Goal: Task Accomplishment & Management: Use online tool/utility

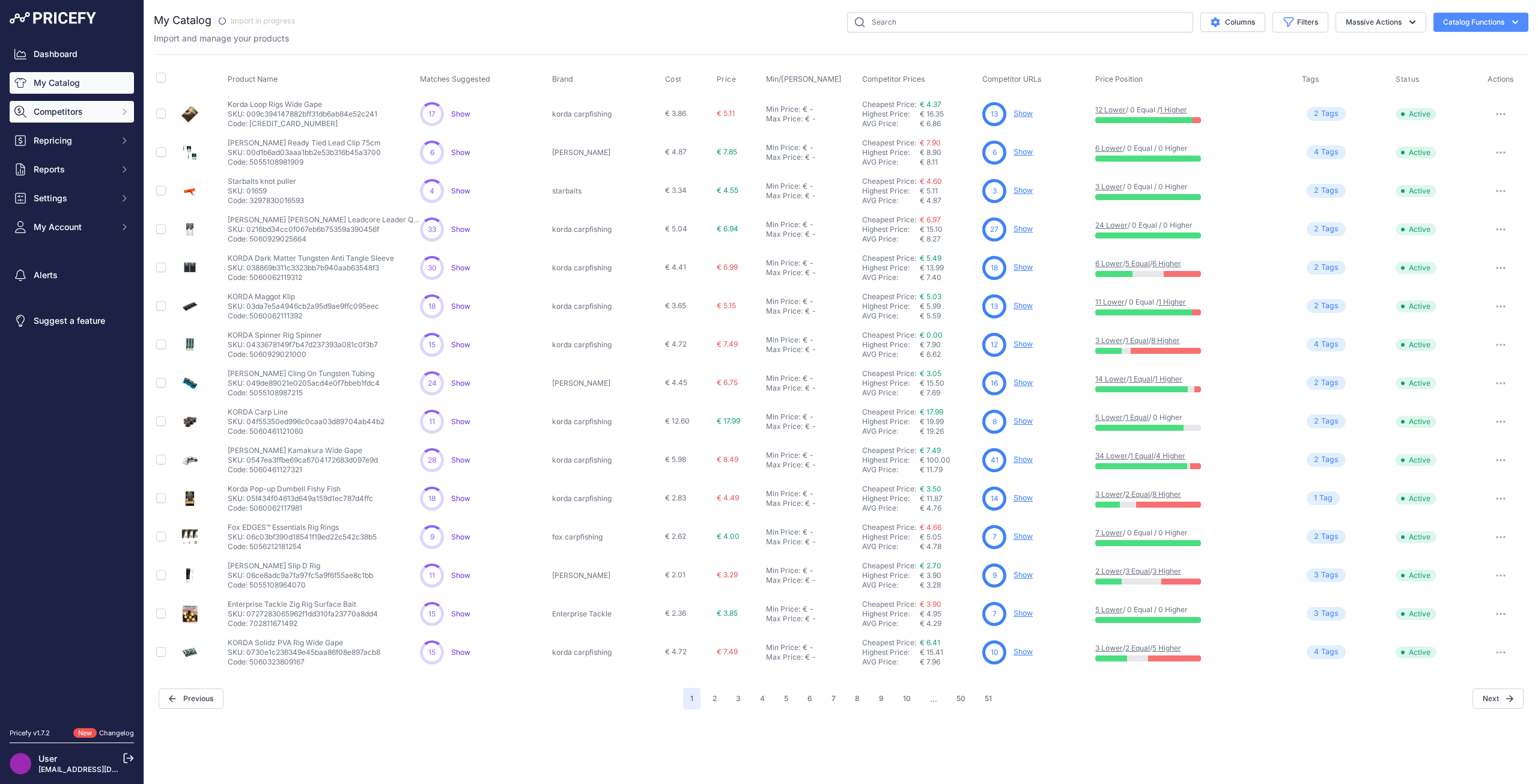
click at [66, 114] on span "Competitors" at bounding box center [73, 112] width 79 height 12
click at [67, 126] on link "Competitors" at bounding box center [71, 132] width 125 height 21
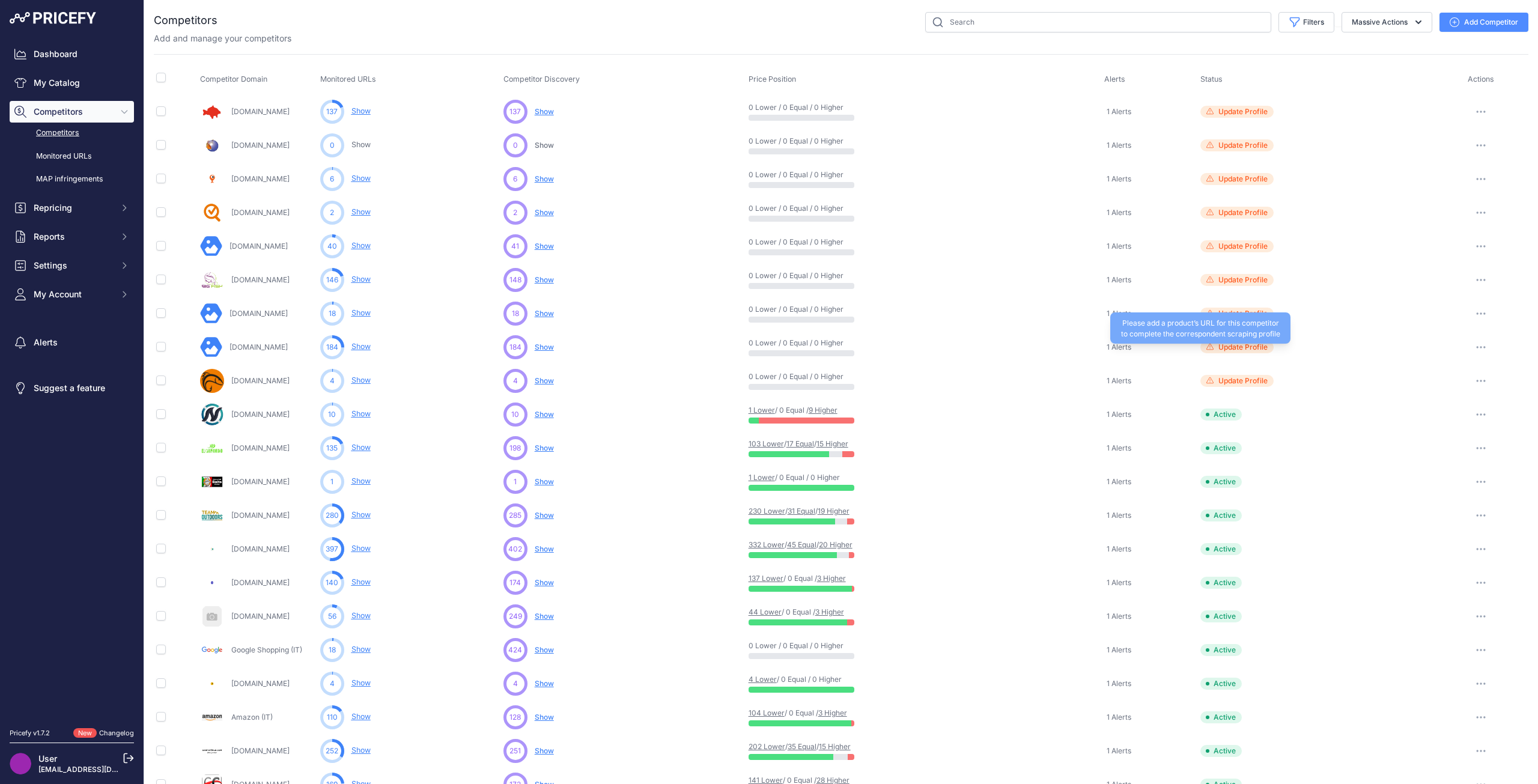
click at [1238, 352] on span "Update Profile" at bounding box center [1237, 347] width 73 height 12
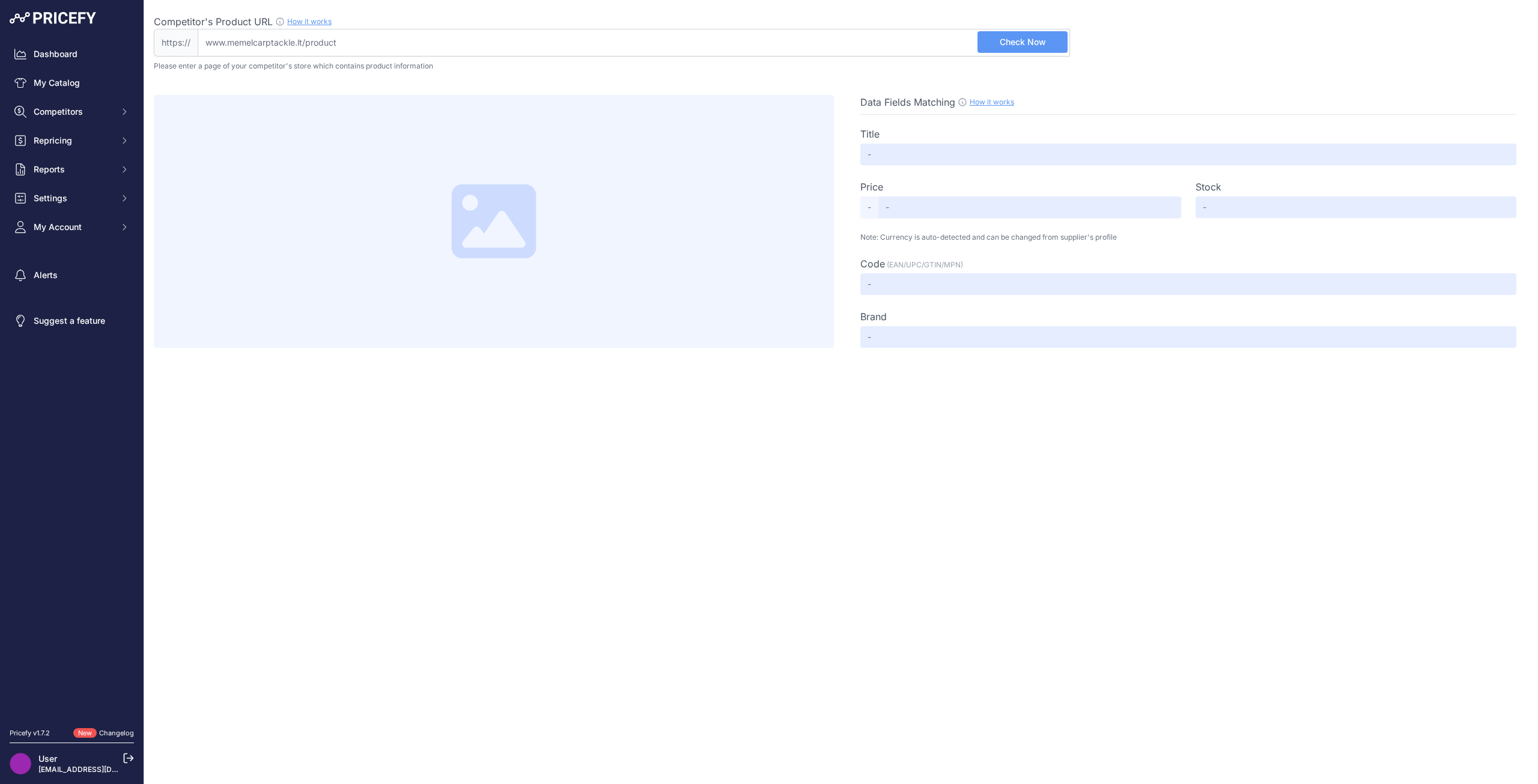
click at [997, 46] on button "Check Now" at bounding box center [1022, 41] width 90 height 21
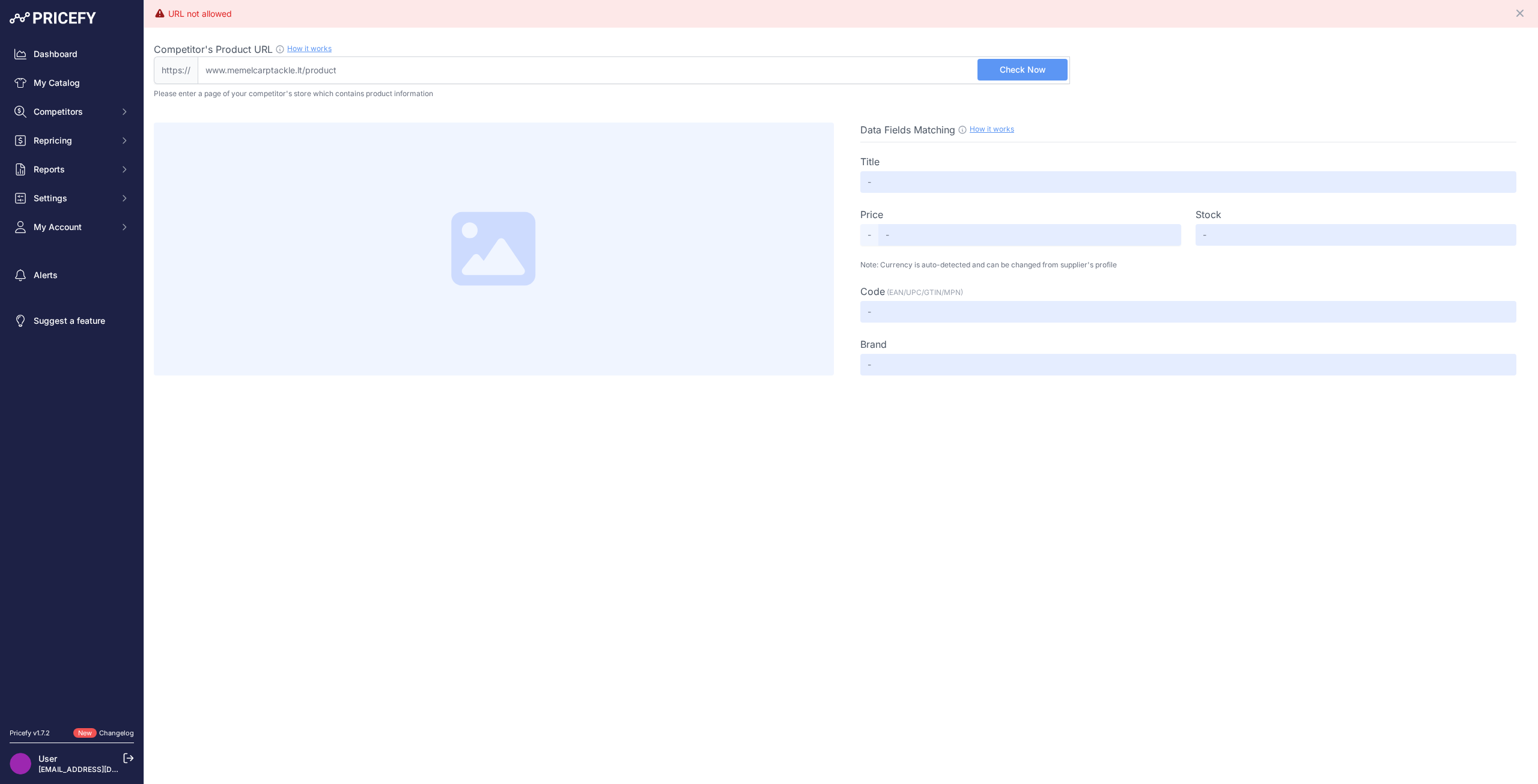
click at [329, 67] on input "Competitor's Product URL How it works In order to create your competitor's extr…" at bounding box center [634, 70] width 872 height 28
paste input "https://www.memelcarptackle.lt/en/product/3669-korda-splicing-needle-7cm-orange"
type input "www.memelcarptackle.lt/en/product/3669-korda-splicing-needle-7cm-orange"
drag, startPoint x: 1059, startPoint y: 70, endPoint x: 1052, endPoint y: 73, distance: 7.6
click at [1055, 70] on button "Check Now" at bounding box center [1022, 69] width 90 height 21
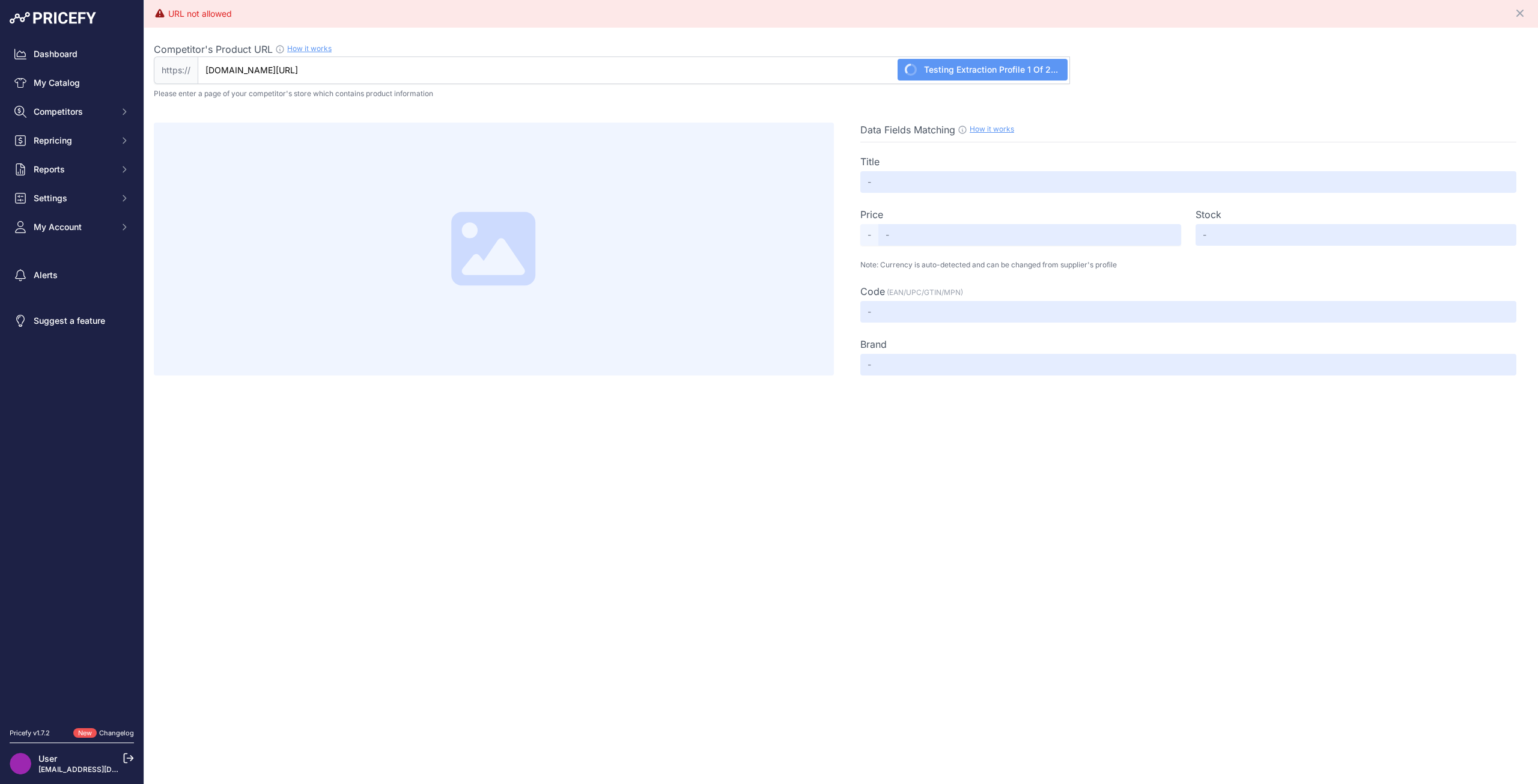
type input "KORDA Splicing Needle 7cm (orange) - MemelCarp tackle"
type input "5"
type input "Not Found"
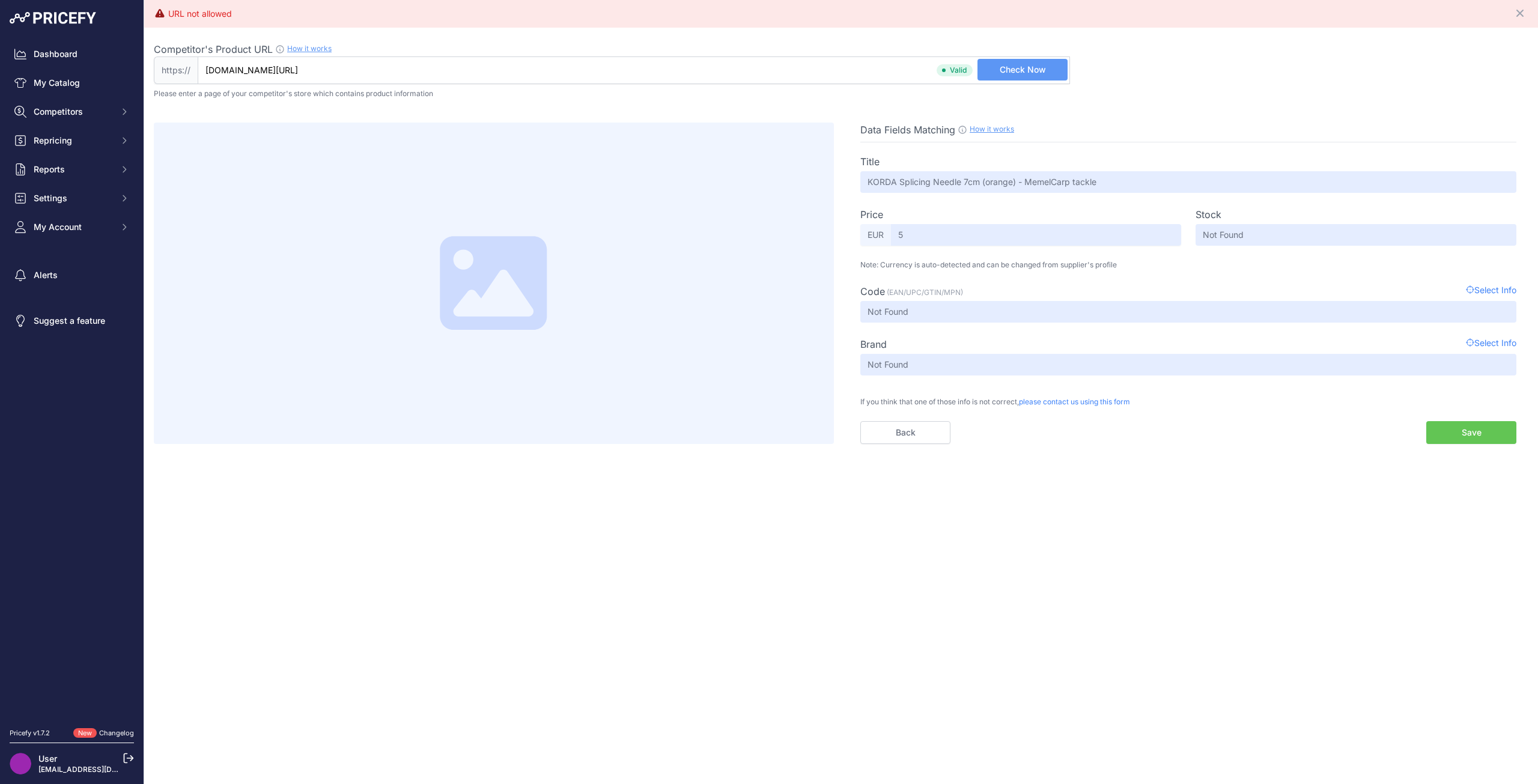
click at [990, 73] on button "Check Now" at bounding box center [1022, 69] width 90 height 21
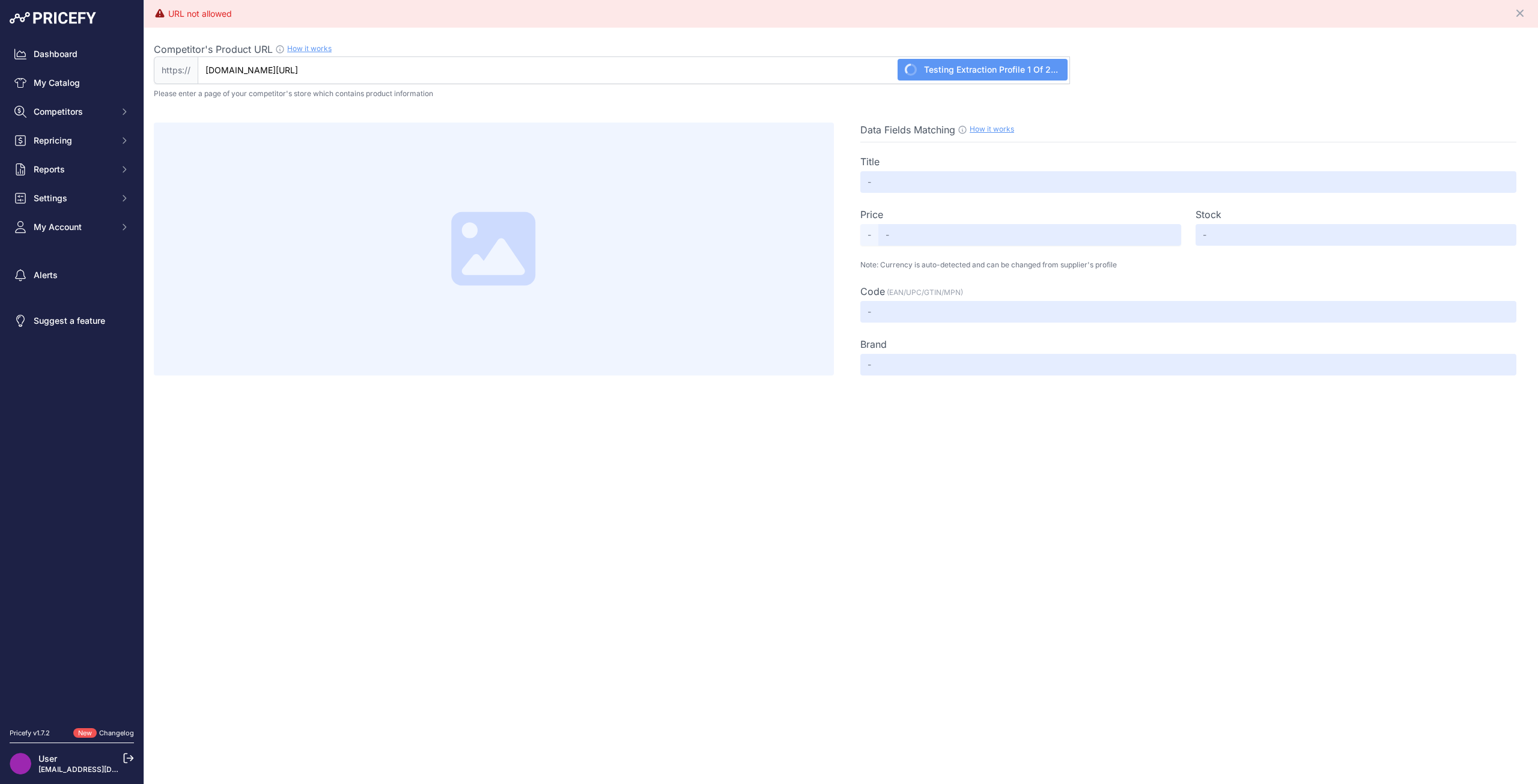
type input "KORDA Splicing Needle 7cm (orange) - MemelCarp tackle"
type input "5"
type input "Not Found"
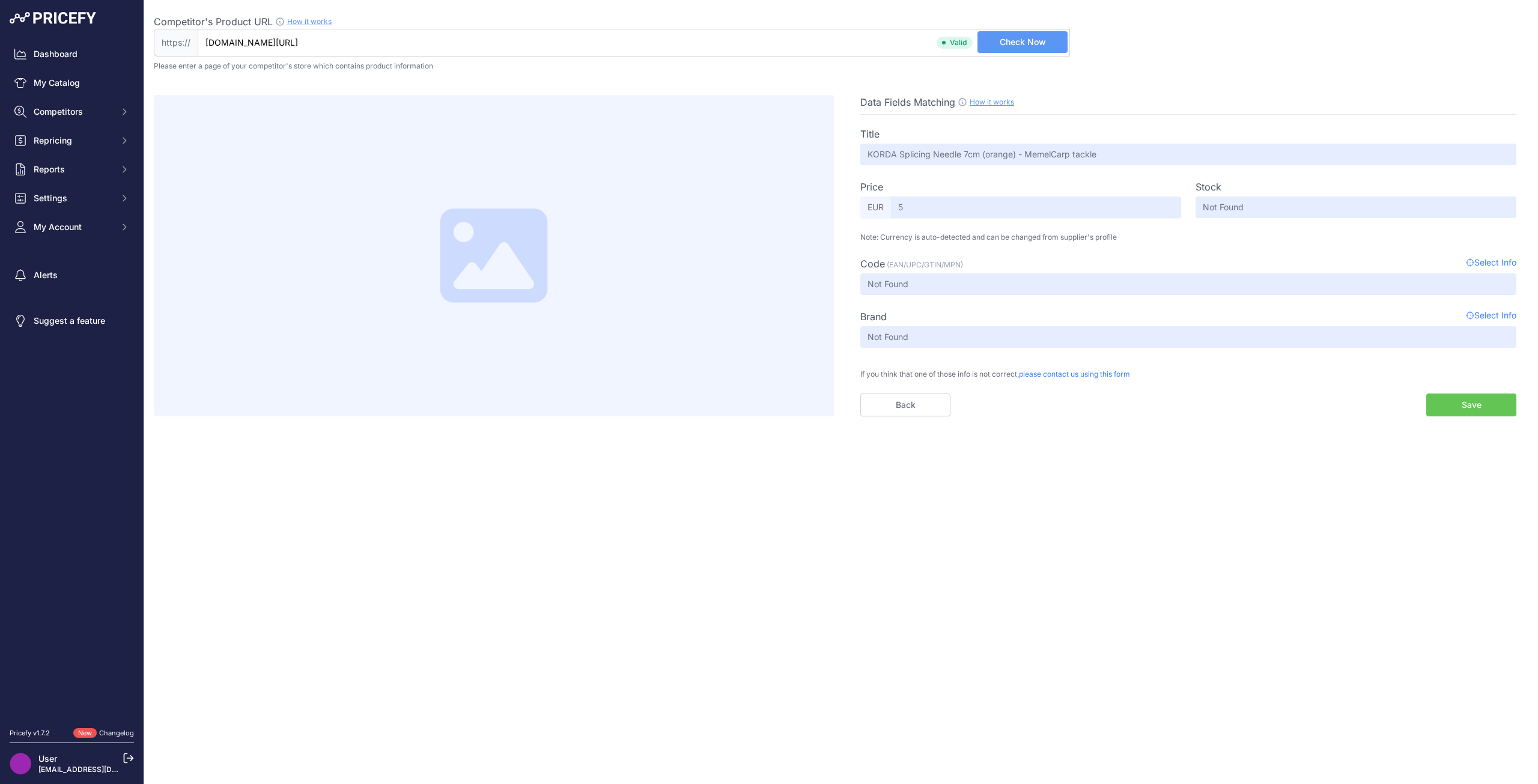
click at [1467, 410] on button "Save" at bounding box center [1471, 405] width 90 height 23
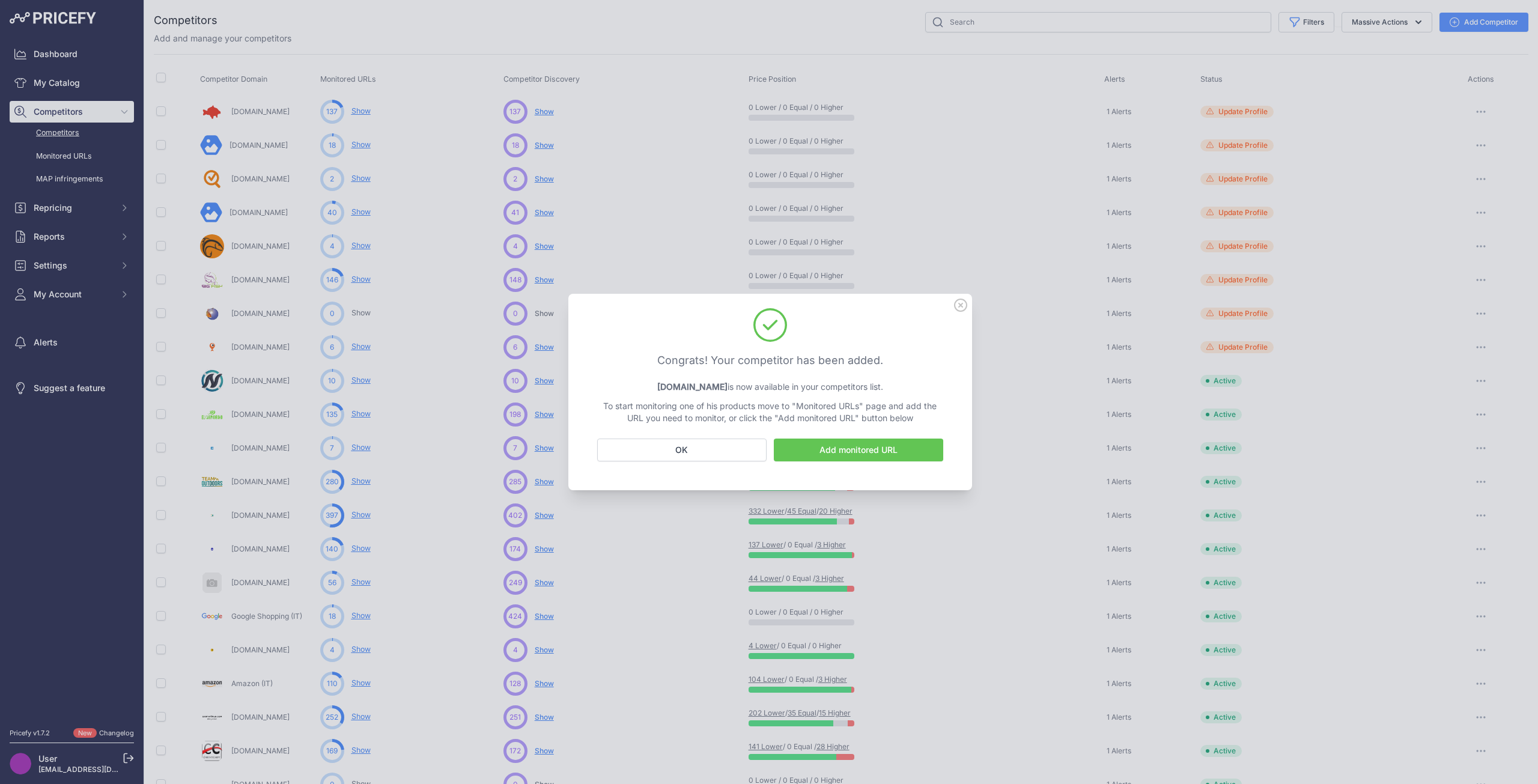
click at [814, 455] on link "Add monitored URL" at bounding box center [858, 450] width 169 height 23
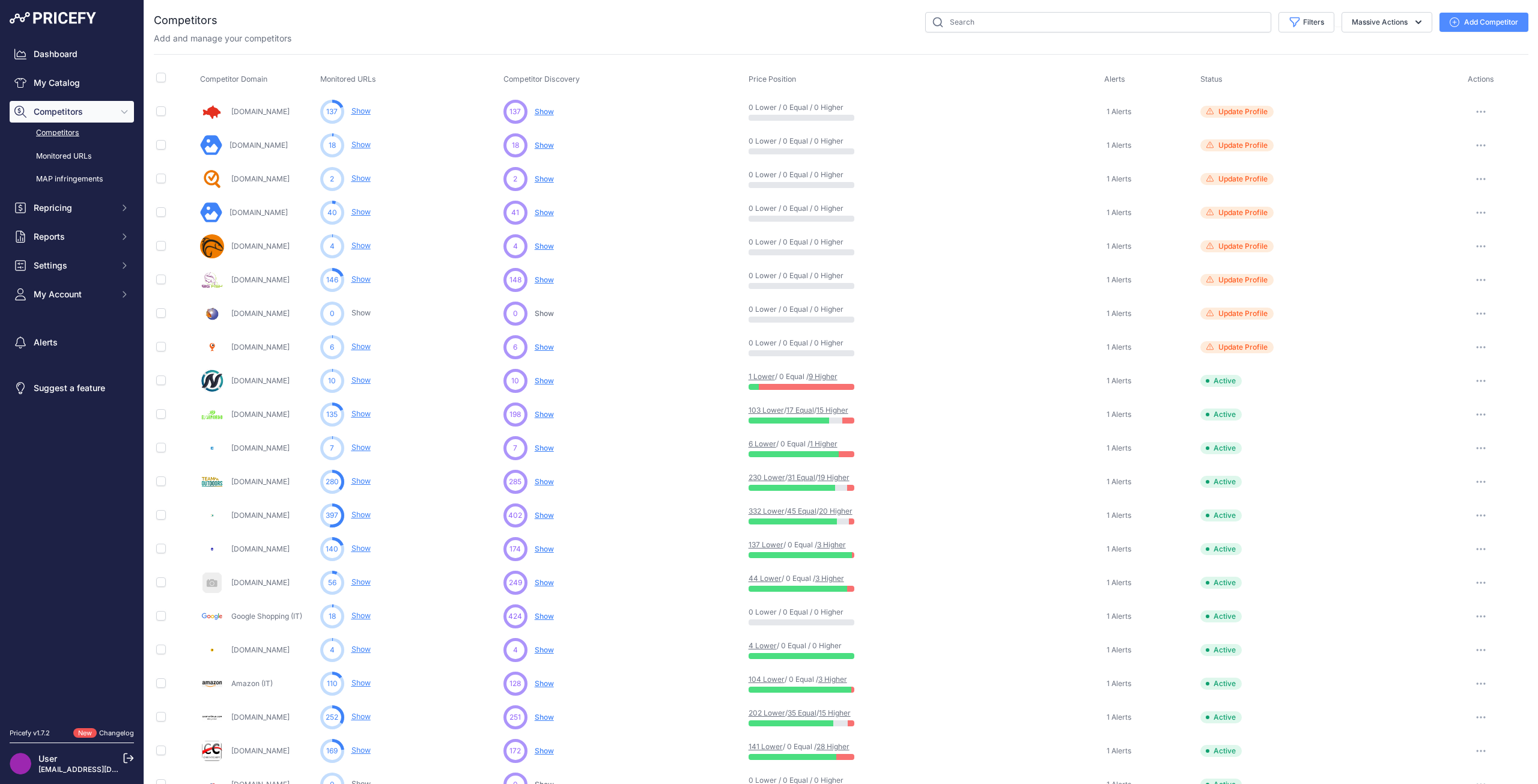
click at [0, 0] on div "Please add a product’s URL for this competitor to complete the correspondent sc…" at bounding box center [0, 0] width 0 height 0
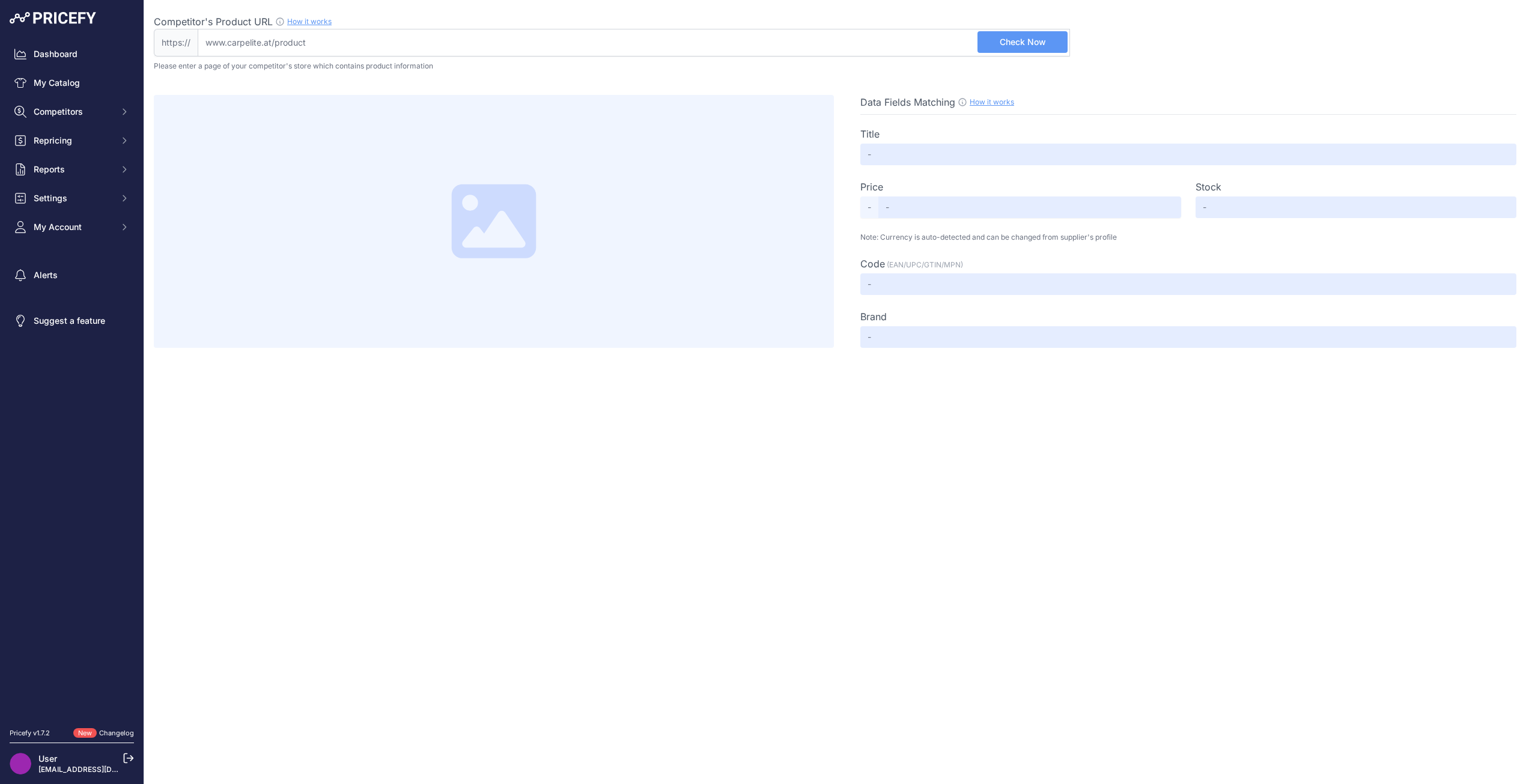
click at [336, 40] on input "Competitor's Product URL How it works In order to create your competitor's extr…" at bounding box center [634, 43] width 872 height 28
paste input "https://www.carpelite.at/Spomb-X-Pro-Mono-026mm-11lb-x-300m-RED"
type input "www.carpelite.at/Spomb-X-Pro-Mono-026mm-11lb-x-300m-RED"
click at [1029, 25] on div "Competitor's Product URL How it works In order to create your competitor's extr…" at bounding box center [612, 21] width 916 height 15
click at [1029, 29] on input "www.carpelite.at/Spomb-X-Pro-Mono-026mm-11lb-x-300m-RED" at bounding box center [634, 43] width 872 height 28
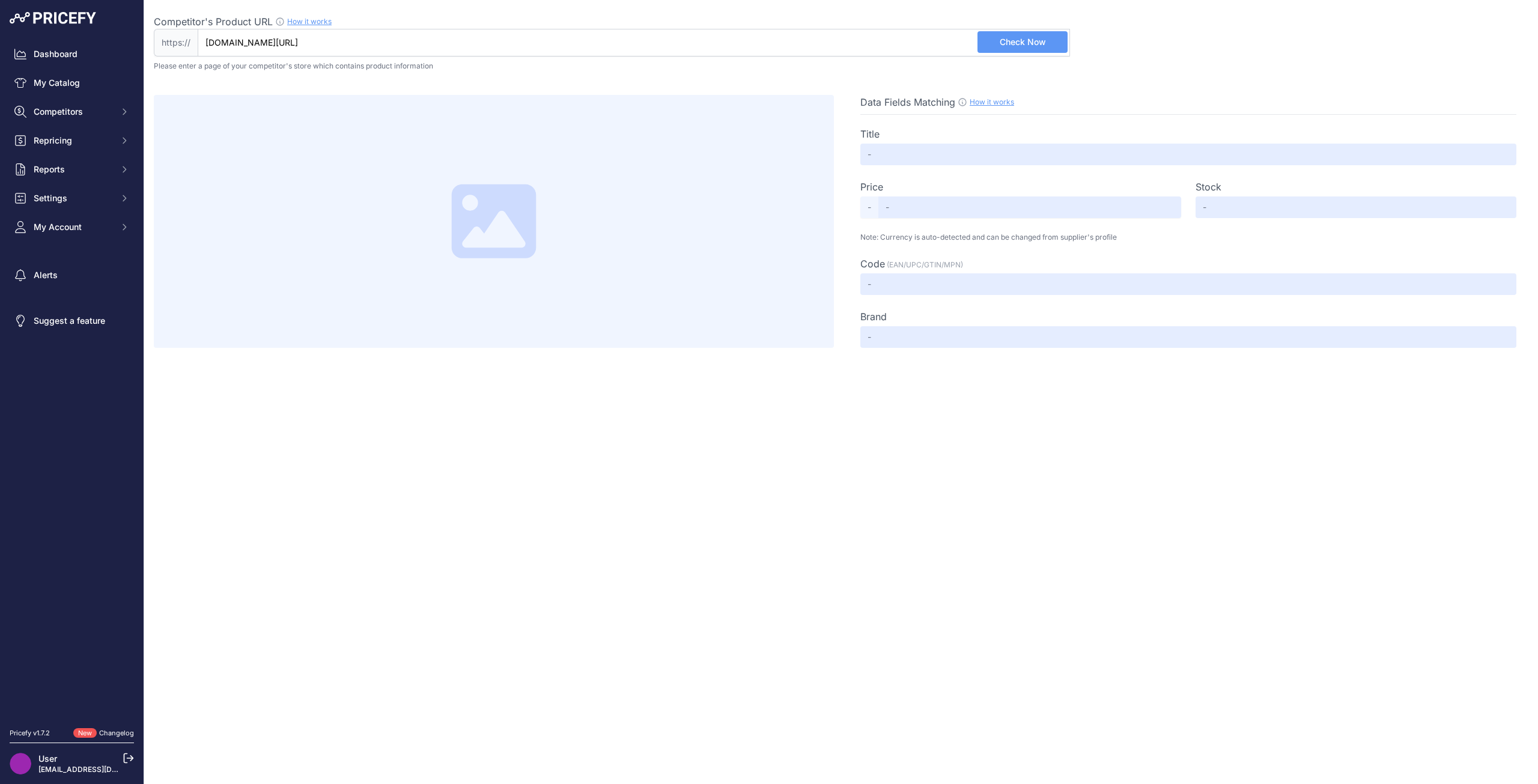
click at [1023, 40] on span "Check Now" at bounding box center [1023, 42] width 46 height 12
type input "Spomb X Pro Mono 0.26mm/11lb x 300m RED, 8,49 €"
type input "8.49"
type input "Not Found"
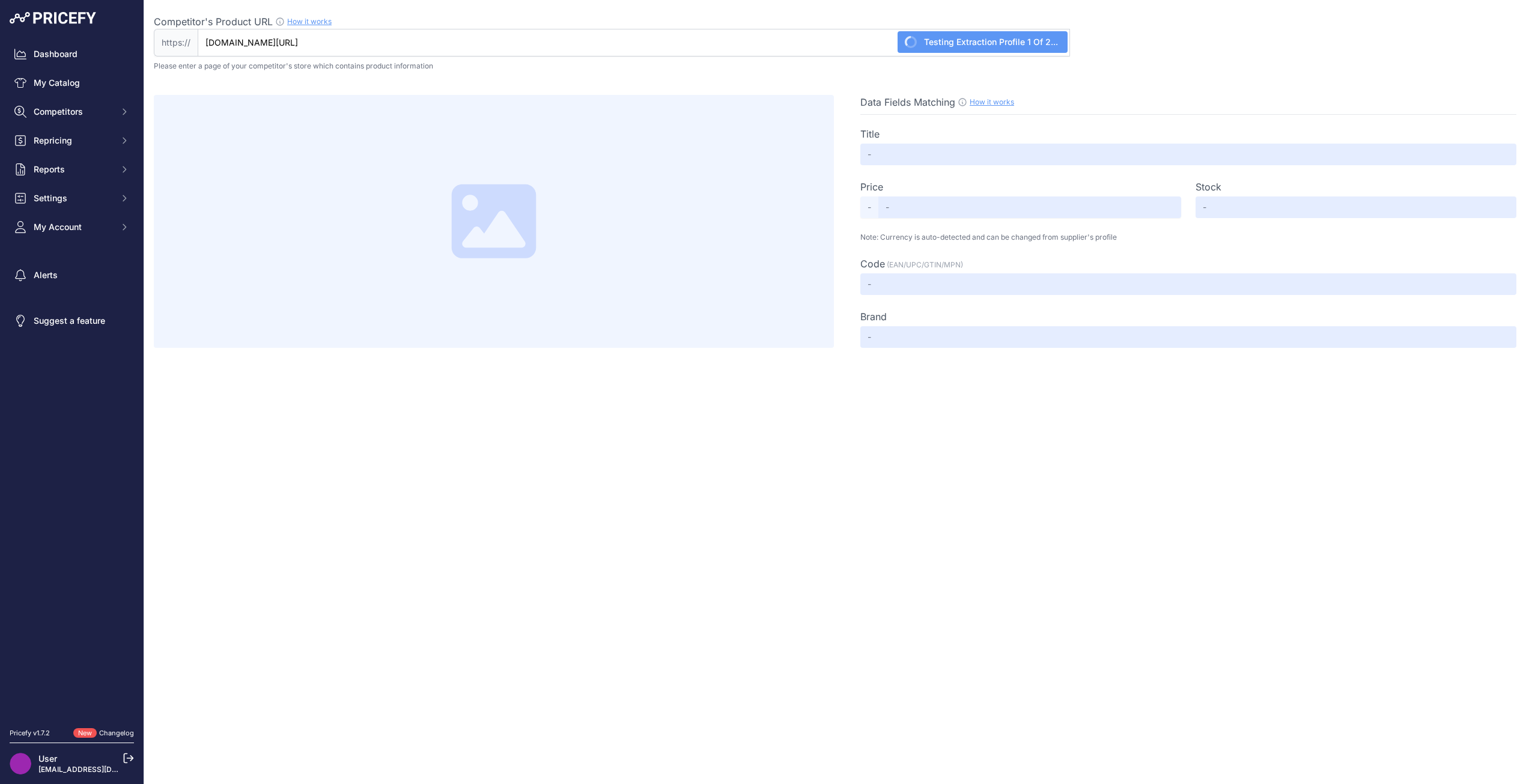
type input "Not Found"
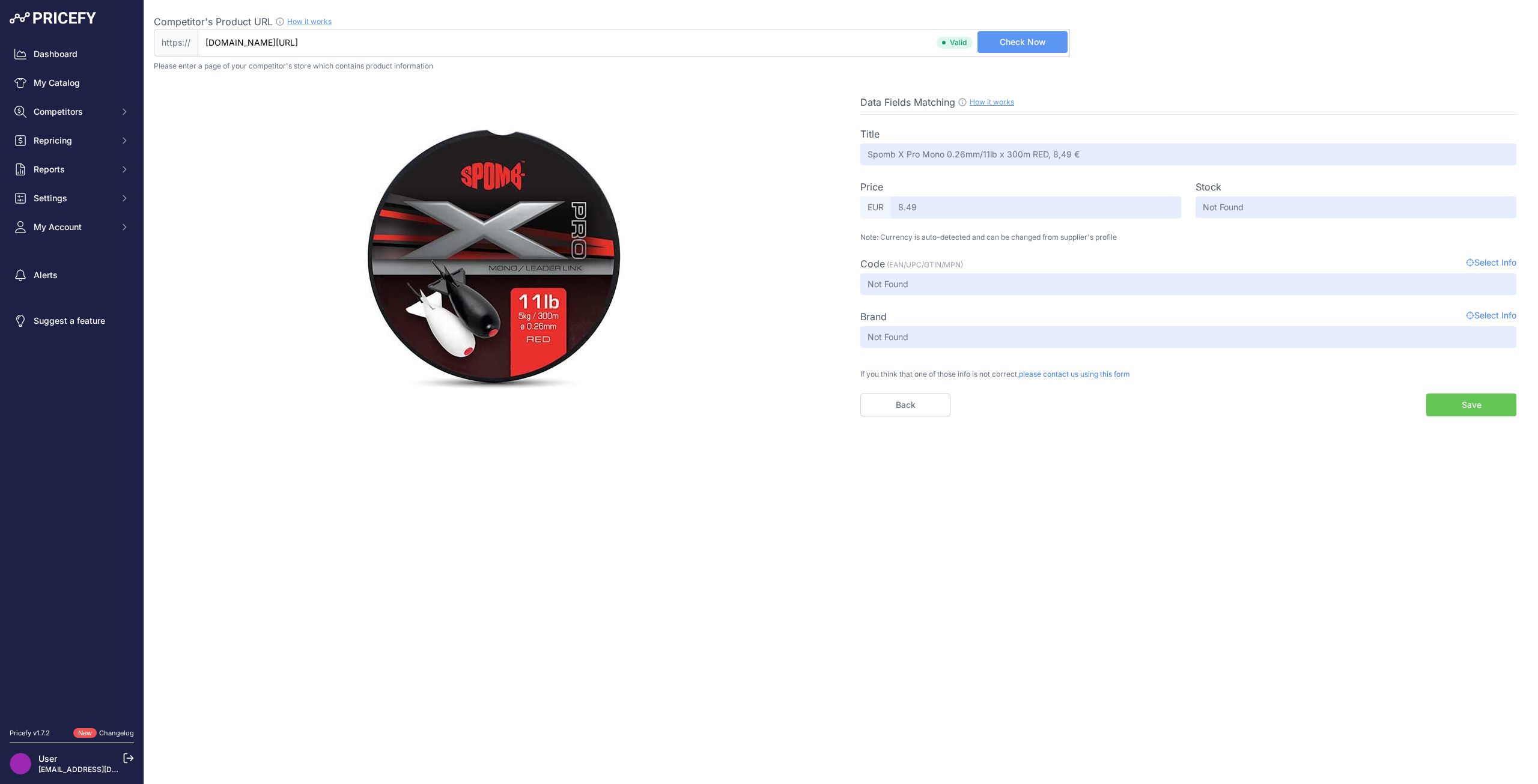
click at [1449, 403] on button "Save" at bounding box center [1471, 405] width 90 height 23
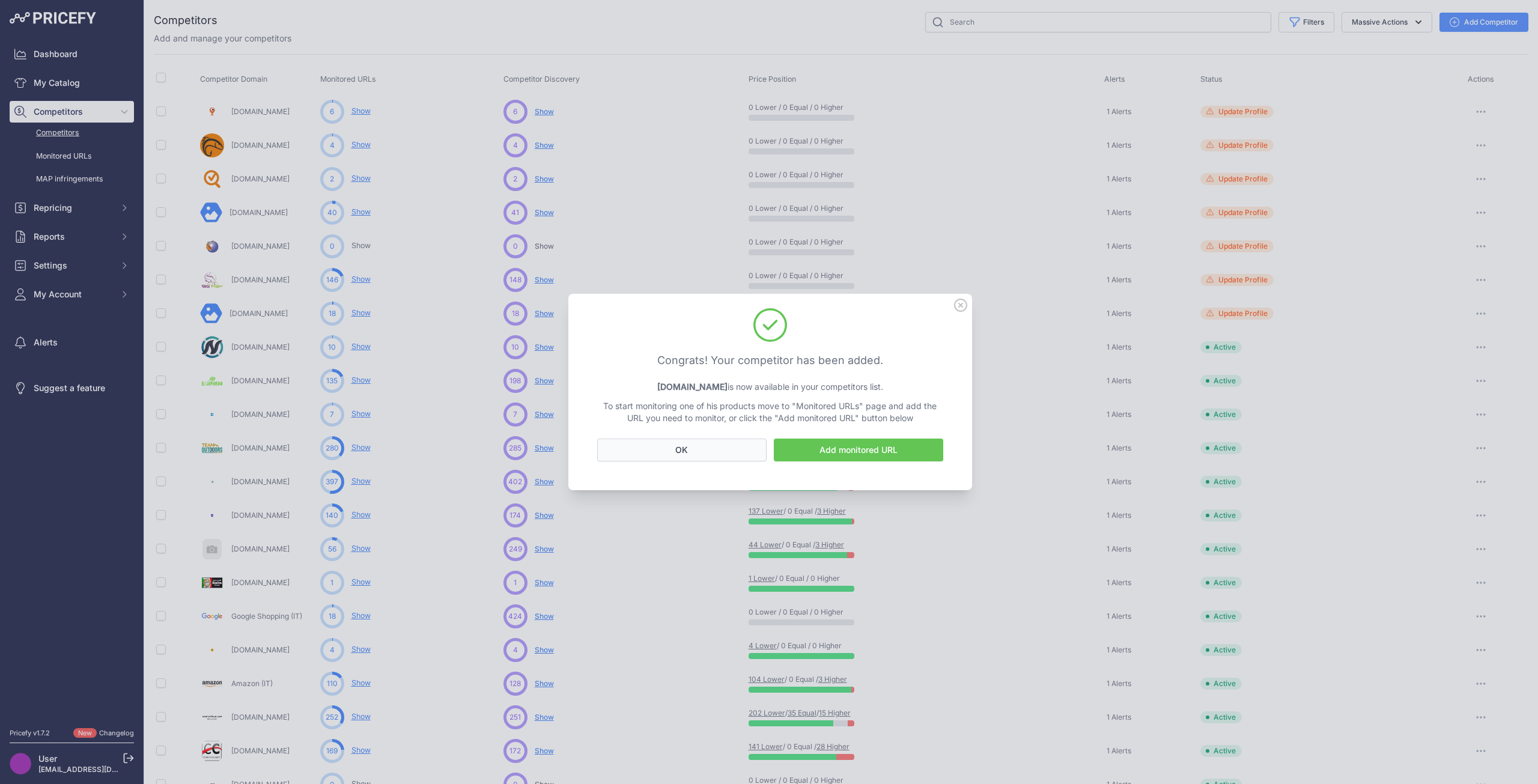
click at [688, 461] on div "Add monitored URL OK" at bounding box center [771, 456] width 375 height 37
click at [688, 450] on button "OK" at bounding box center [681, 450] width 169 height 23
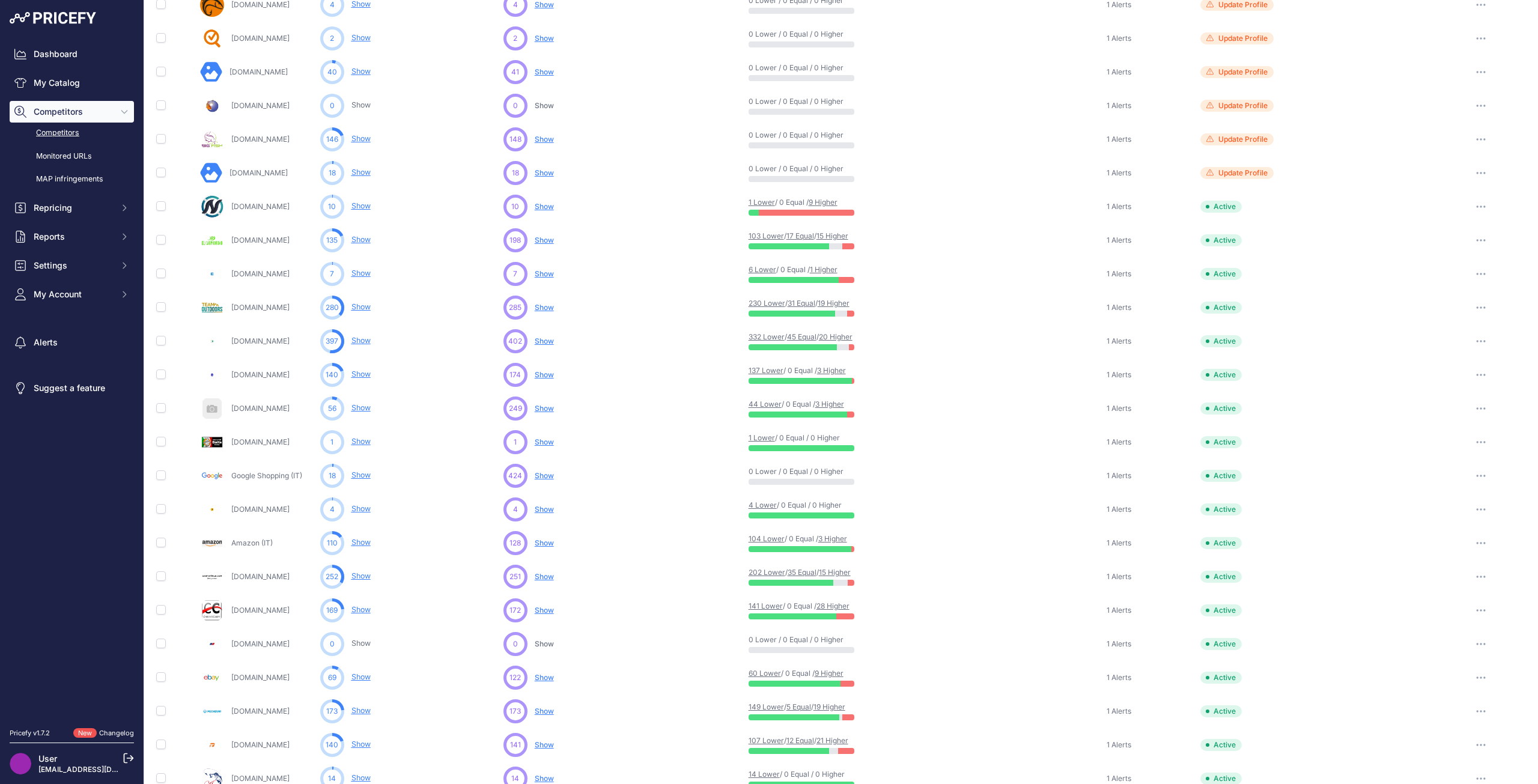
scroll to position [202, 0]
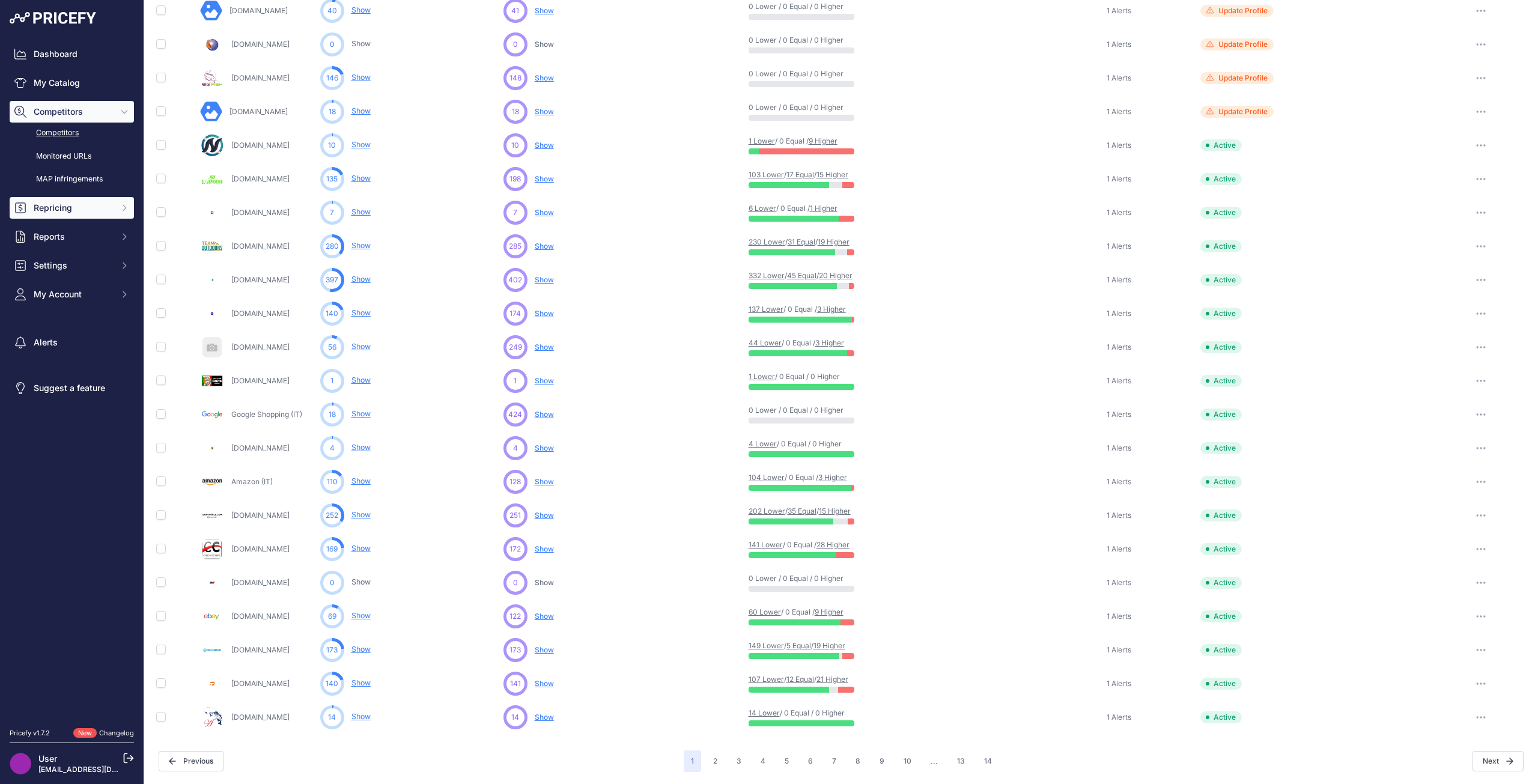
click at [79, 198] on button "Repricing" at bounding box center [71, 207] width 125 height 21
click at [79, 250] on link "Repricing Preview" at bounding box center [71, 252] width 125 height 21
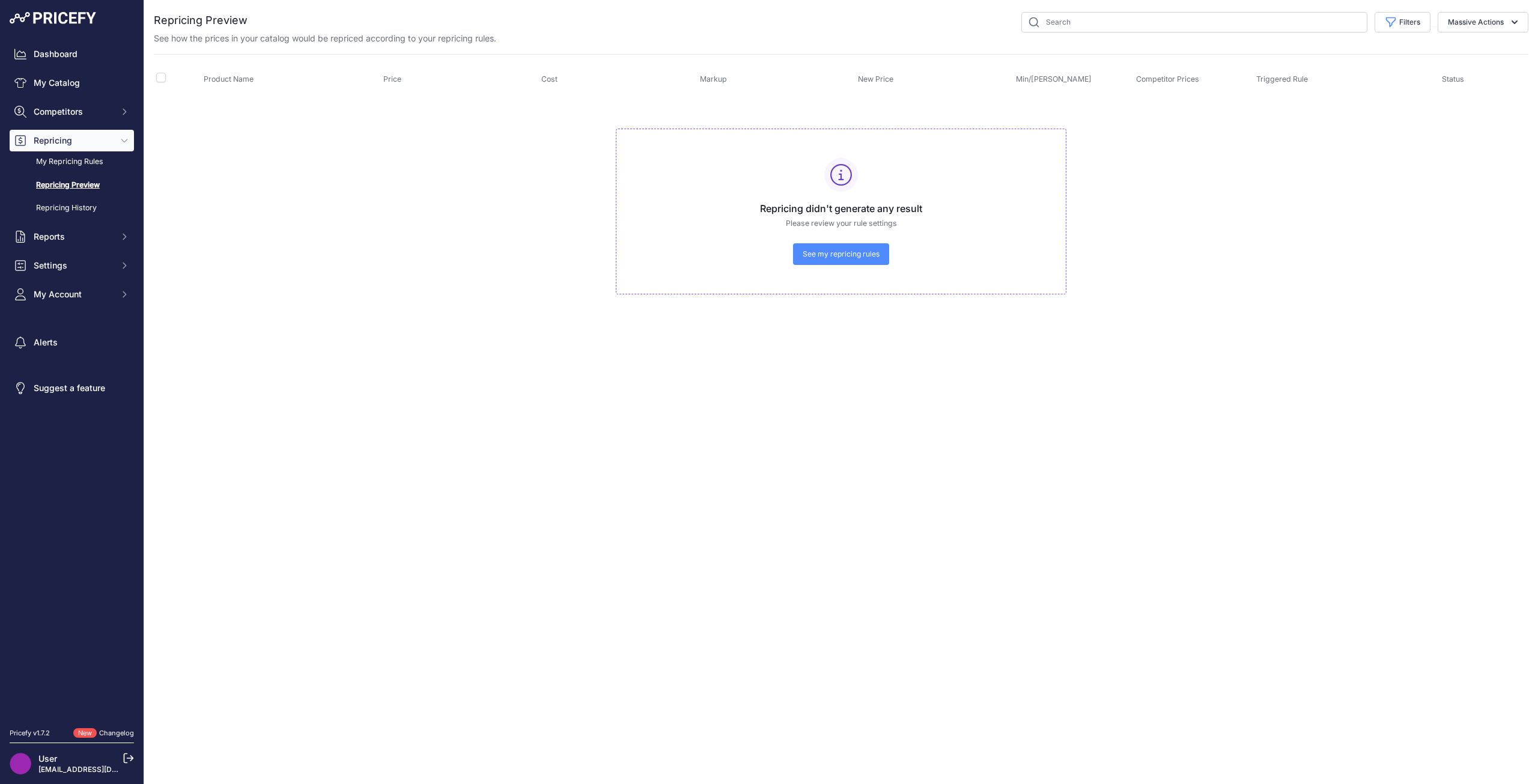
click at [808, 258] on span "See my repricing rules" at bounding box center [840, 254] width 77 height 9
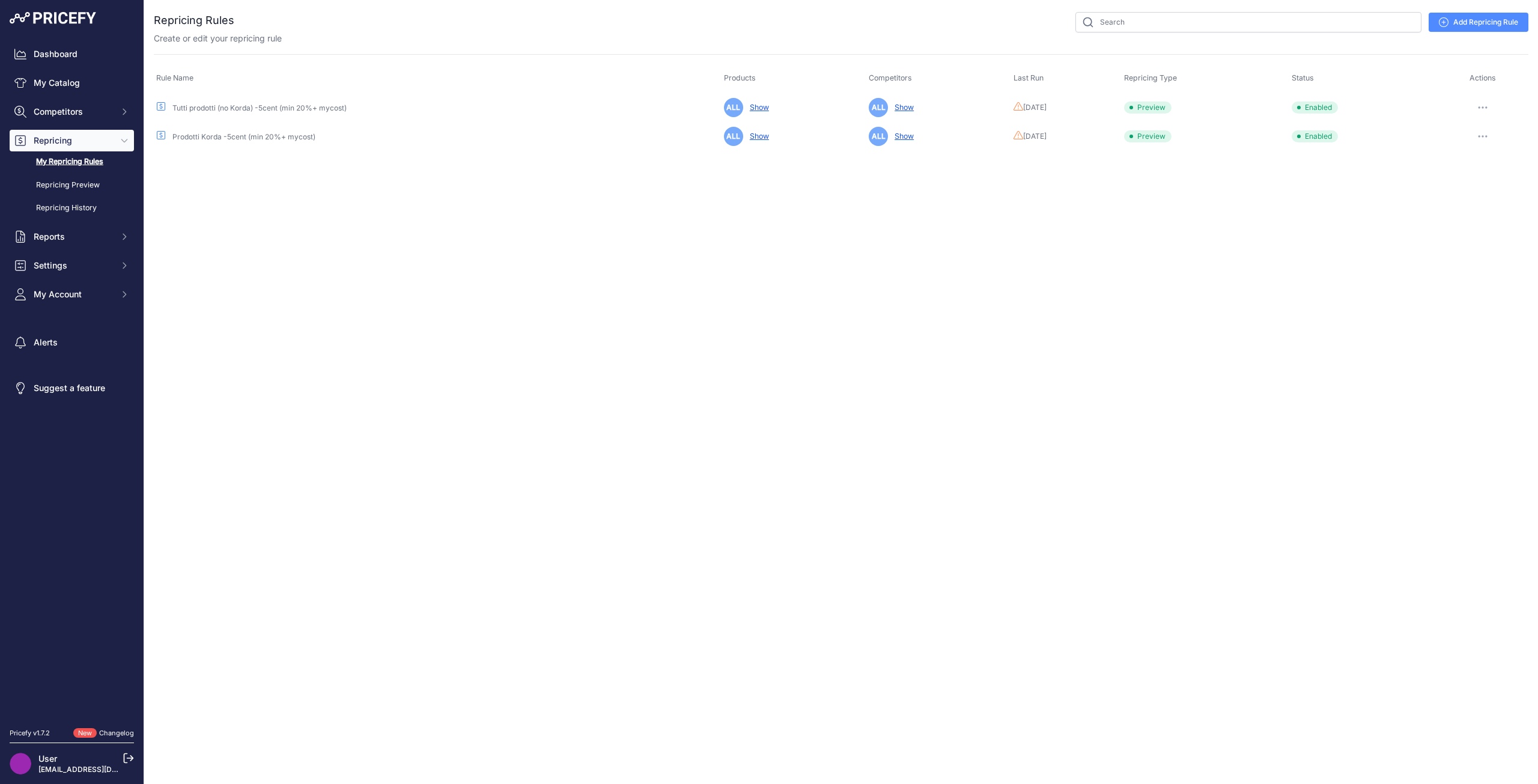
click at [1481, 108] on button "button" at bounding box center [1483, 107] width 24 height 17
click at [1487, 153] on button "Run Preview" at bounding box center [1487, 152] width 77 height 19
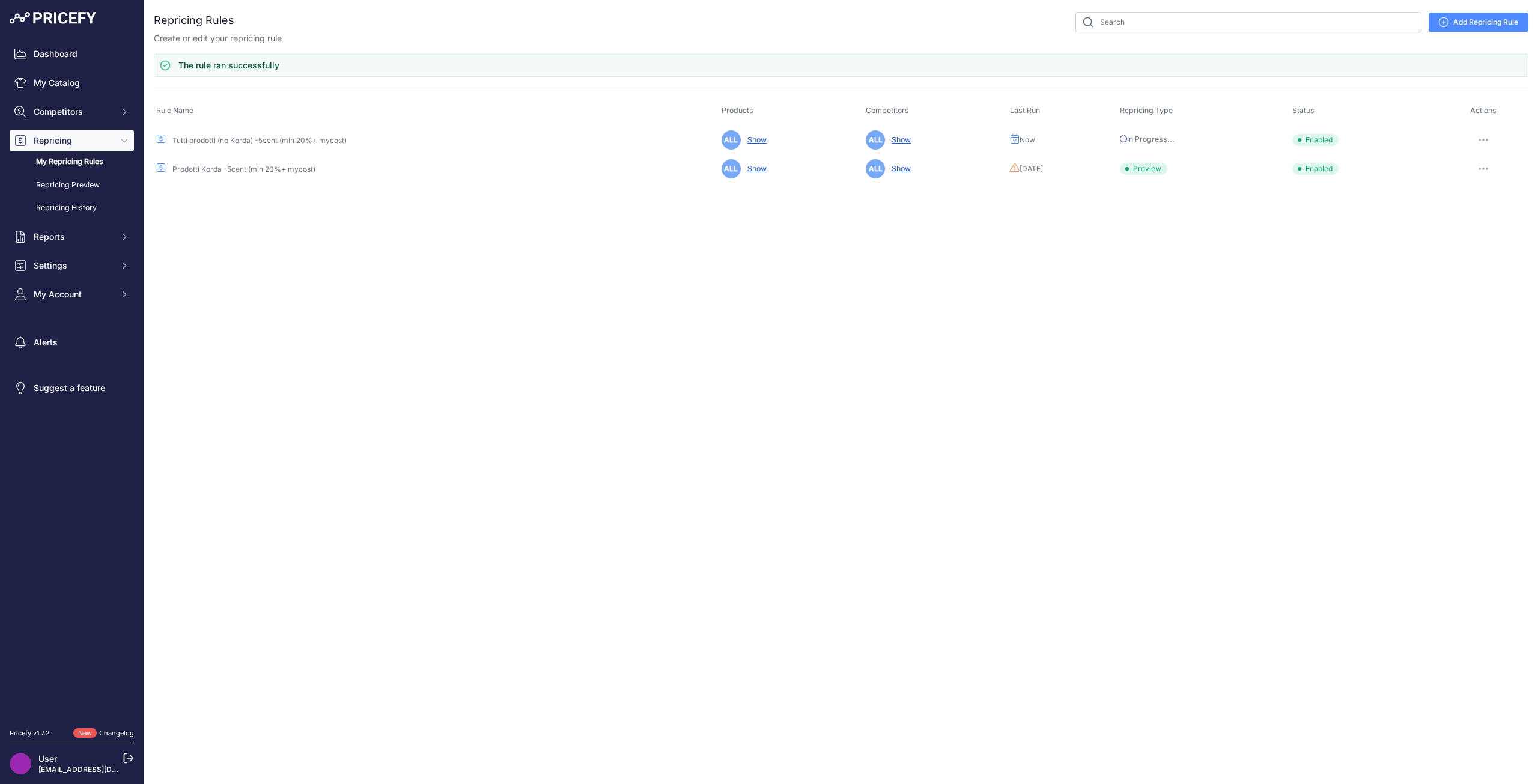
click at [1485, 166] on button "button" at bounding box center [1484, 168] width 24 height 17
click at [1481, 210] on button "Run Preview" at bounding box center [1487, 213] width 77 height 19
click at [93, 188] on link "Repricing Preview" at bounding box center [71, 185] width 125 height 21
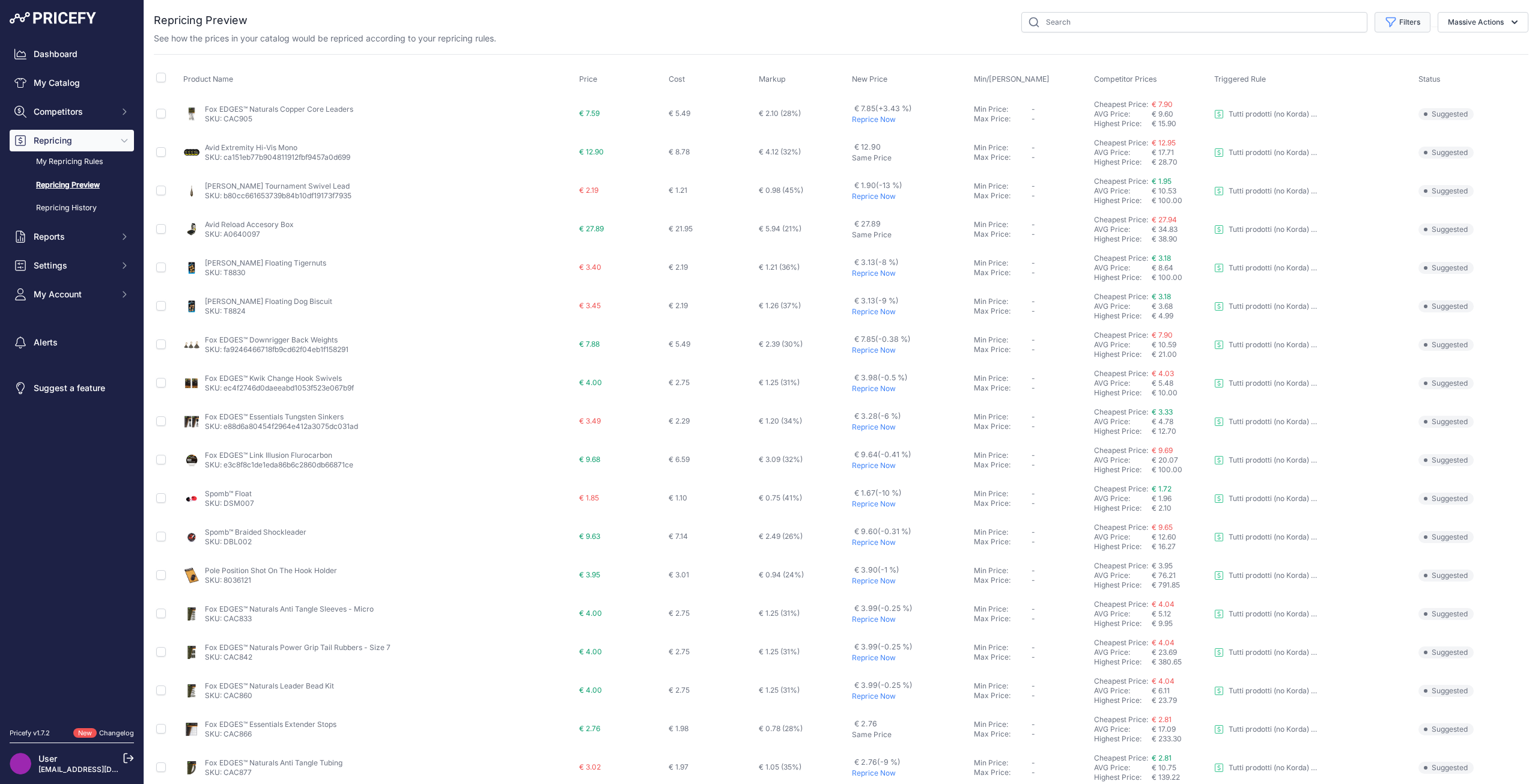
click at [1397, 31] on button "Filters" at bounding box center [1402, 22] width 56 height 21
click at [1368, 164] on select "Select an option I am higher Same price I am lower" at bounding box center [1363, 168] width 115 height 21
select select "0"
click at [1306, 158] on select "Select an option I am higher Same price I am lower" at bounding box center [1363, 168] width 115 height 21
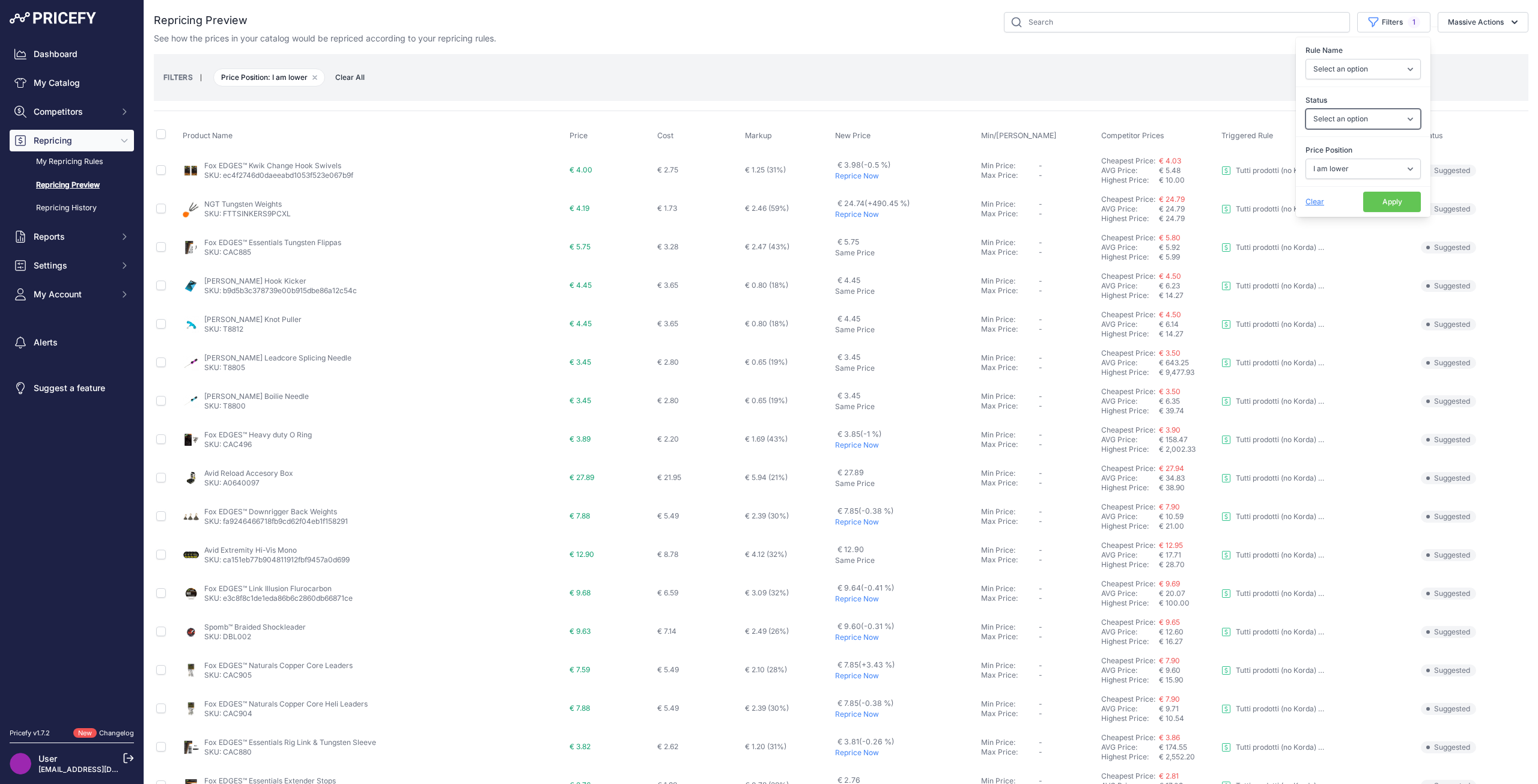
click at [1362, 128] on select "Select an option Skipped Repriced Suggested In Error" at bounding box center [1363, 119] width 115 height 21
select select "suggested"
click at [1306, 108] on select "Select an option Skipped Repriced Suggested In Error" at bounding box center [1363, 119] width 115 height 21
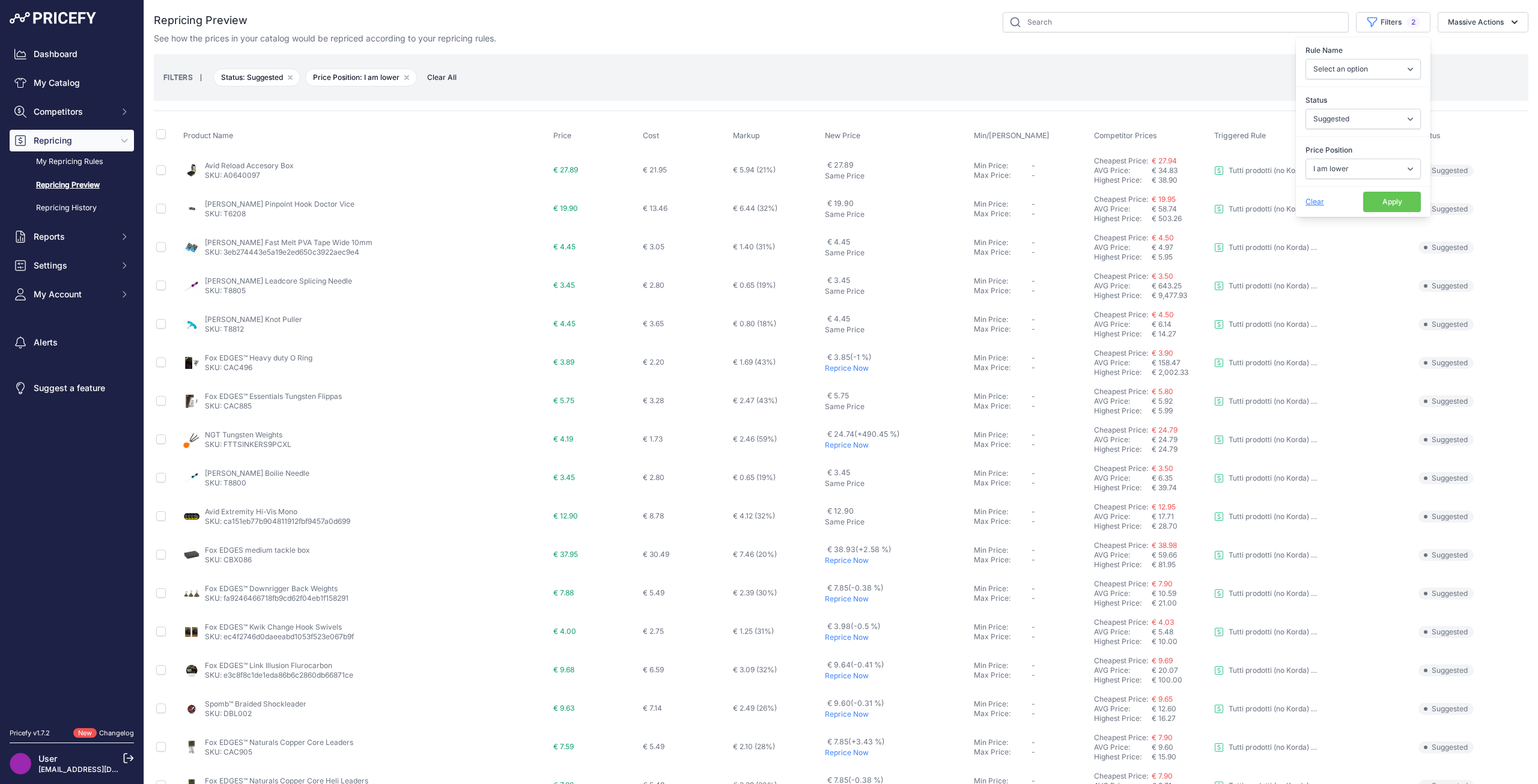
click at [1377, 204] on button "Apply" at bounding box center [1392, 202] width 58 height 21
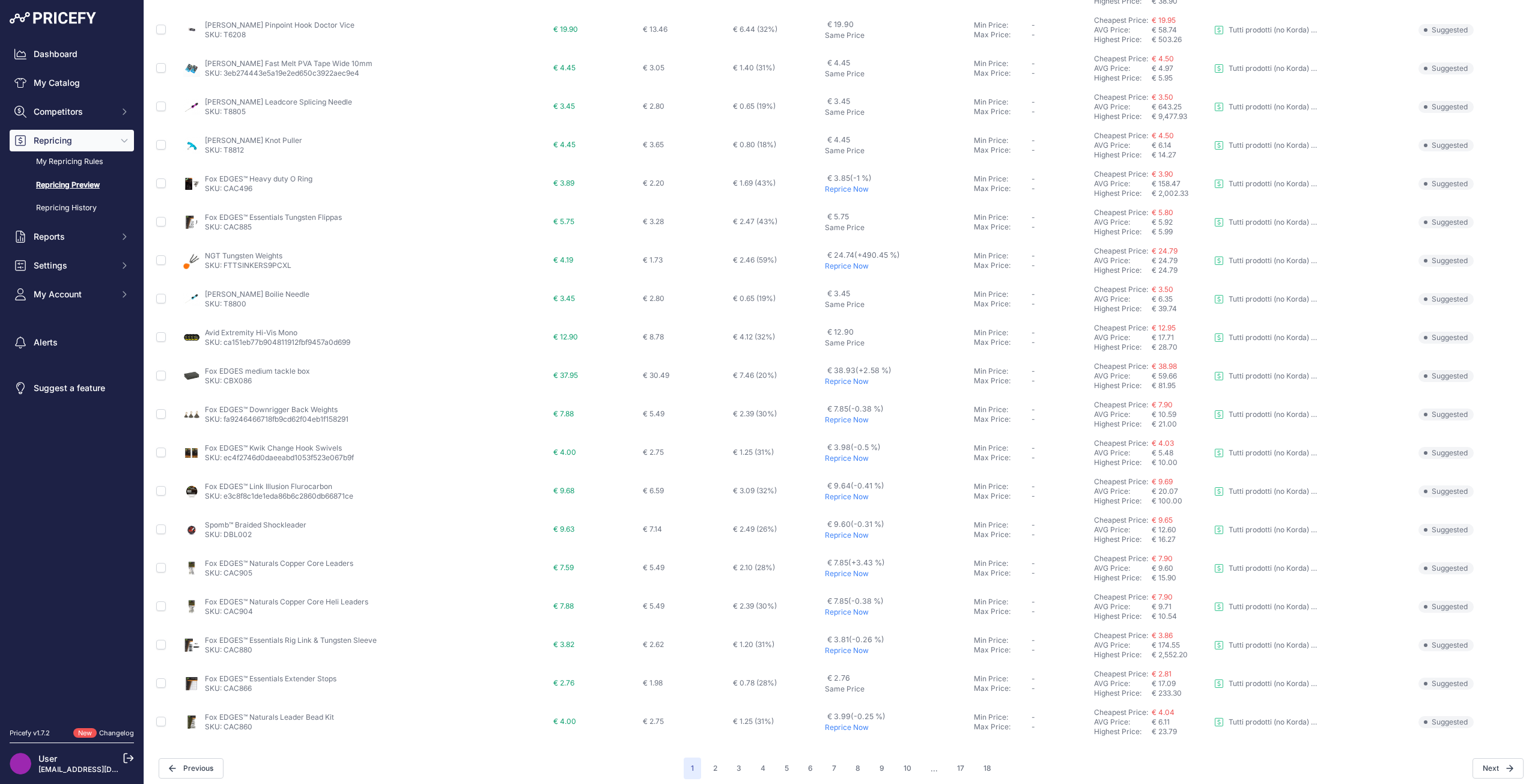
scroll to position [187, 0]
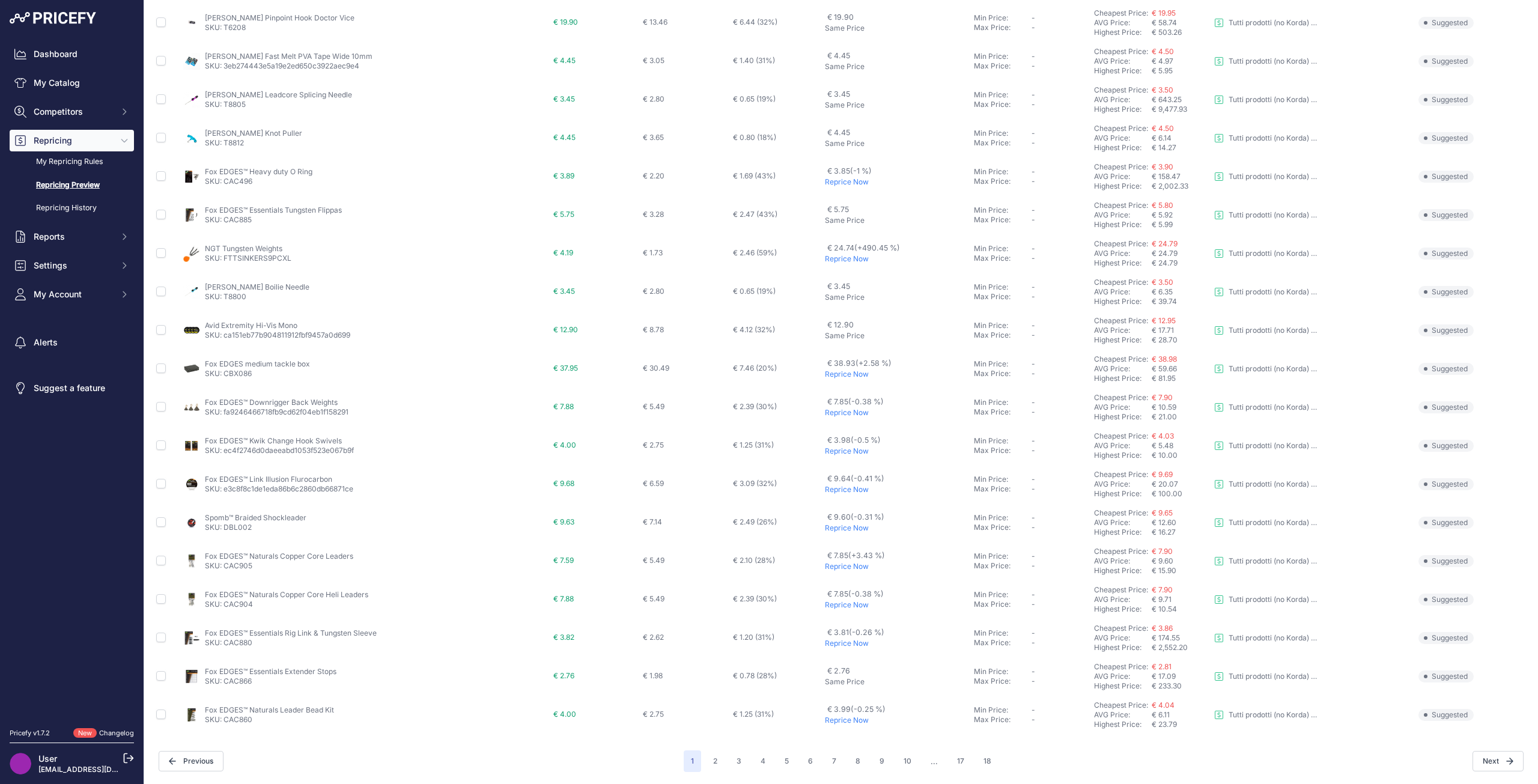
click at [825, 374] on p "Reprice Now" at bounding box center [897, 374] width 145 height 9
click at [714, 762] on button "2" at bounding box center [716, 760] width 19 height 21
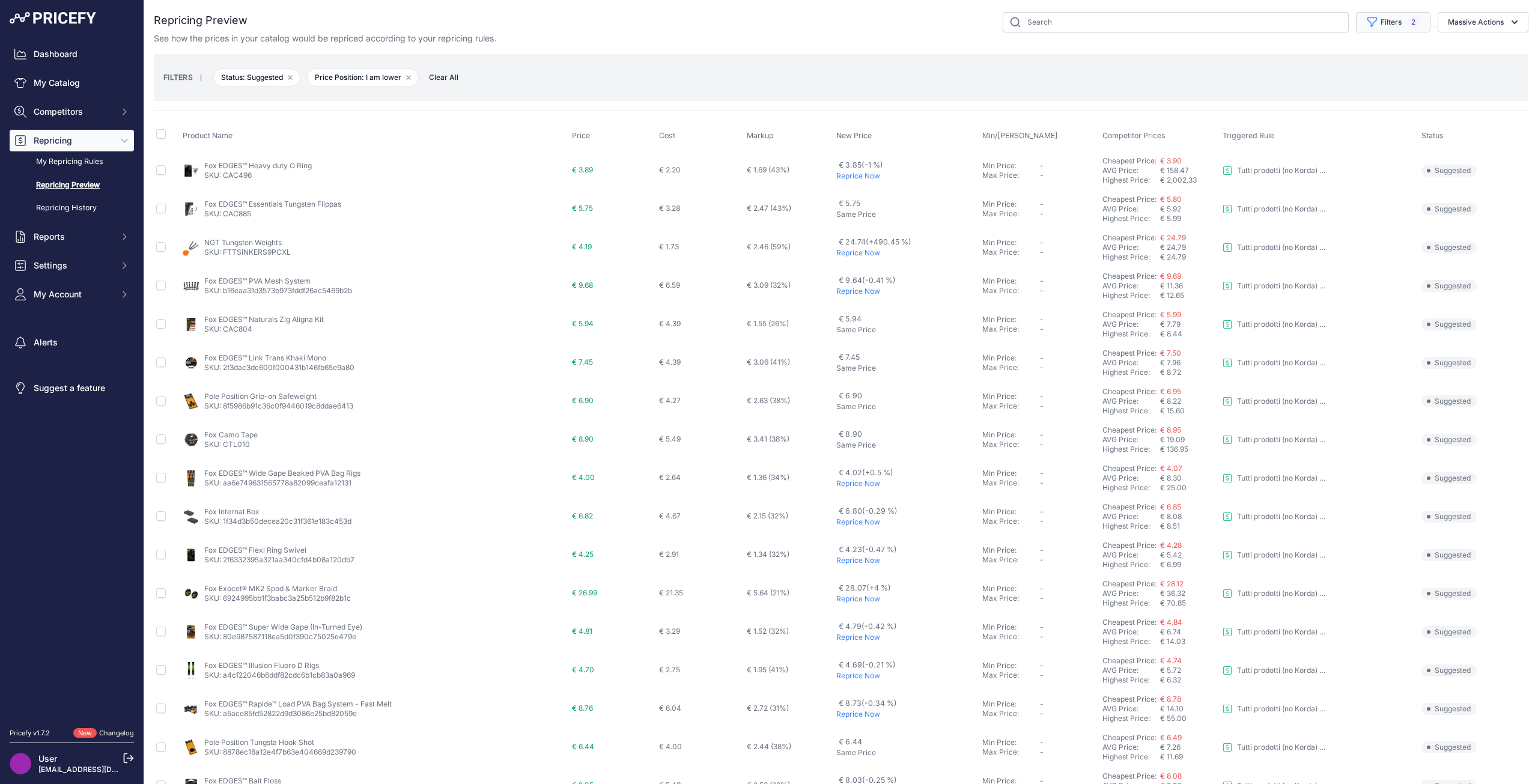
click at [1374, 26] on button "Filters 2" at bounding box center [1393, 22] width 75 height 21
click at [1366, 120] on select "Select an option Skipped Repriced Suggested In Error" at bounding box center [1363, 119] width 115 height 21
select select "repriced"
click at [1306, 108] on select "Select an option Skipped Repriced Suggested In Error" at bounding box center [1363, 119] width 115 height 21
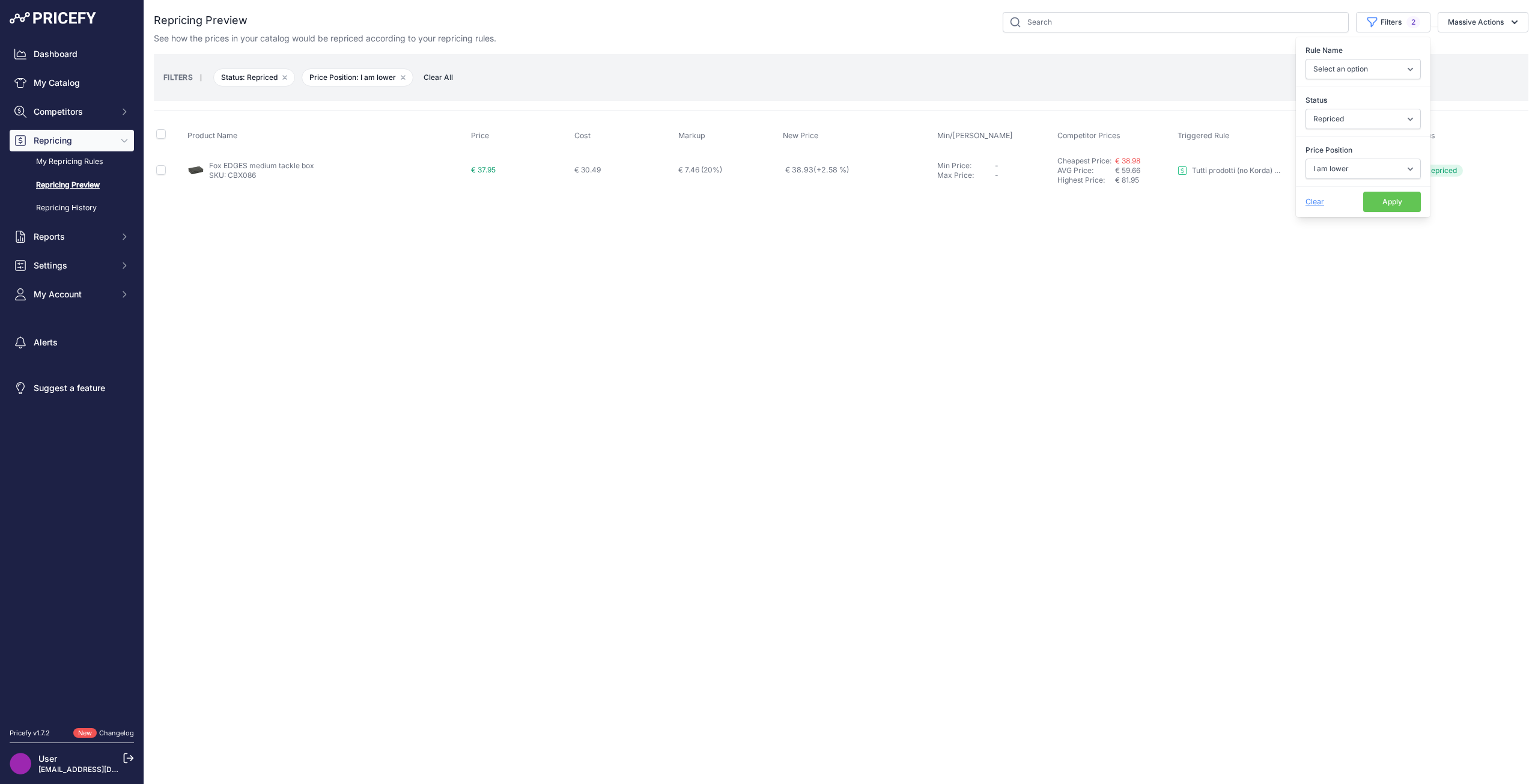
click at [1373, 195] on button "Apply" at bounding box center [1392, 202] width 58 height 21
click at [1386, 23] on button "Filters 2" at bounding box center [1393, 22] width 75 height 21
click at [1386, 112] on select "Select an option Skipped Repriced Suggested In Error" at bounding box center [1363, 119] width 115 height 21
select select "suggested"
click at [1306, 108] on select "Select an option Skipped Repriced Suggested In Error" at bounding box center [1363, 119] width 115 height 21
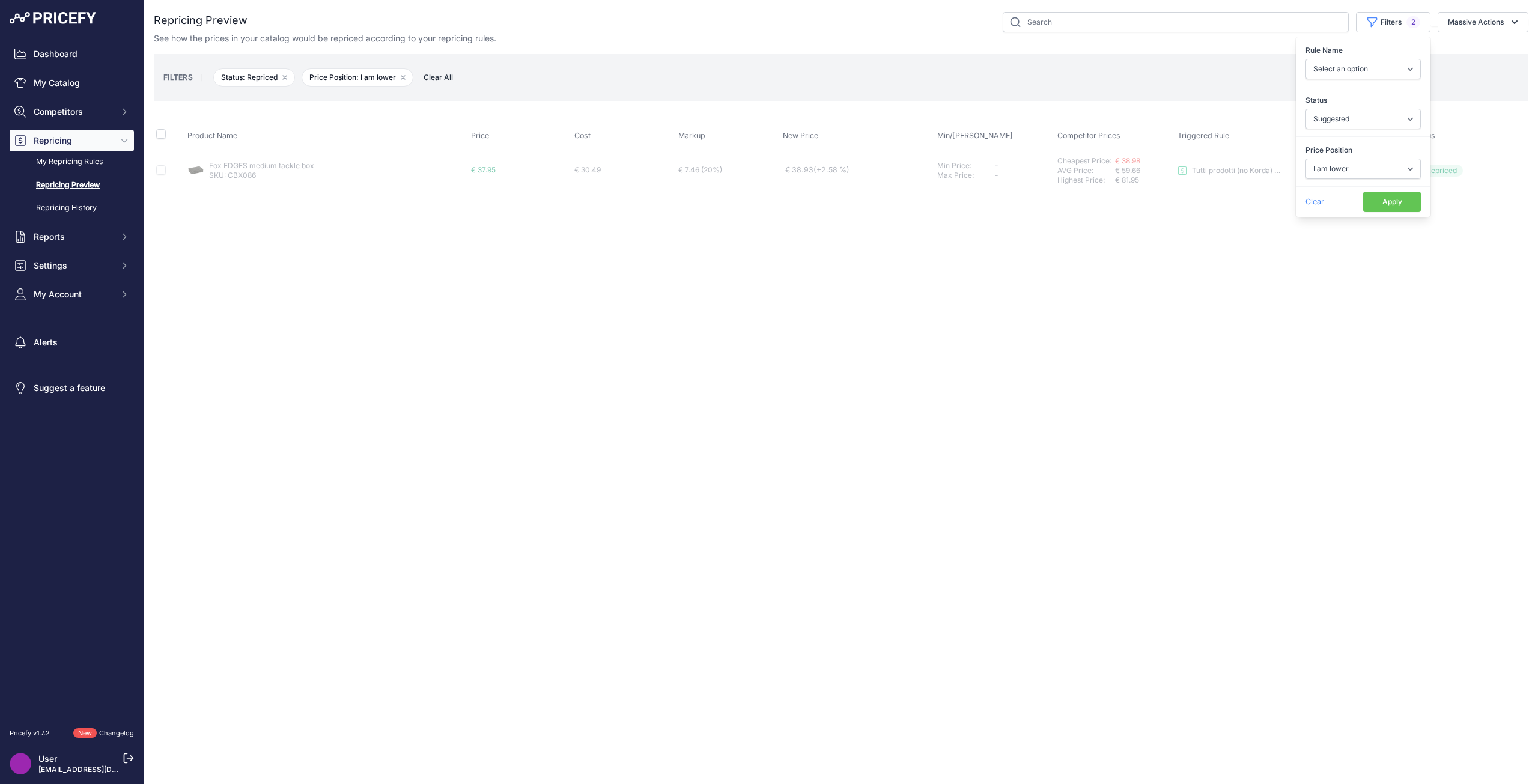
click at [1371, 198] on button "Apply" at bounding box center [1392, 202] width 58 height 21
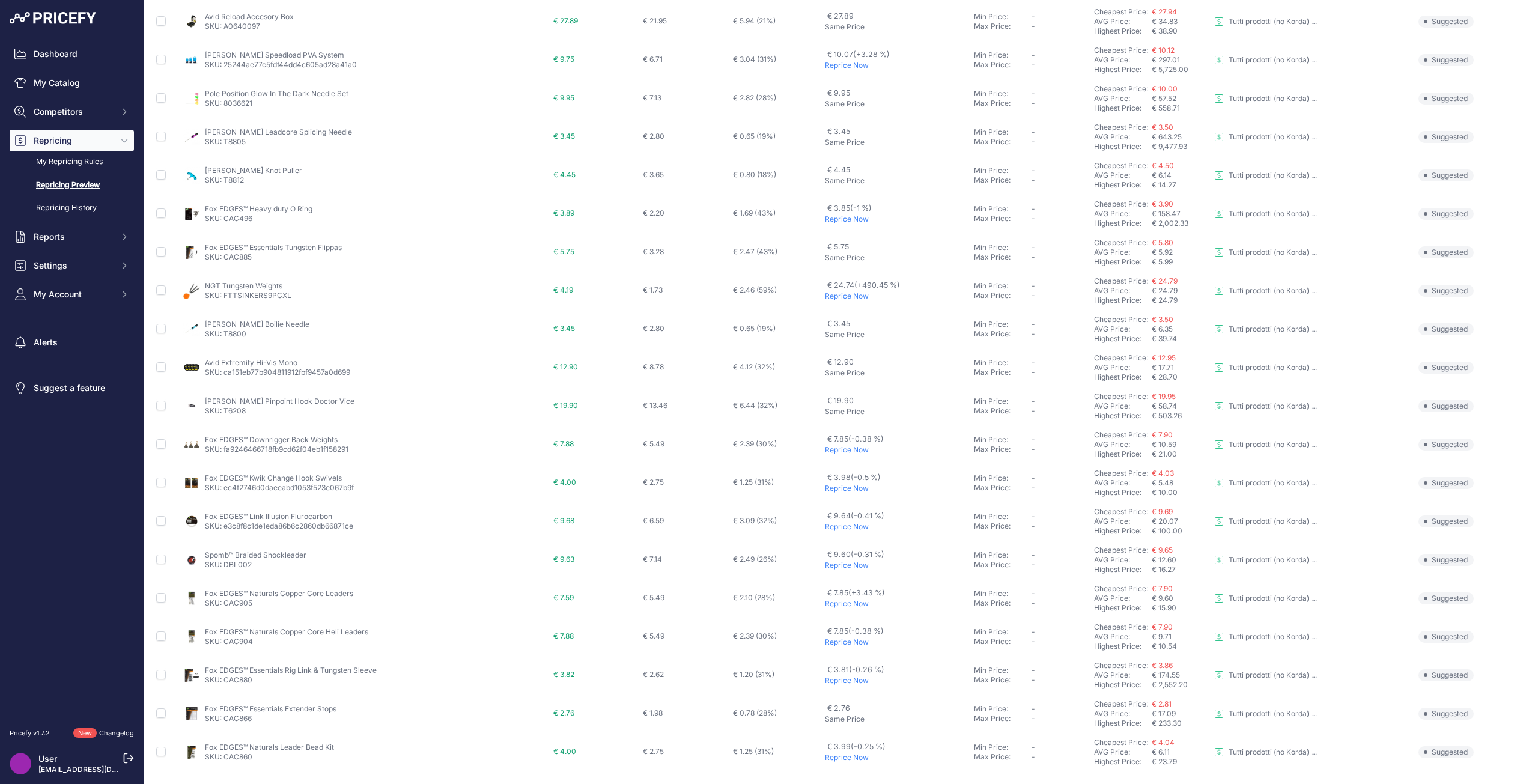
scroll to position [187, 0]
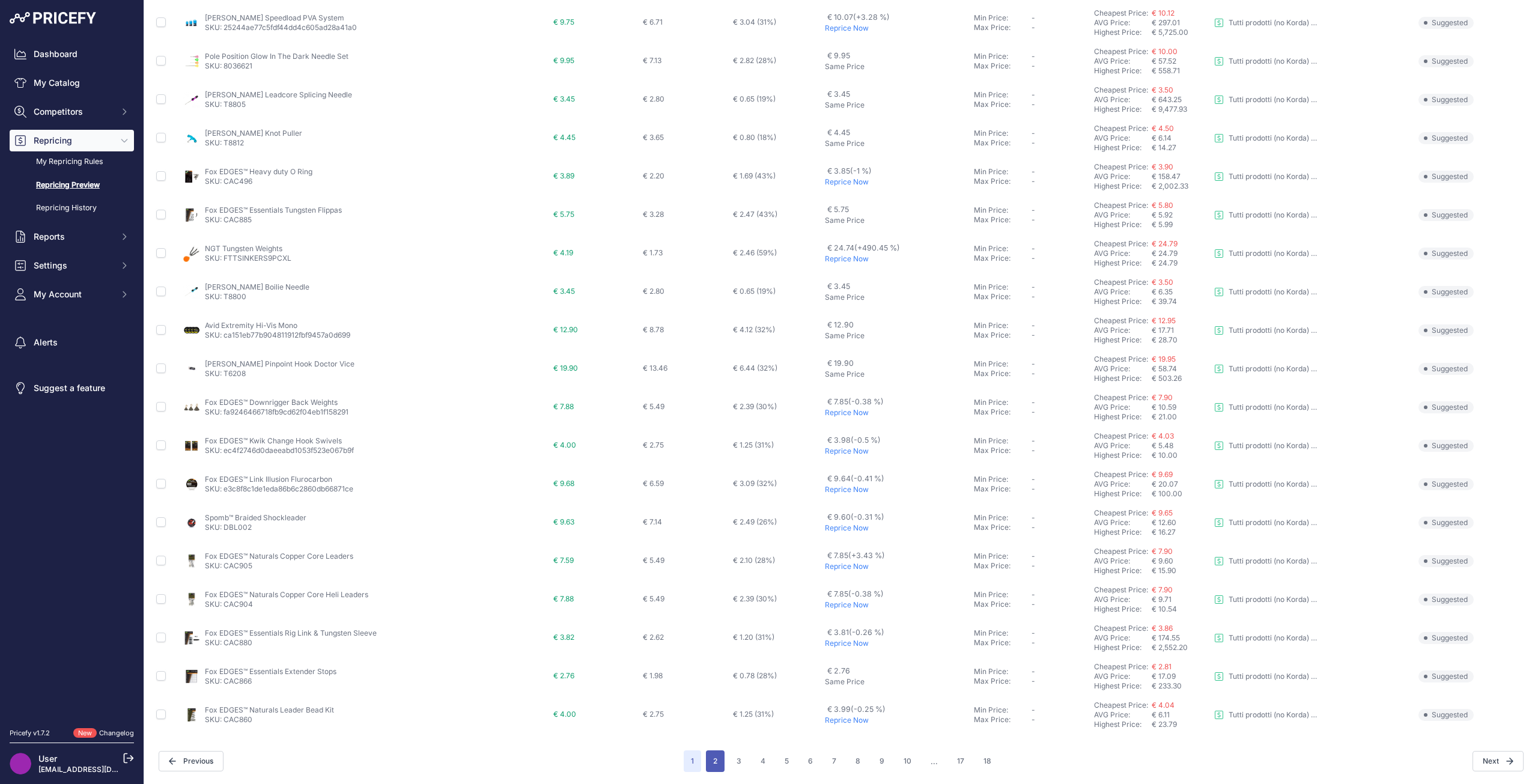
click at [709, 757] on button "2" at bounding box center [716, 760] width 19 height 21
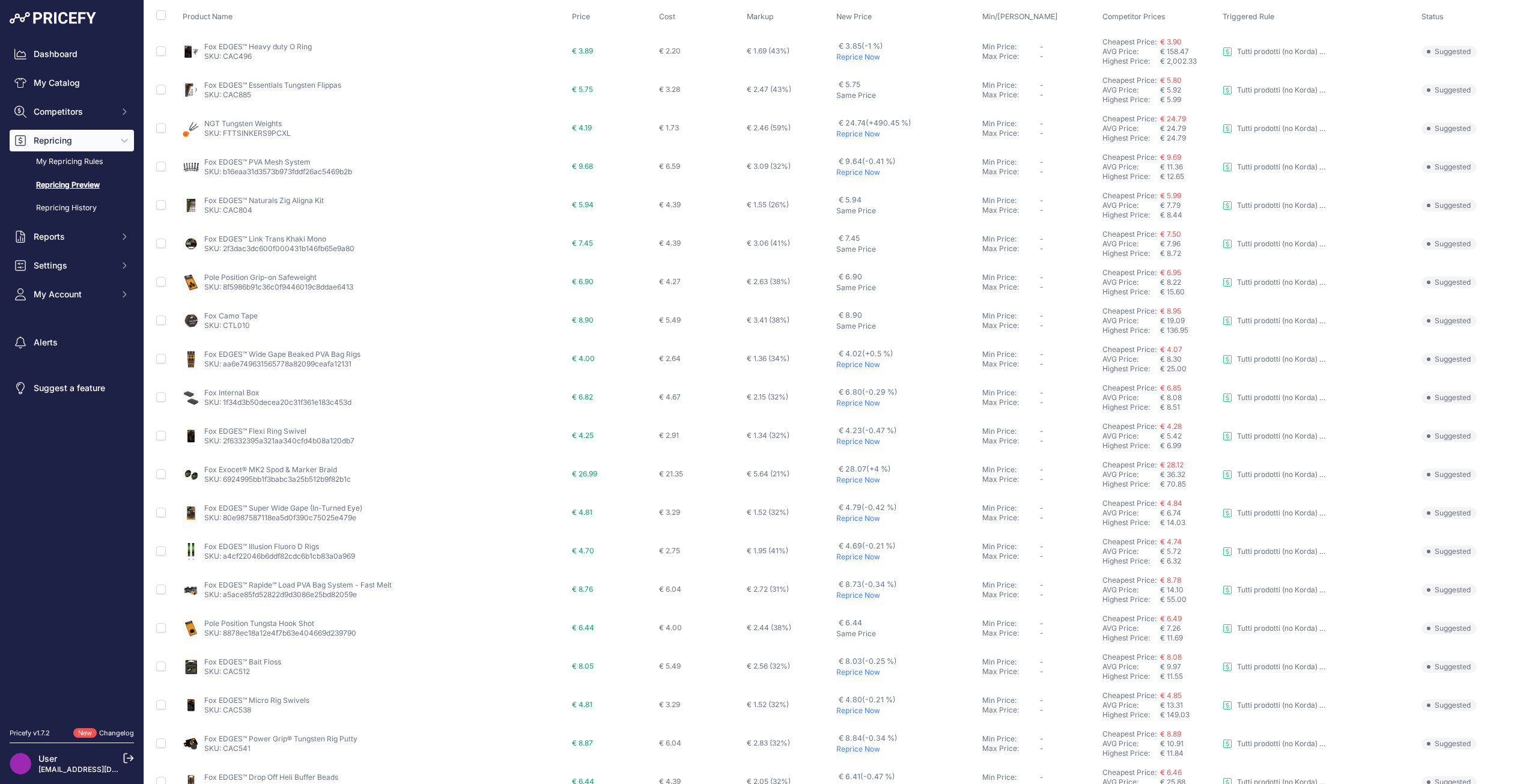
scroll to position [120, 0]
click at [836, 479] on p "Reprice Now" at bounding box center [906, 478] width 140 height 9
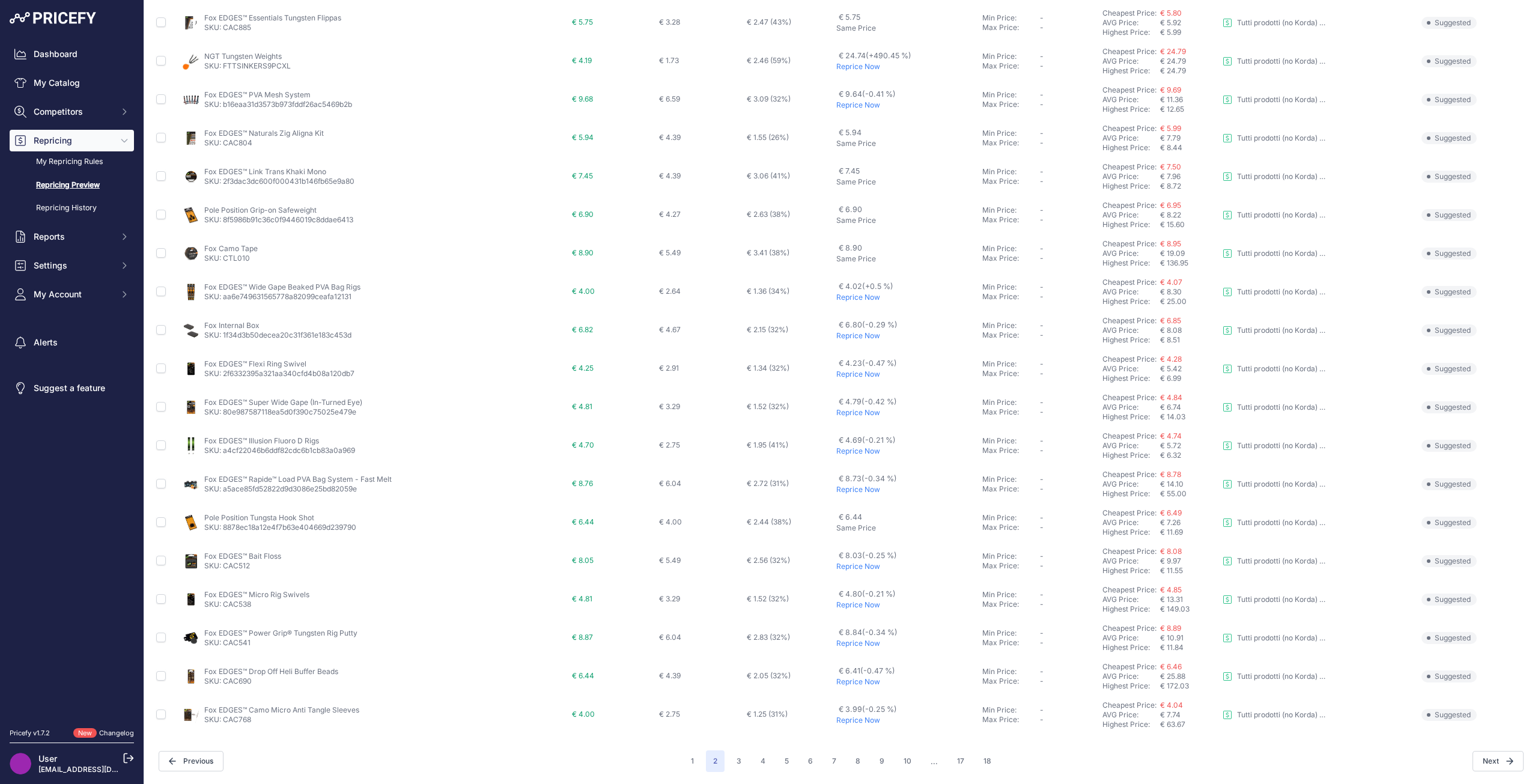
click at [723, 760] on div "1 2 3 4 5 6 7 ..." at bounding box center [841, 760] width 315 height 21
click at [736, 760] on button "3" at bounding box center [739, 760] width 19 height 21
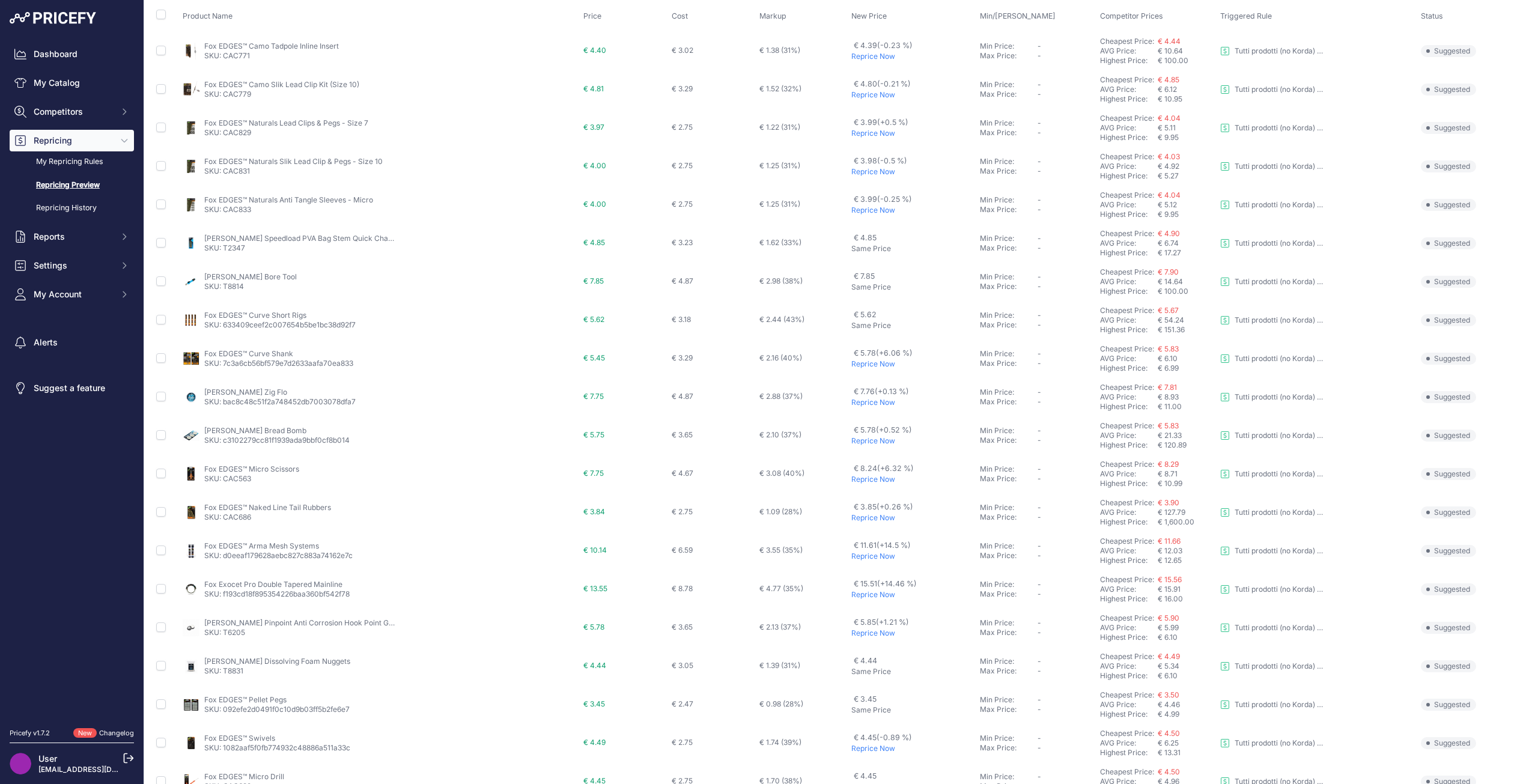
scroll to position [120, 0]
click at [860, 362] on p "Reprice Now" at bounding box center [914, 363] width 124 height 9
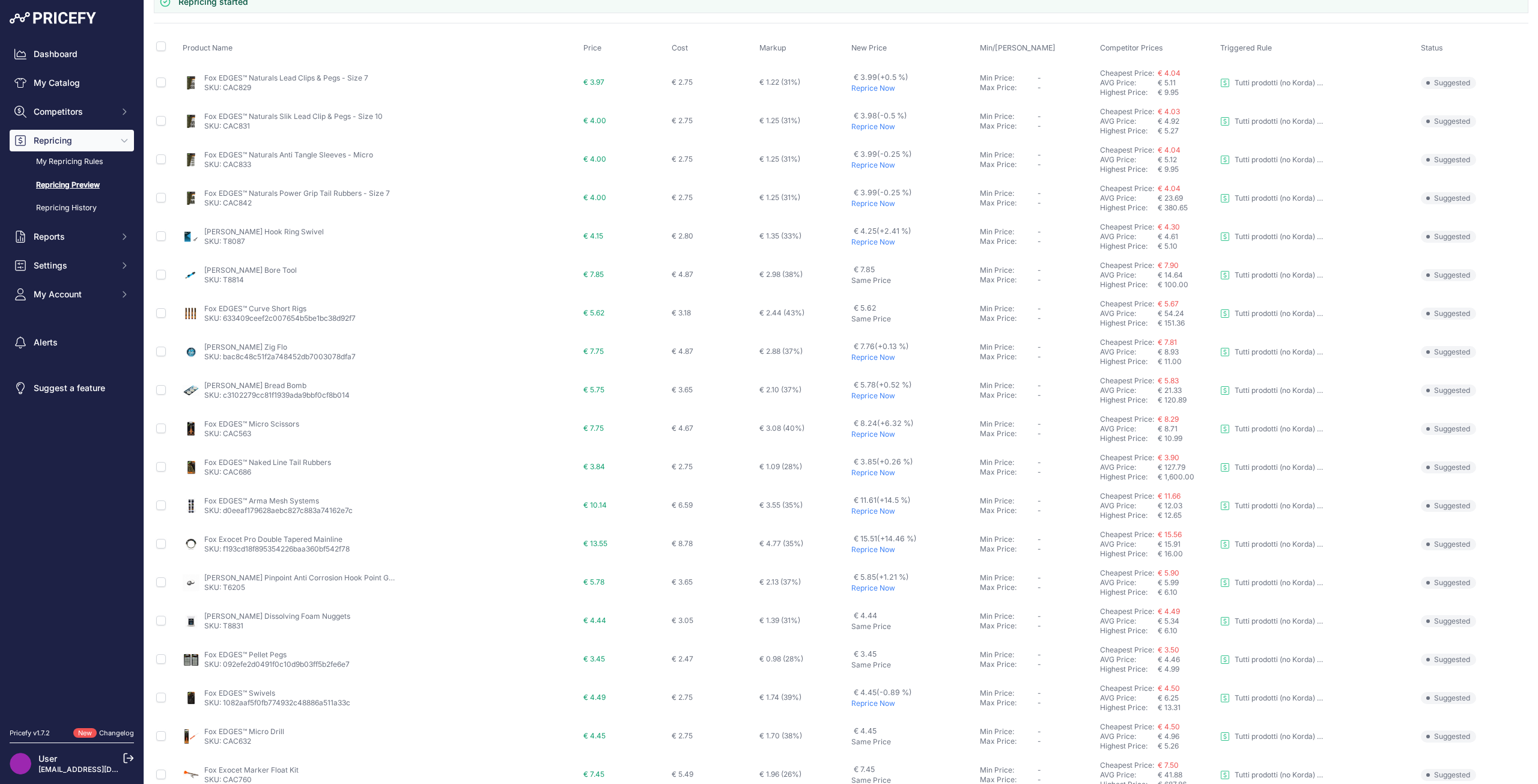
click at [854, 432] on p "Reprice Now" at bounding box center [914, 433] width 124 height 9
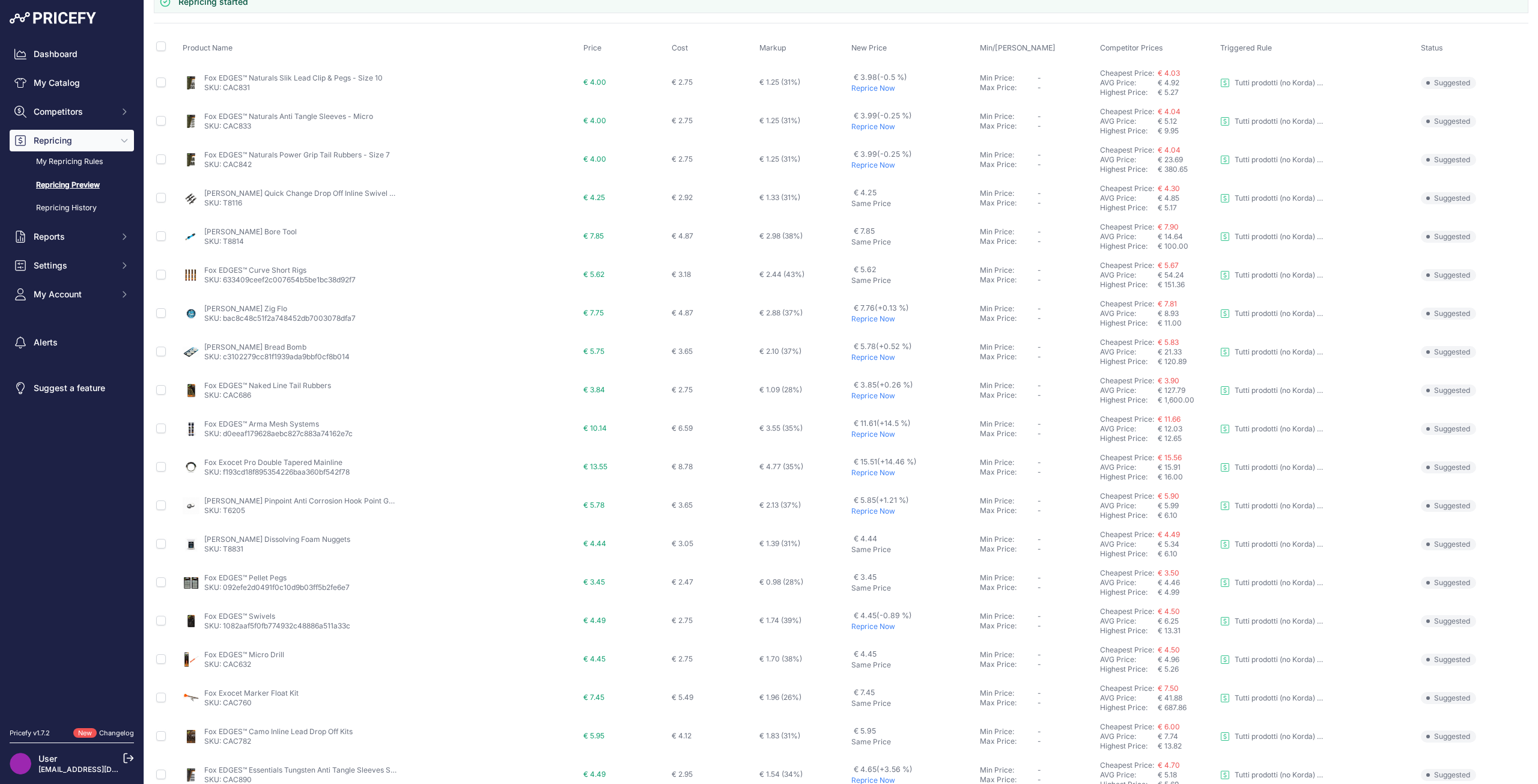
click at [860, 435] on p "Reprice Now" at bounding box center [914, 433] width 124 height 9
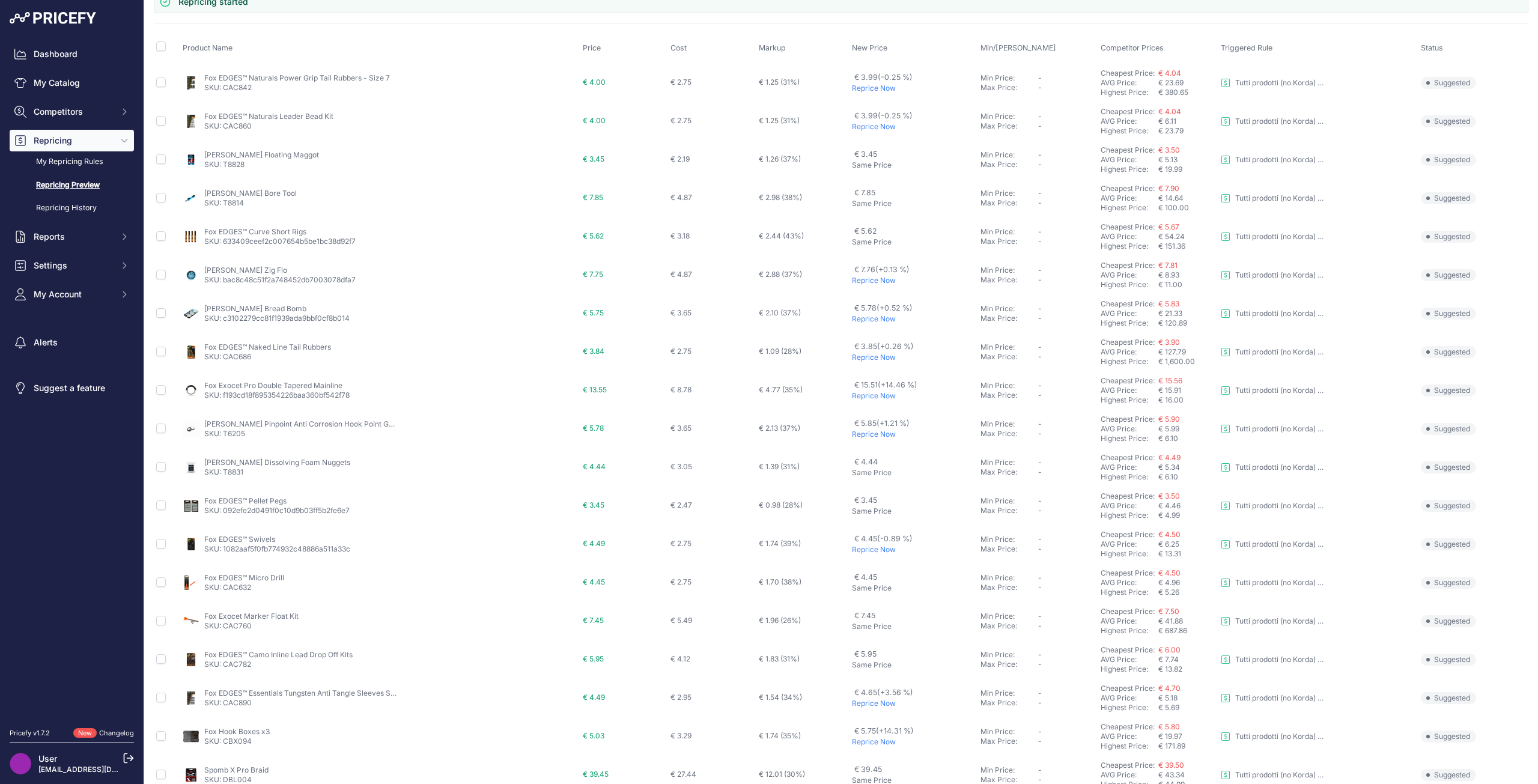
scroll to position [88, 0]
click at [852, 397] on p "Reprice Now" at bounding box center [914, 395] width 124 height 9
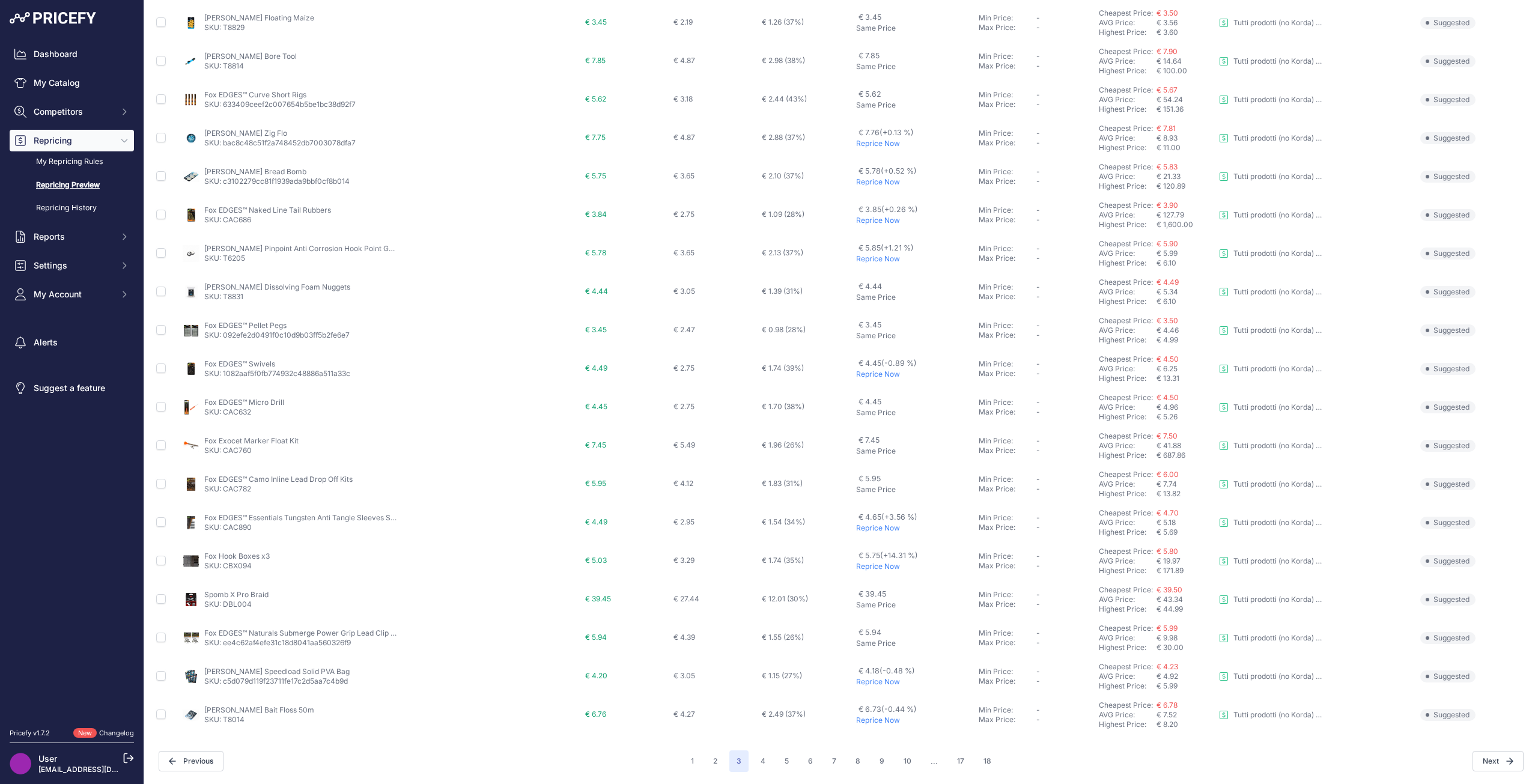
scroll to position [187, 0]
click at [858, 567] on p "Reprice Now" at bounding box center [914, 566] width 118 height 9
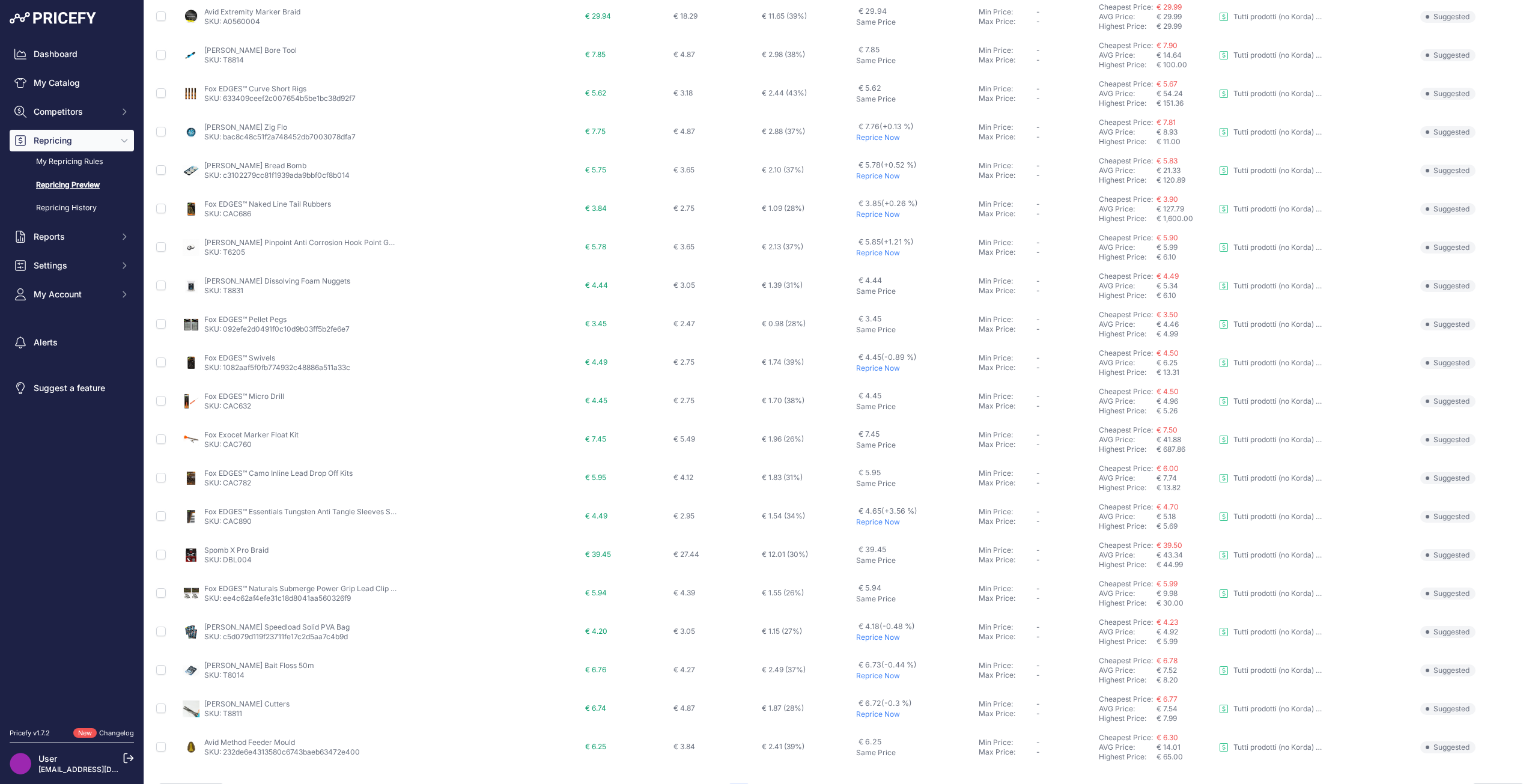
scroll to position [218, 0]
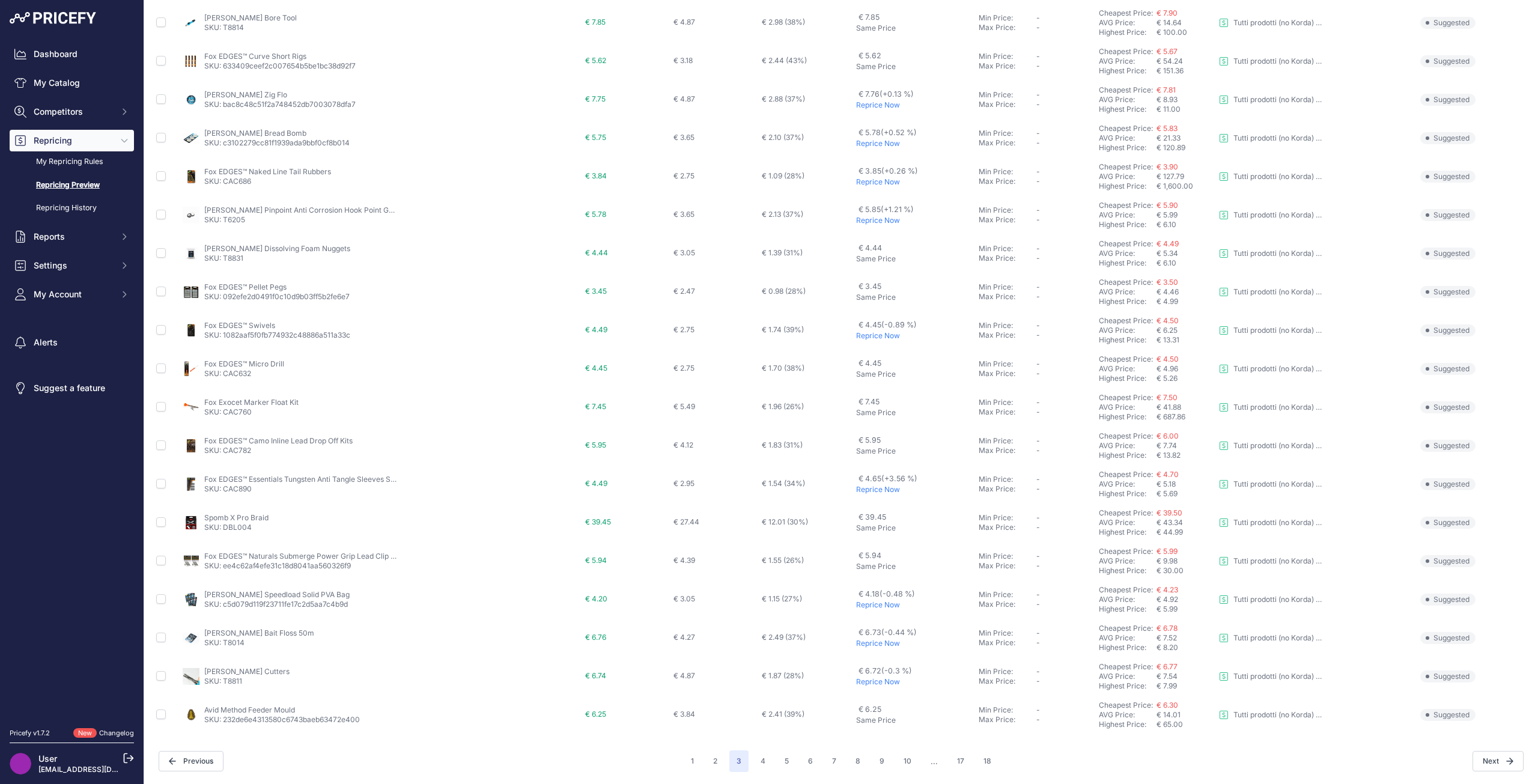
click at [864, 489] on p "Reprice Now" at bounding box center [914, 489] width 118 height 9
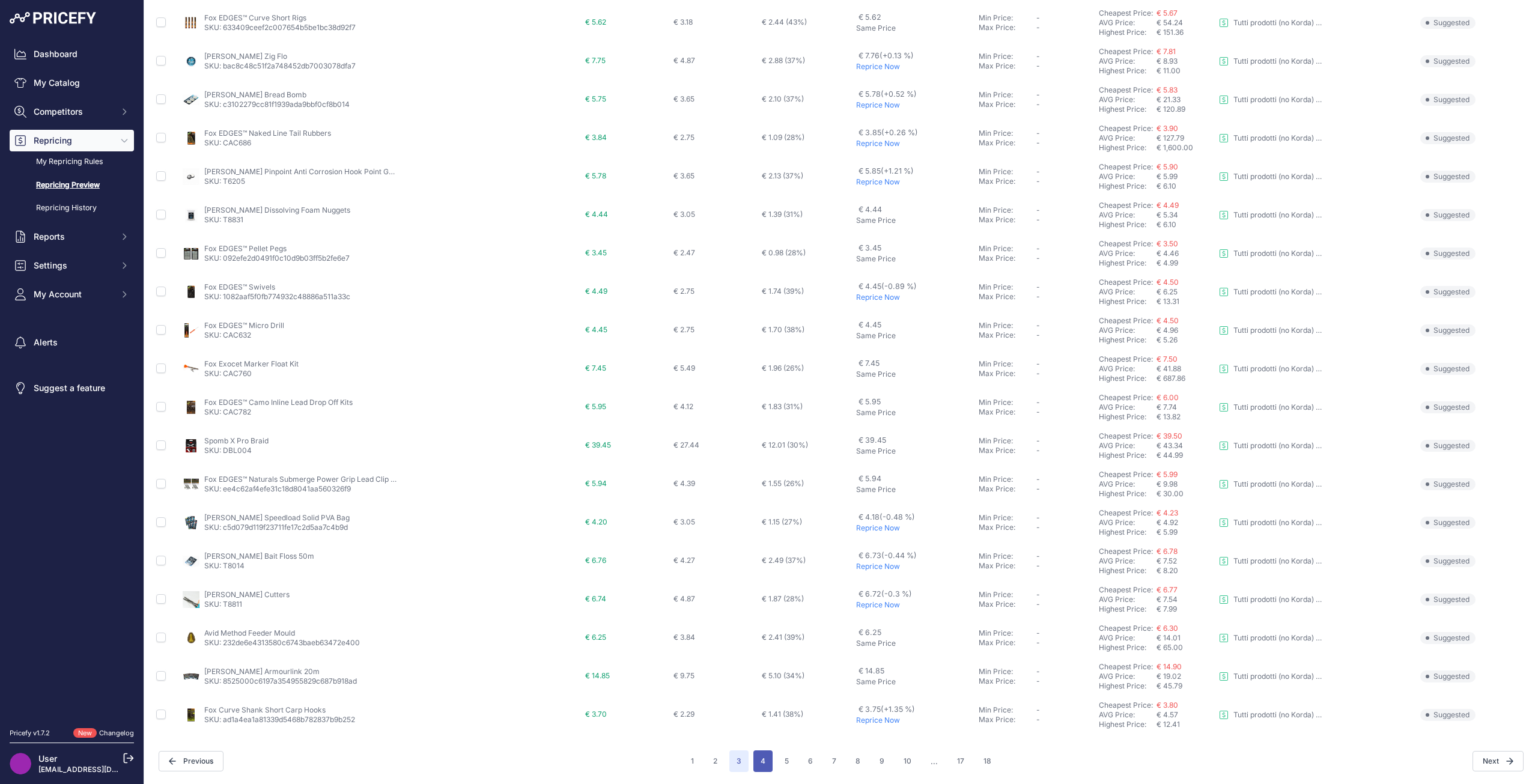
click at [759, 761] on button "4" at bounding box center [763, 760] width 19 height 21
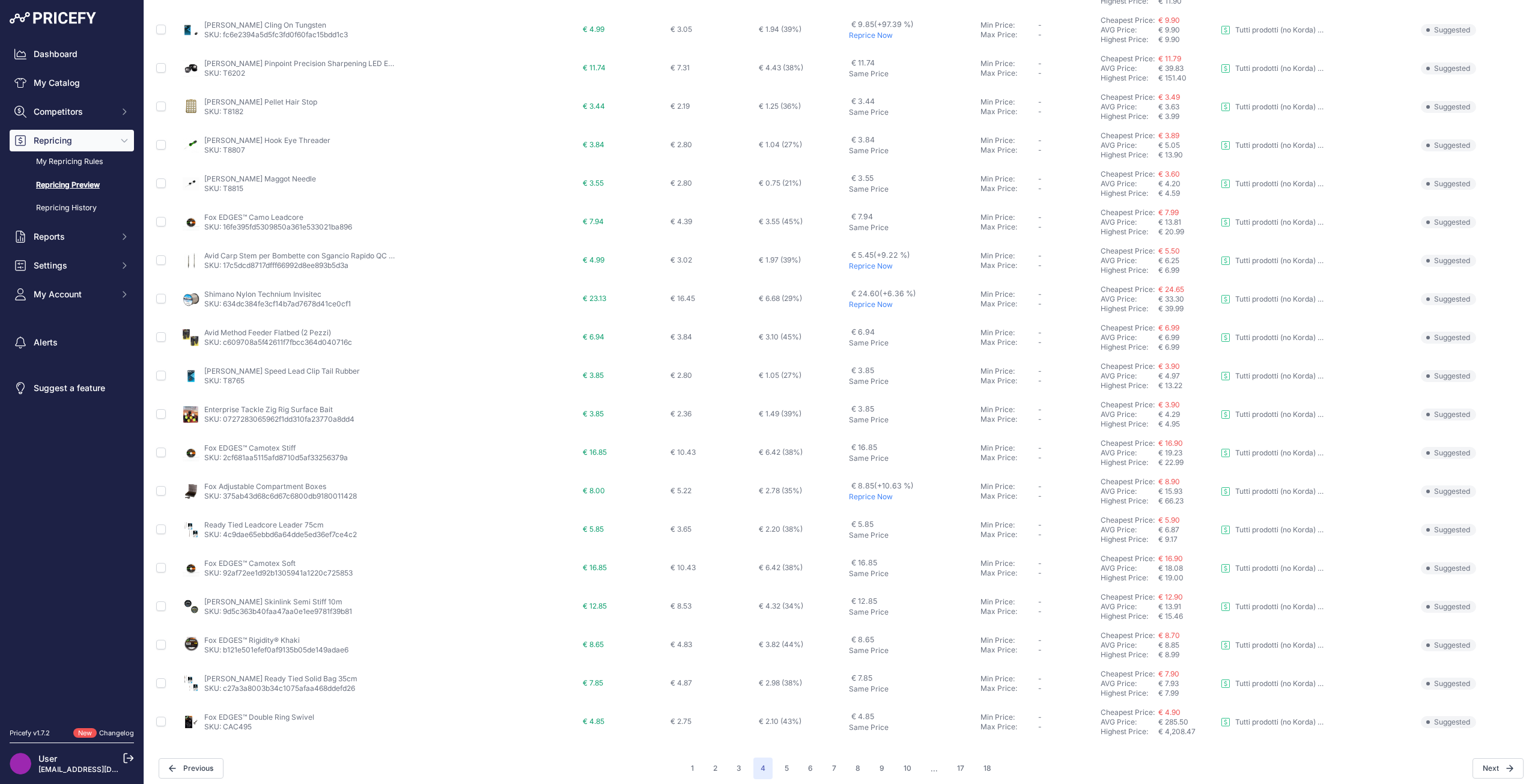
scroll to position [181, 0]
click at [849, 302] on p "Reprice Now" at bounding box center [913, 303] width 127 height 9
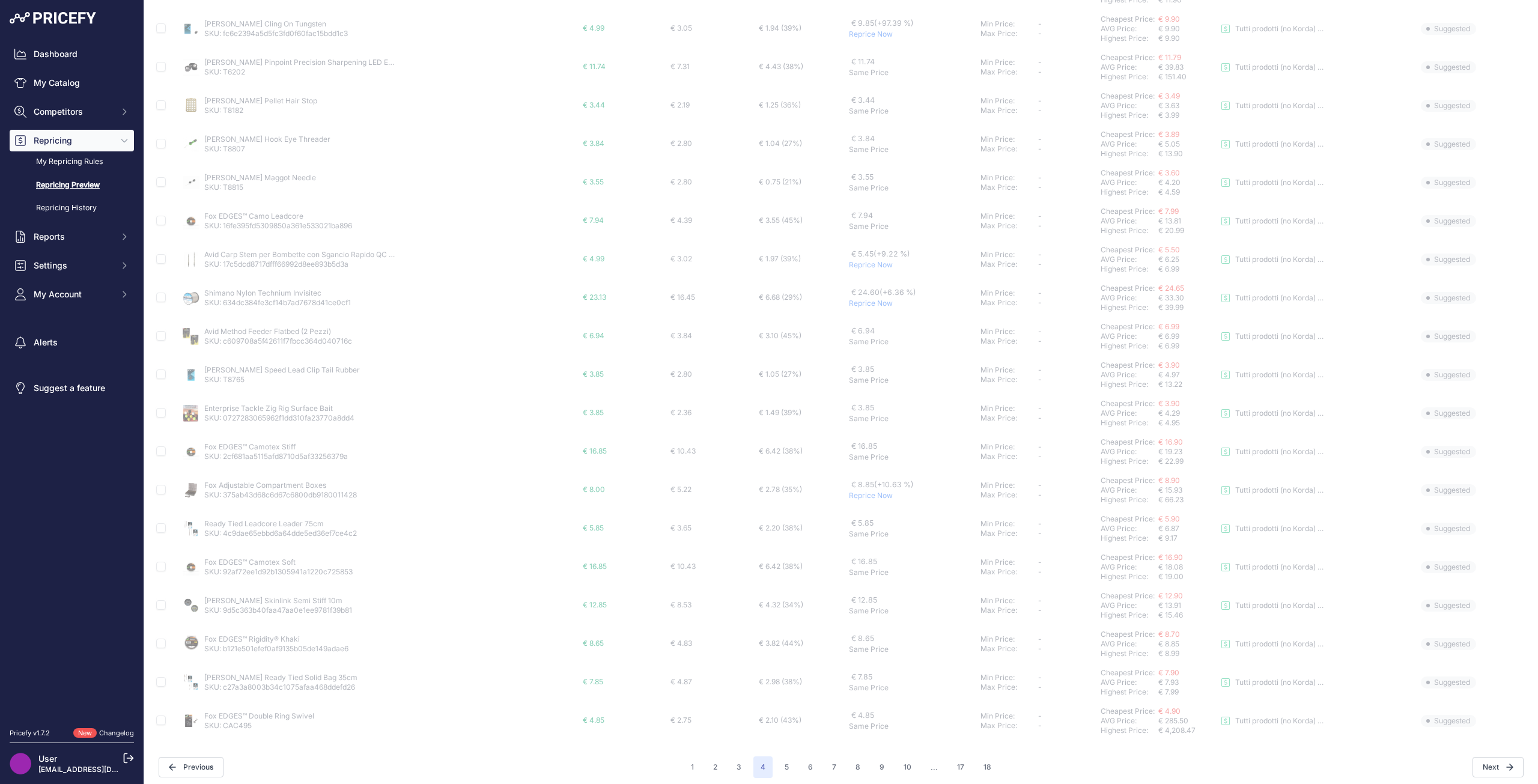
scroll to position [212, 0]
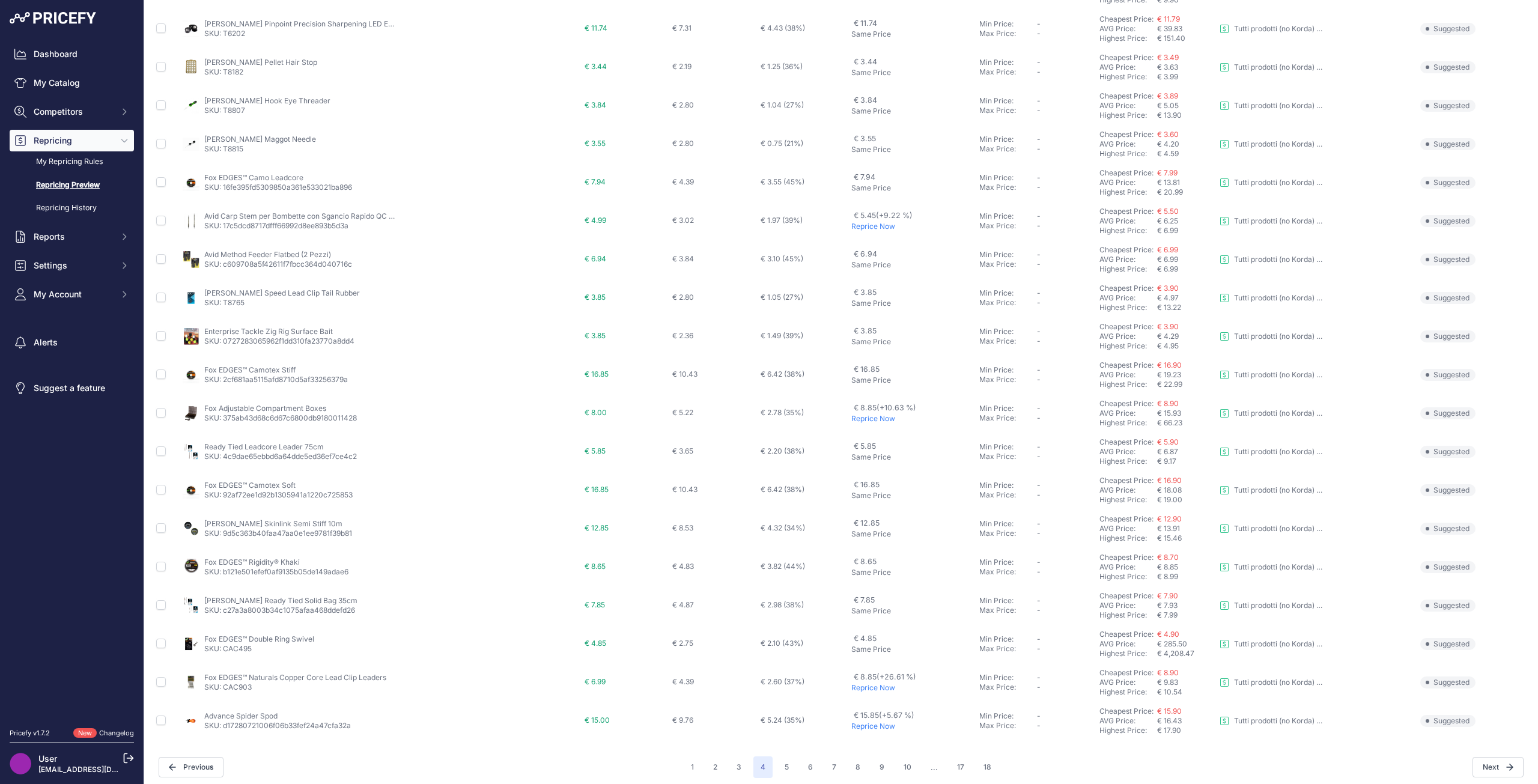
click at [852, 226] on p "Reprice Now" at bounding box center [913, 226] width 123 height 9
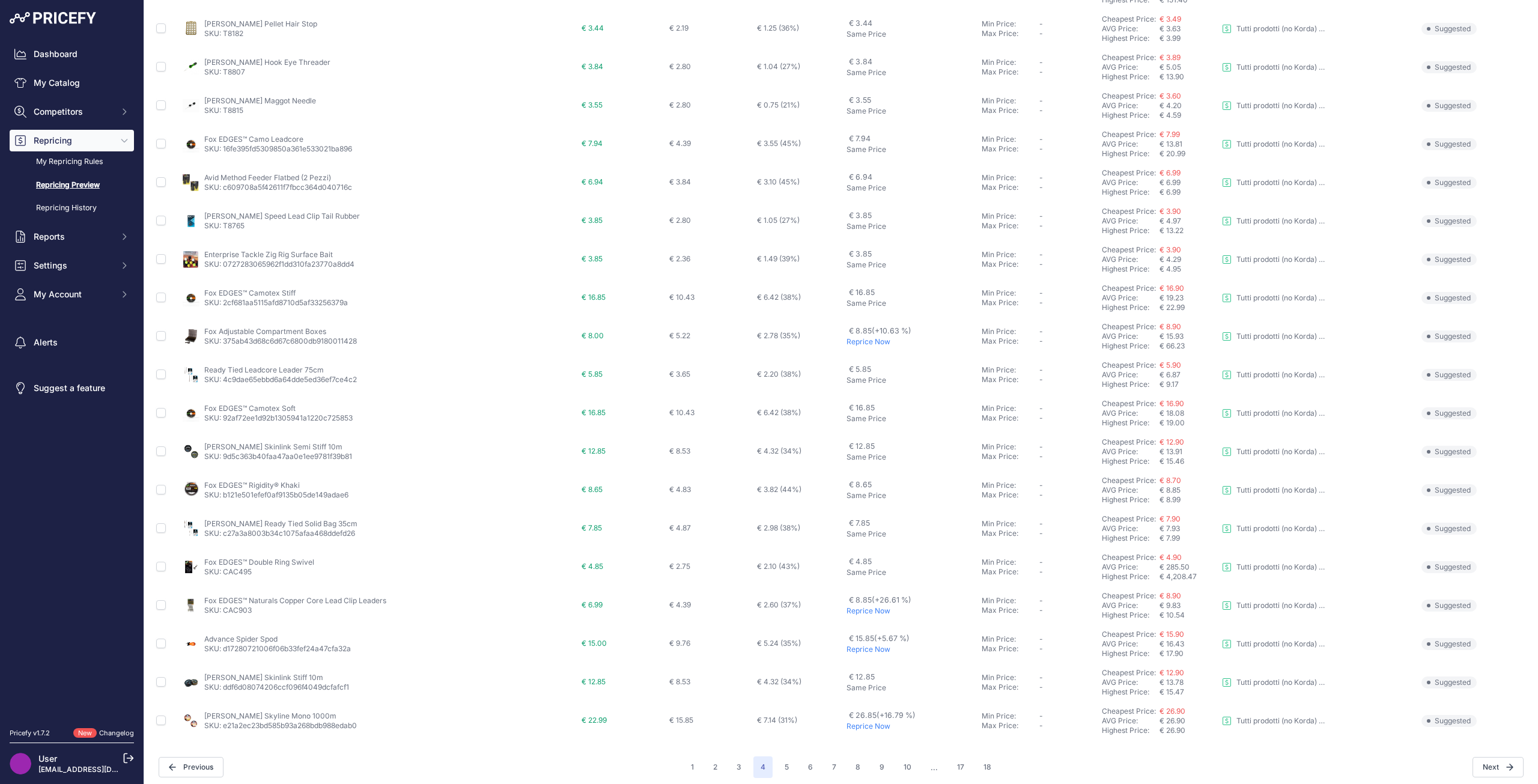
scroll to position [181, 0]
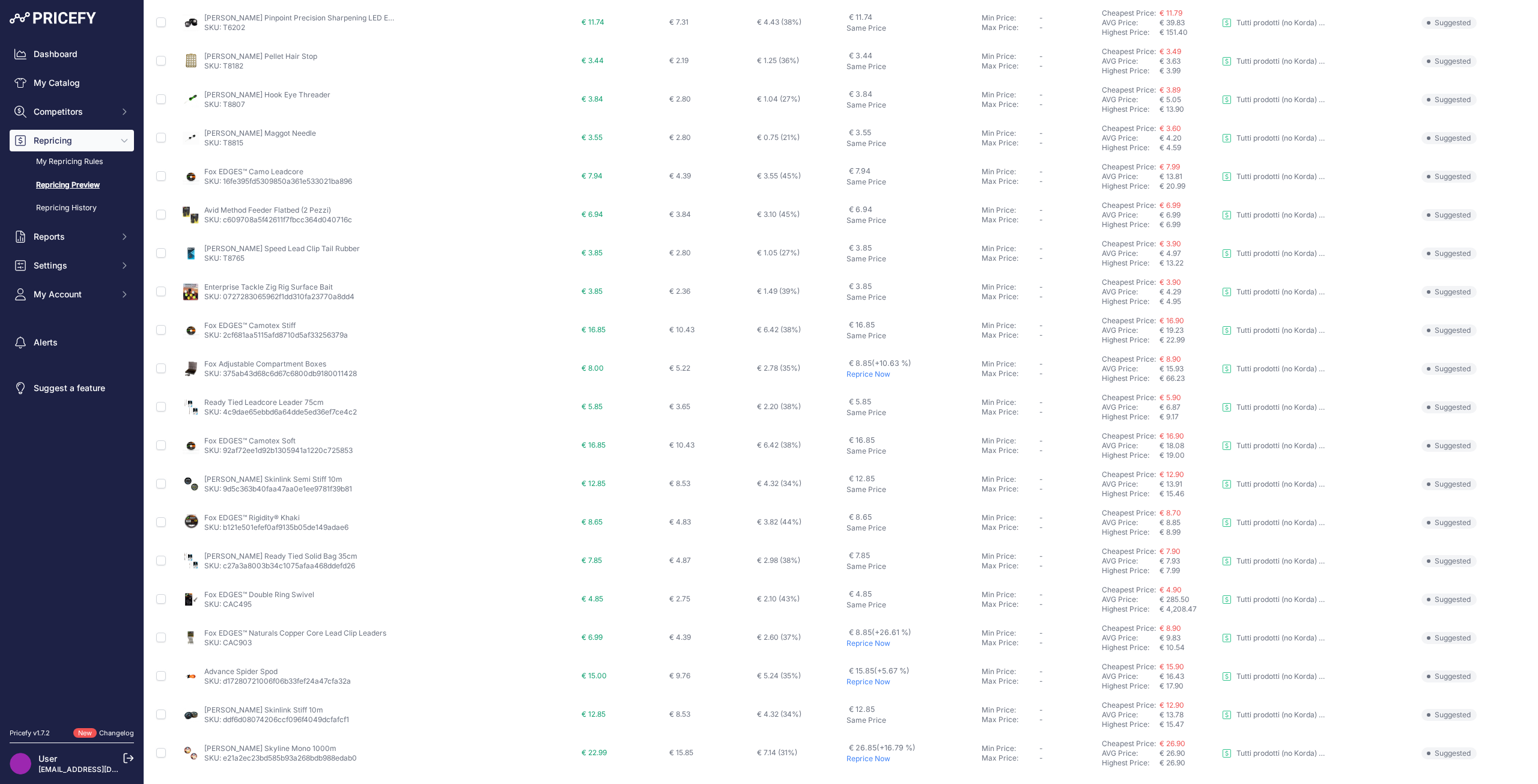
click at [846, 370] on p "Reprice Now" at bounding box center [911, 374] width 130 height 9
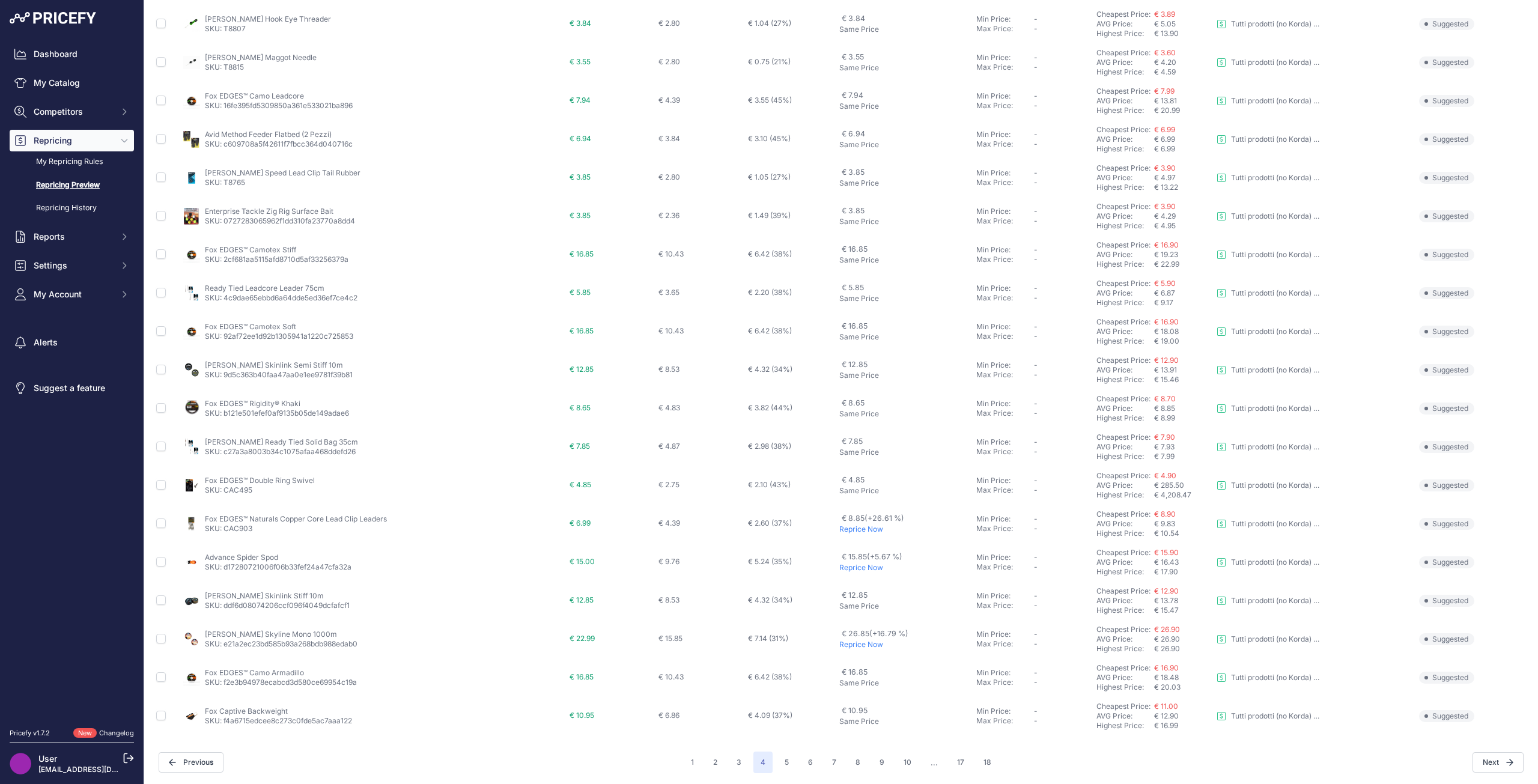
scroll to position [187, 0]
click at [840, 644] on p "Reprice Now" at bounding box center [906, 642] width 132 height 9
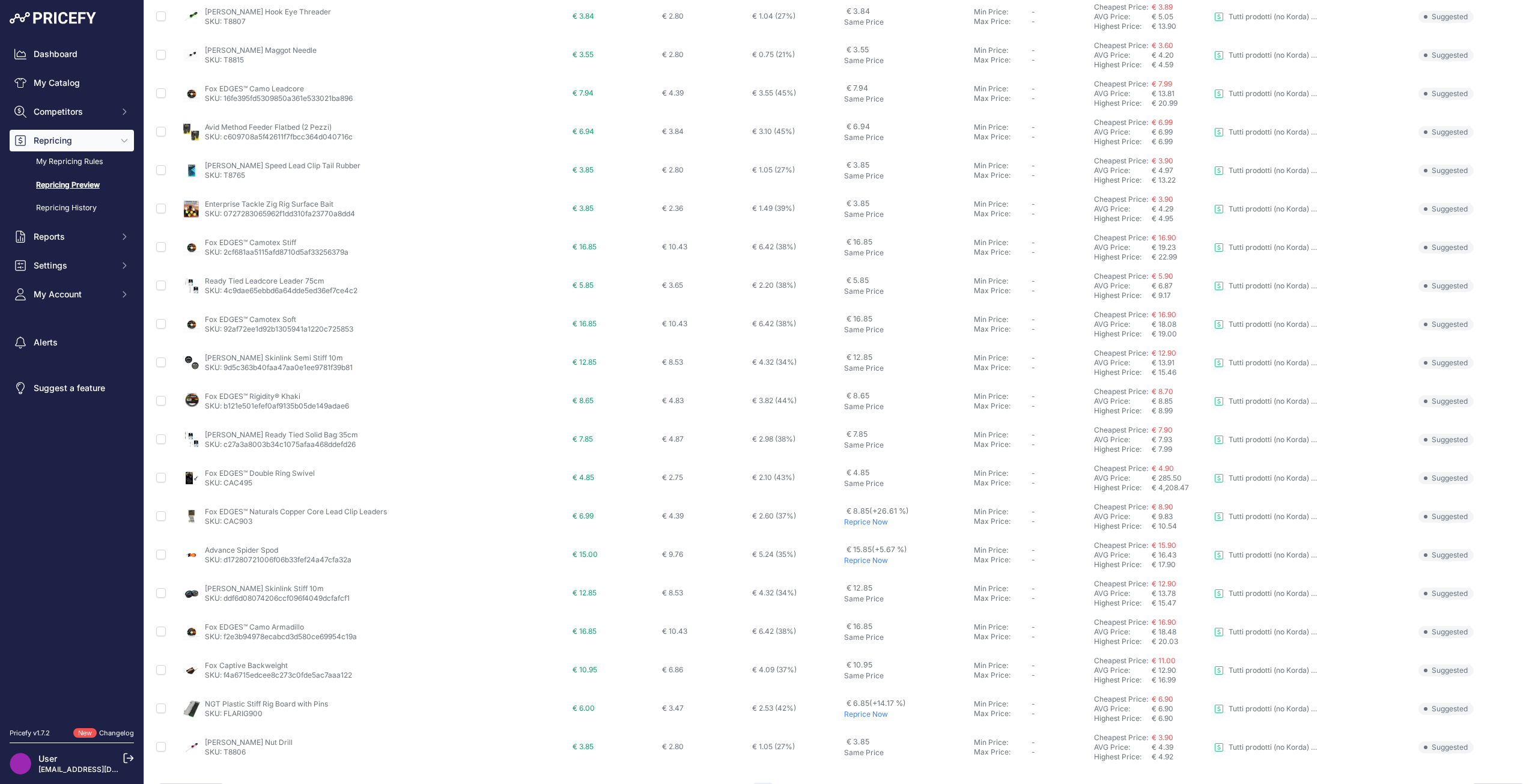
scroll to position [218, 0]
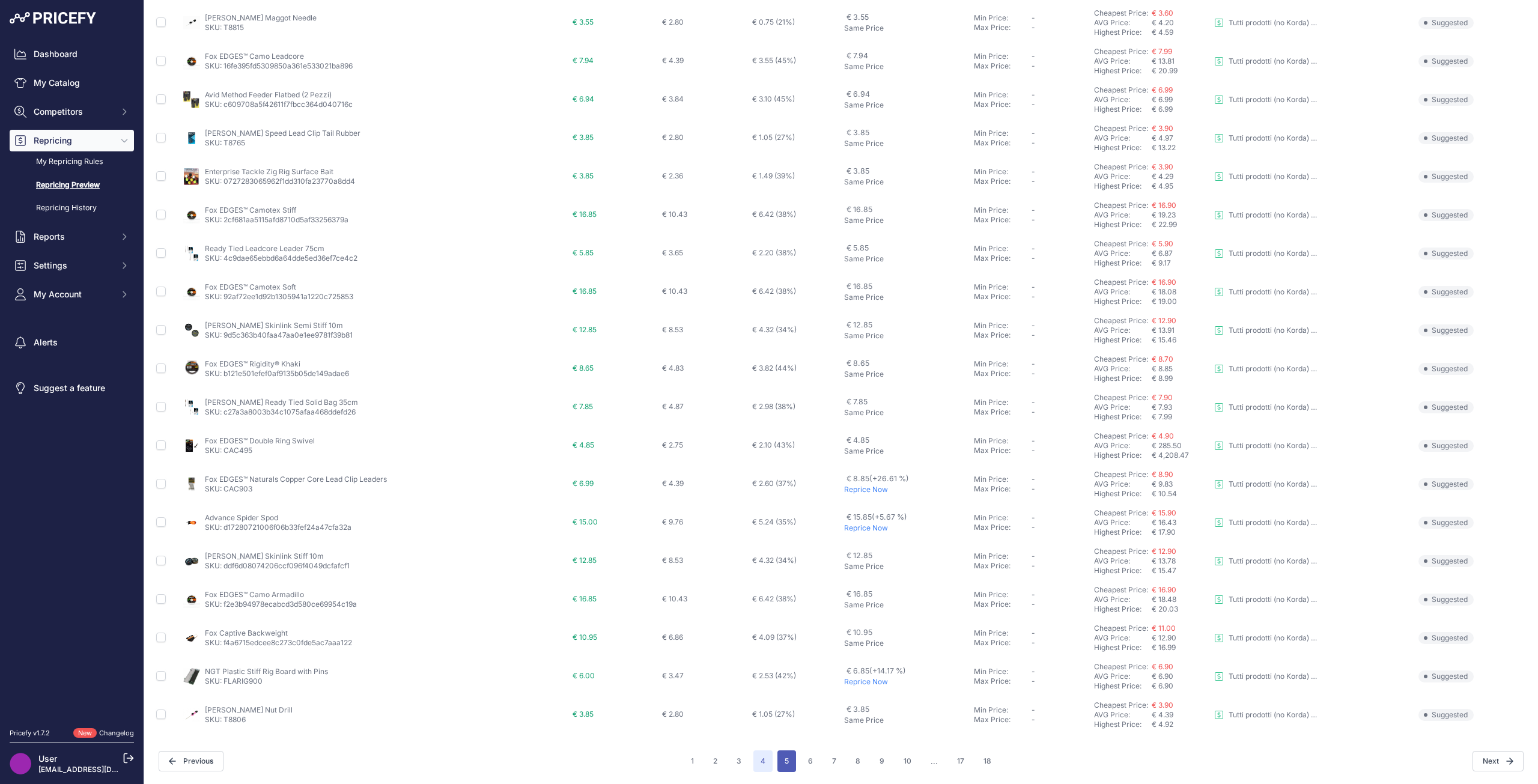
click at [788, 762] on button "5" at bounding box center [787, 760] width 19 height 21
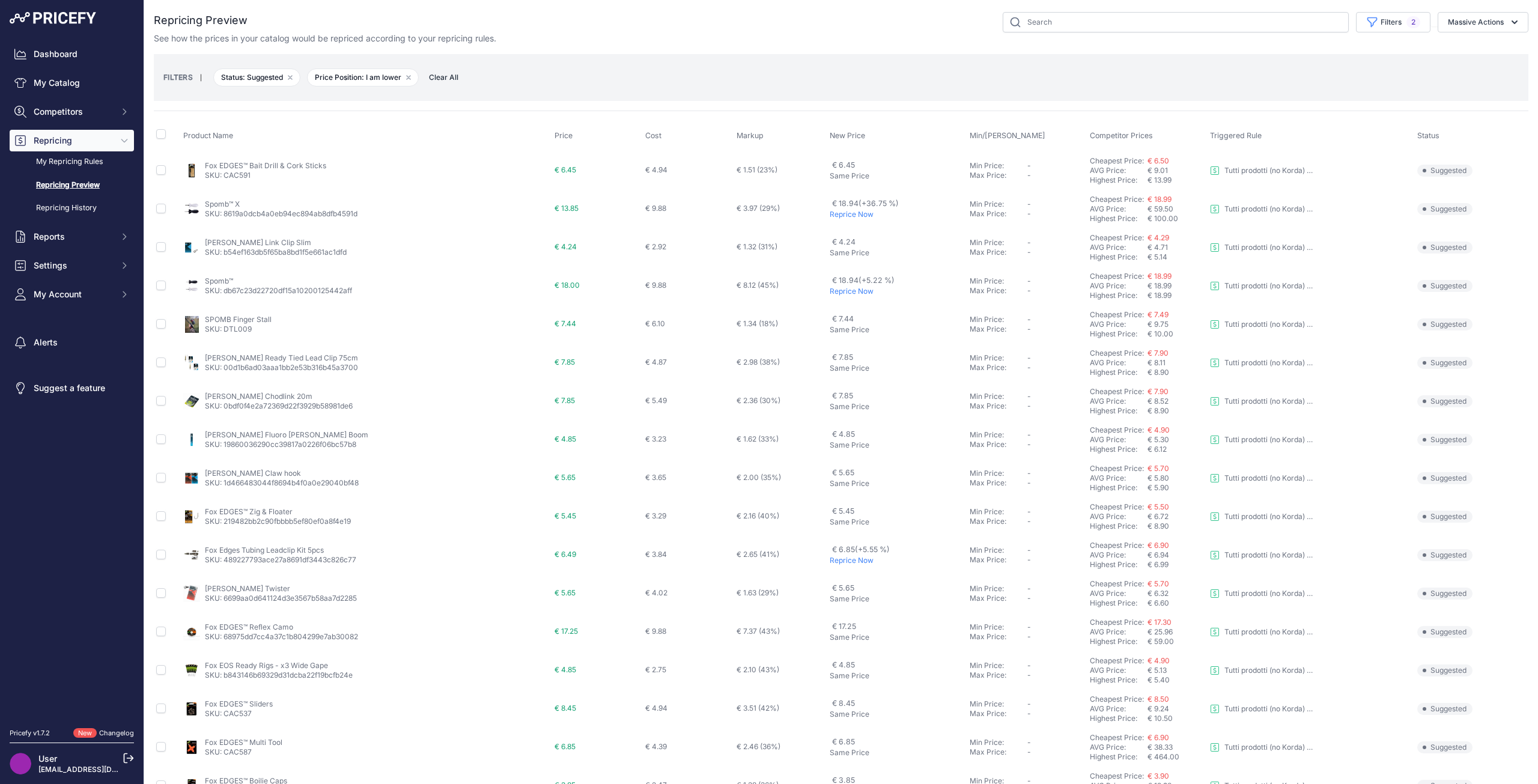
click at [832, 216] on p "Reprice Now" at bounding box center [897, 214] width 135 height 9
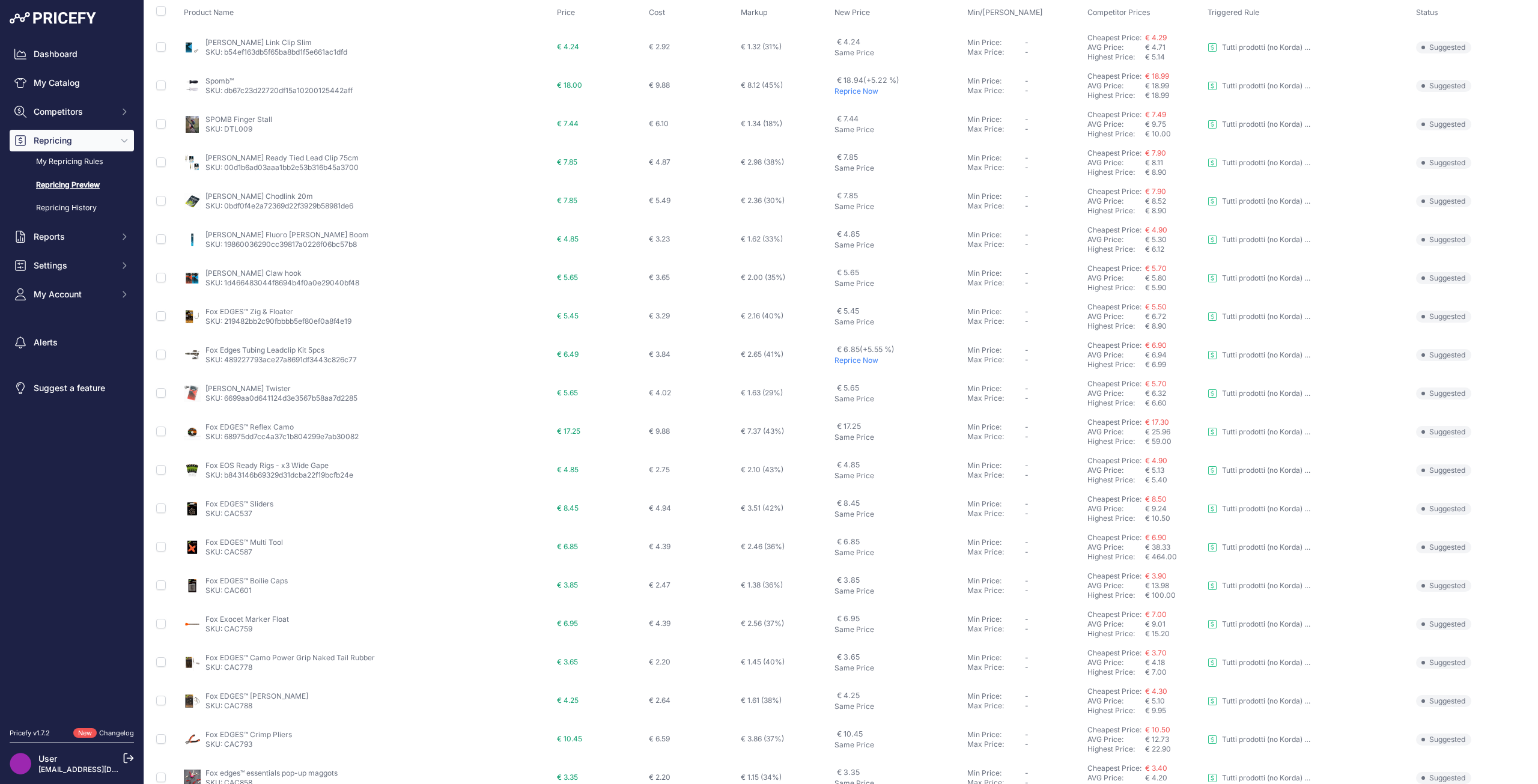
scroll to position [148, 0]
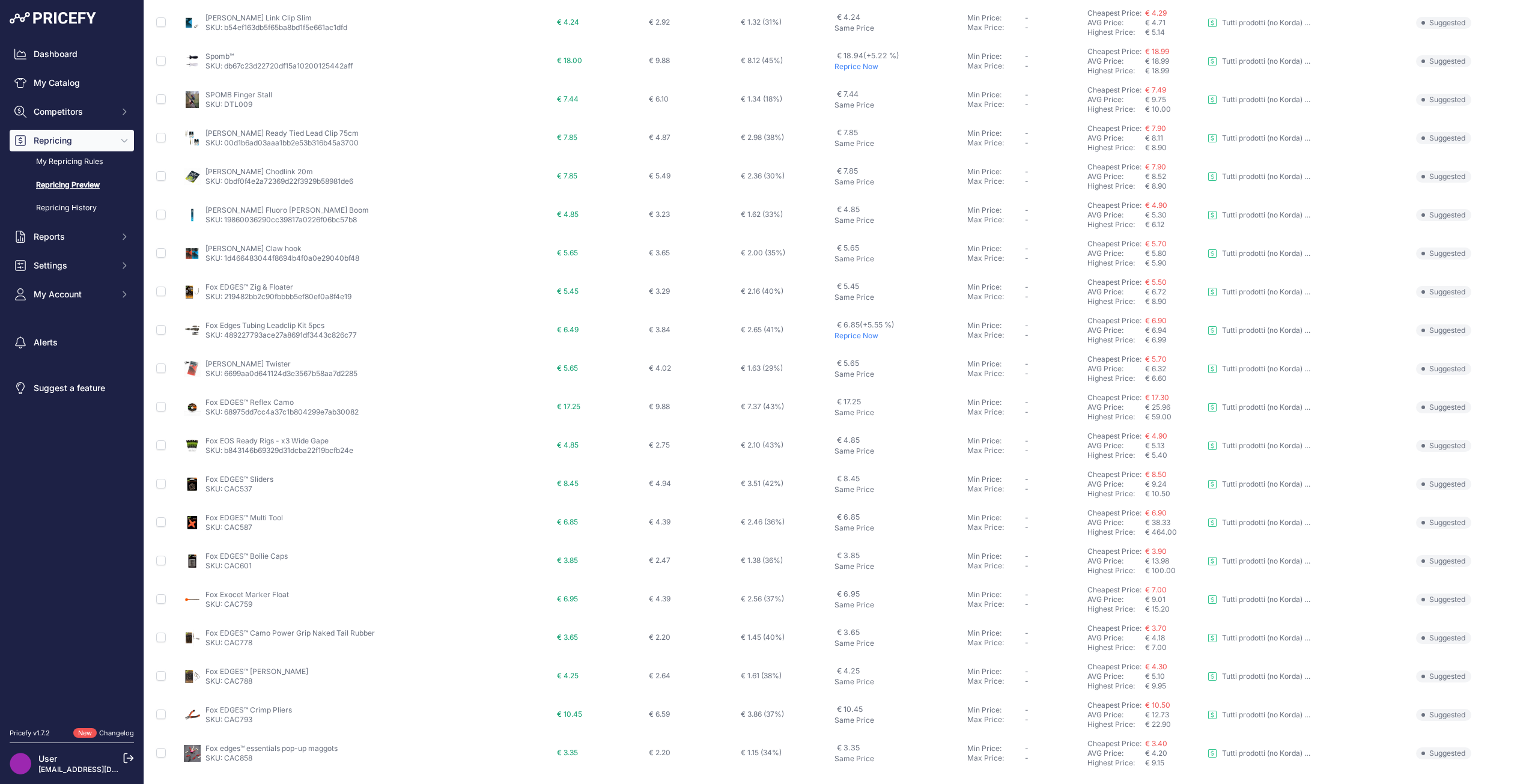
click at [850, 334] on p "Reprice Now" at bounding box center [898, 335] width 128 height 9
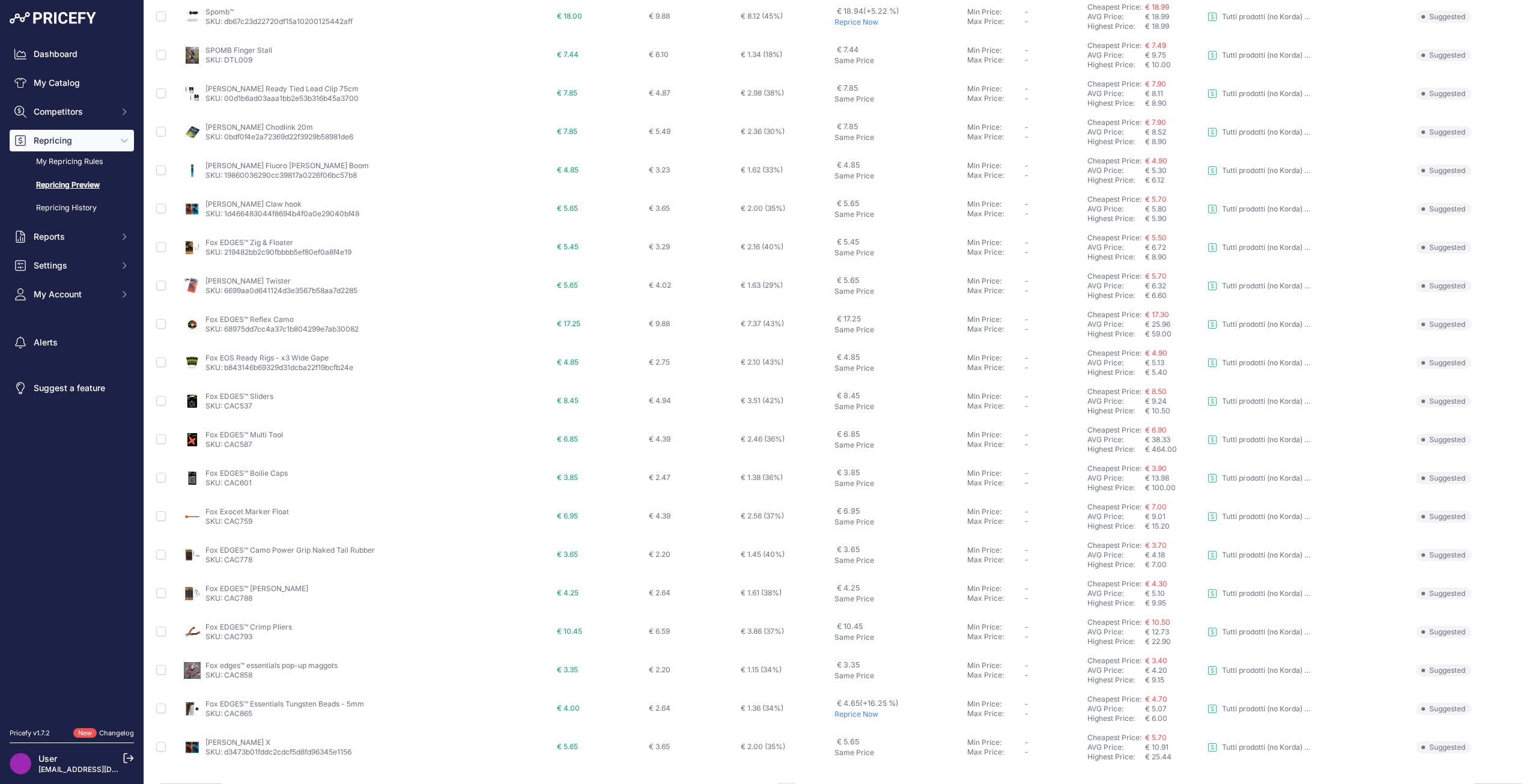
scroll to position [218, 0]
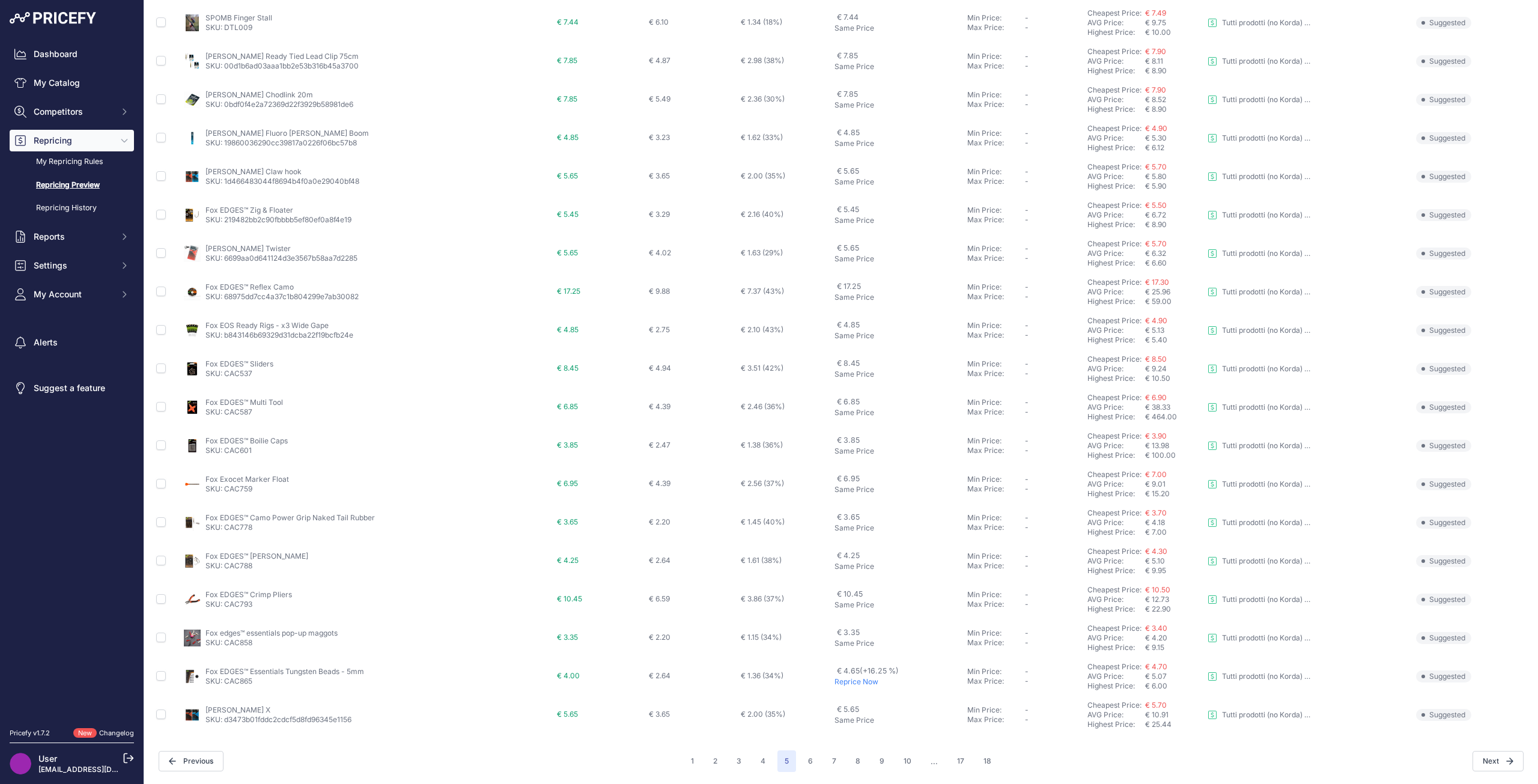
click at [866, 684] on p "Reprice Now" at bounding box center [898, 681] width 128 height 9
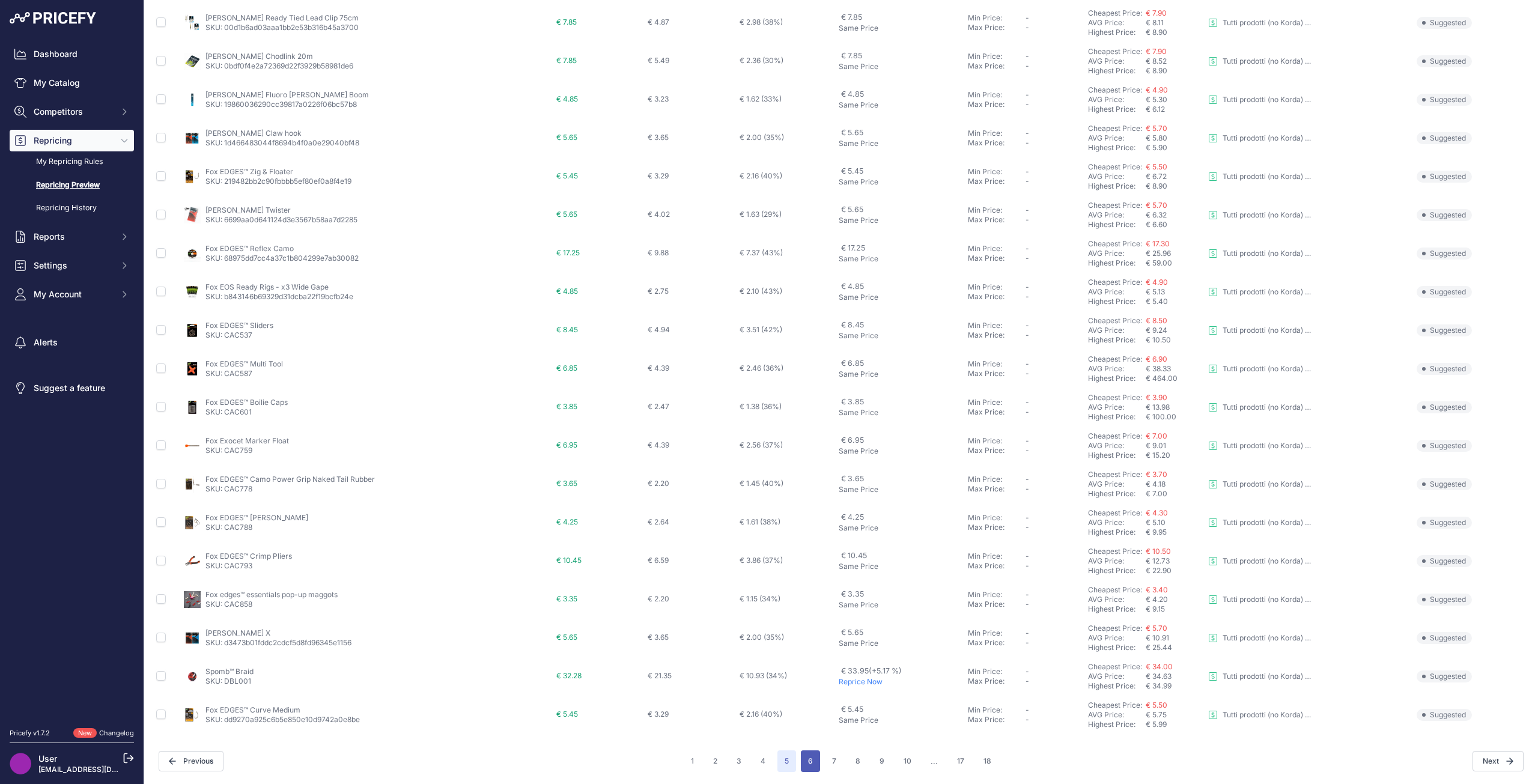
click at [808, 762] on button "6" at bounding box center [810, 760] width 19 height 21
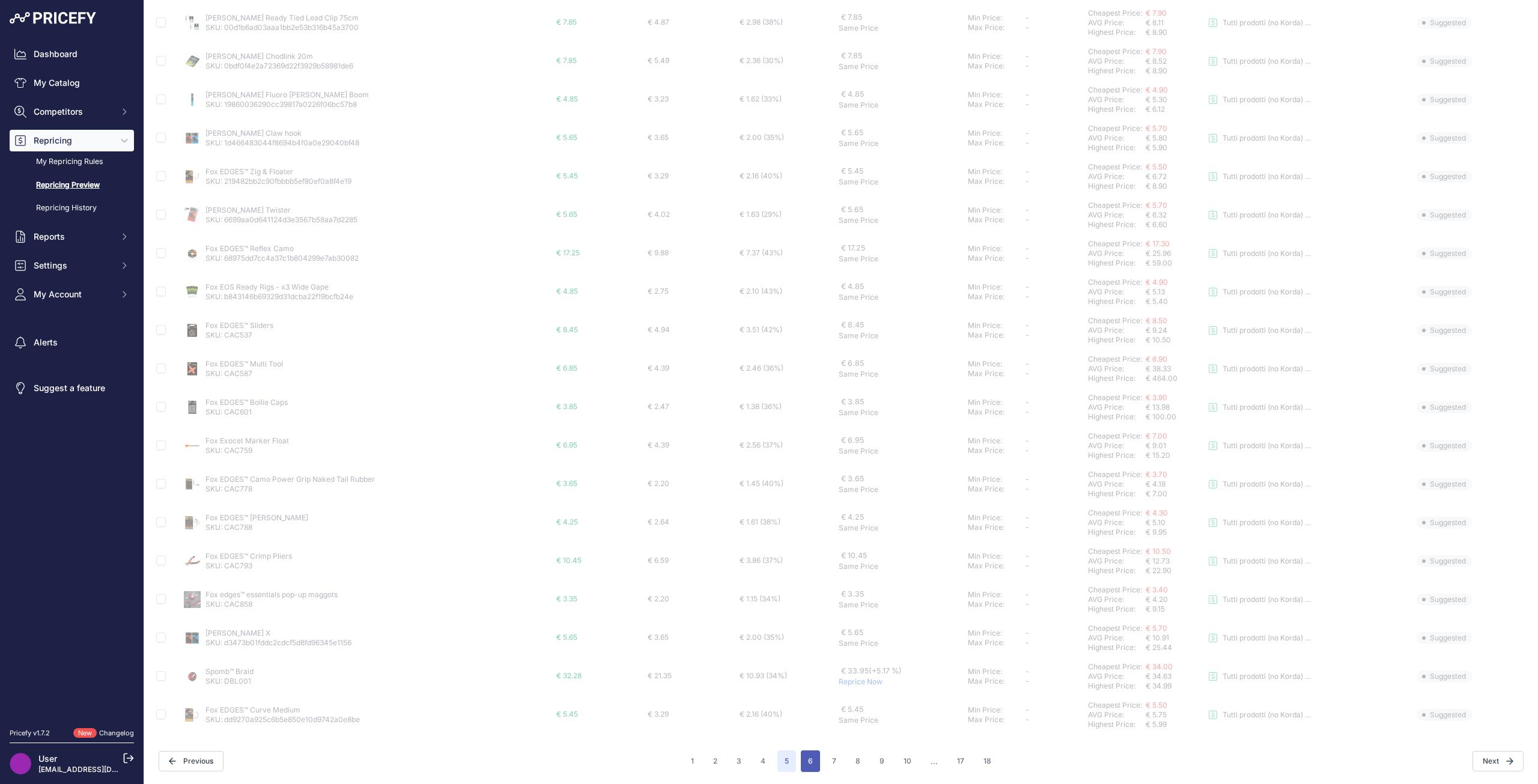
scroll to position [187, 0]
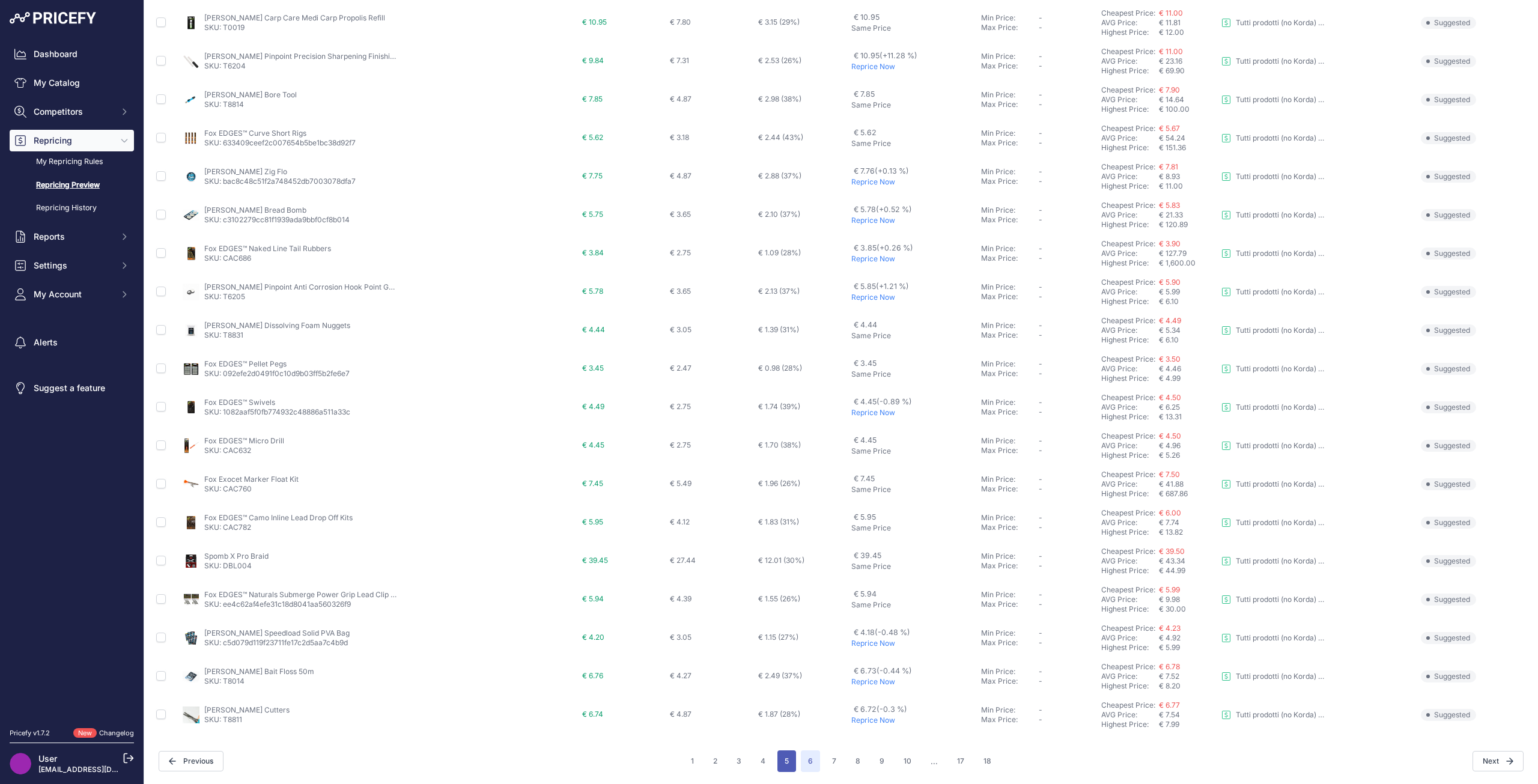
click at [786, 761] on button "5" at bounding box center [787, 760] width 19 height 21
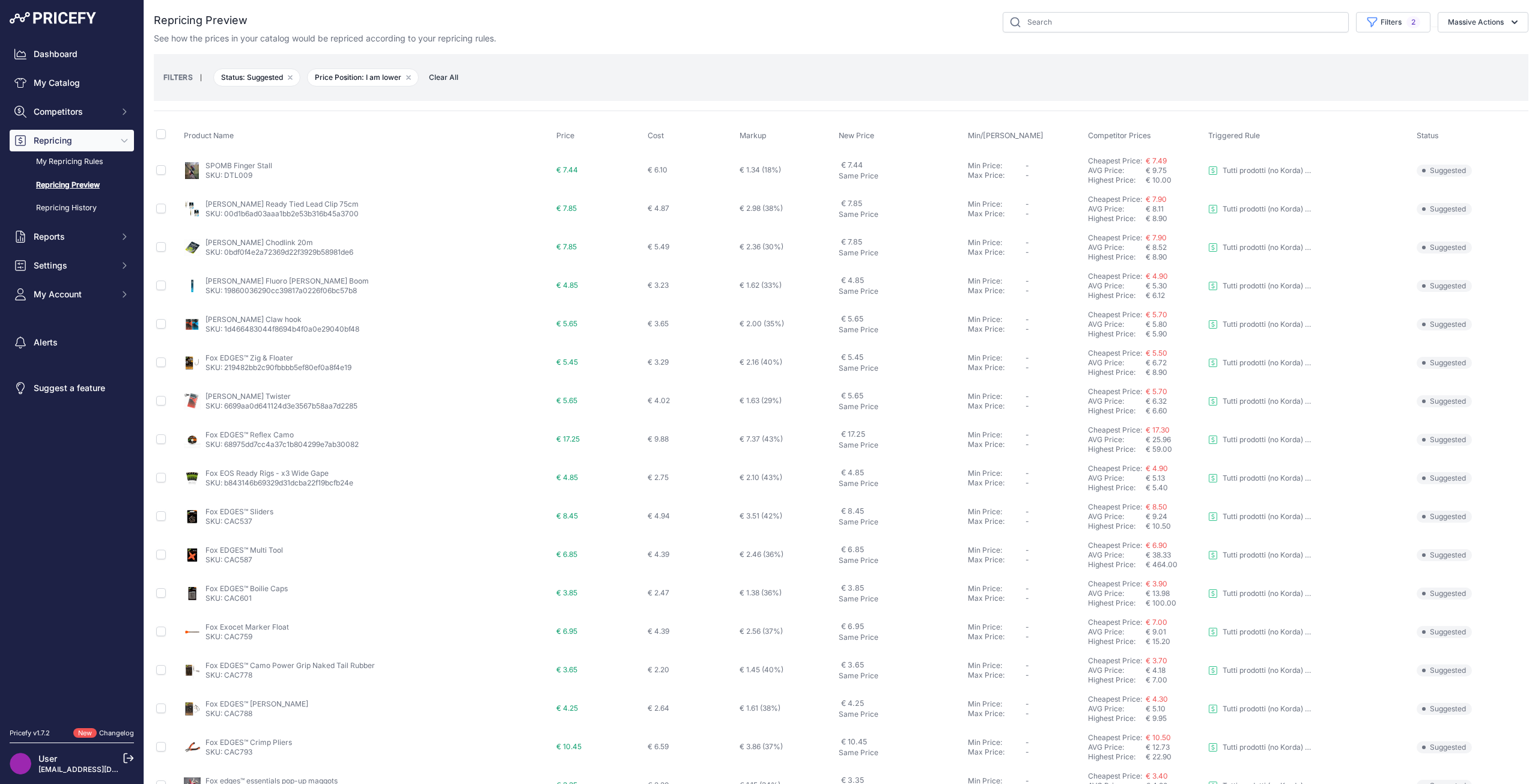
scroll to position [187, 0]
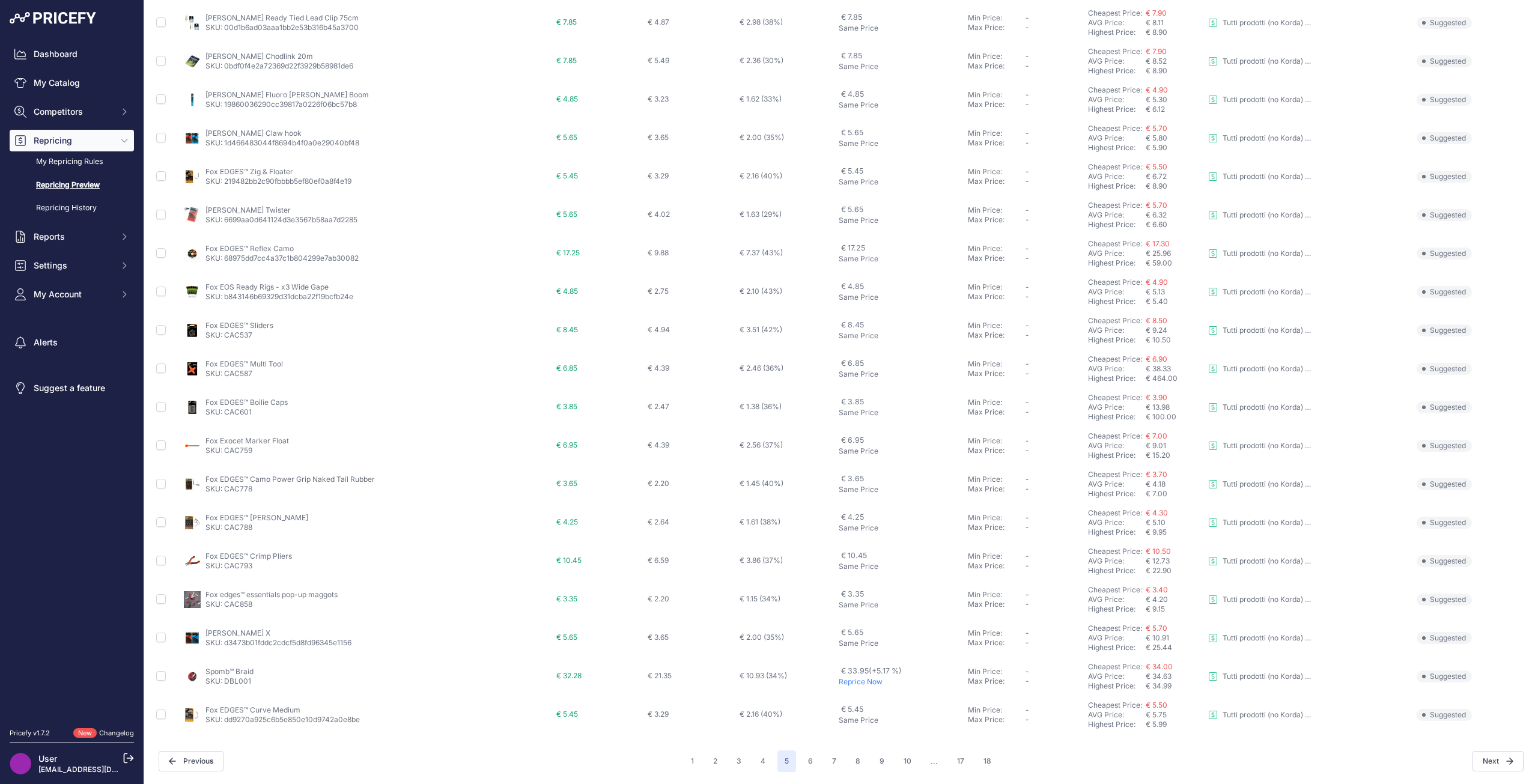
click at [845, 684] on p "Reprice Now" at bounding box center [901, 681] width 125 height 9
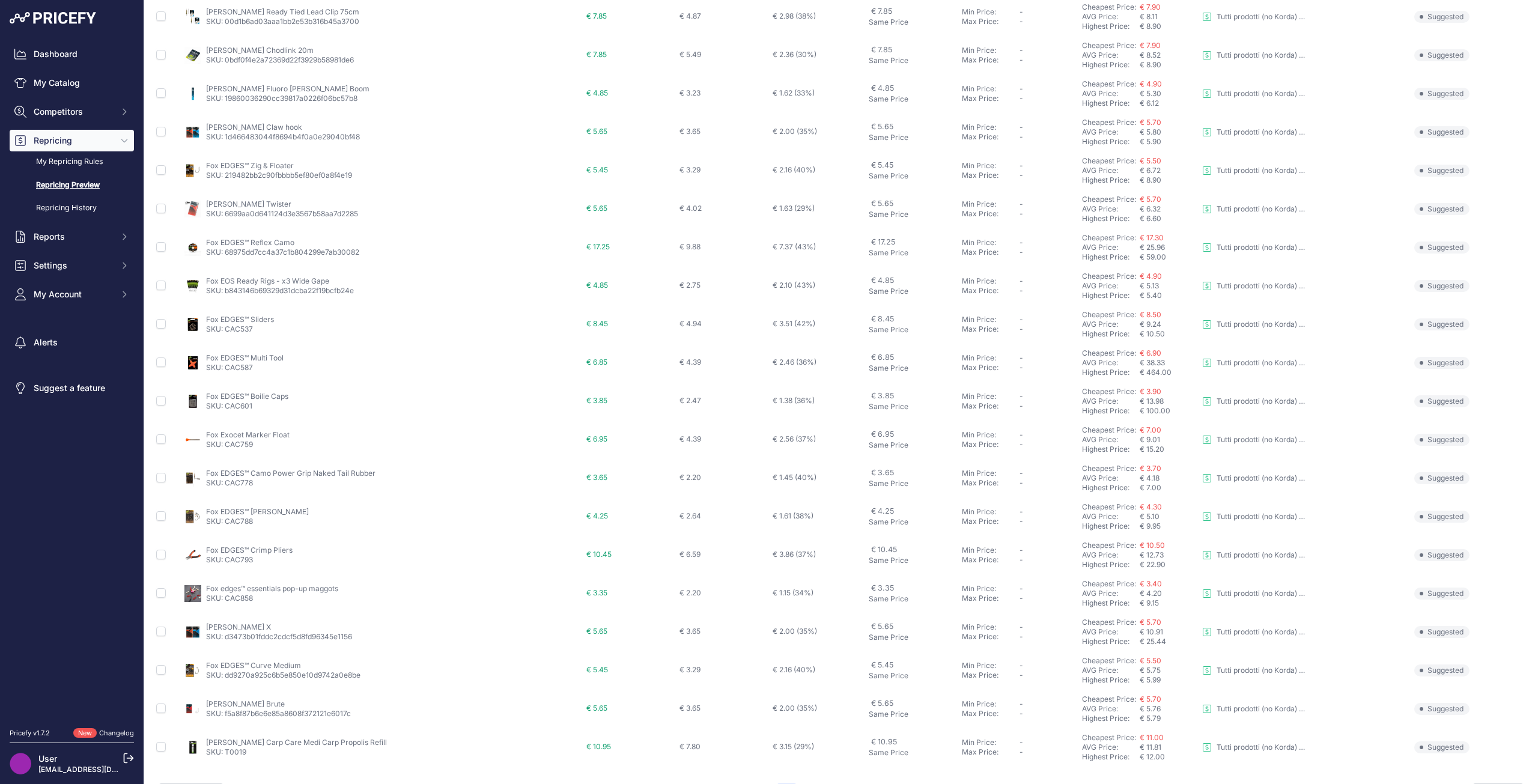
scroll to position [218, 0]
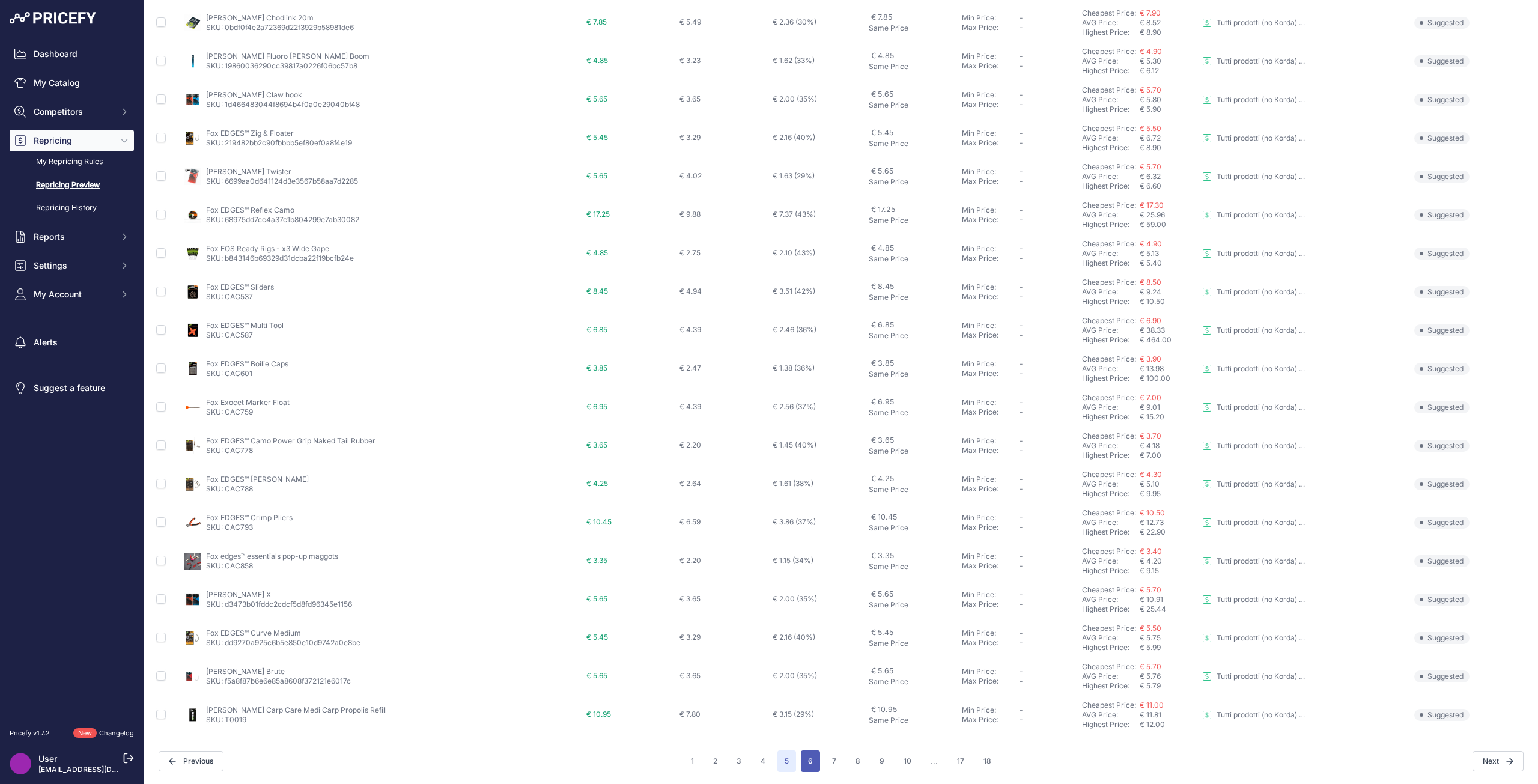
click at [801, 759] on button "6" at bounding box center [810, 760] width 19 height 21
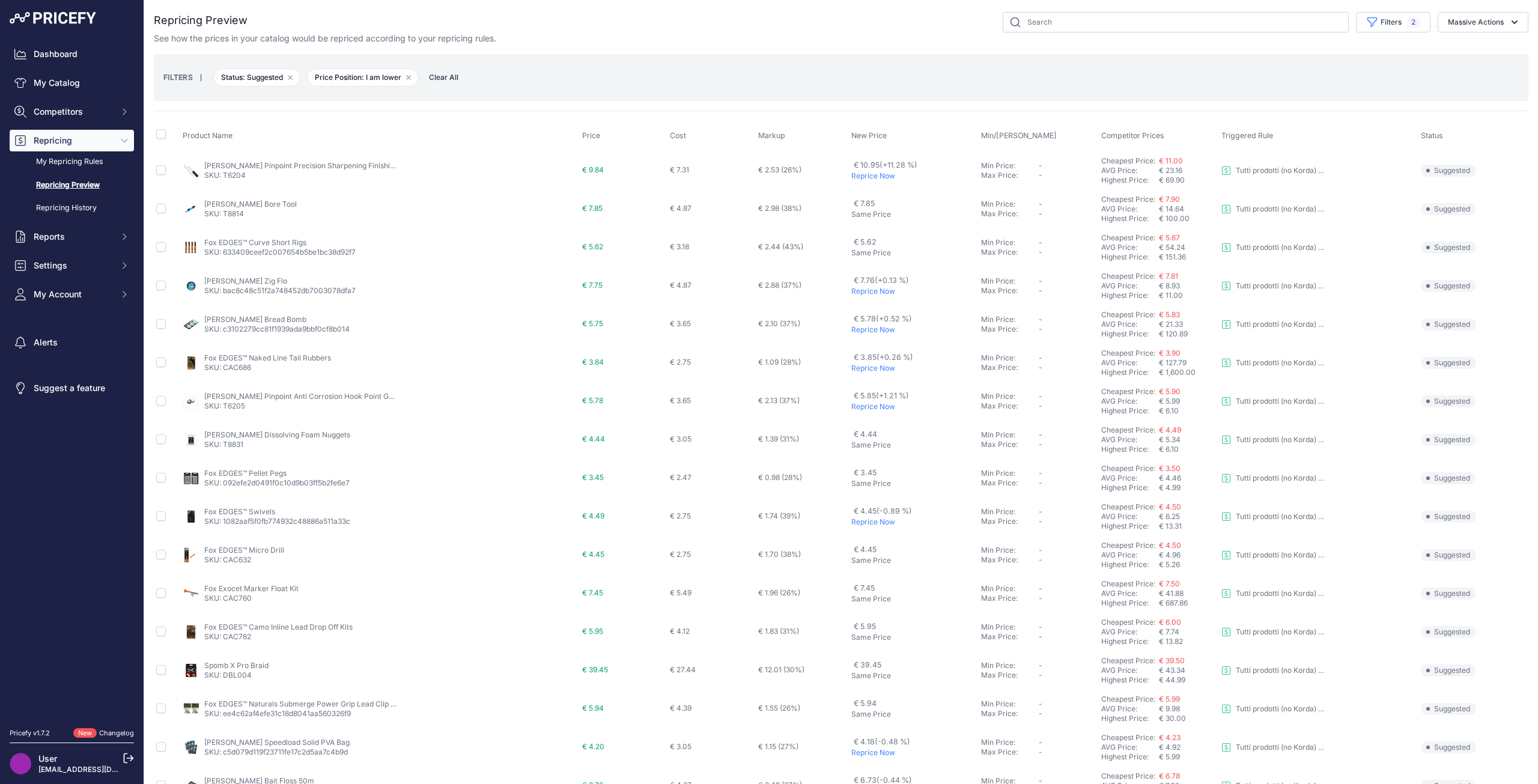
click at [876, 175] on p "Reprice Now" at bounding box center [914, 175] width 125 height 9
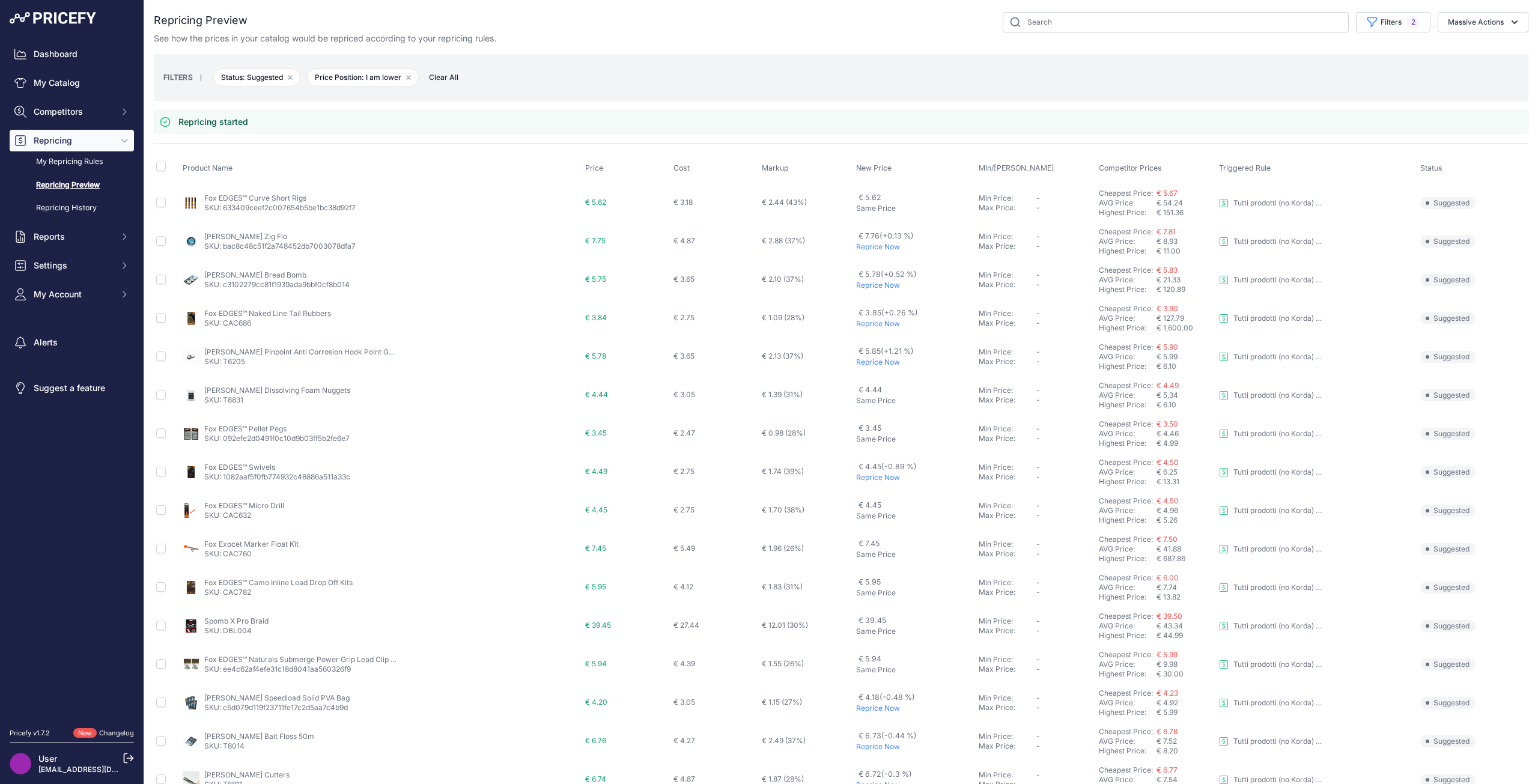
click at [862, 361] on p "Reprice Now" at bounding box center [914, 362] width 118 height 9
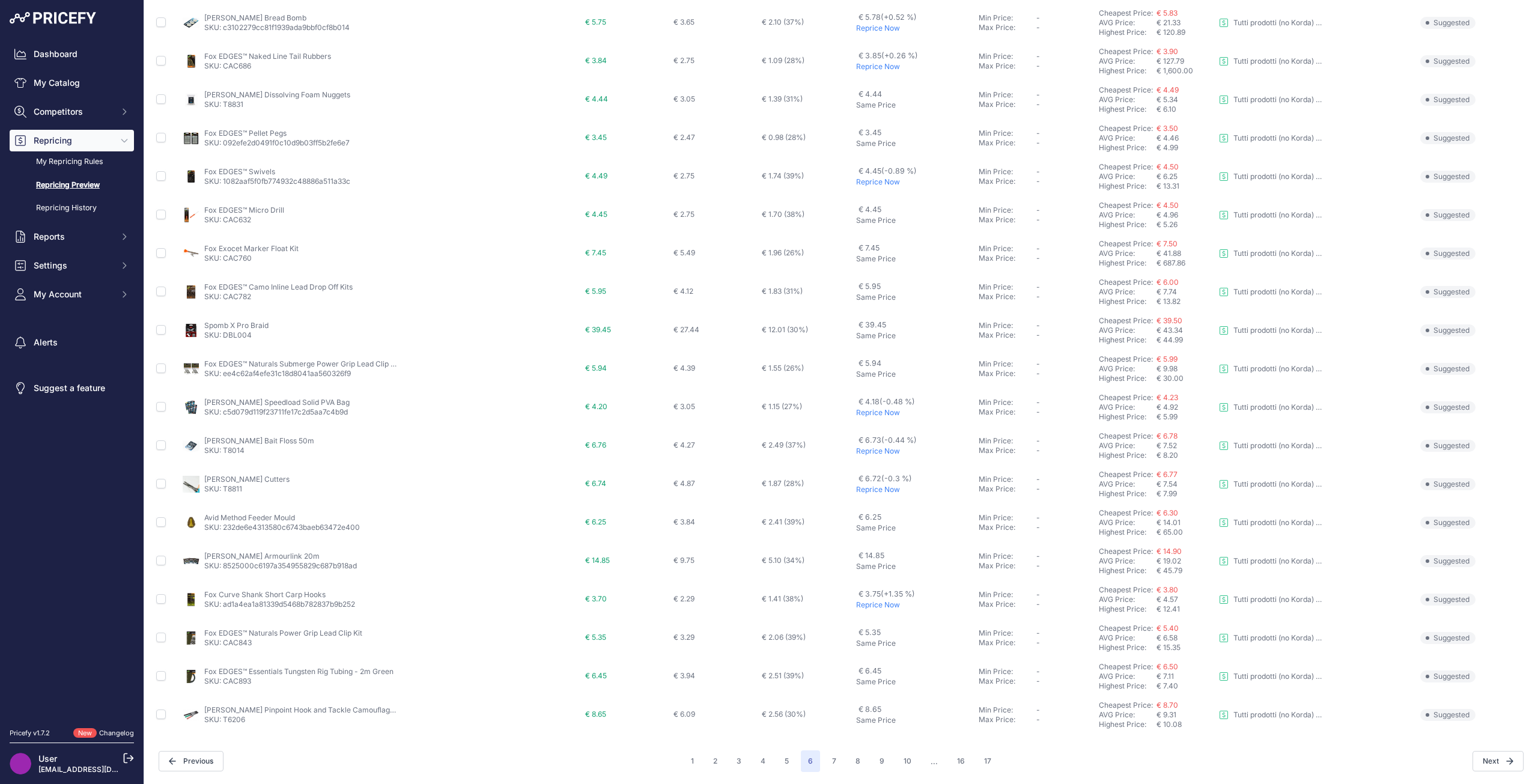
scroll to position [187, 0]
click at [858, 609] on p "Reprice Now" at bounding box center [914, 604] width 118 height 9
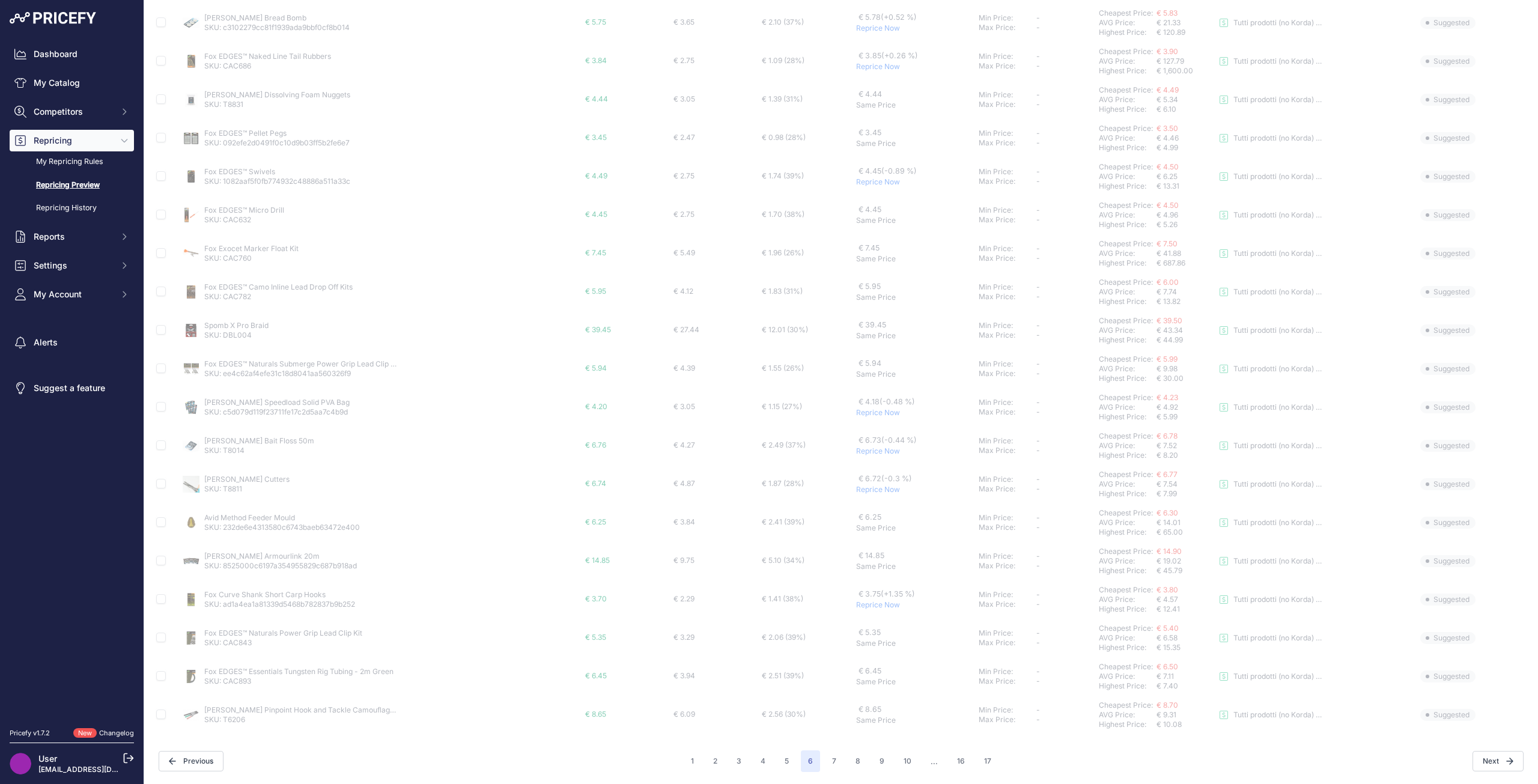
scroll to position [218, 0]
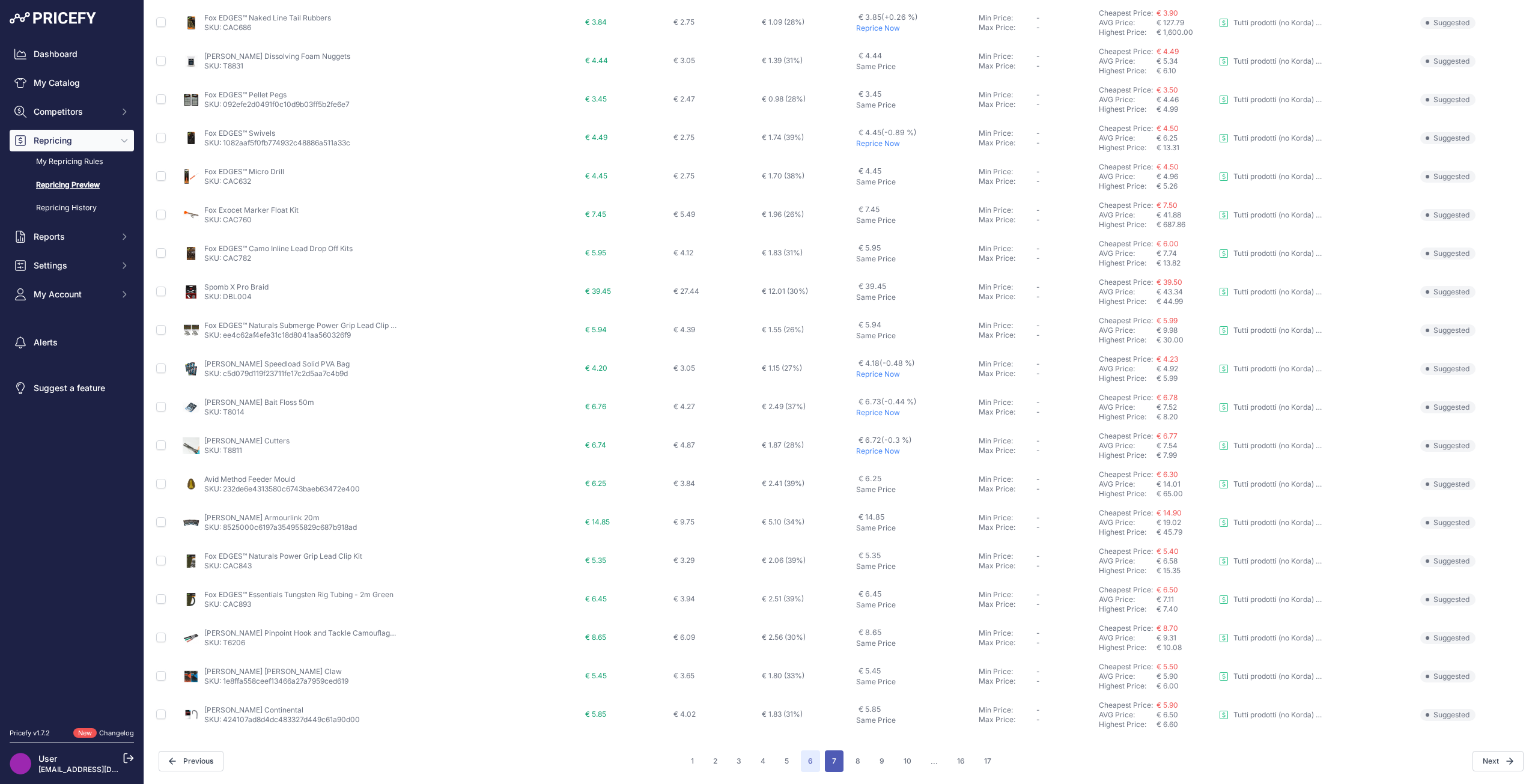
click at [836, 766] on button "7" at bounding box center [834, 760] width 19 height 21
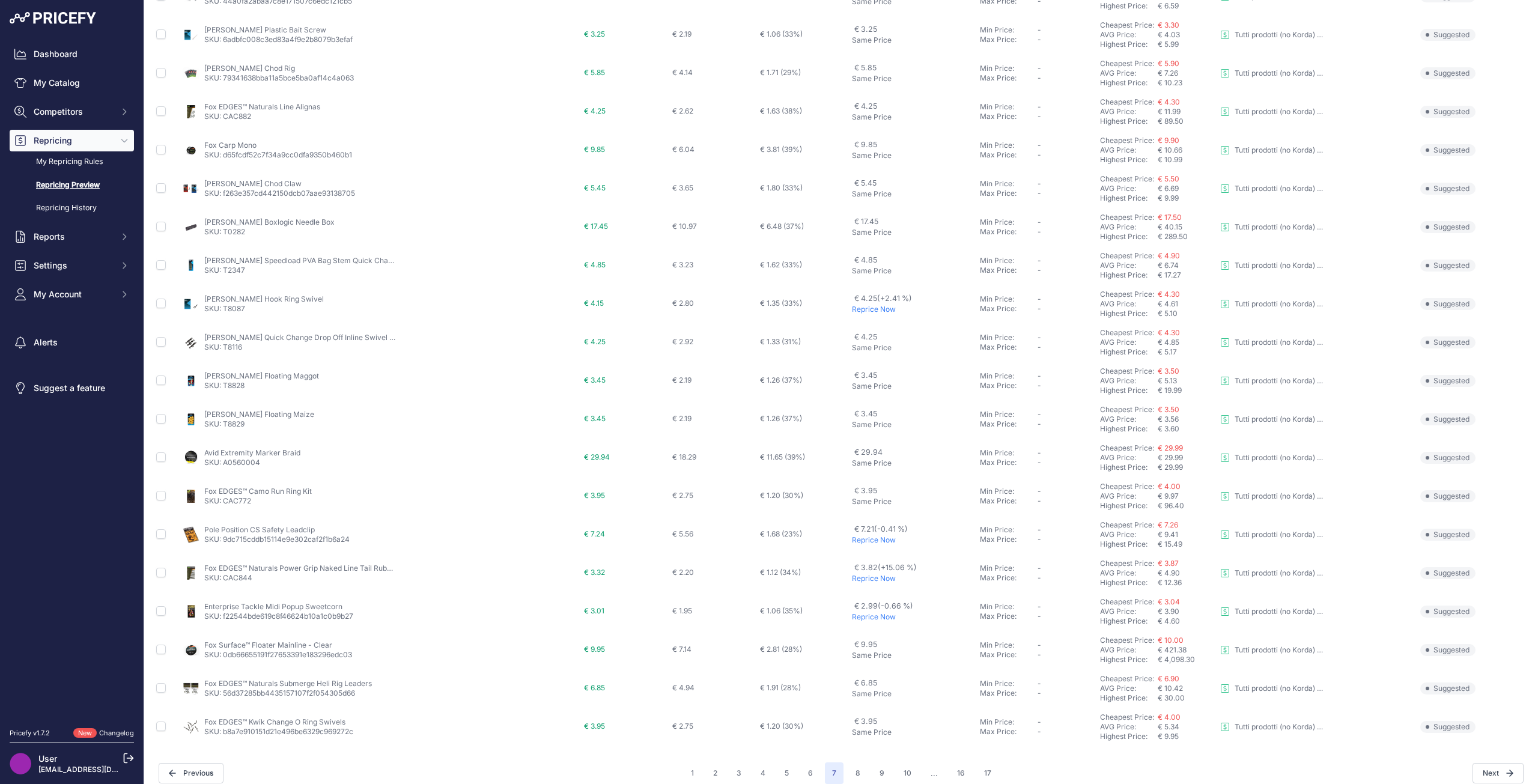
scroll to position [181, 0]
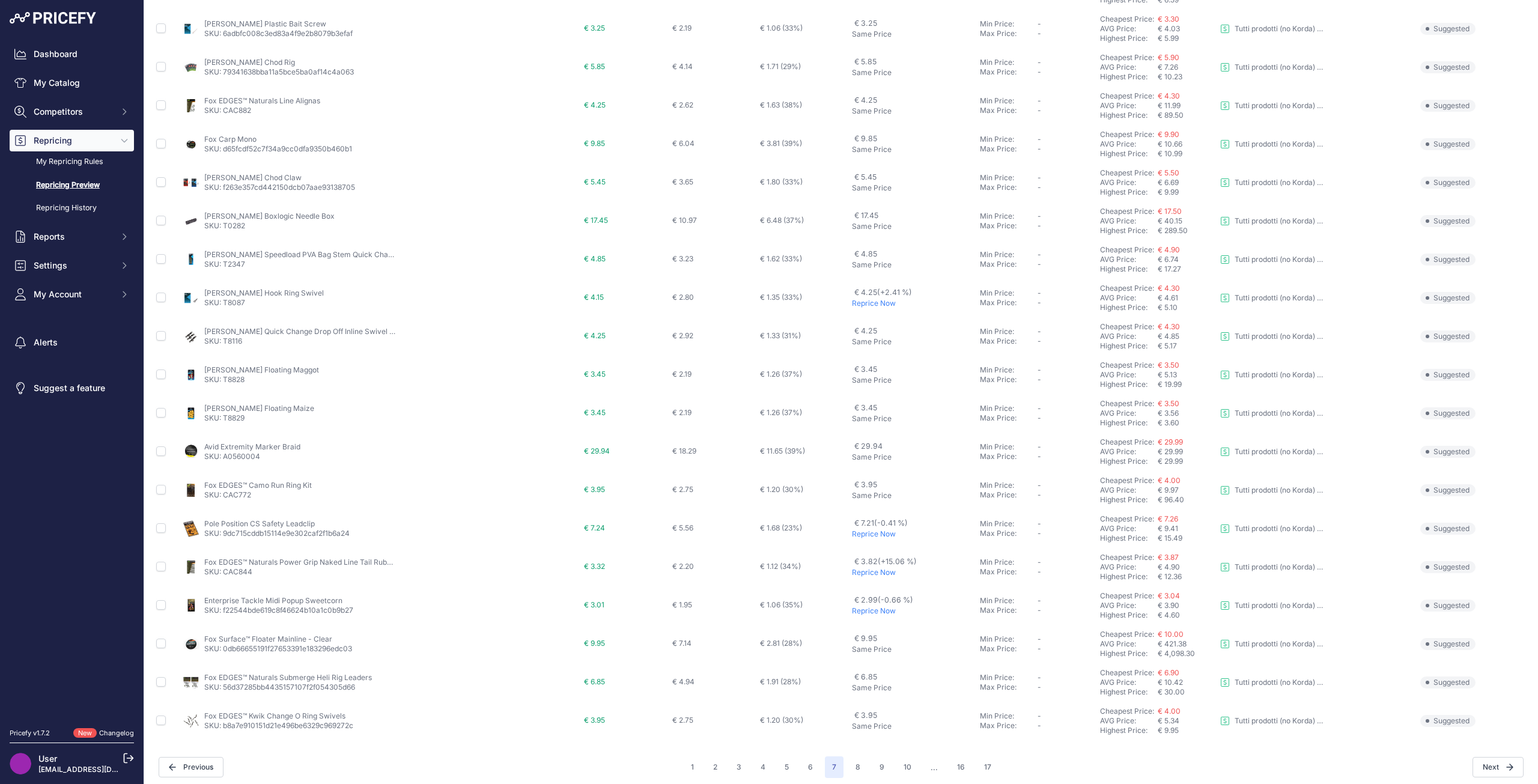
click at [883, 308] on p "Reprice Now" at bounding box center [913, 303] width 123 height 9
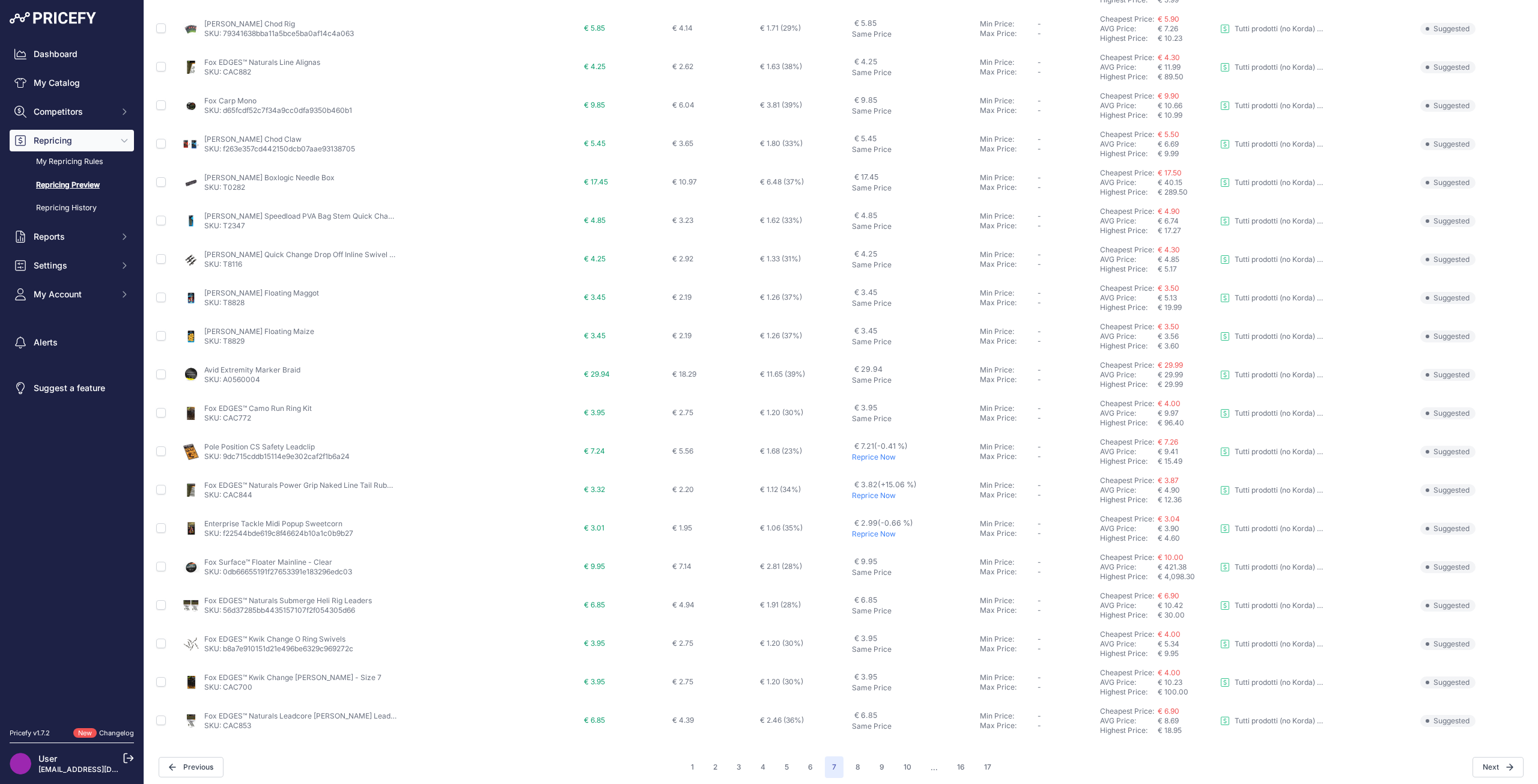
click at [854, 493] on p "Reprice Now" at bounding box center [913, 495] width 123 height 9
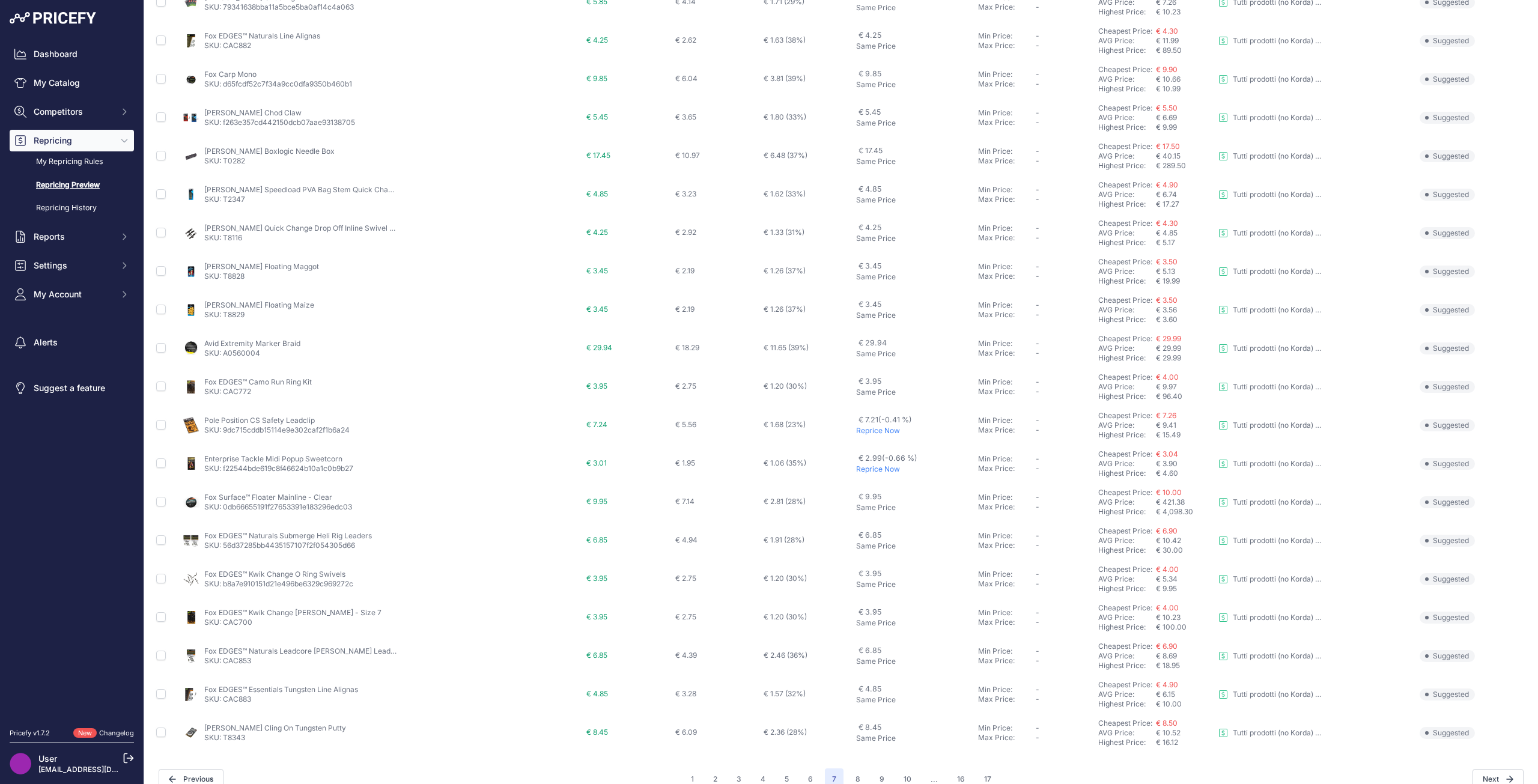
scroll to position [218, 0]
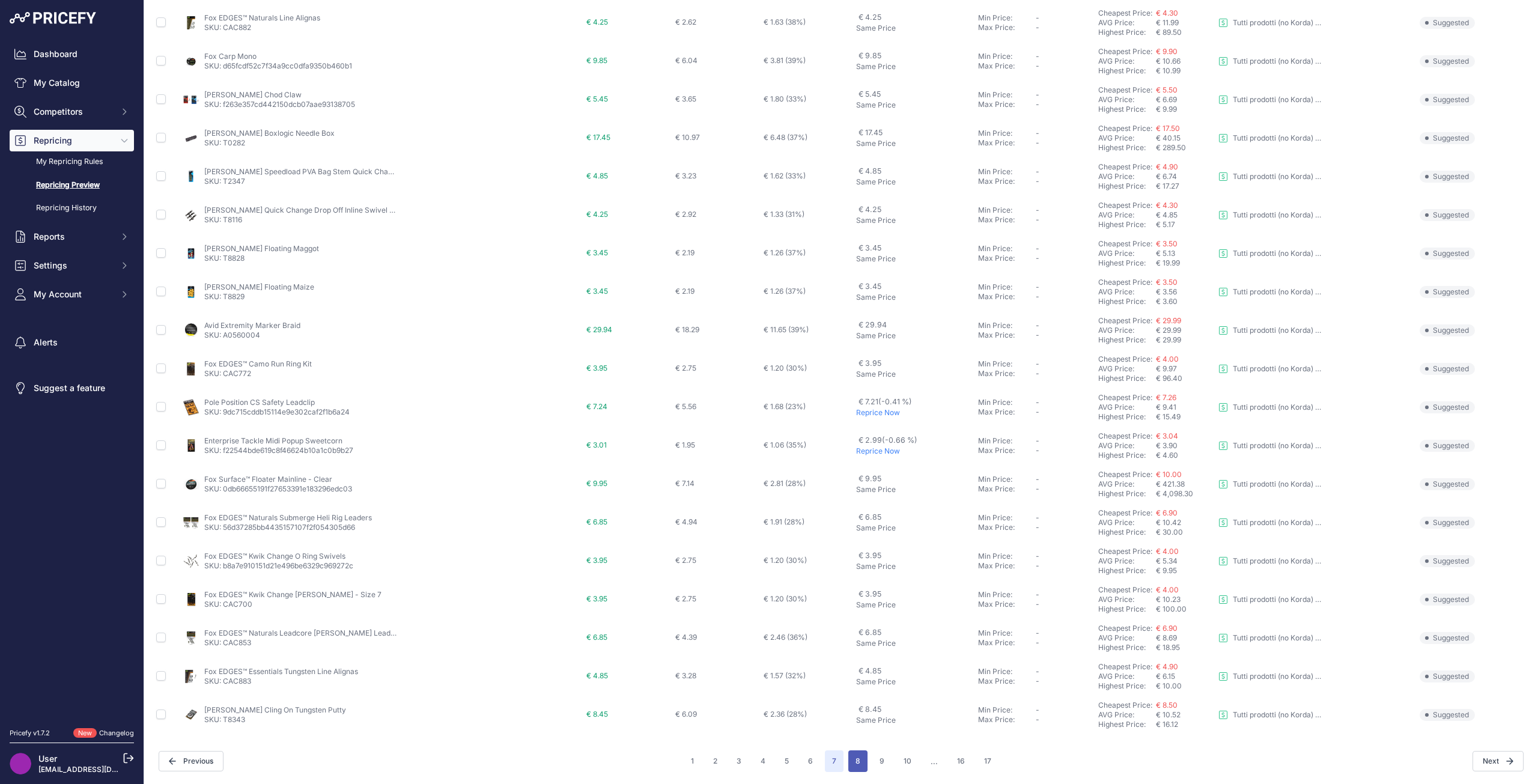
click at [850, 768] on button "8" at bounding box center [858, 760] width 19 height 21
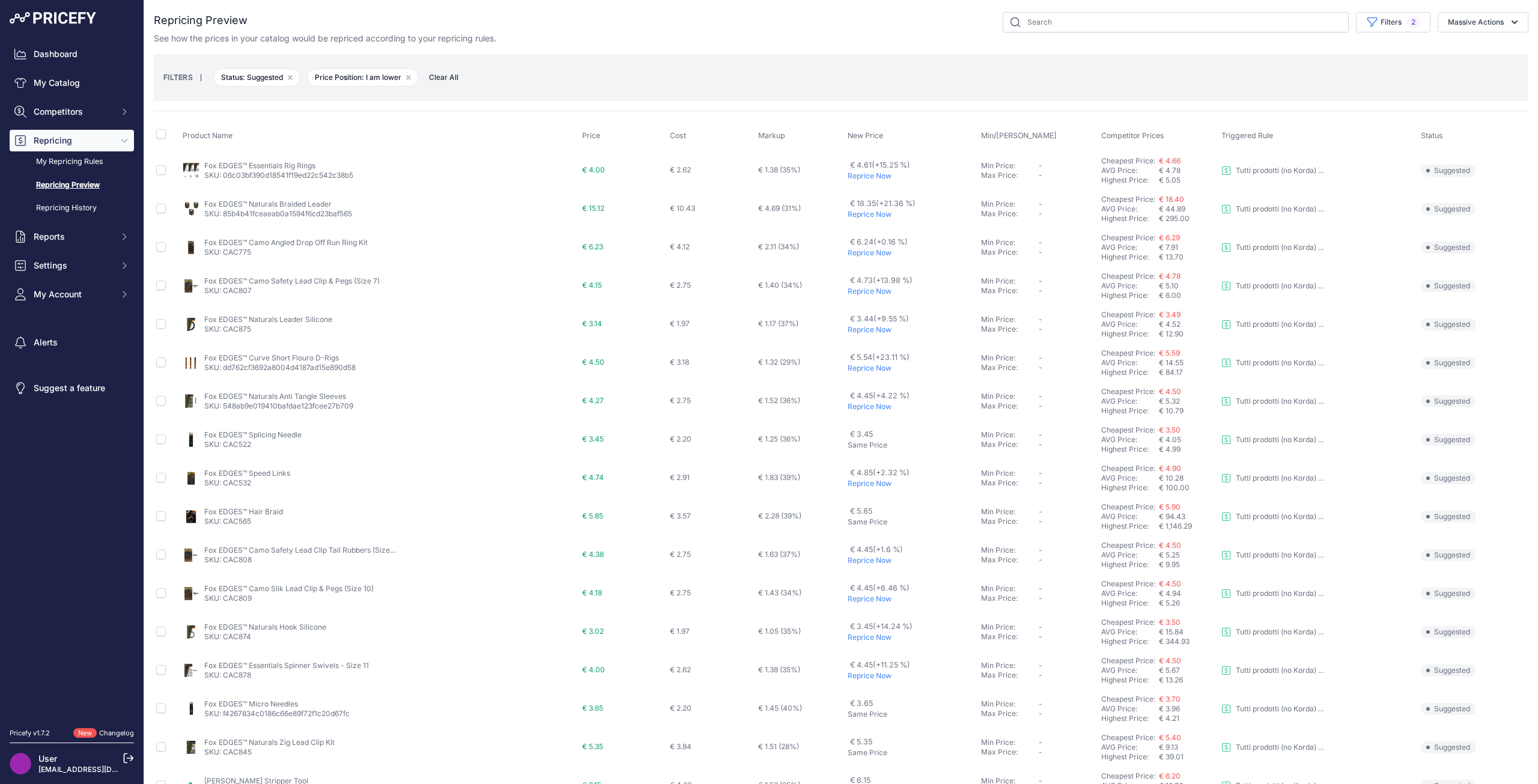
click at [852, 171] on p "Reprice Now" at bounding box center [912, 175] width 128 height 9
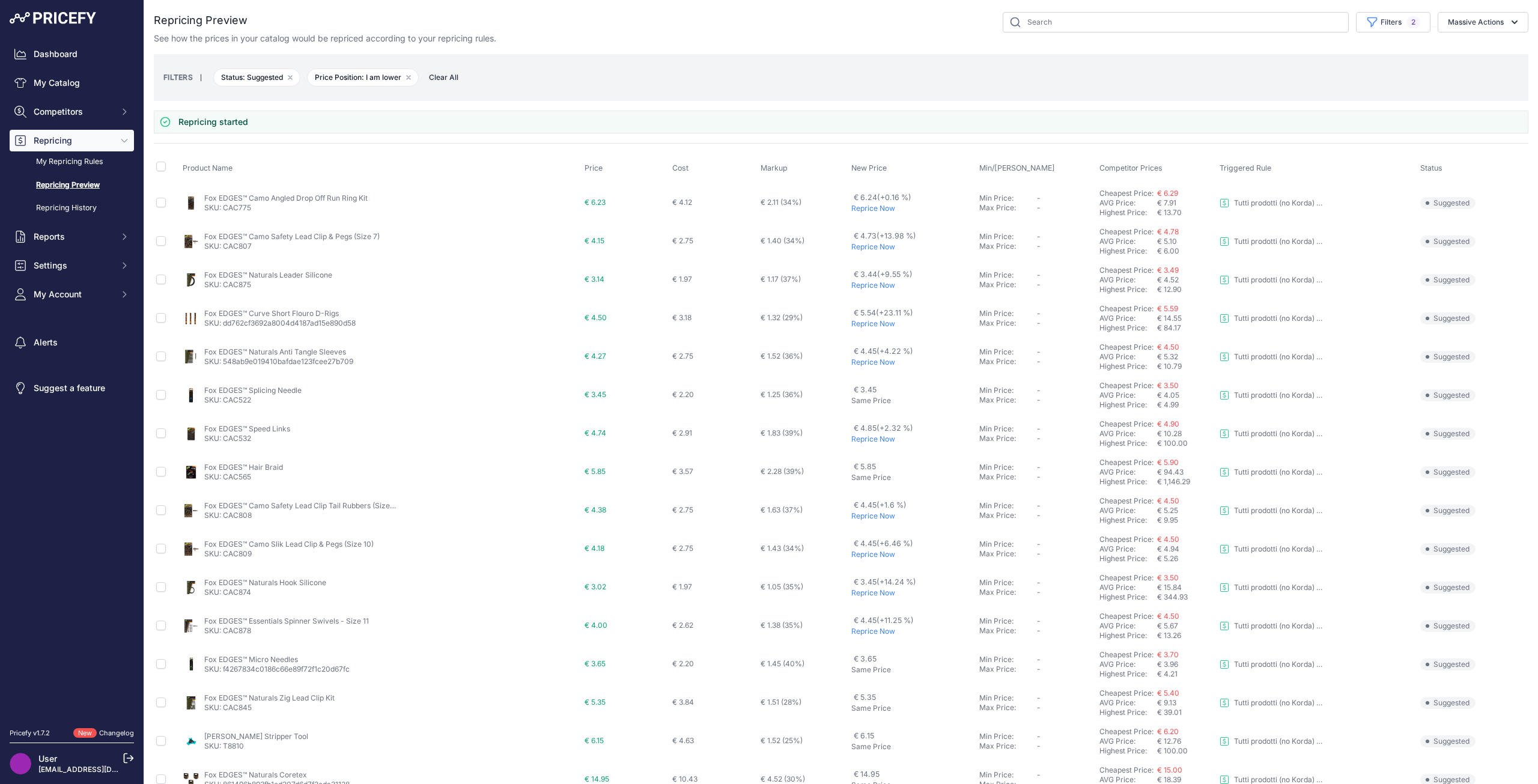
click at [852, 248] on p "Reprice Now" at bounding box center [913, 246] width 123 height 9
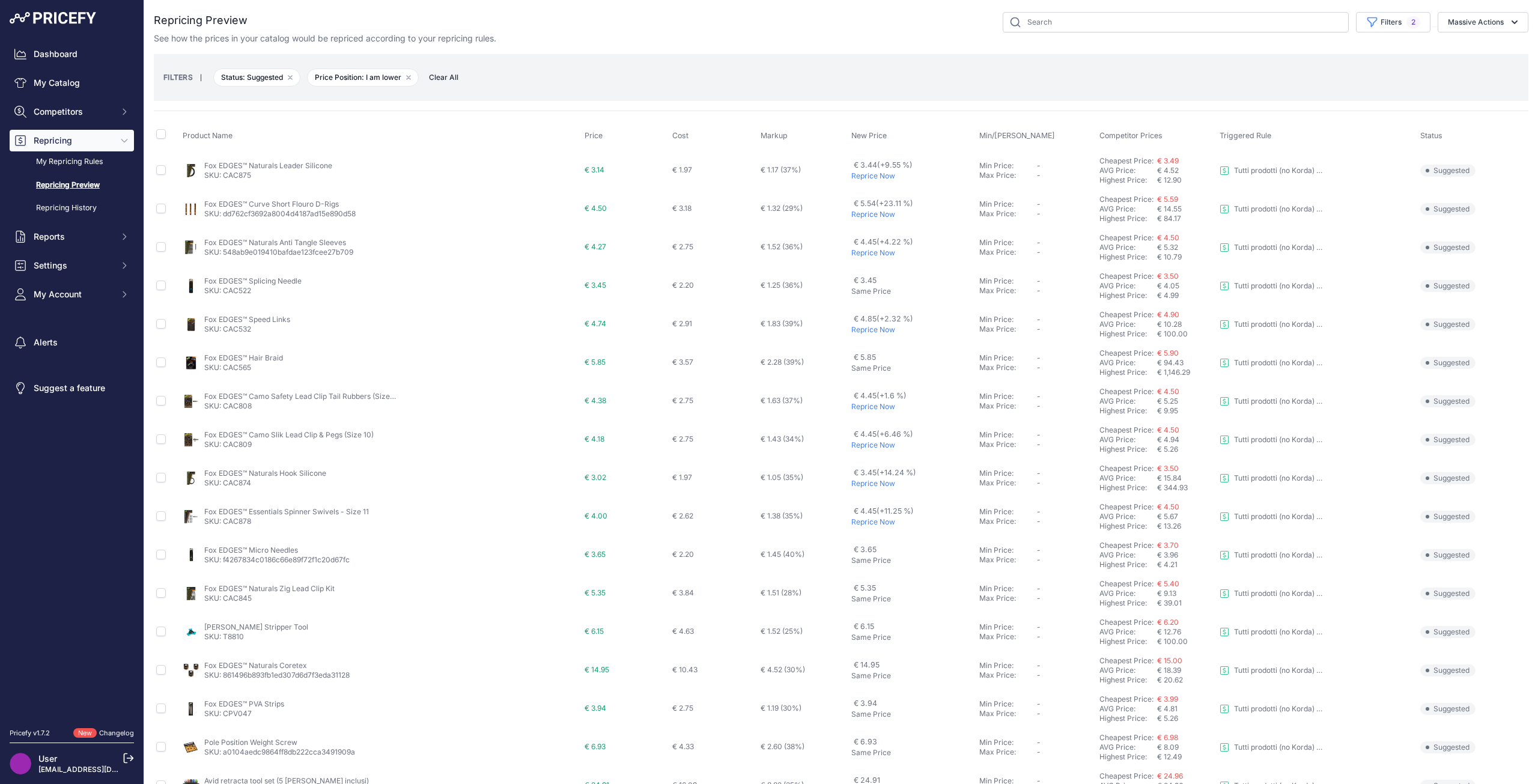
click at [854, 215] on p "Reprice Now" at bounding box center [913, 214] width 123 height 9
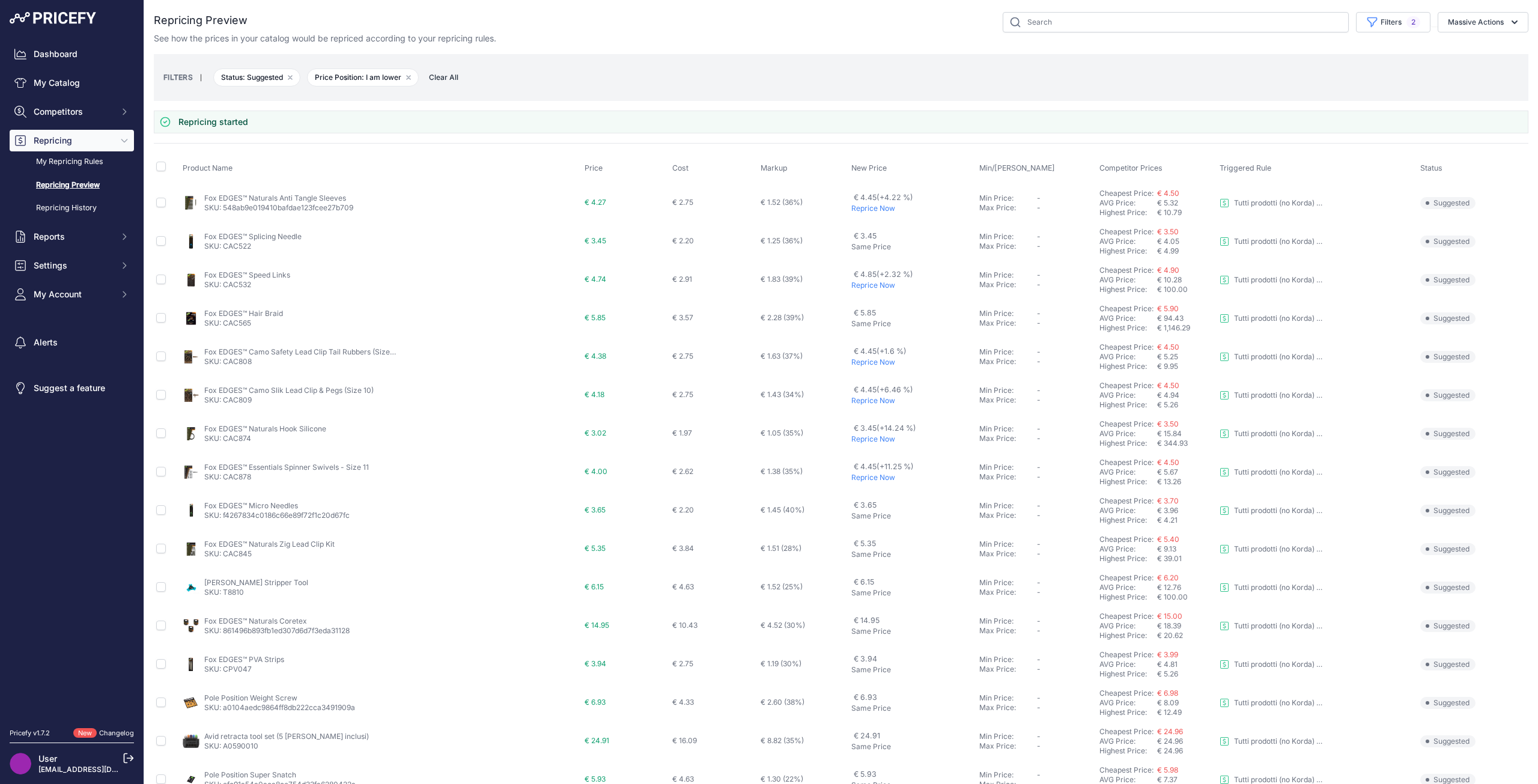
click at [856, 285] on p "Reprice Now" at bounding box center [913, 285] width 123 height 9
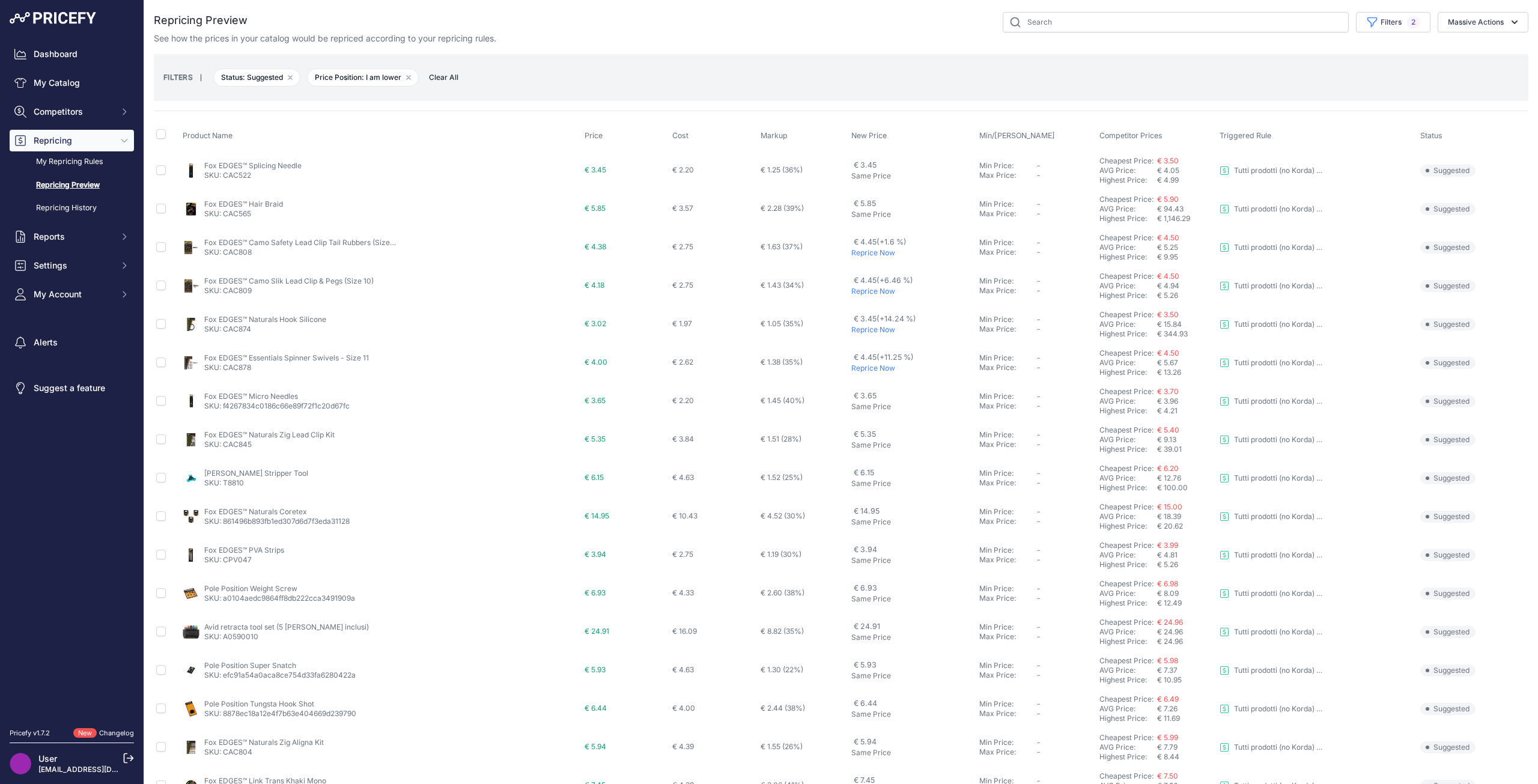
click at [862, 367] on p "Reprice Now" at bounding box center [913, 368] width 123 height 9
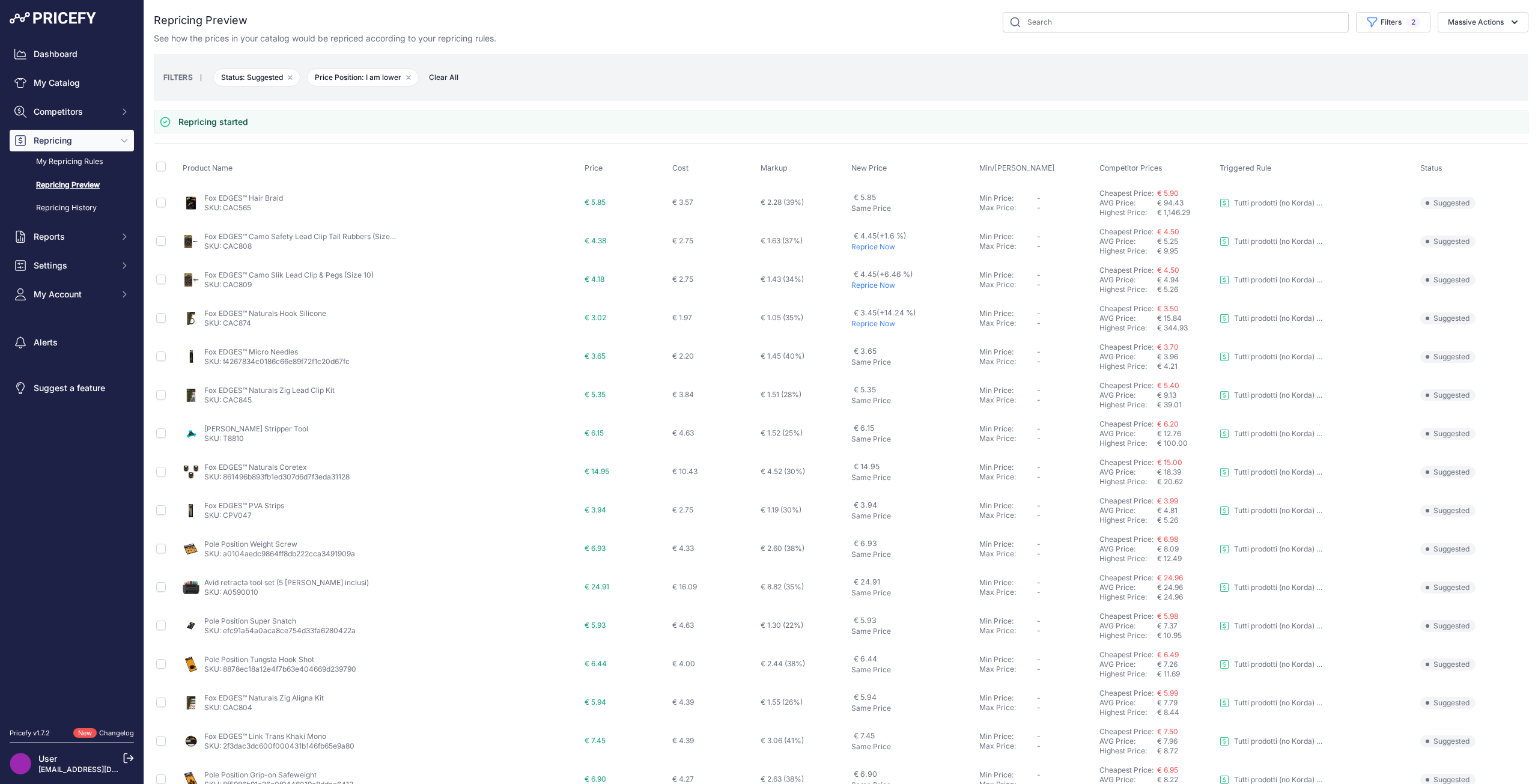
click at [858, 322] on p "Reprice Now" at bounding box center [913, 323] width 123 height 9
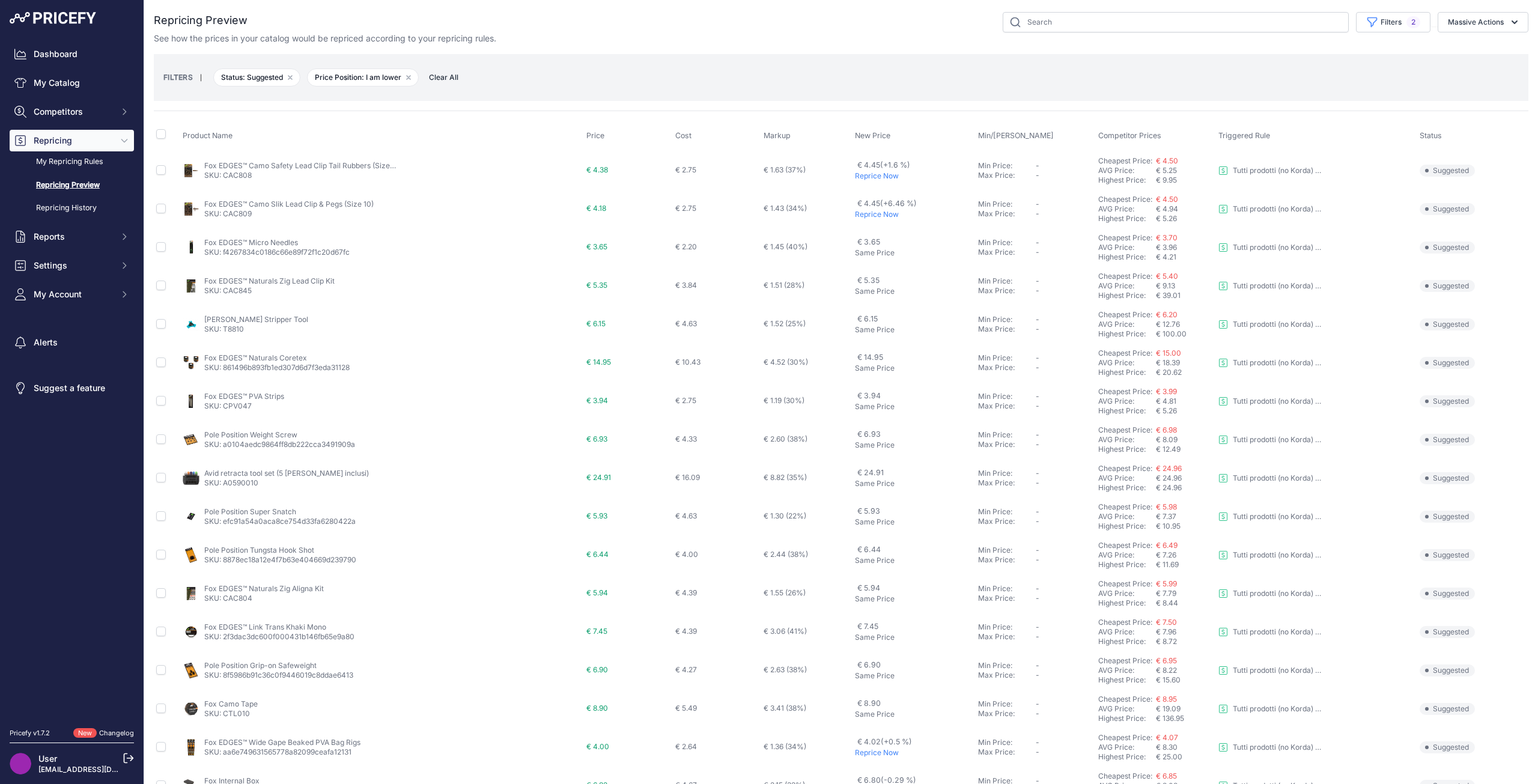
click at [868, 213] on p "Reprice Now" at bounding box center [914, 214] width 119 height 9
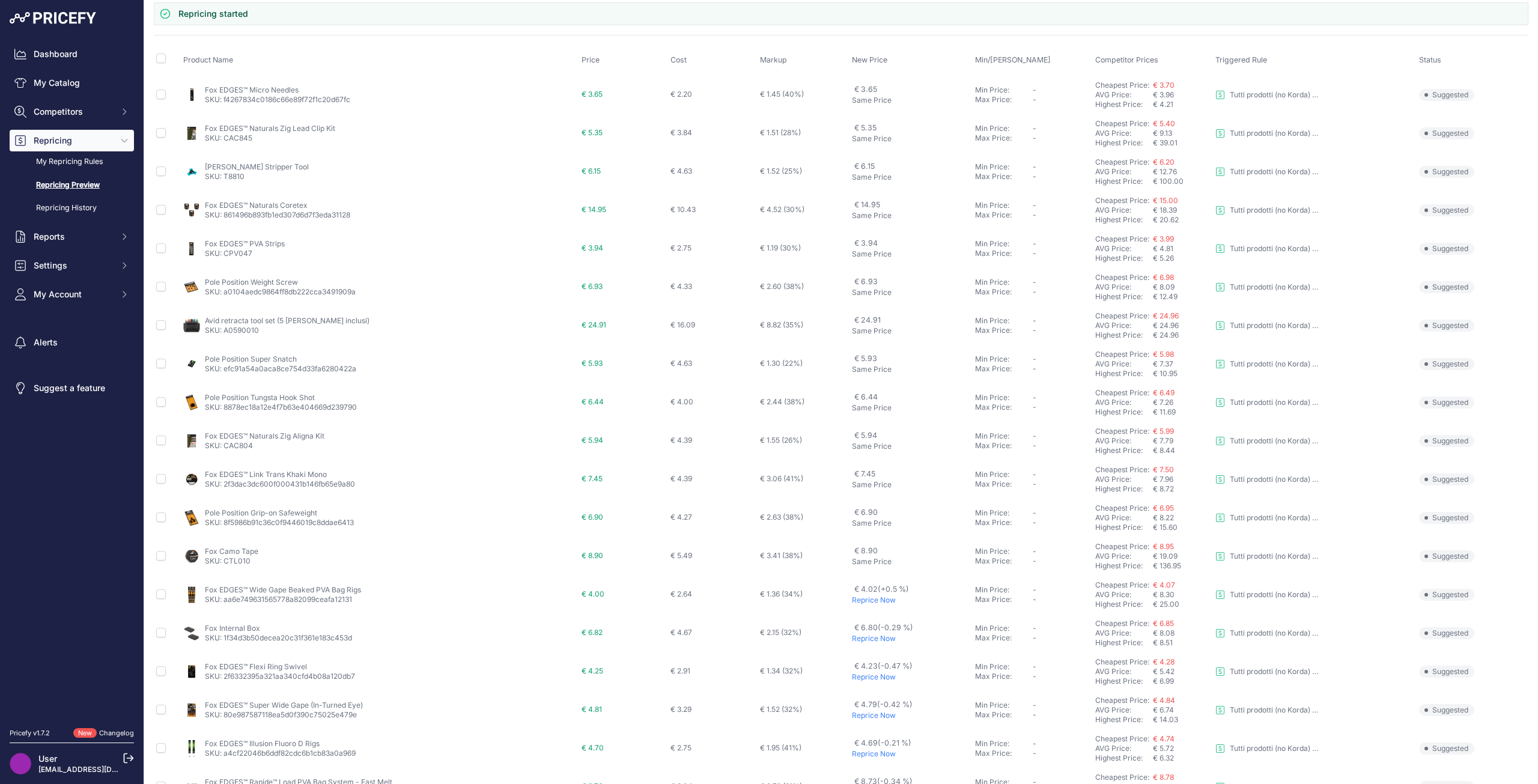
scroll to position [218, 0]
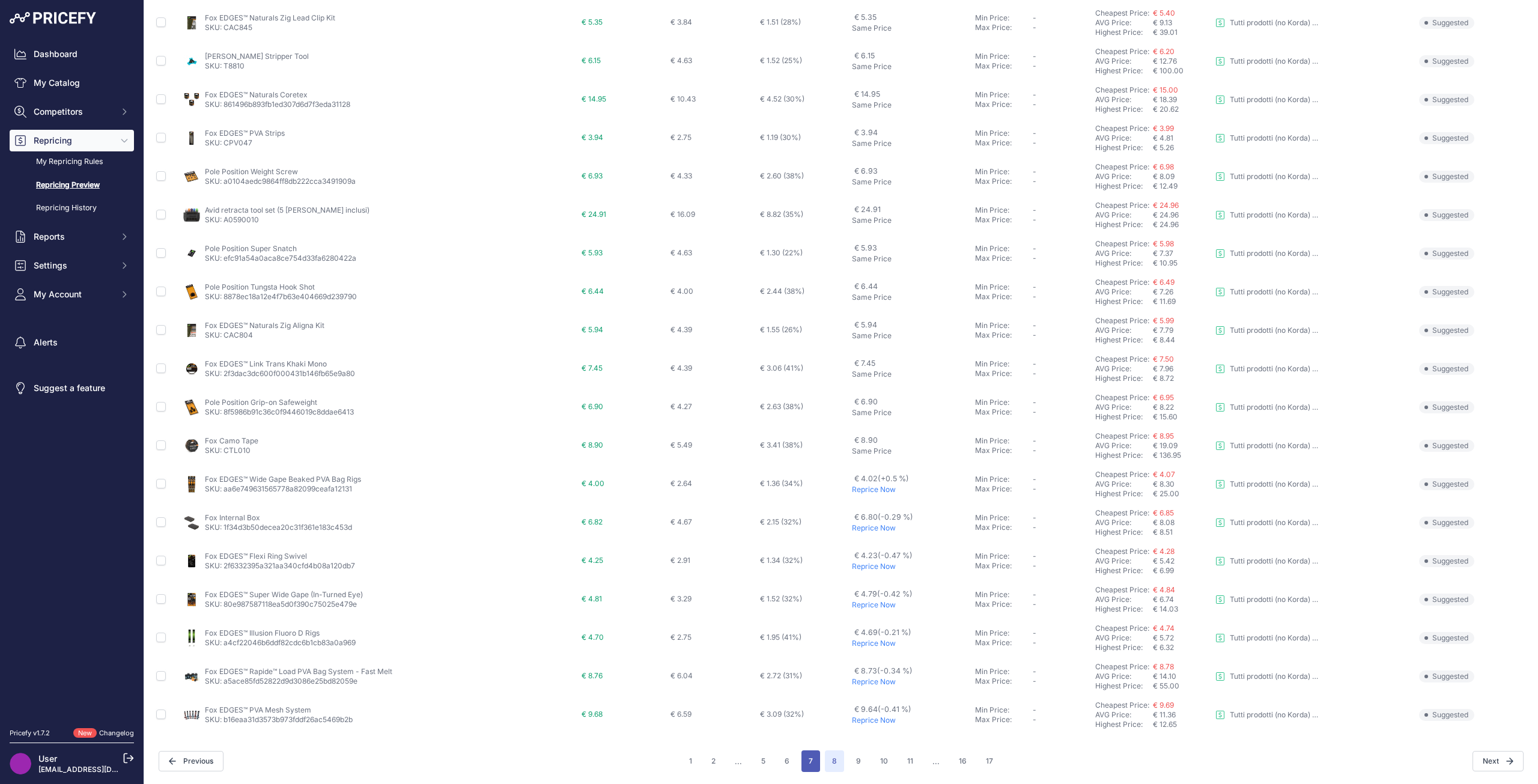
click at [809, 756] on button "7" at bounding box center [811, 760] width 19 height 21
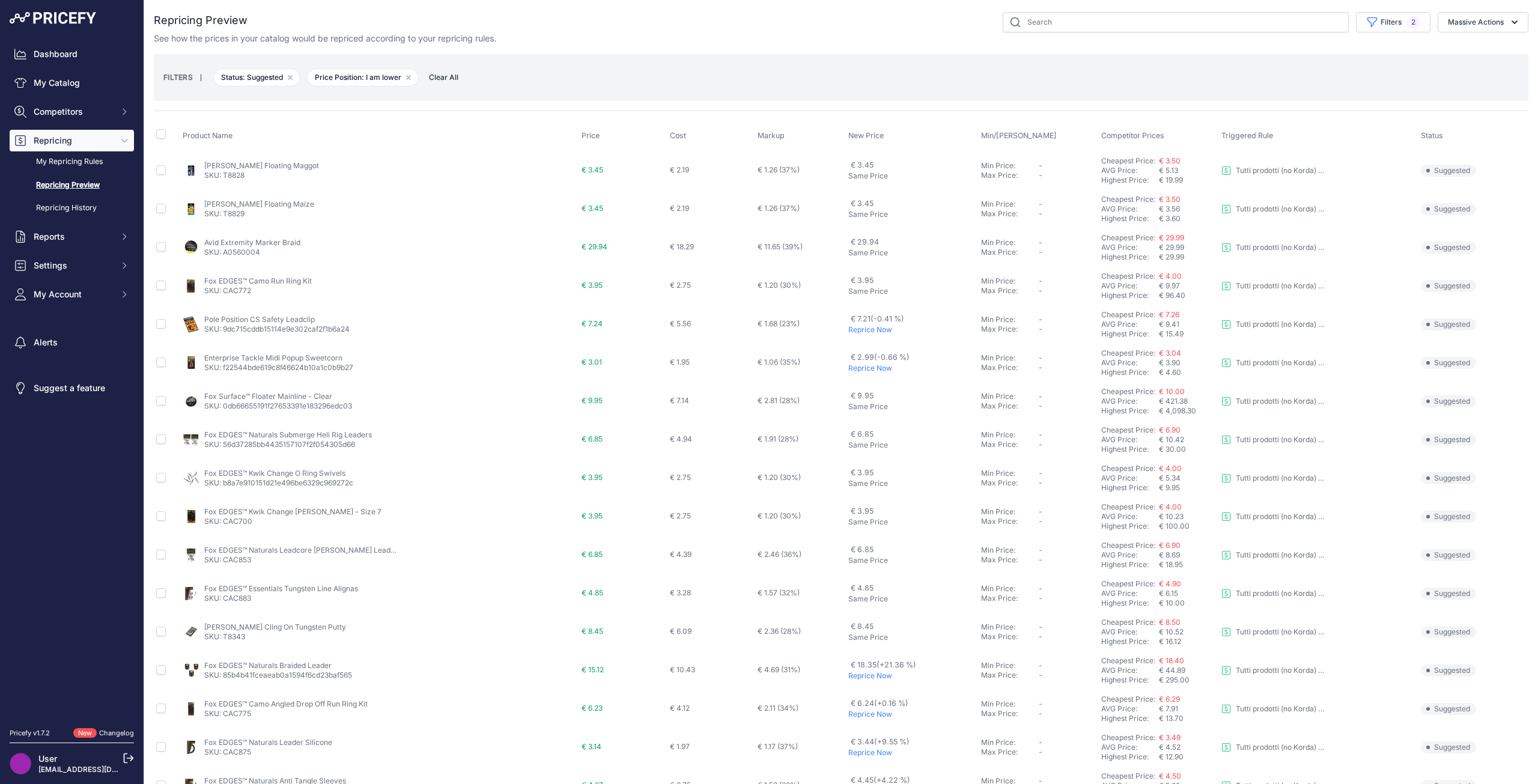
click at [1322, 105] on div "Repricing Preview" at bounding box center [841, 485] width 1375 height 946
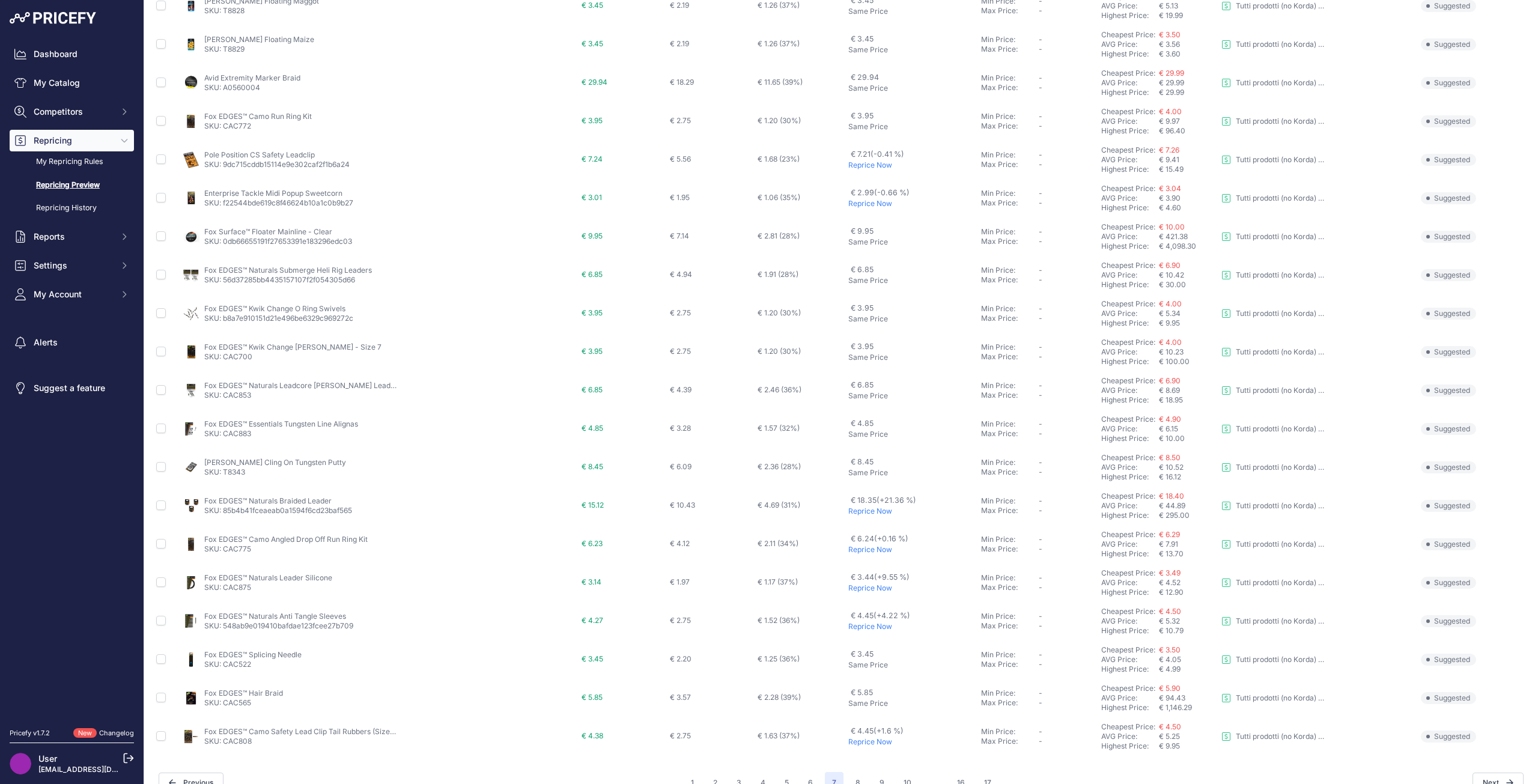
scroll to position [187, 0]
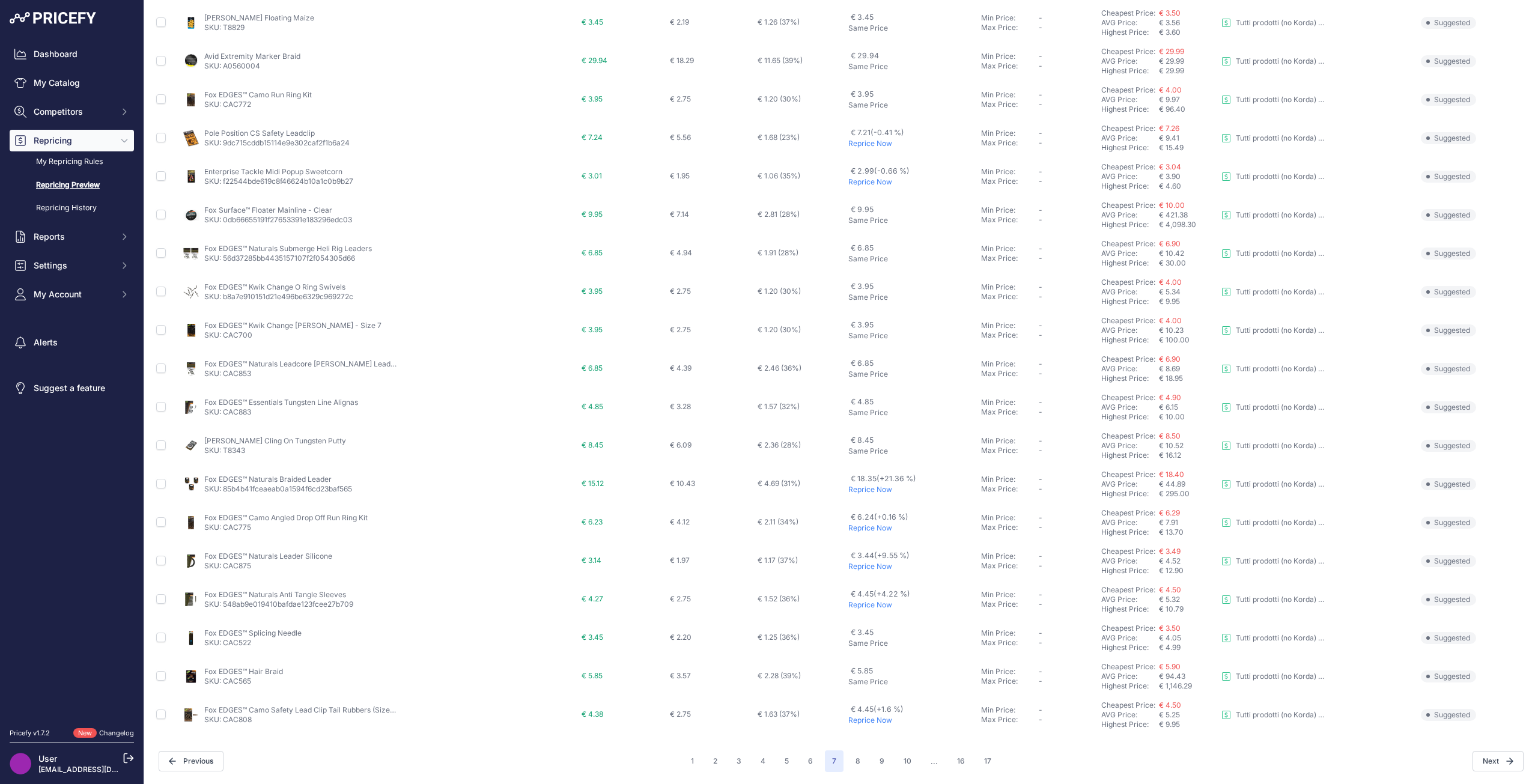
click at [862, 489] on p "Reprice Now" at bounding box center [912, 489] width 128 height 9
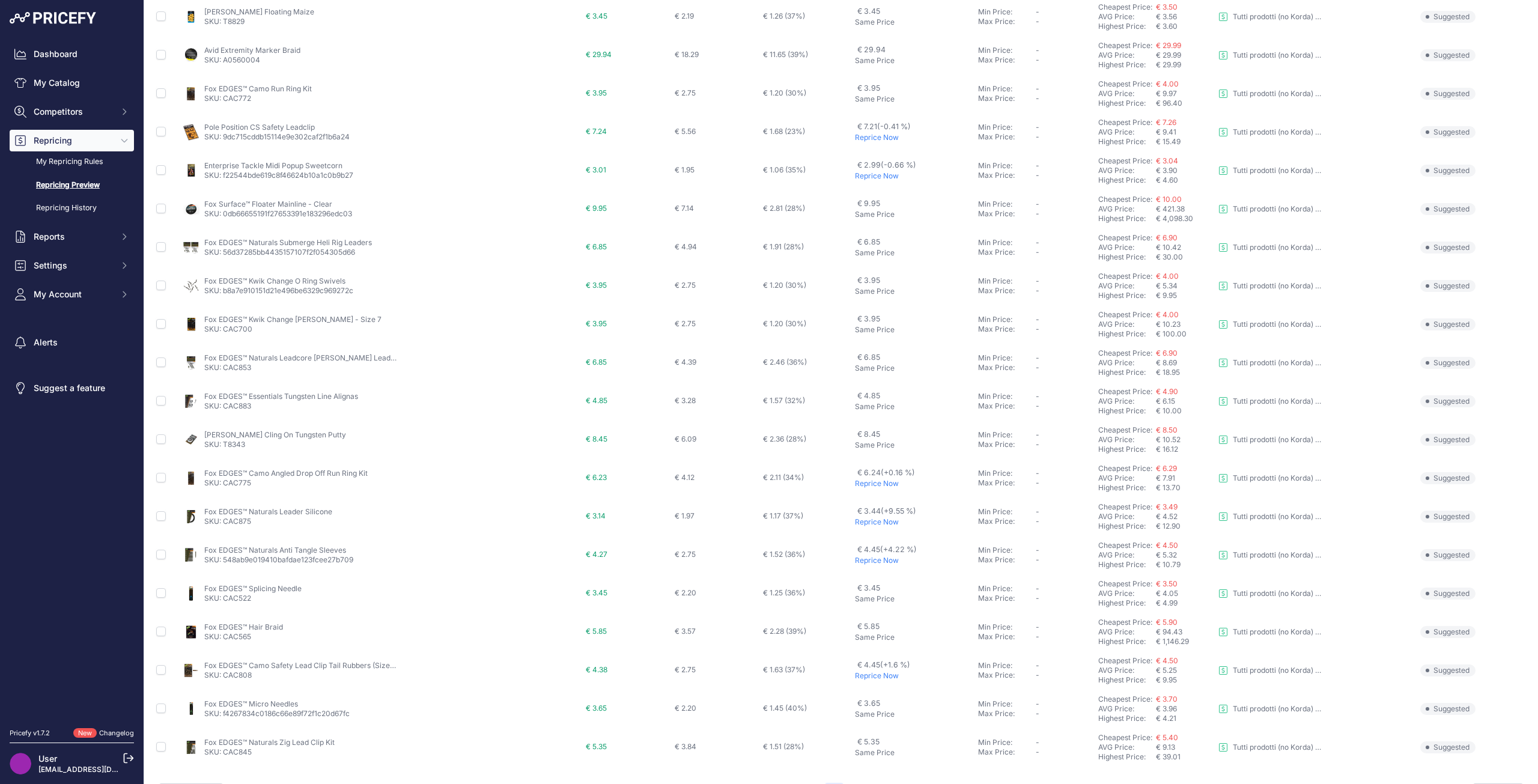
scroll to position [154, 0]
click at [860, 524] on p "Reprice Now" at bounding box center [914, 521] width 119 height 9
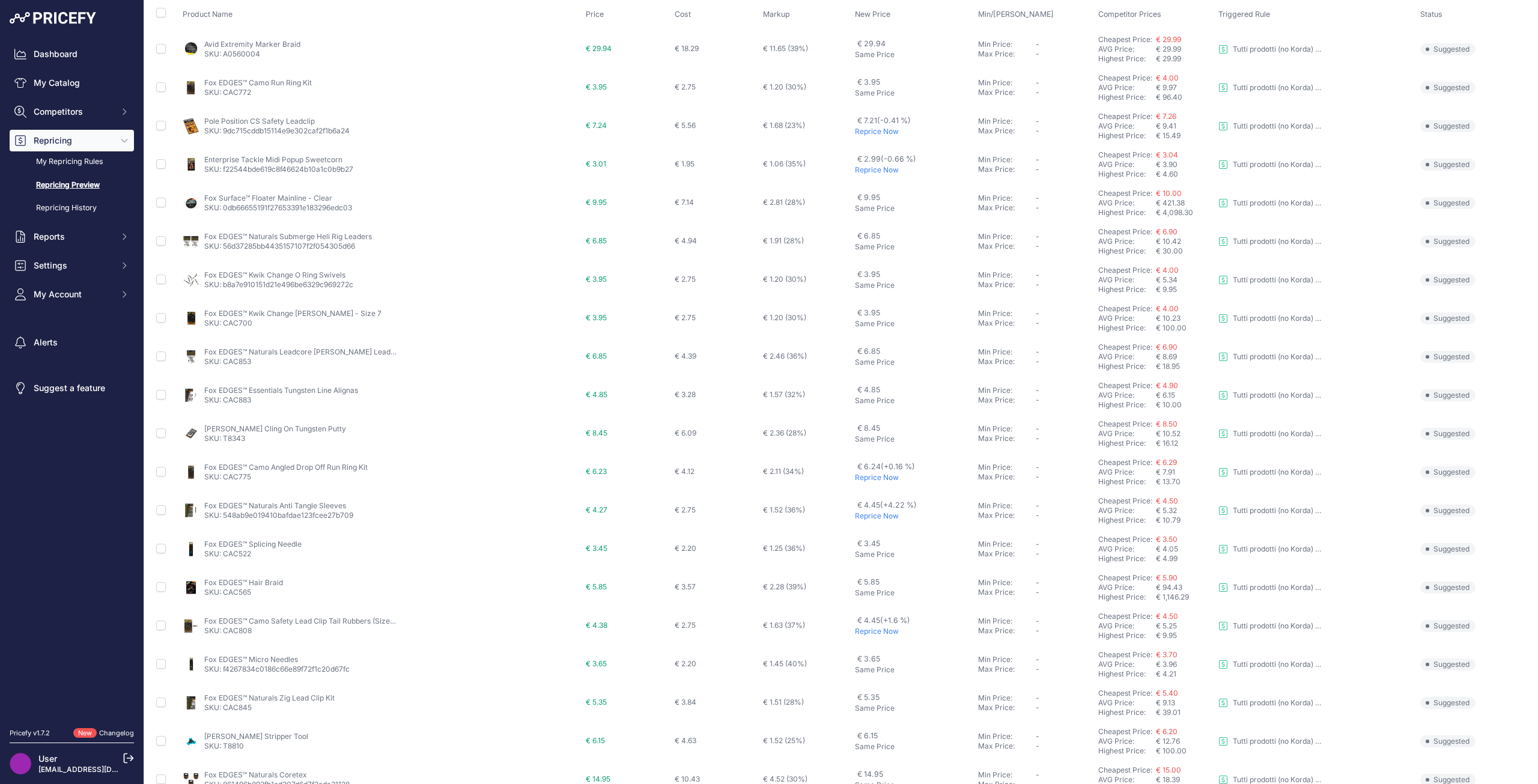
scroll to position [187, 0]
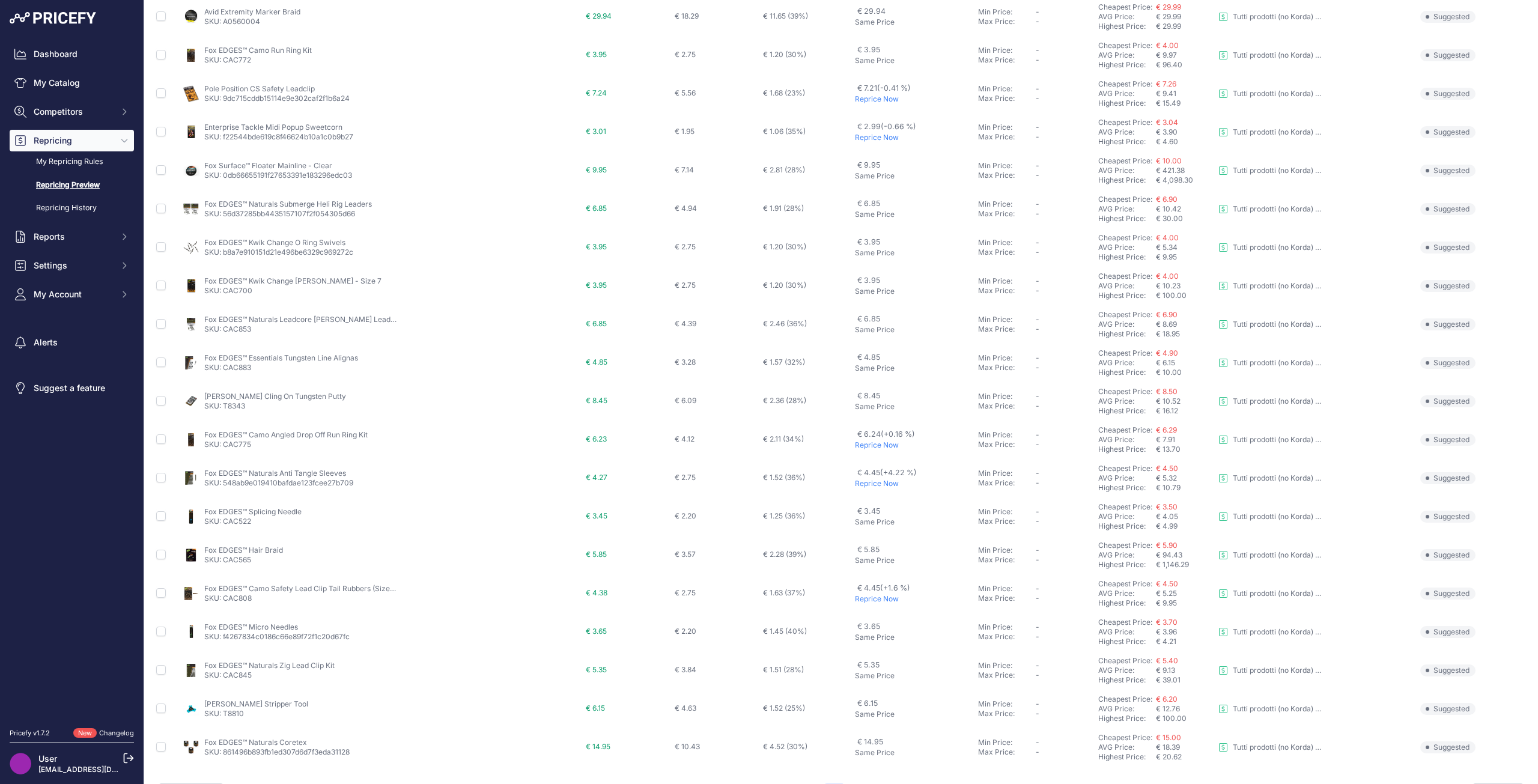
click at [862, 599] on p "Reprice Now" at bounding box center [914, 598] width 119 height 9
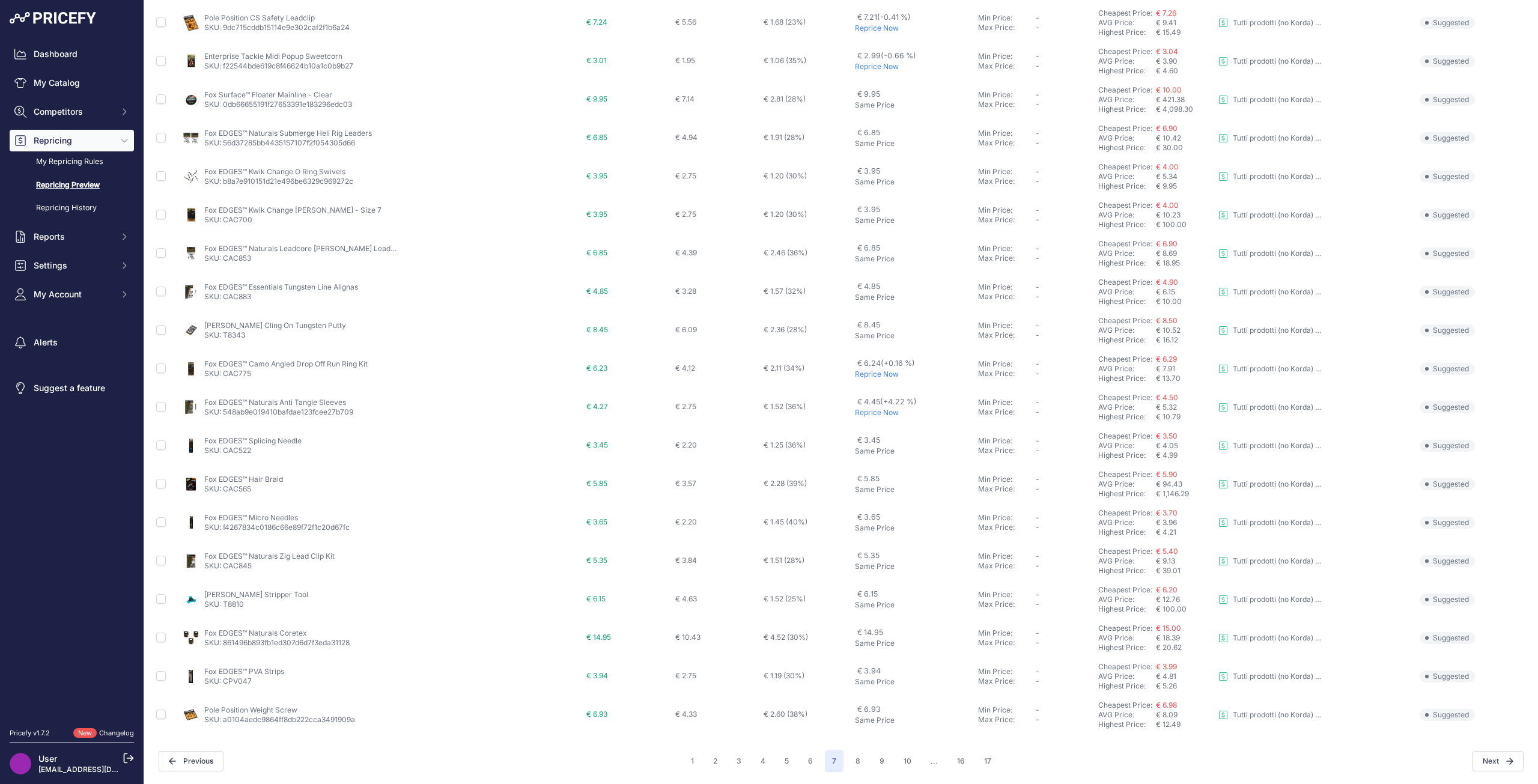
scroll to position [154, 0]
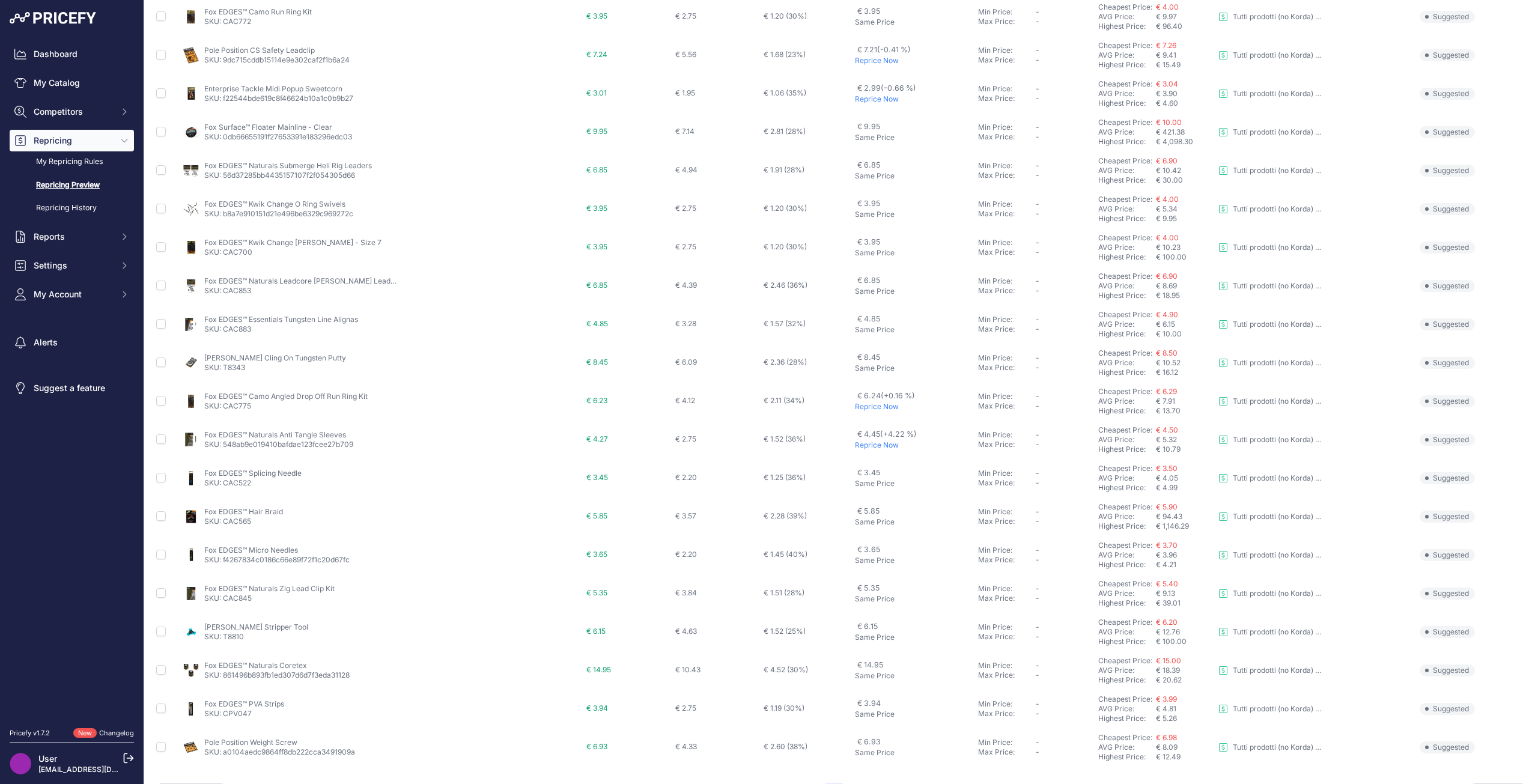
click at [855, 447] on p "Reprice Now" at bounding box center [914, 444] width 119 height 9
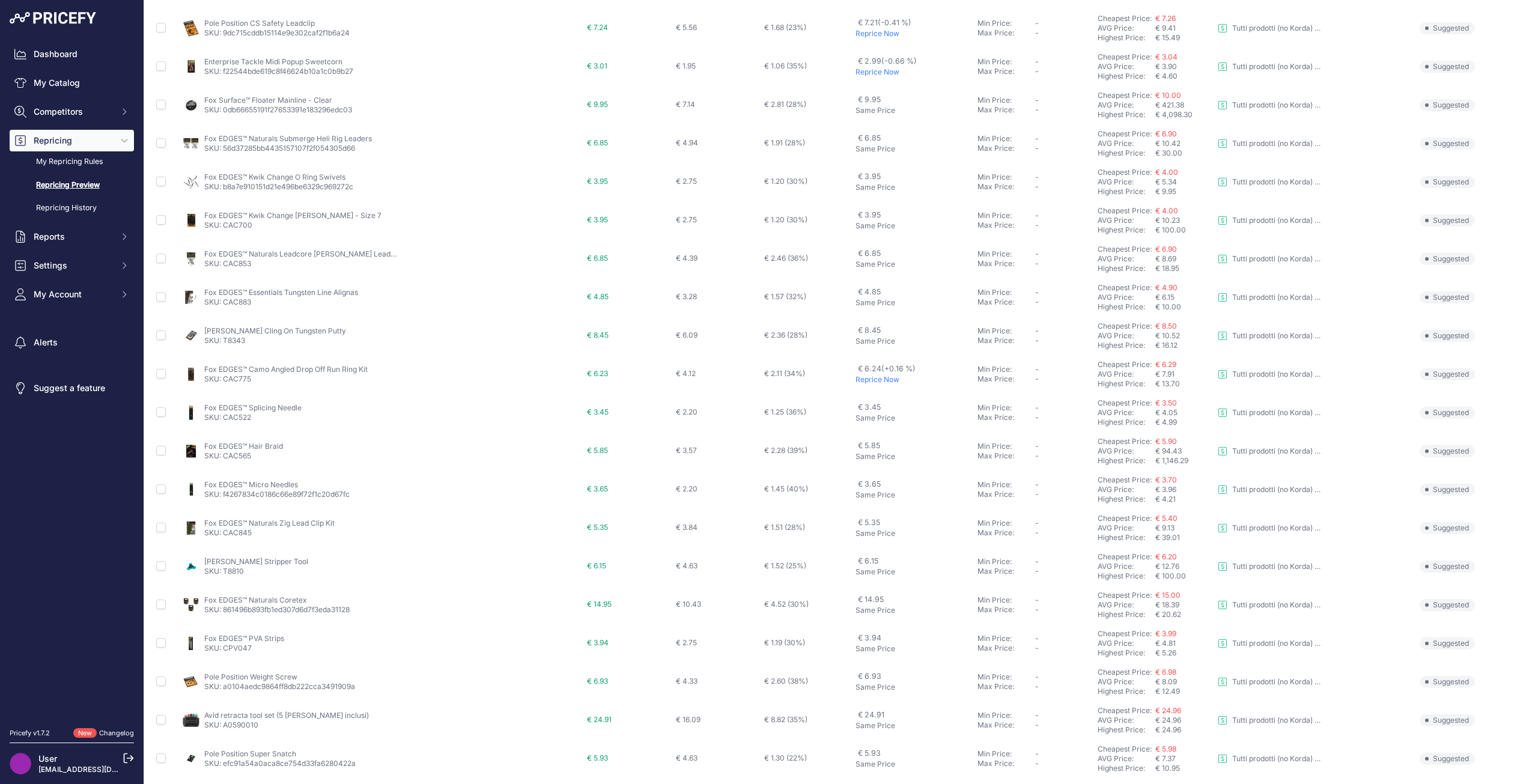
scroll to position [218, 0]
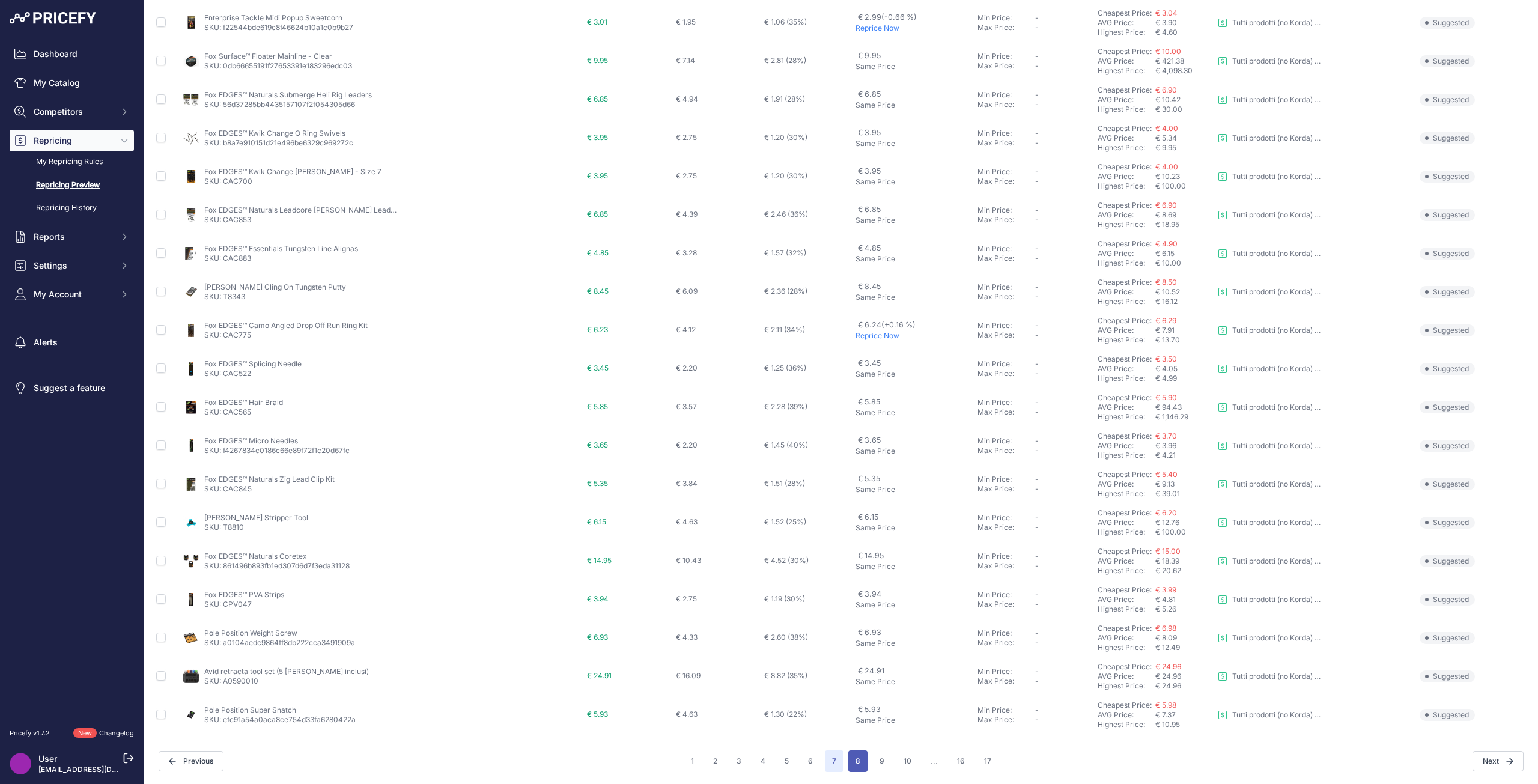
click at [852, 753] on button "8" at bounding box center [858, 760] width 19 height 21
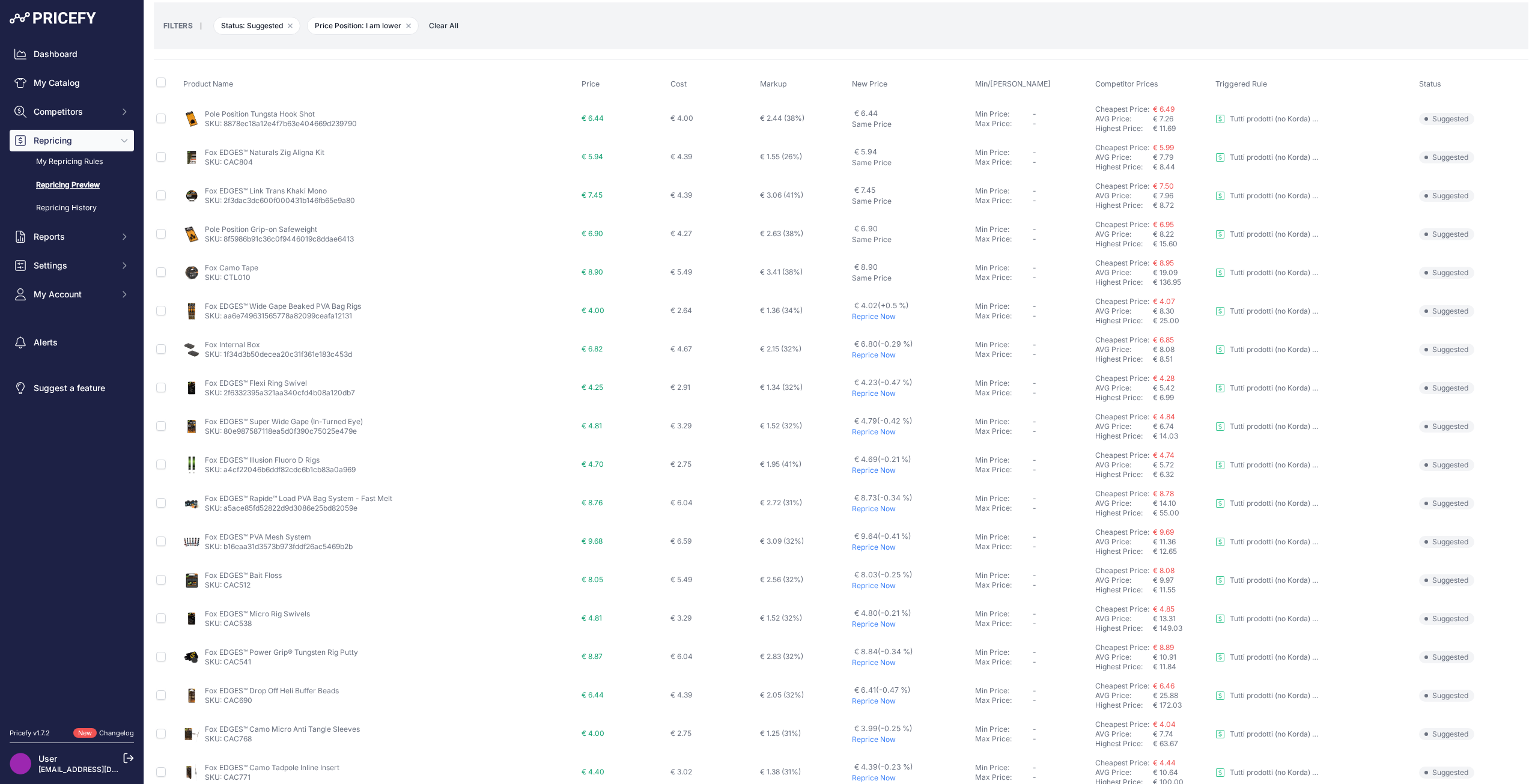
scroll to position [181, 0]
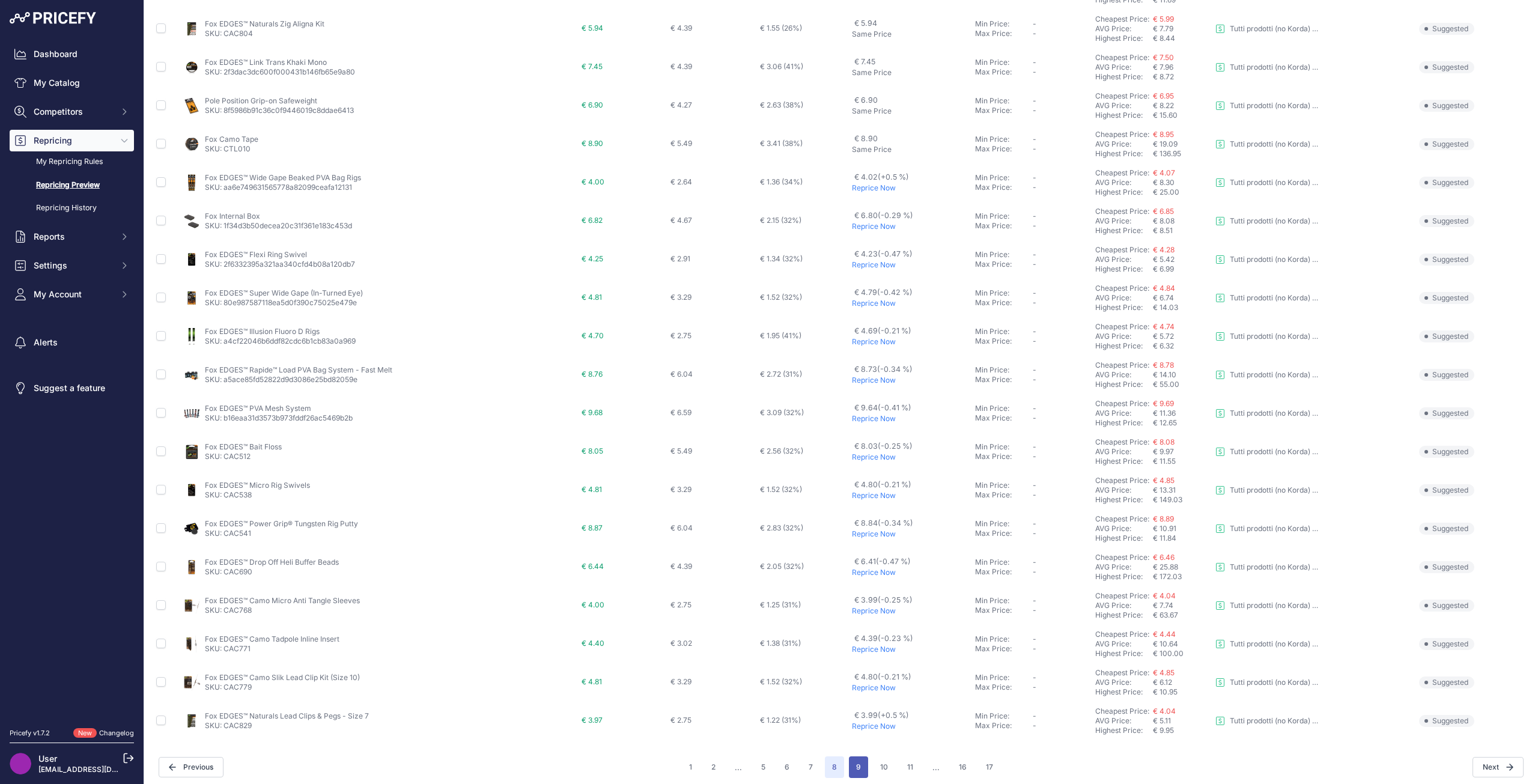
click at [857, 767] on button "9" at bounding box center [858, 766] width 19 height 21
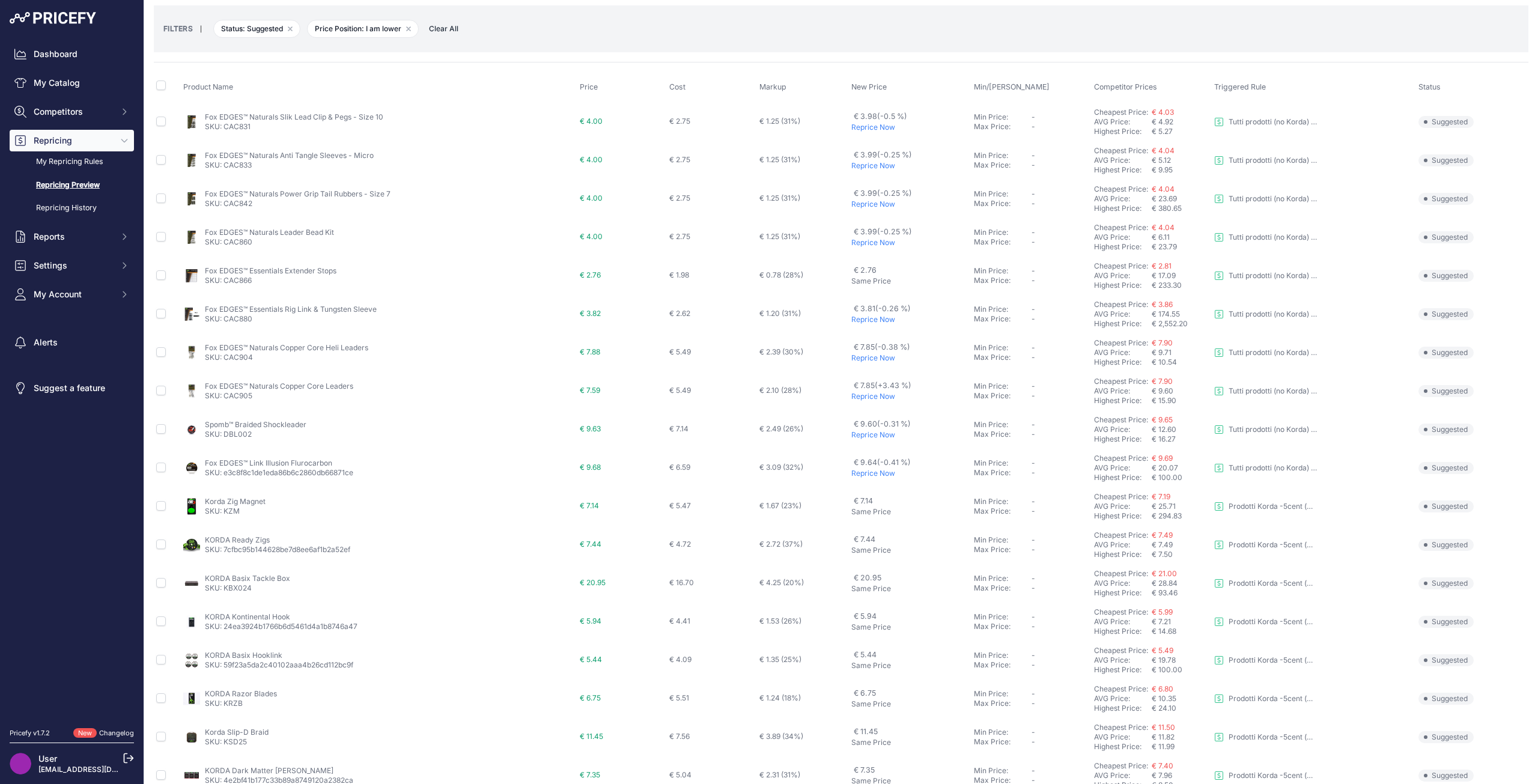
scroll to position [187, 0]
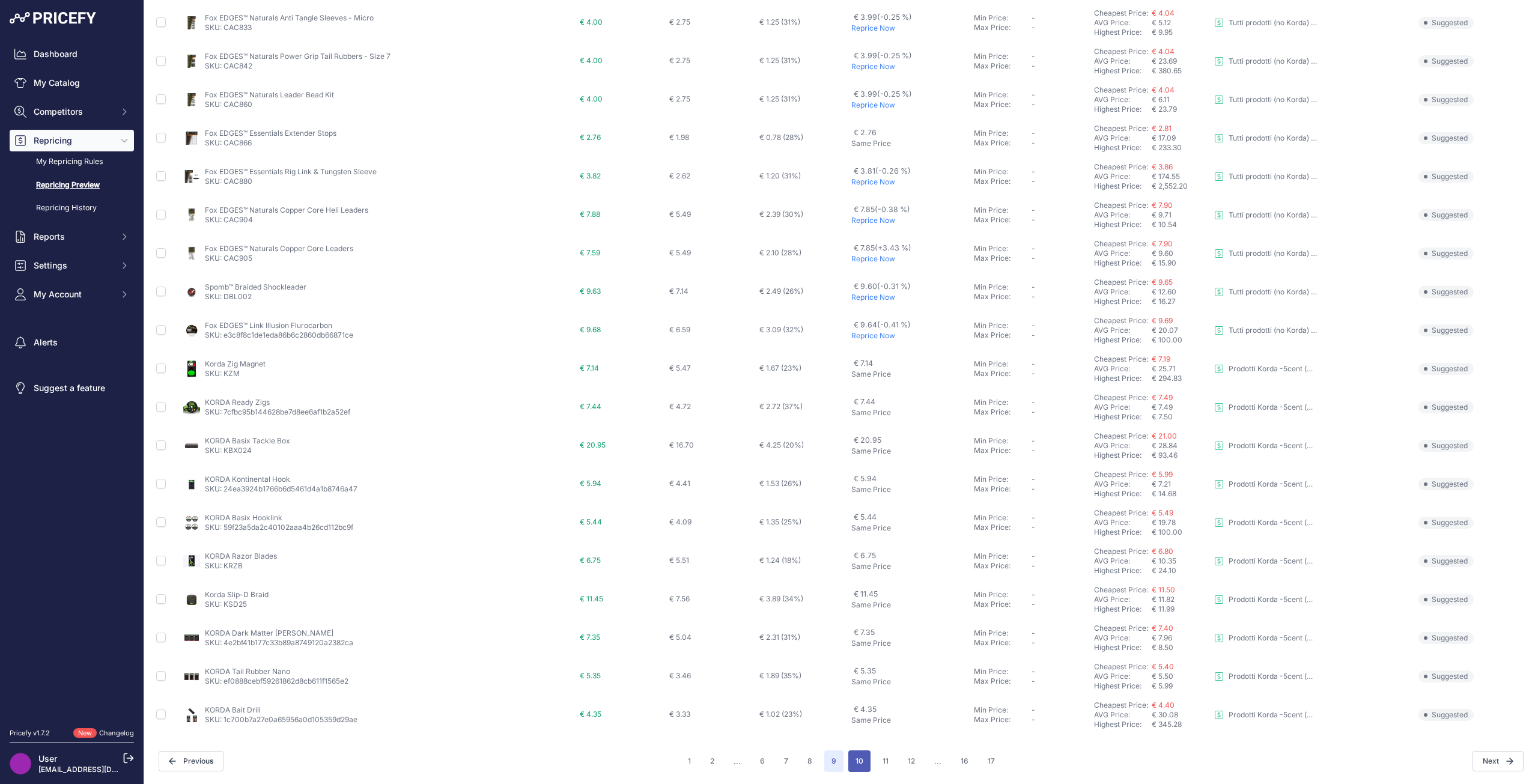
click at [856, 762] on button "10" at bounding box center [859, 760] width 22 height 21
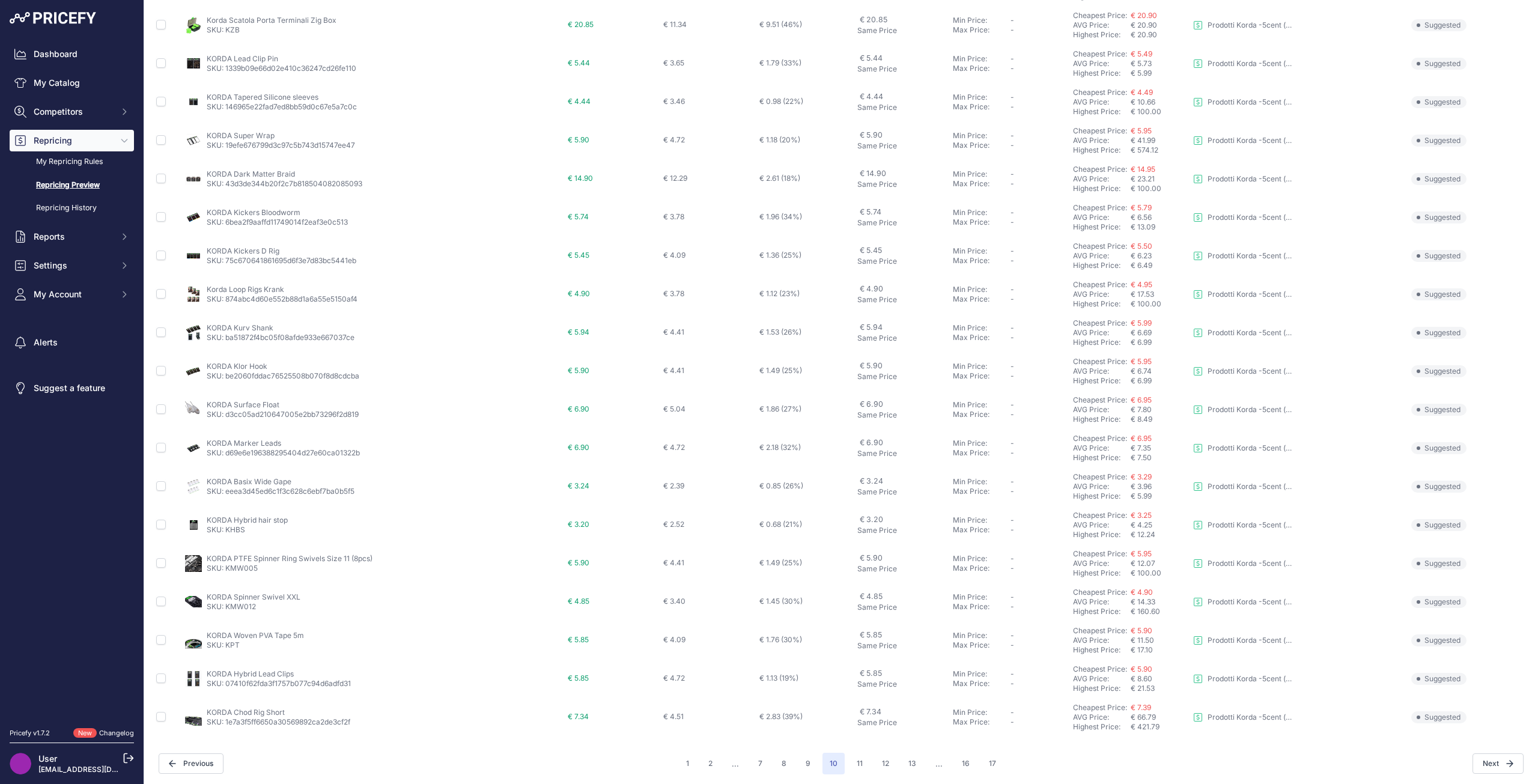
scroll to position [187, 0]
click at [853, 758] on button "11" at bounding box center [860, 760] width 21 height 21
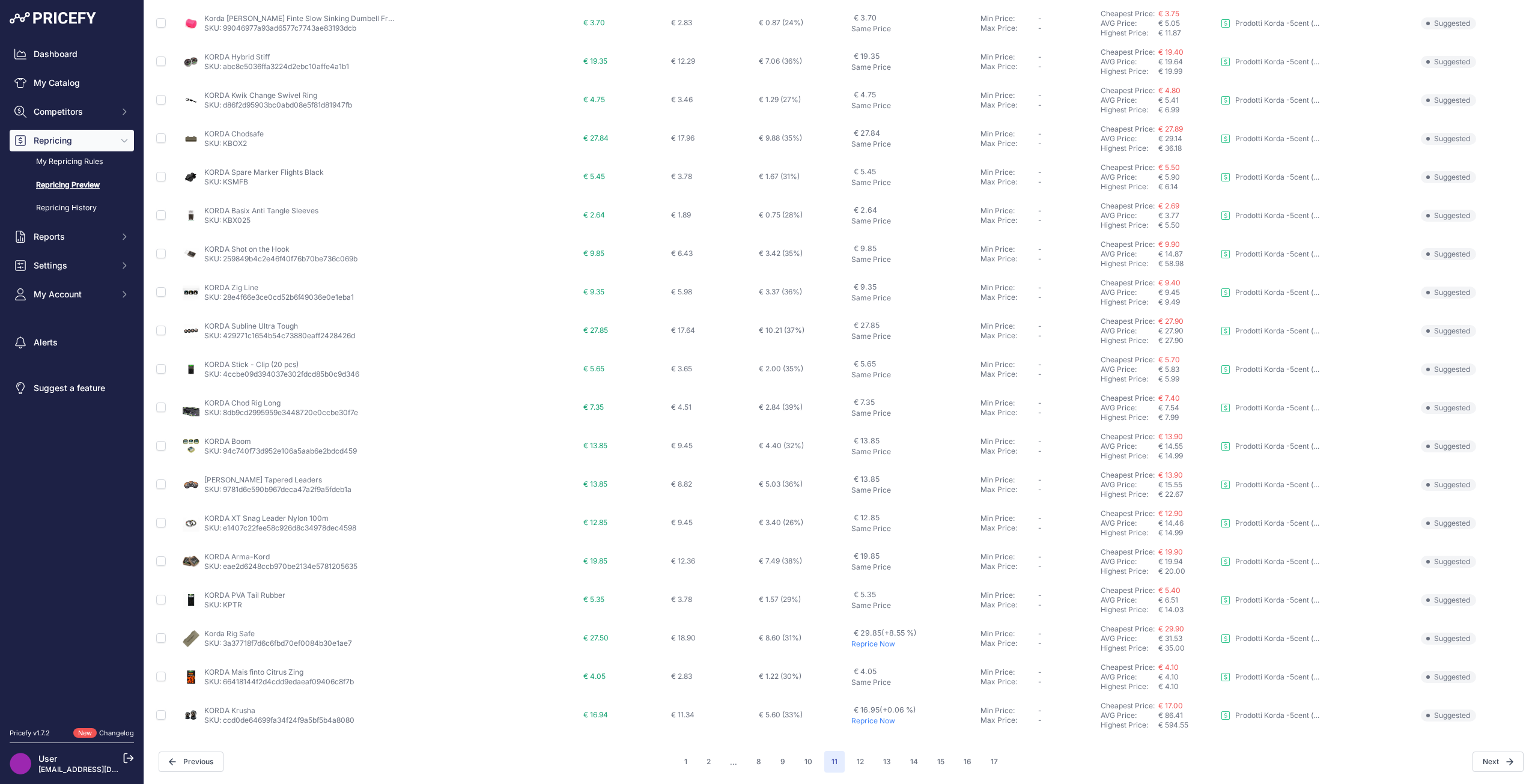
scroll to position [187, 0]
click at [865, 639] on p "Reprice Now" at bounding box center [914, 642] width 124 height 9
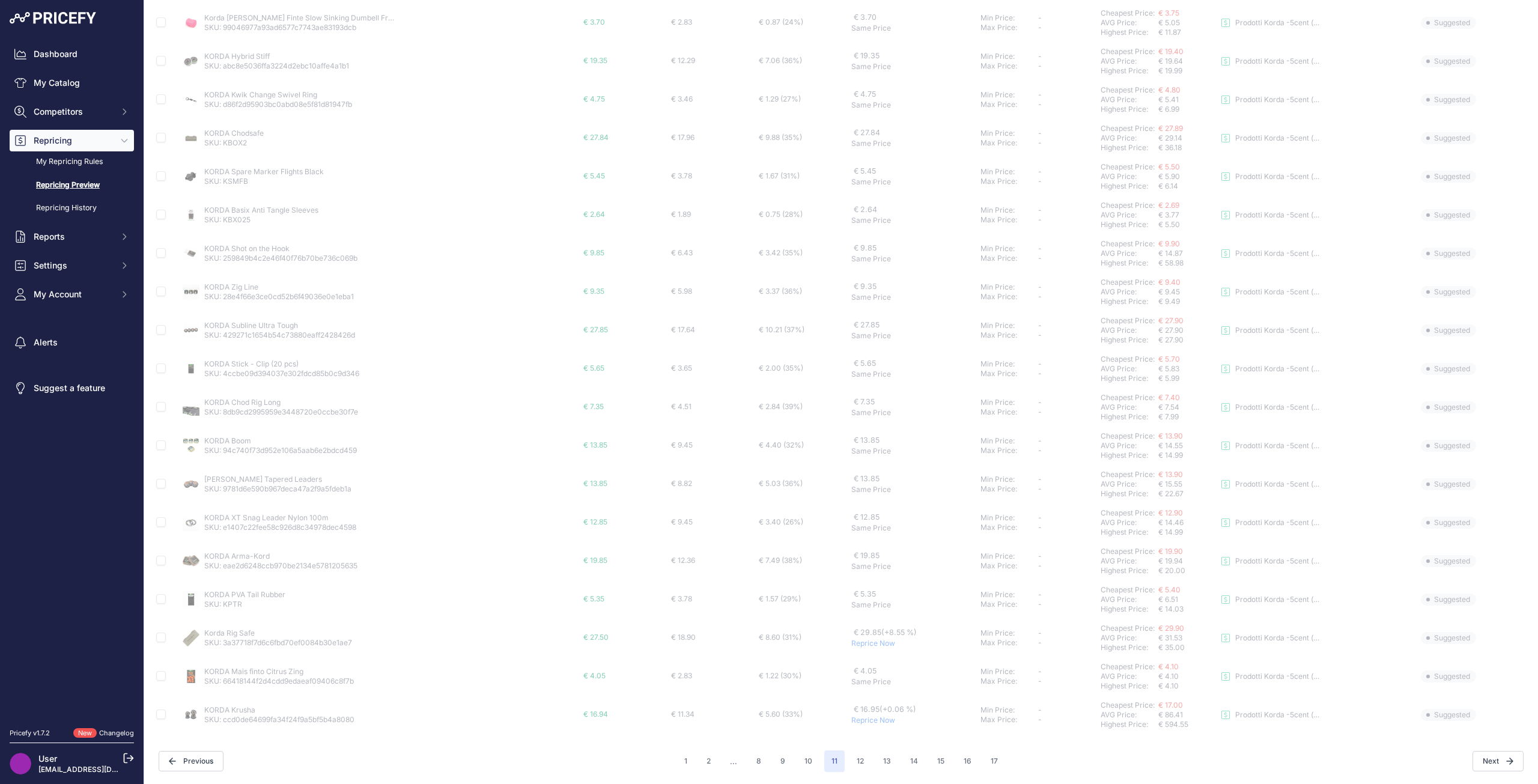
scroll to position [218, 0]
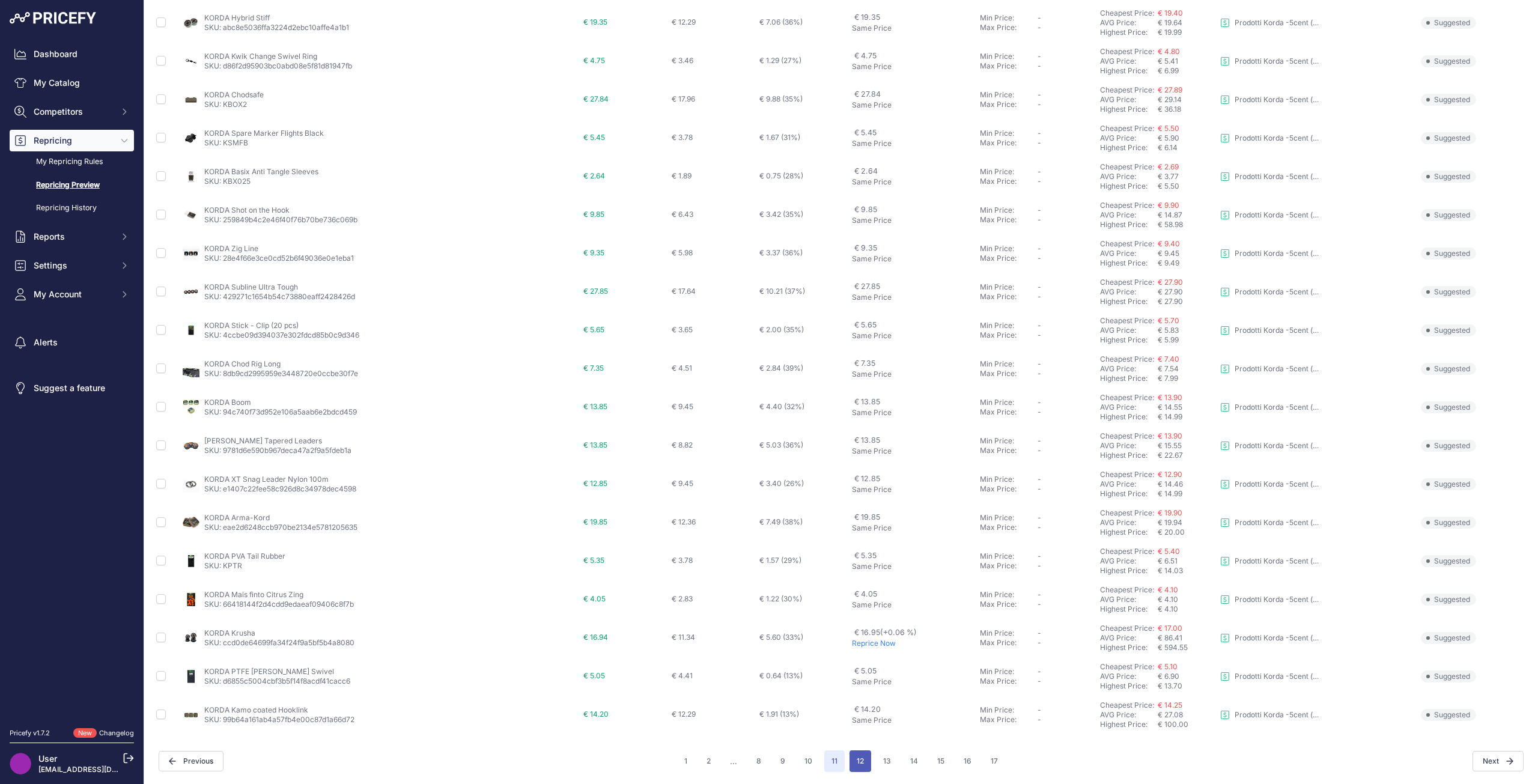
click at [857, 763] on button "12" at bounding box center [860, 760] width 22 height 21
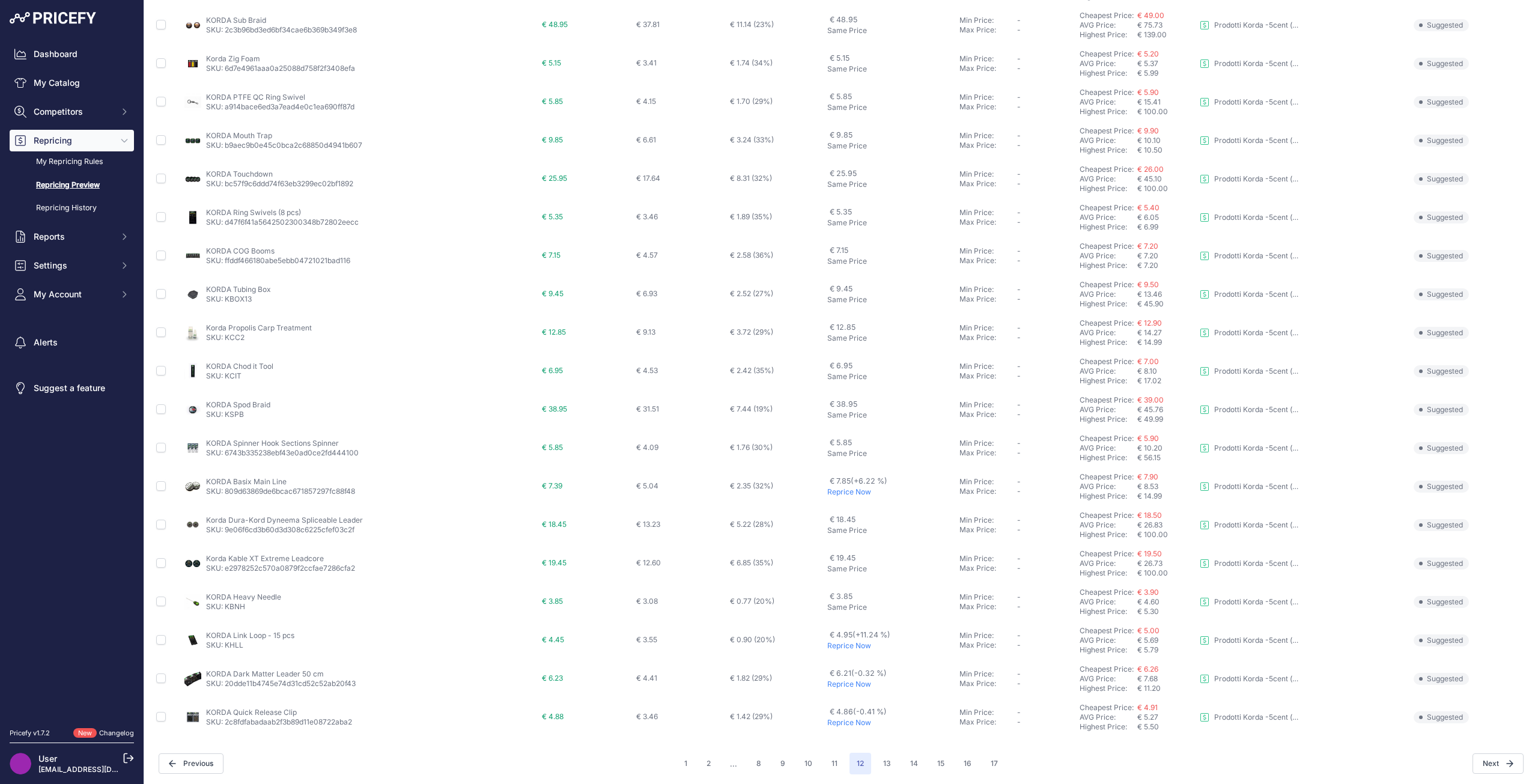
scroll to position [187, 0]
click at [832, 489] on p "Reprice Now" at bounding box center [891, 489] width 128 height 9
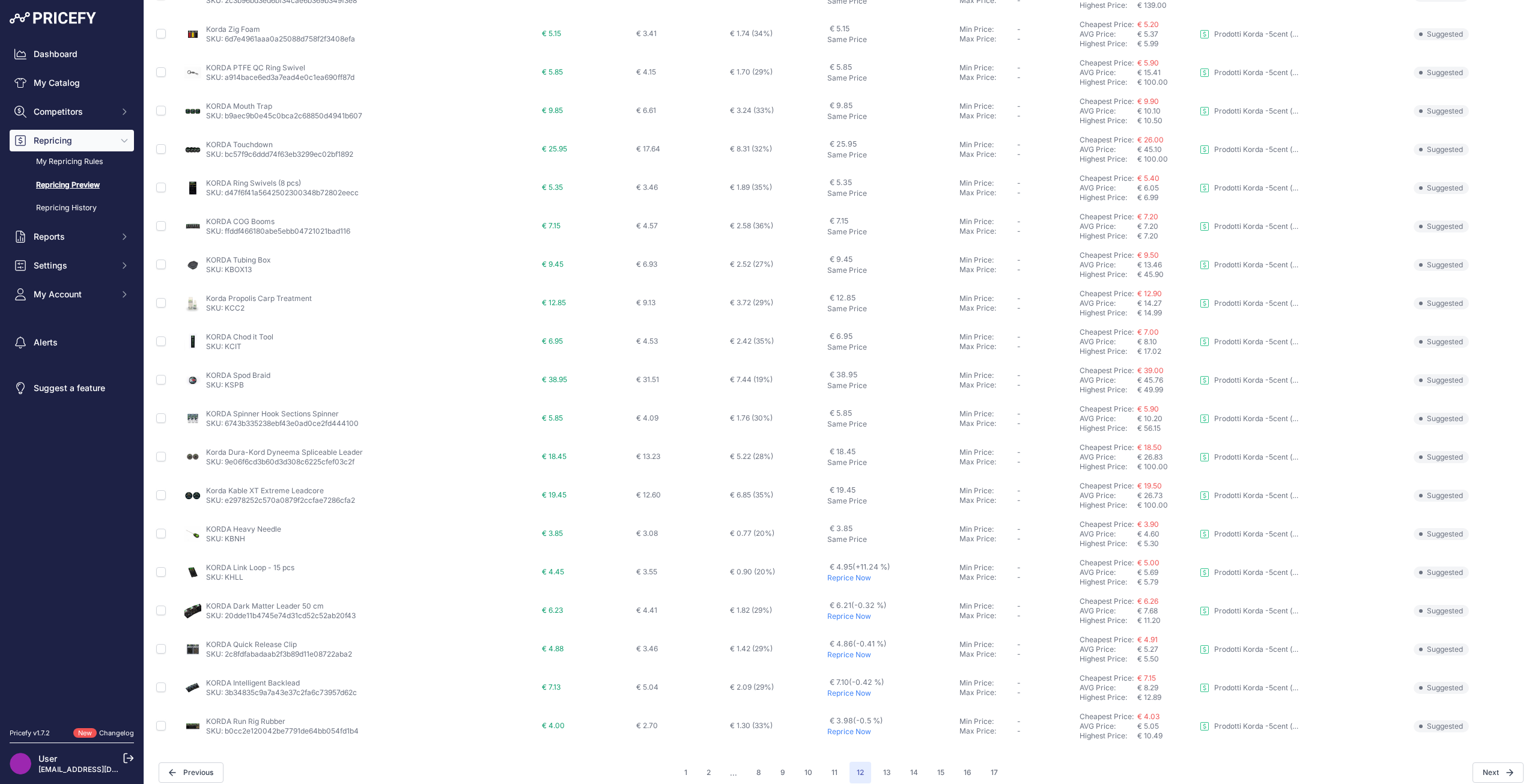
scroll to position [218, 0]
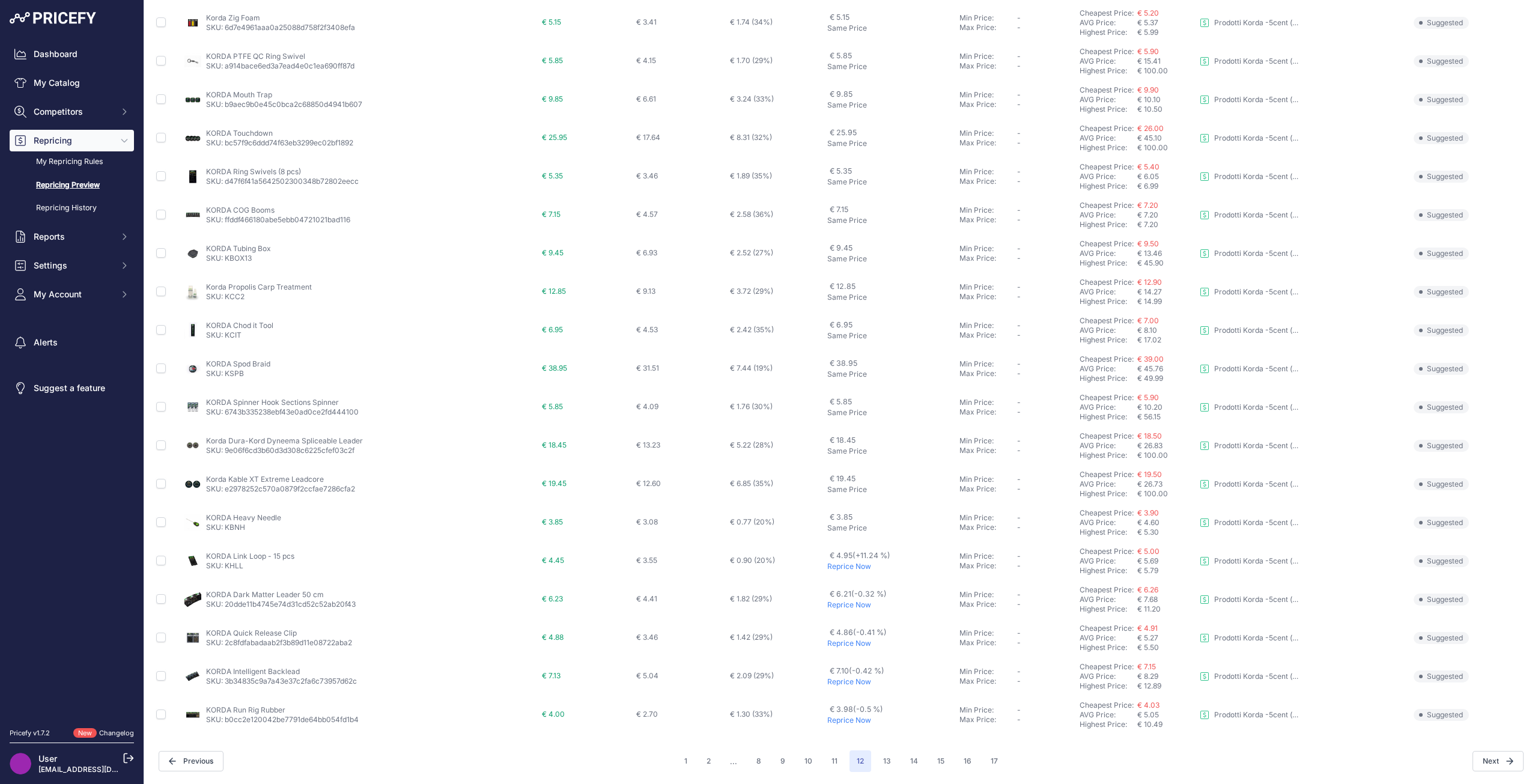
click at [828, 566] on p "Reprice Now" at bounding box center [891, 566] width 128 height 9
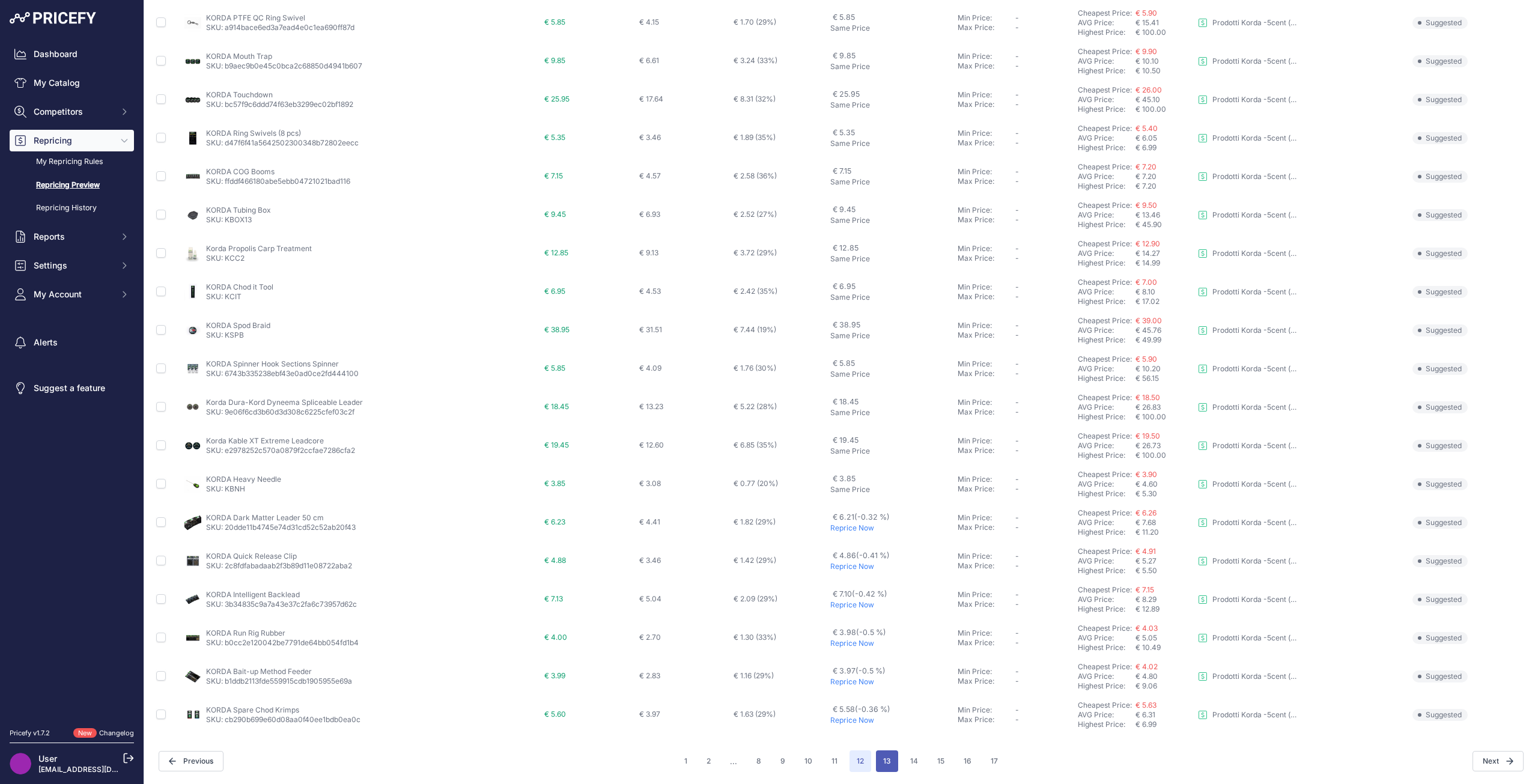
click at [882, 762] on button "13" at bounding box center [887, 760] width 22 height 21
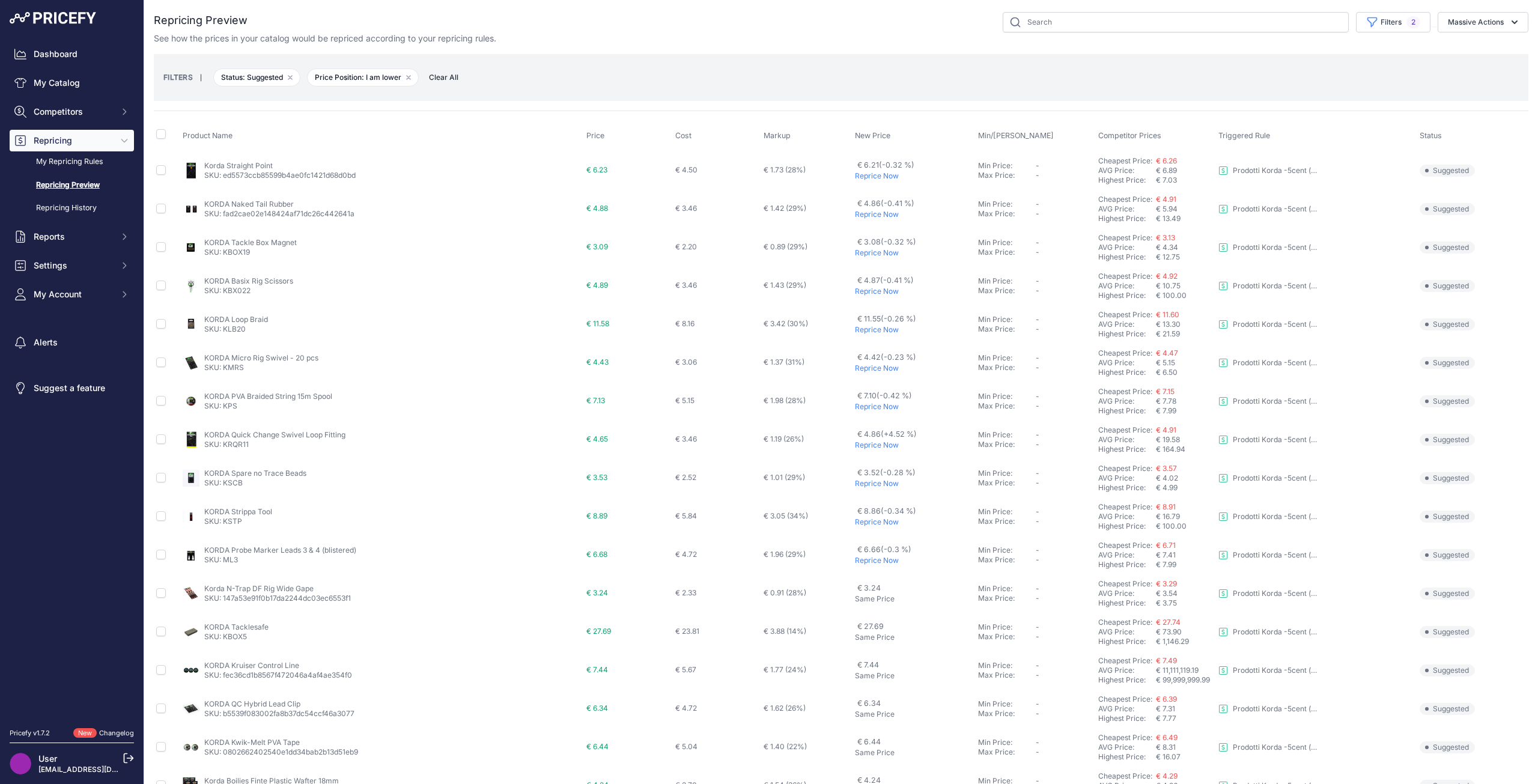
click at [855, 446] on p "Reprice Now" at bounding box center [914, 444] width 119 height 9
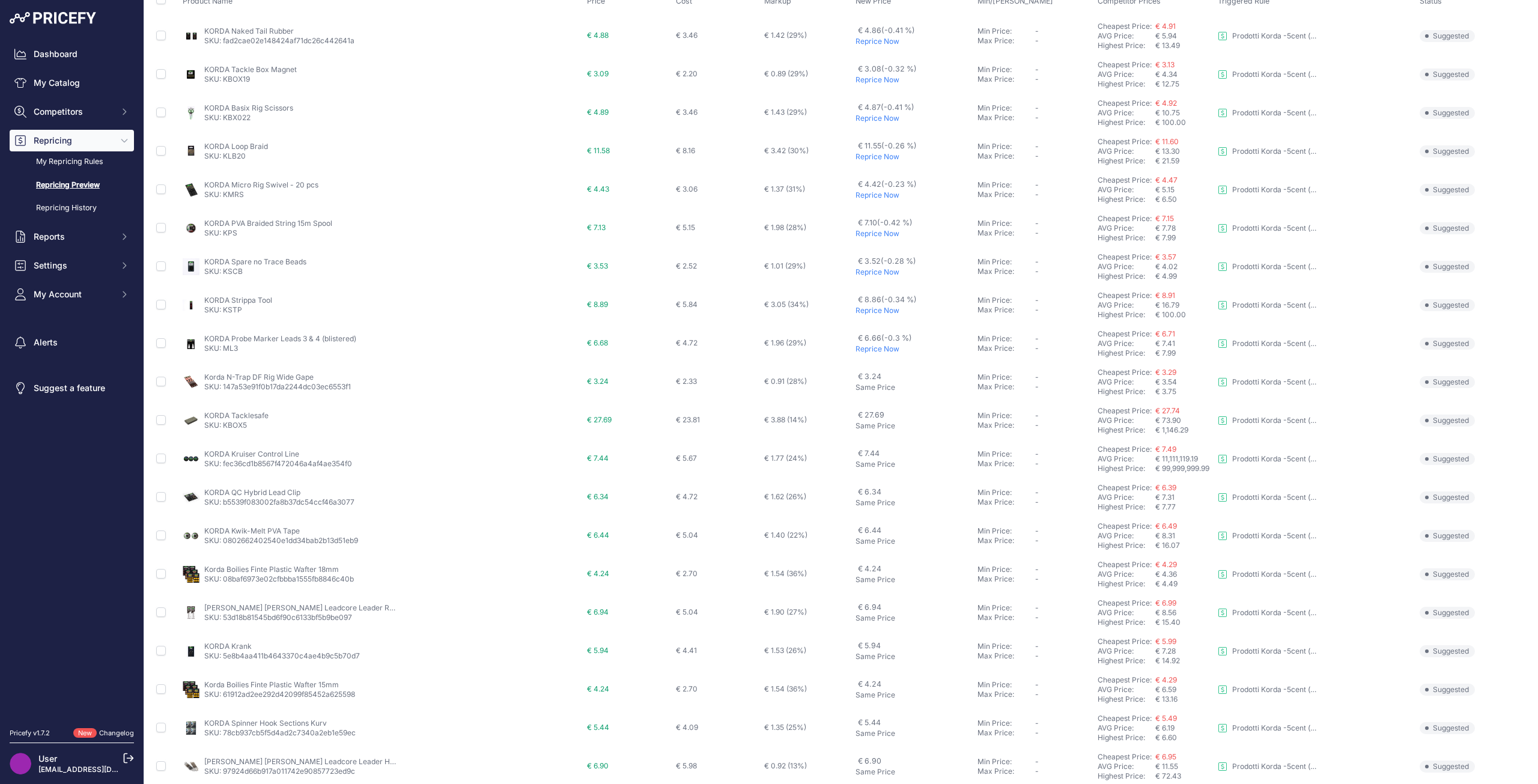
scroll to position [218, 0]
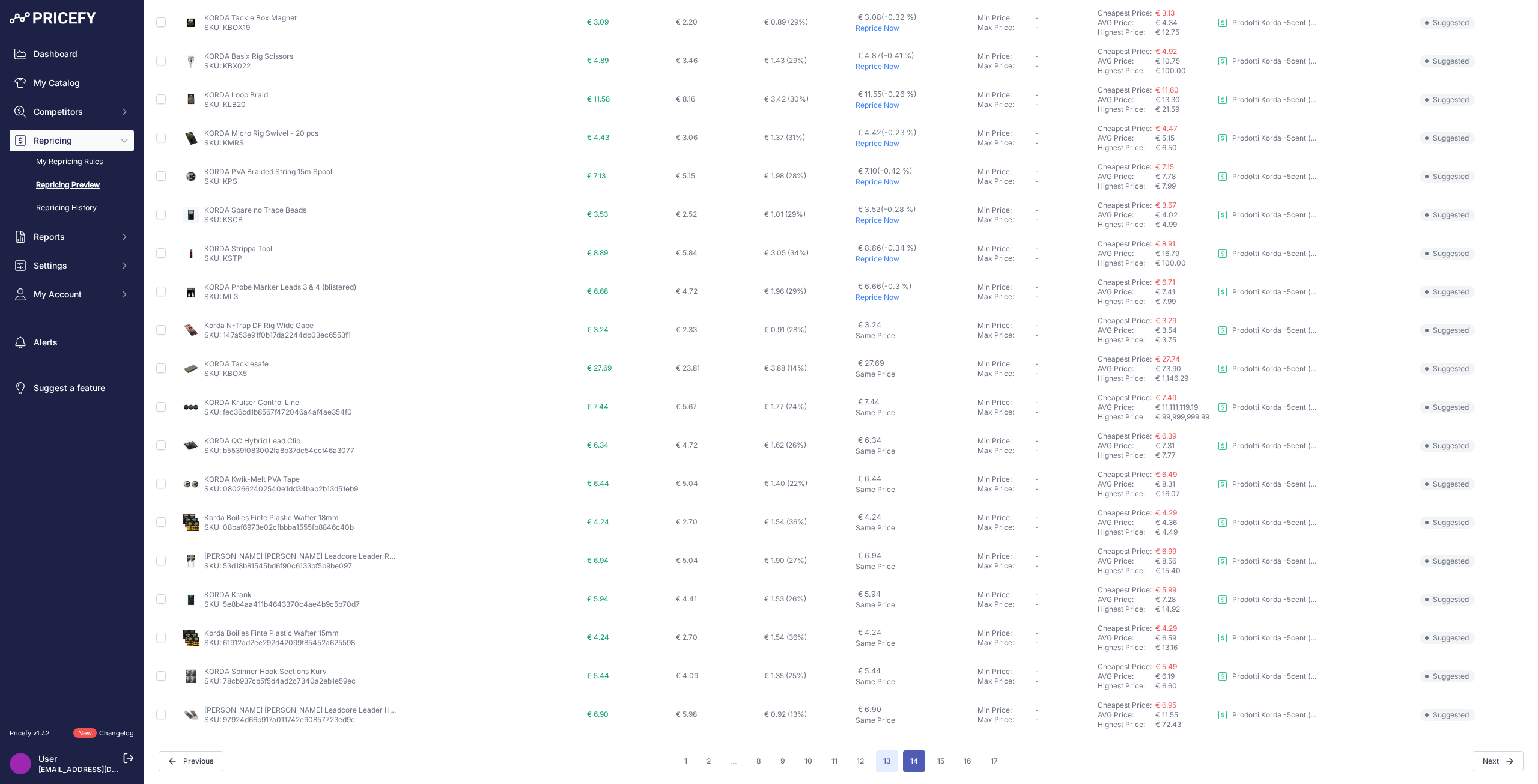
click at [910, 761] on button "14" at bounding box center [914, 760] width 22 height 21
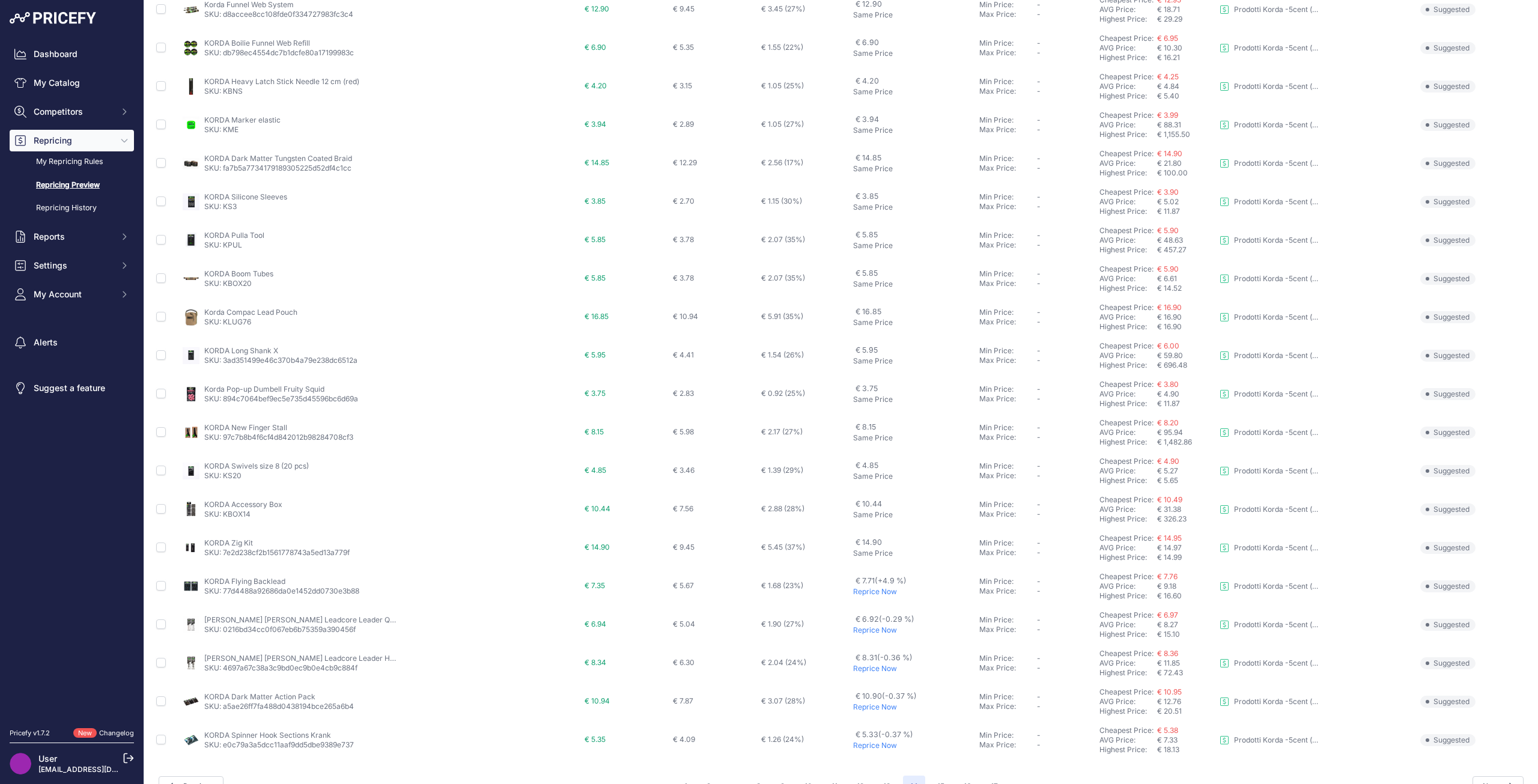
scroll to position [187, 0]
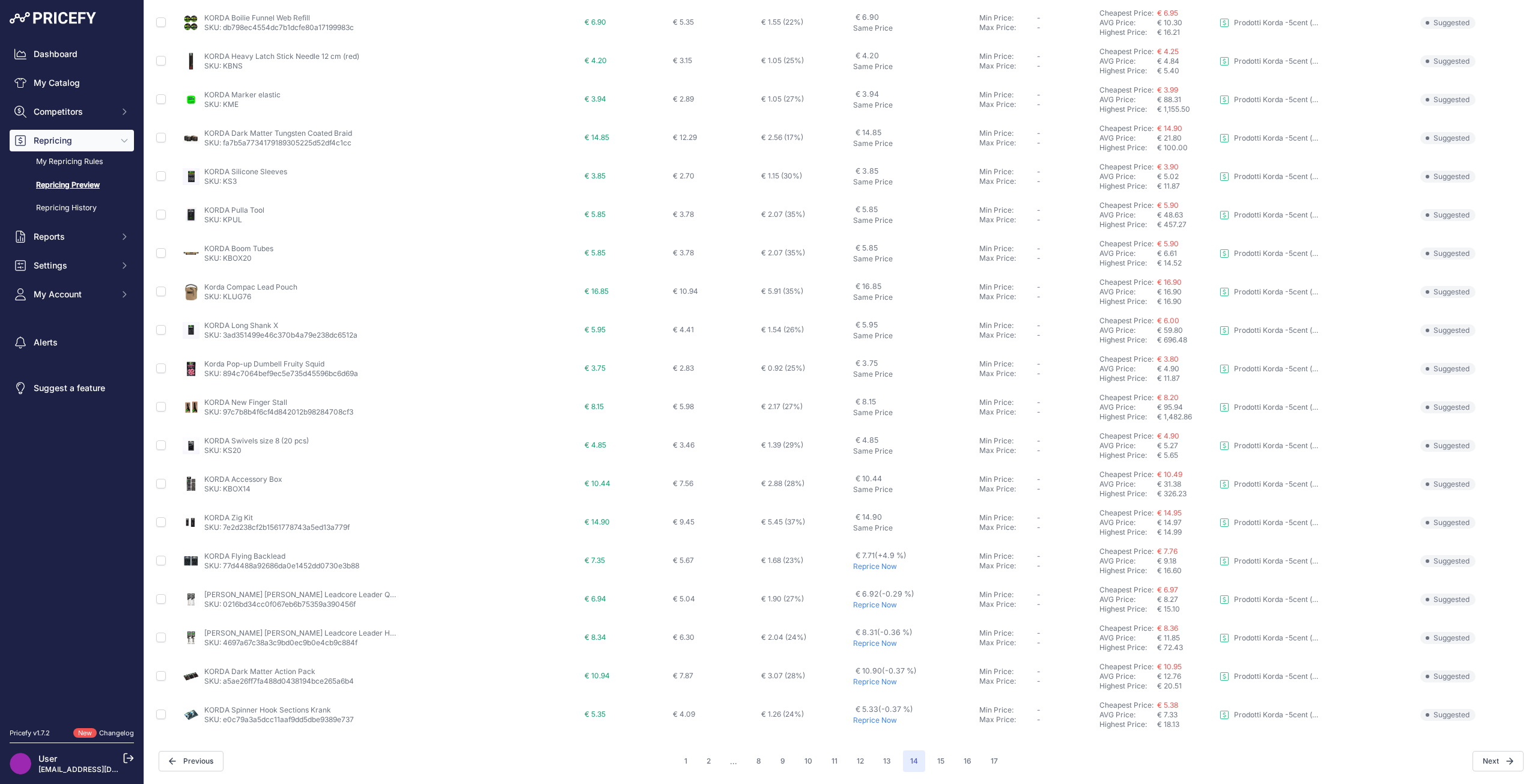
click at [853, 567] on p "Reprice Now" at bounding box center [914, 566] width 121 height 9
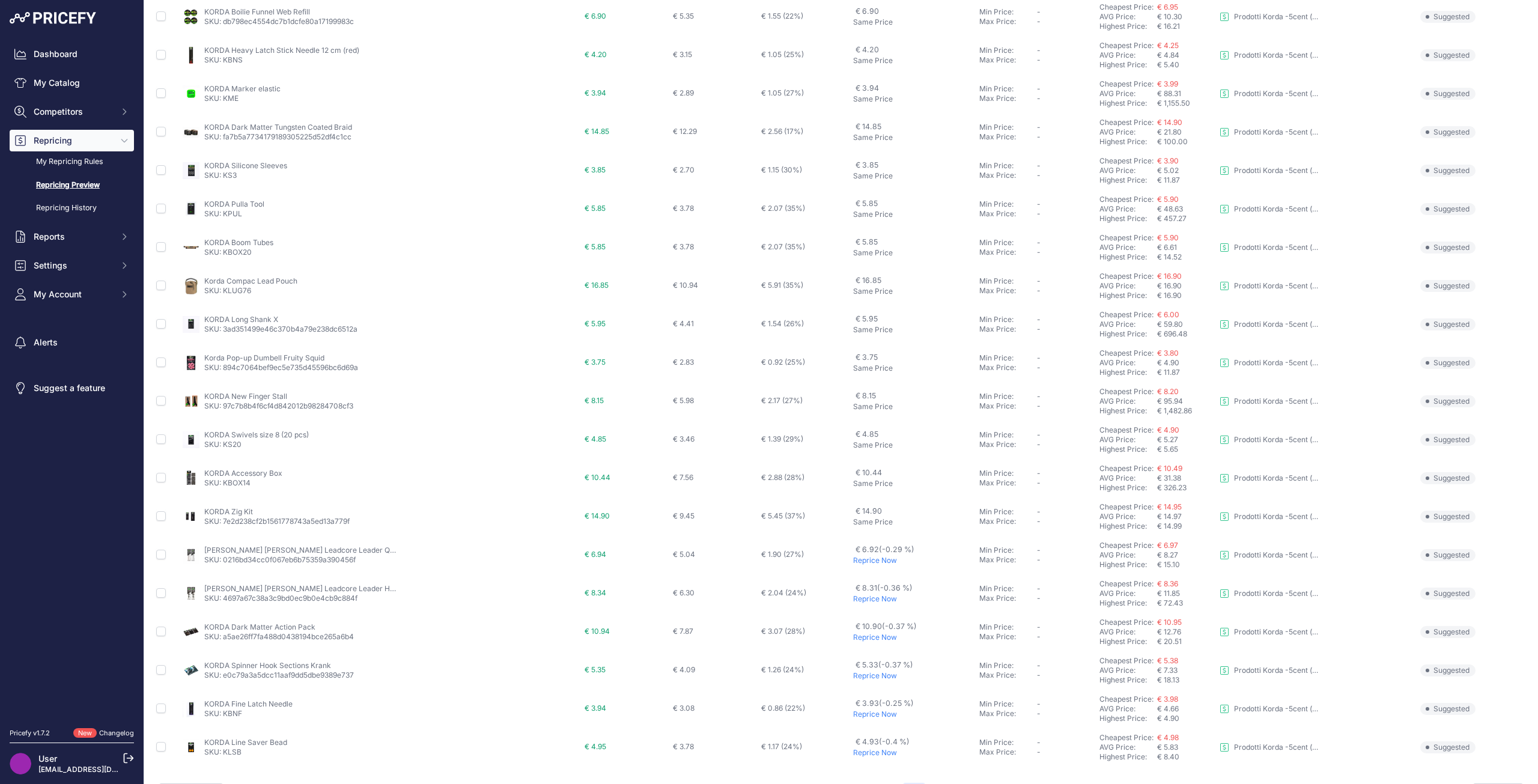
scroll to position [218, 0]
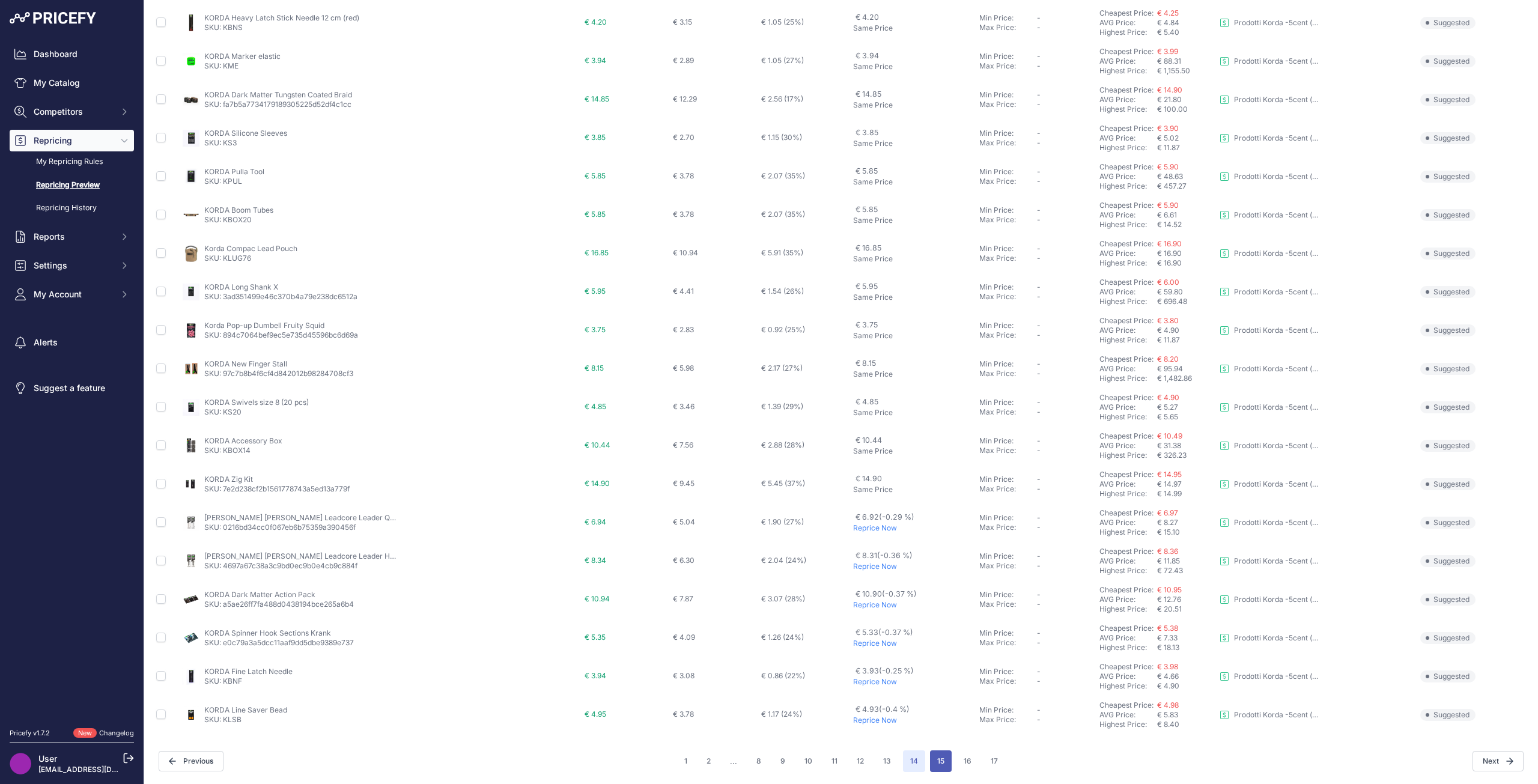
click at [938, 758] on button "15" at bounding box center [940, 760] width 22 height 21
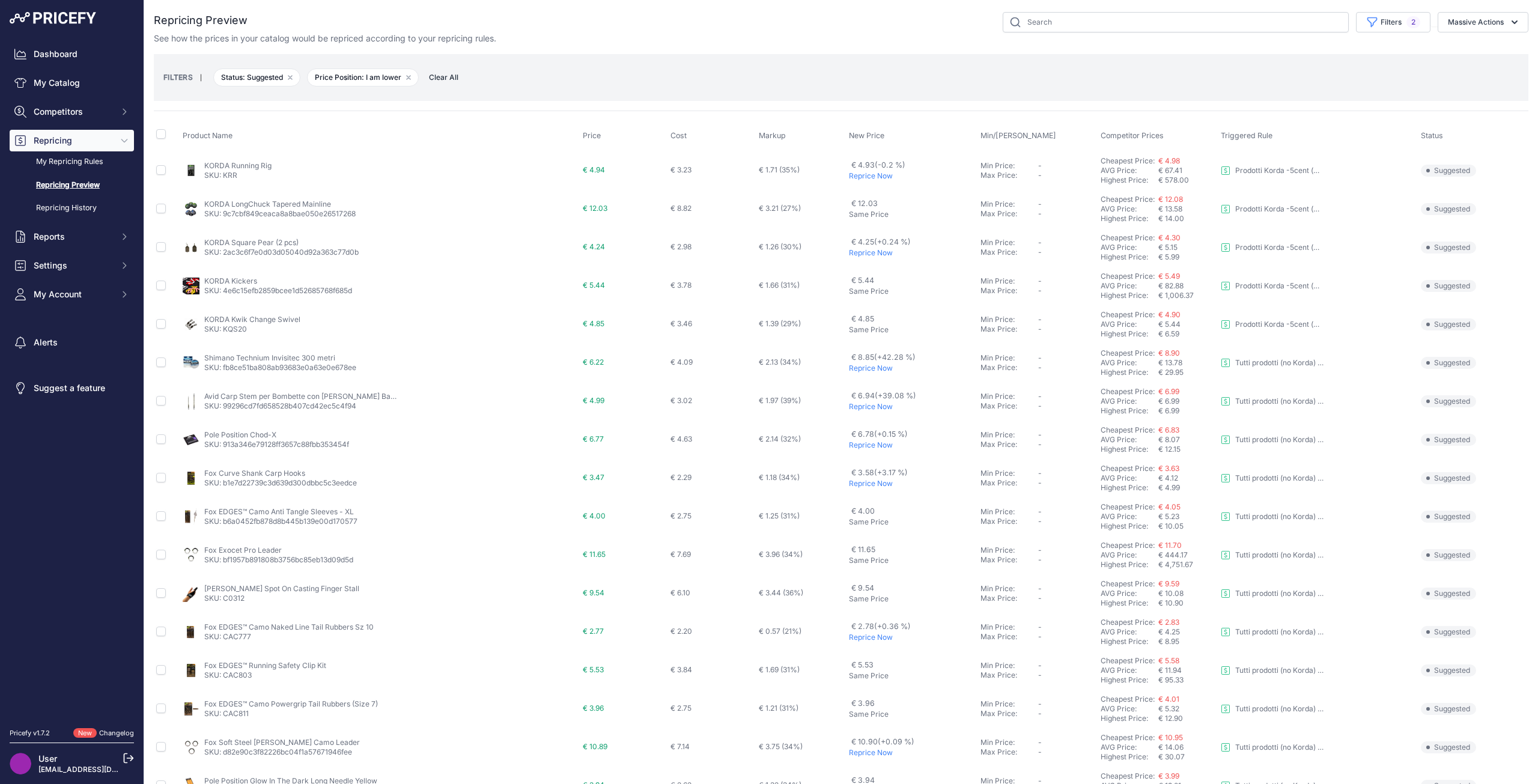
click at [866, 364] on p "Reprice Now" at bounding box center [913, 368] width 127 height 9
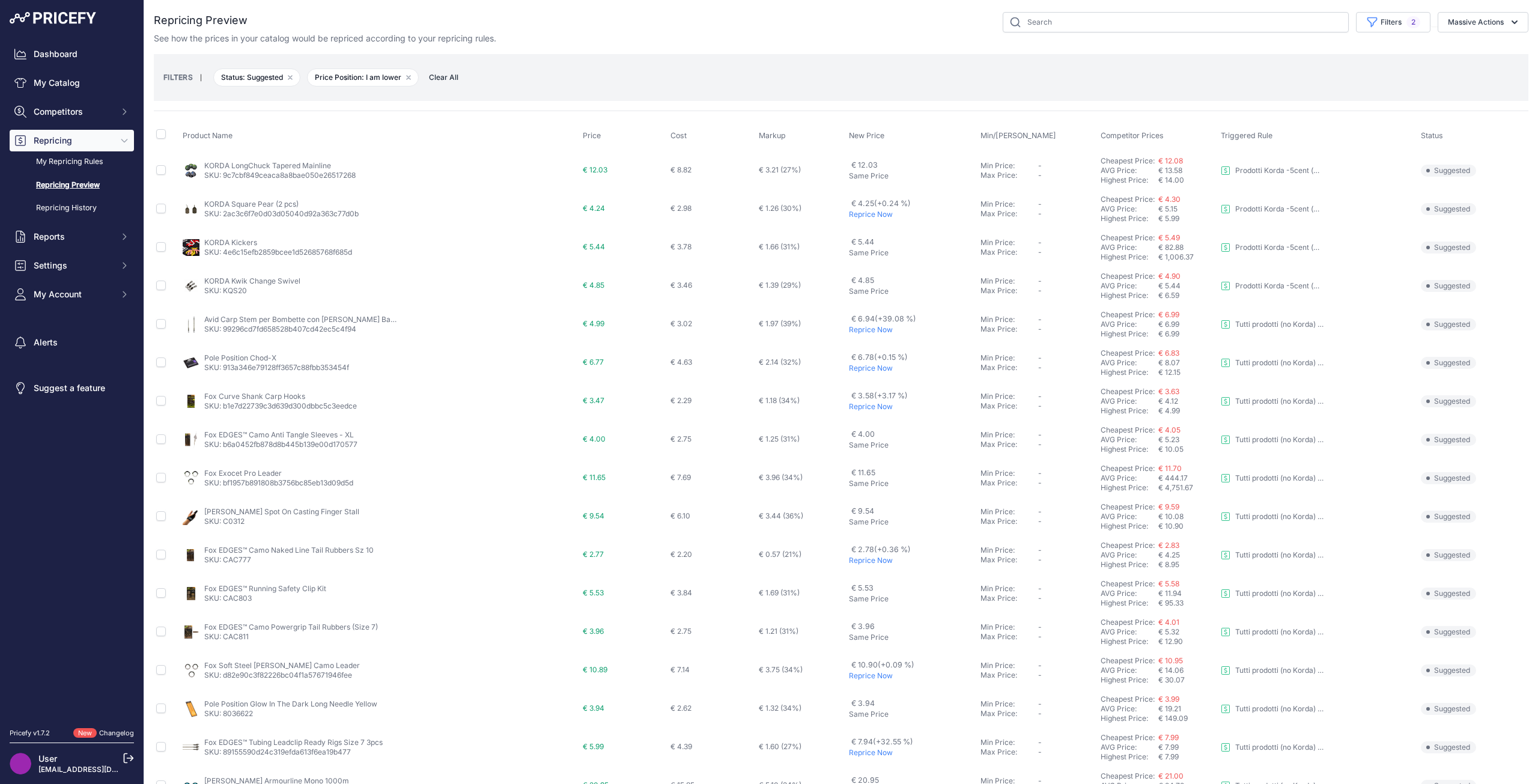
click at [869, 407] on p "Reprice Now" at bounding box center [913, 406] width 127 height 9
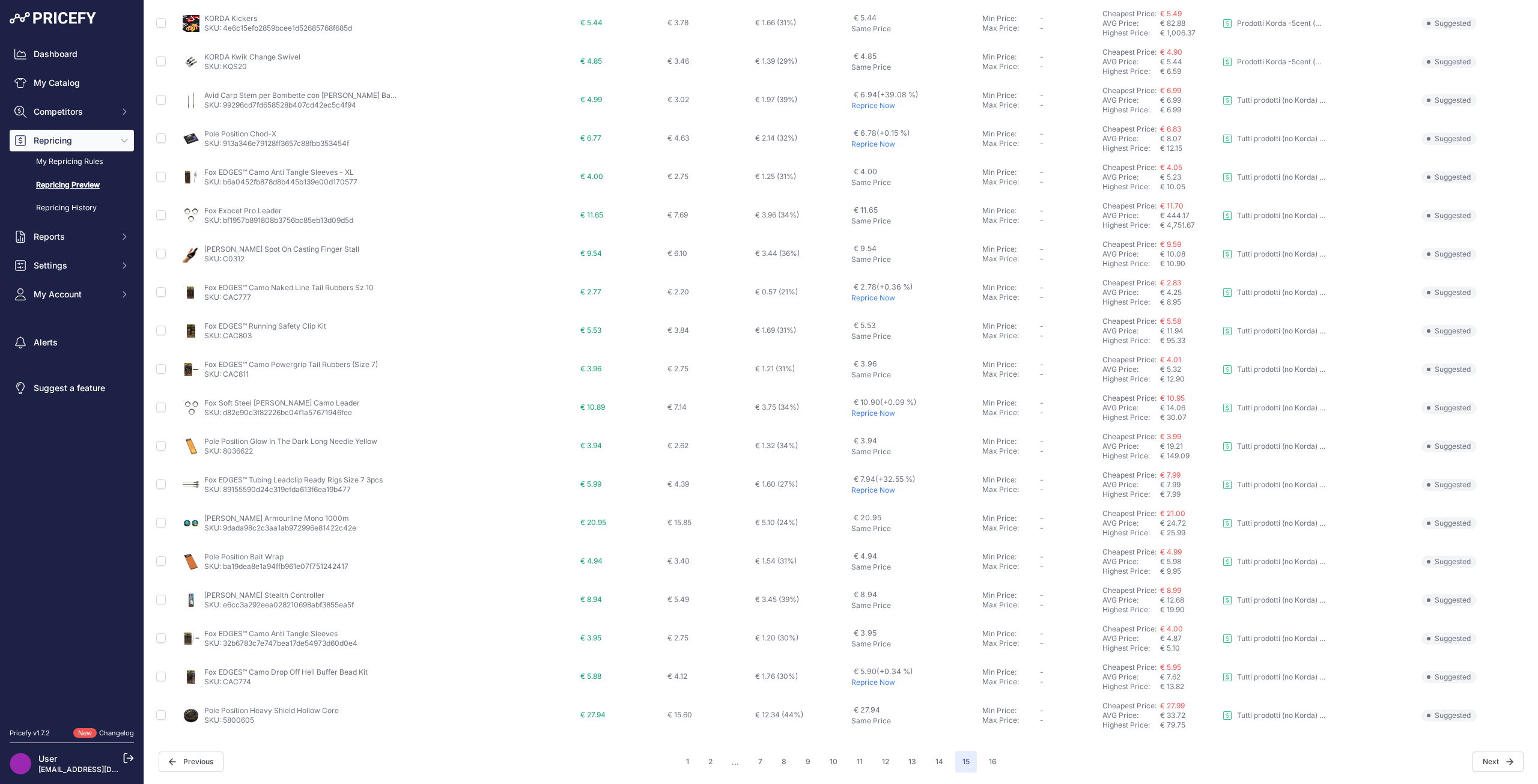
scroll to position [187, 0]
click at [990, 759] on button "16" at bounding box center [993, 760] width 22 height 21
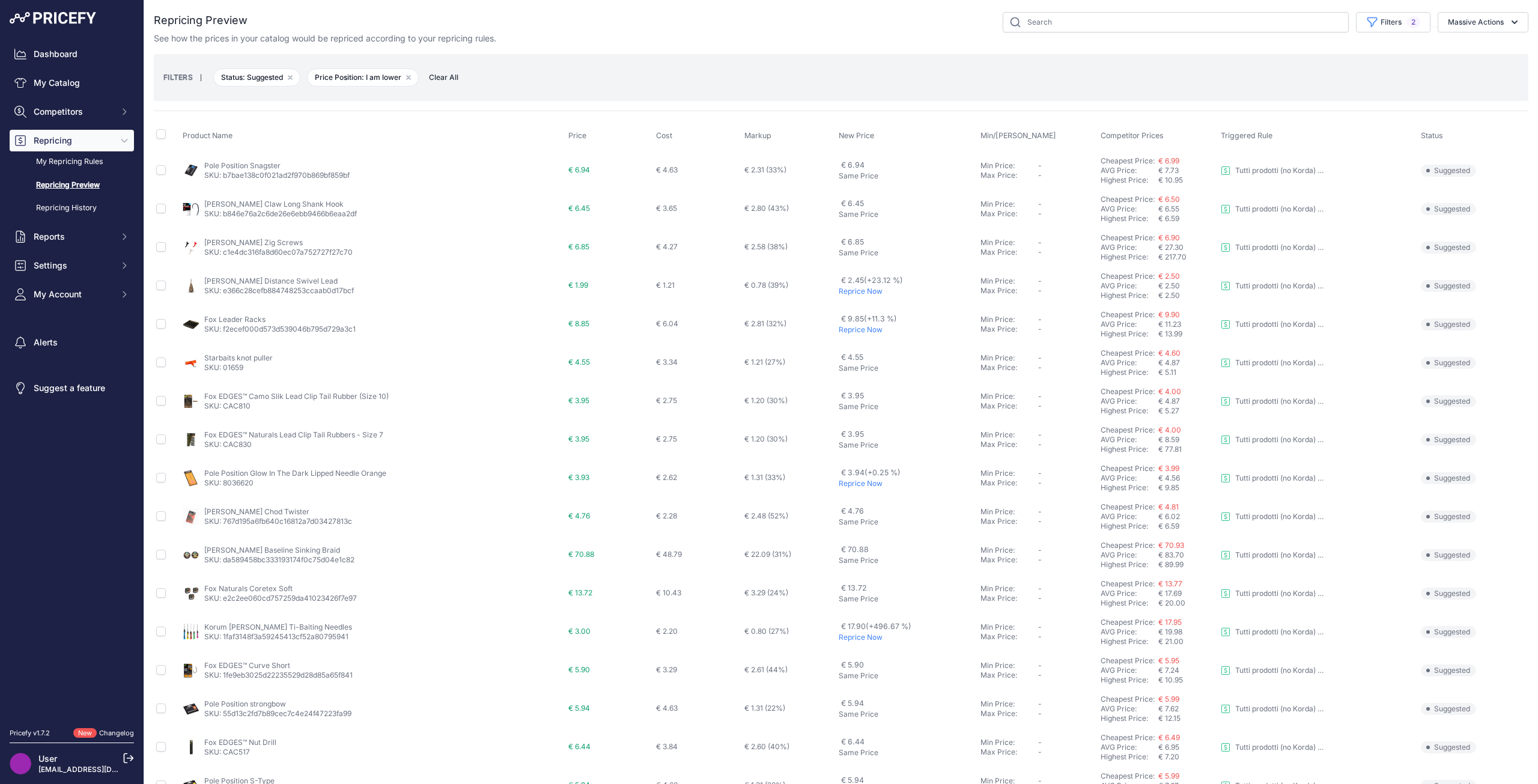
click at [864, 332] on p "Reprice Now" at bounding box center [907, 329] width 137 height 9
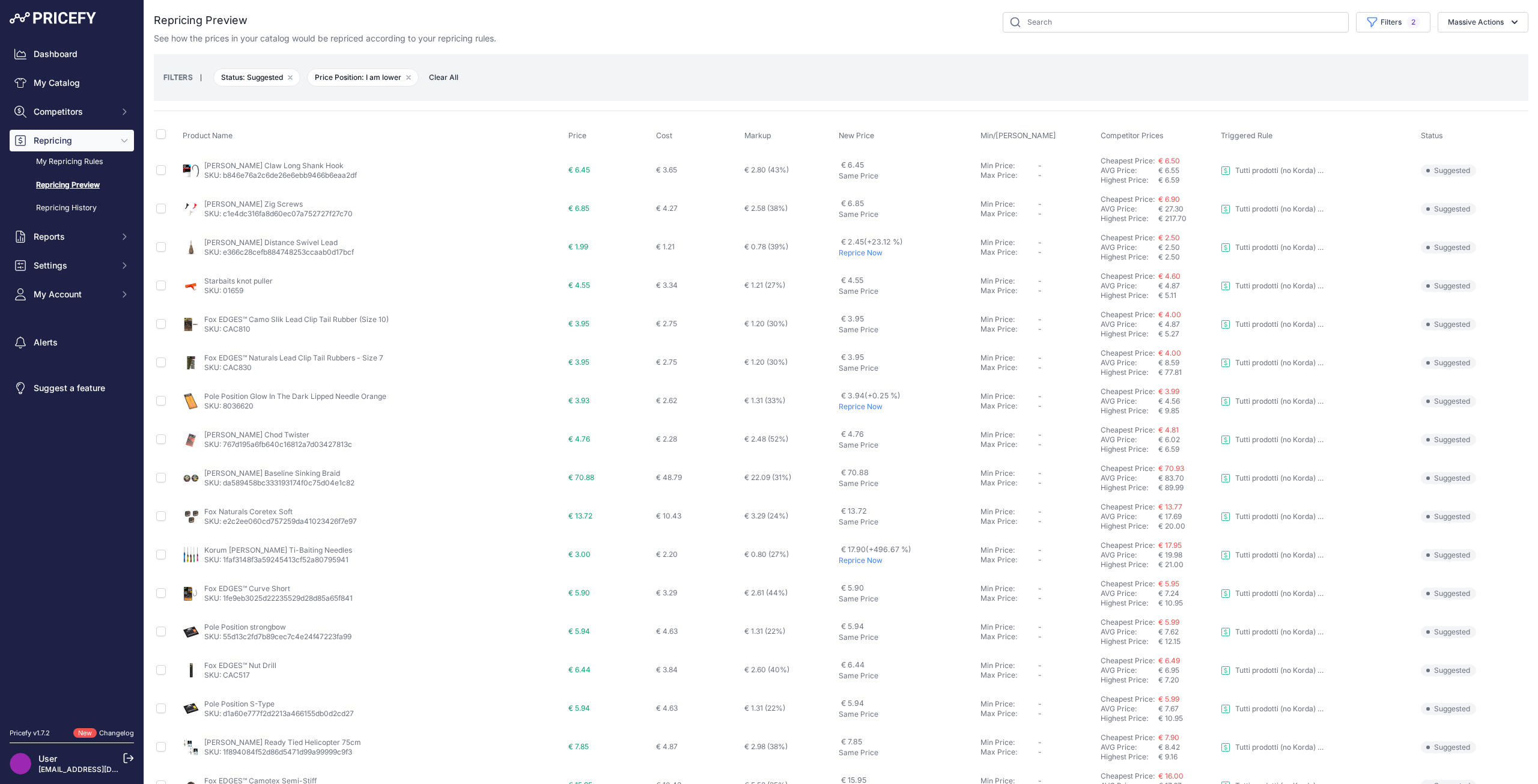
click at [1380, 11] on div "You are not connected to the internet. Repricing Preview" at bounding box center [841, 446] width 1375 height 893
click at [1380, 18] on button "Filters 2" at bounding box center [1393, 22] width 75 height 21
click at [1362, 171] on select "Select an option I am higher Same price I am lower" at bounding box center [1363, 168] width 115 height 21
select select "1"
click at [1306, 158] on select "Select an option I am higher Same price I am lower" at bounding box center [1363, 168] width 115 height 21
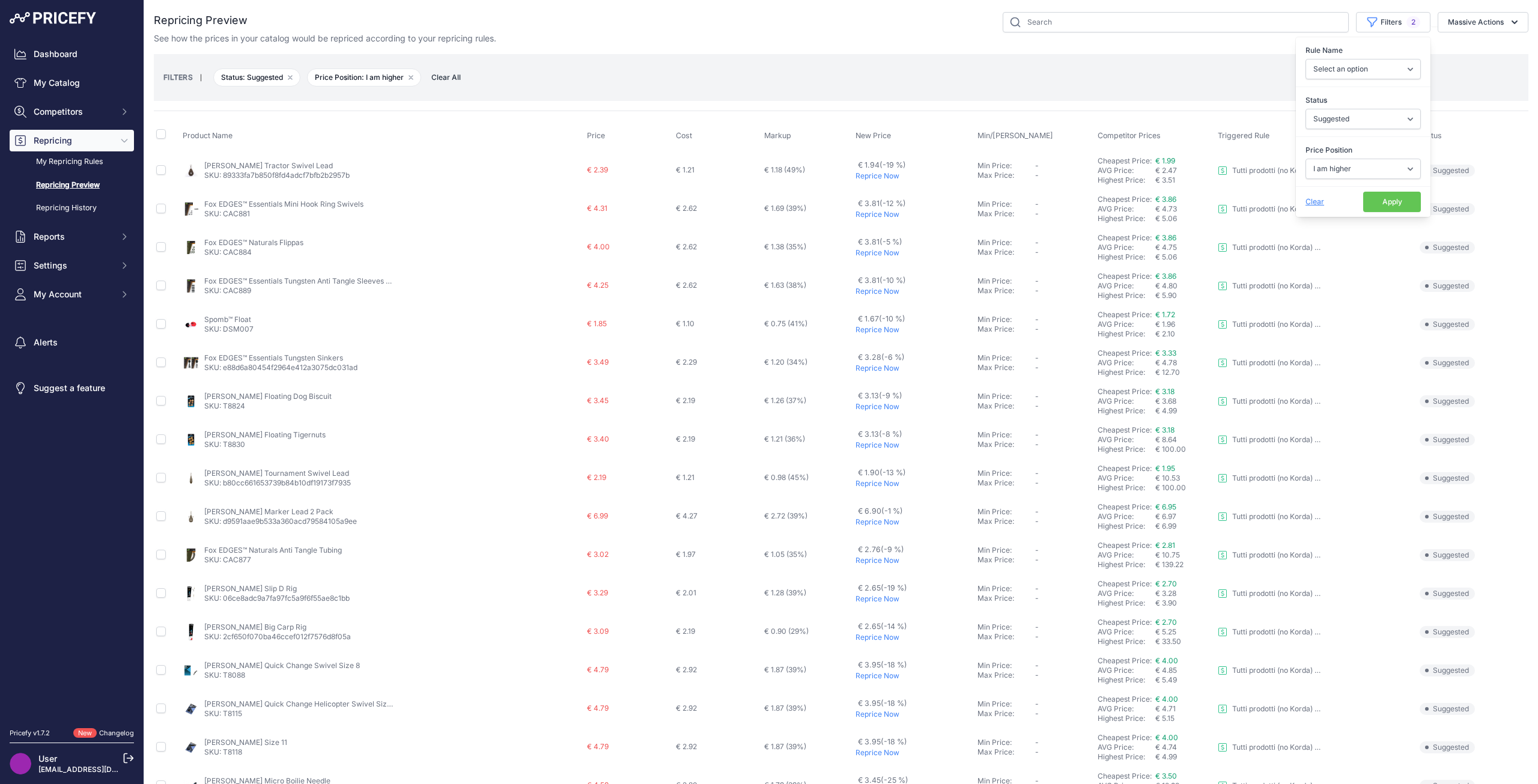
click at [1371, 201] on button "Apply" at bounding box center [1392, 202] width 58 height 21
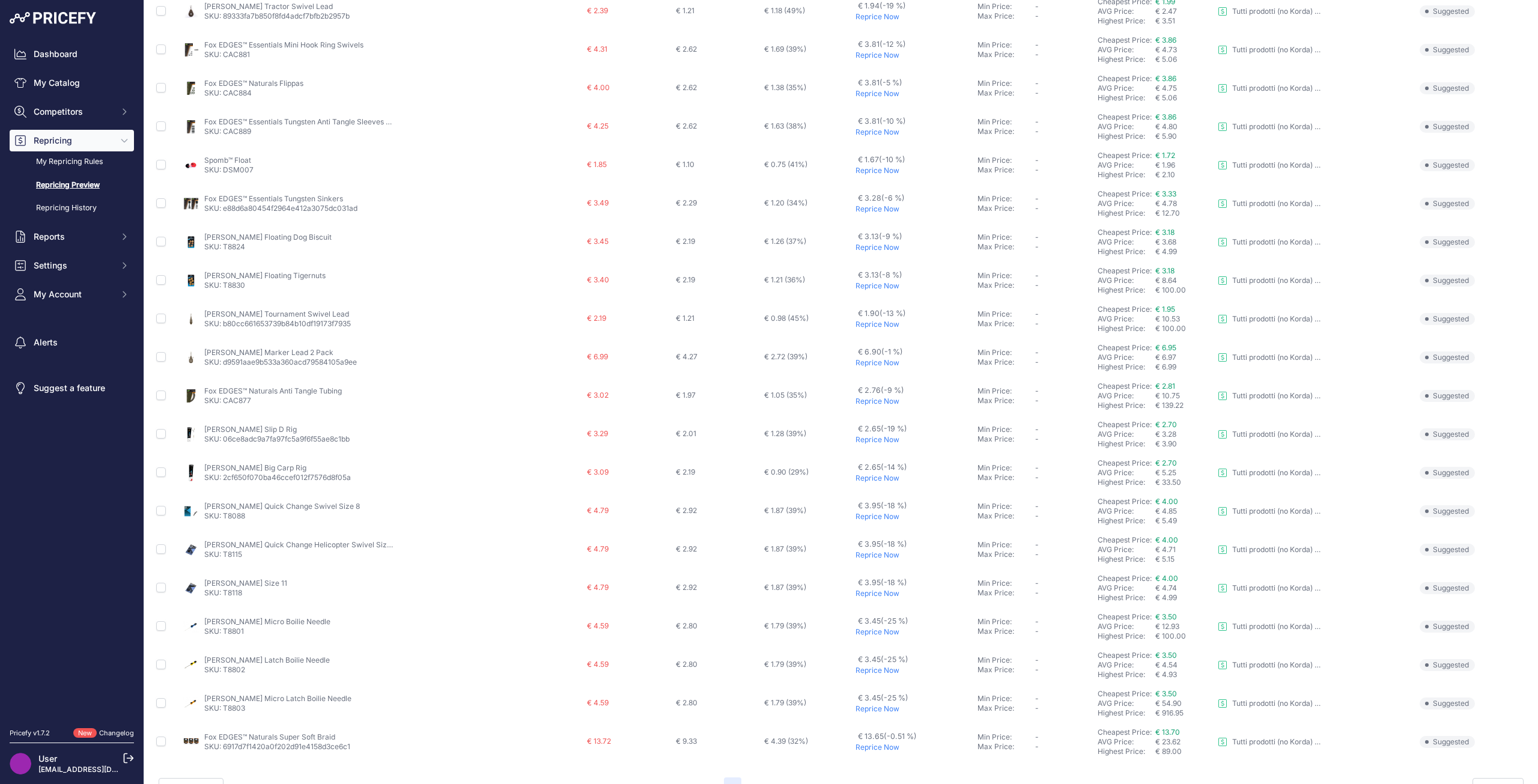
scroll to position [187, 0]
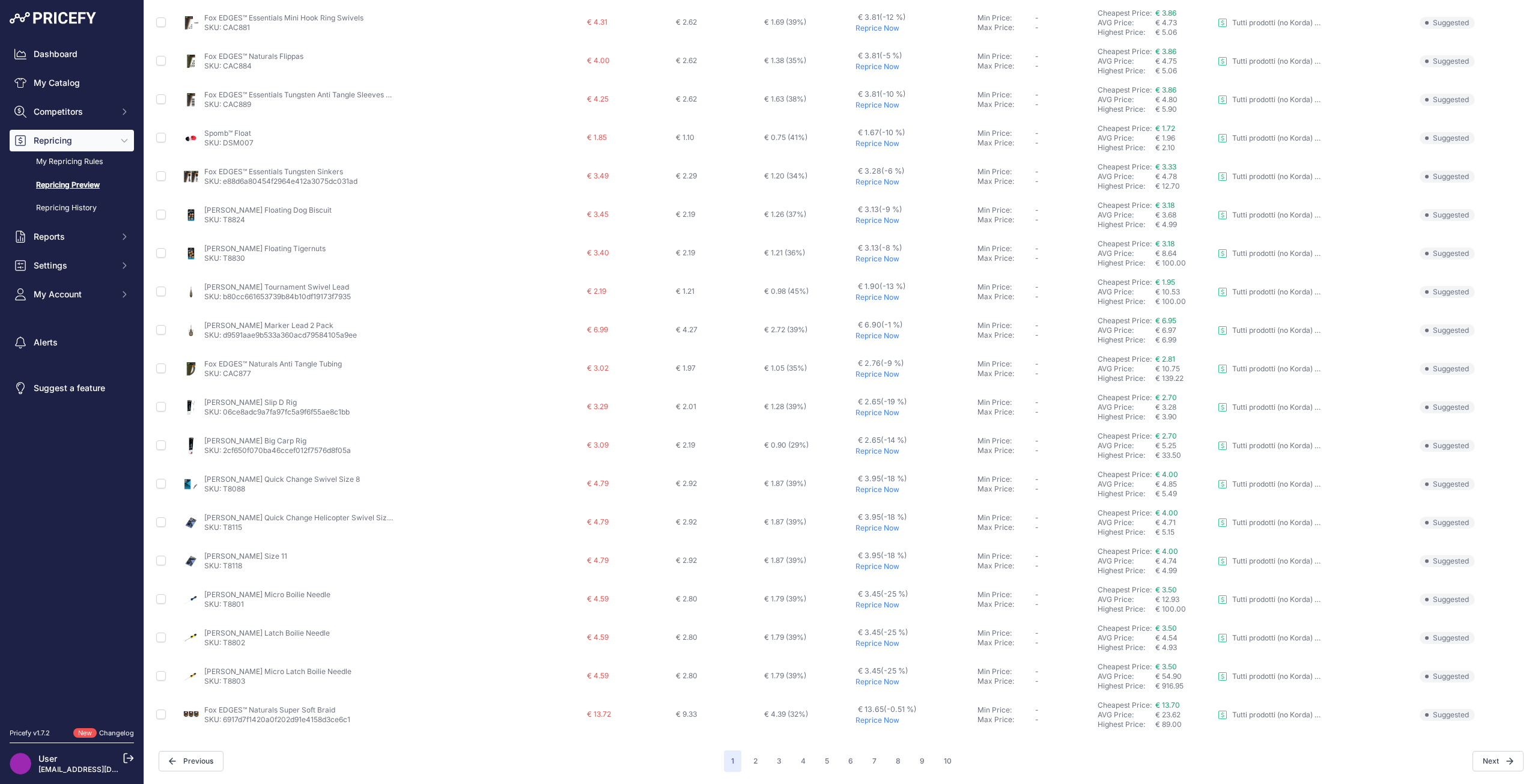
click at [873, 451] on p "Reprice Now" at bounding box center [914, 450] width 117 height 9
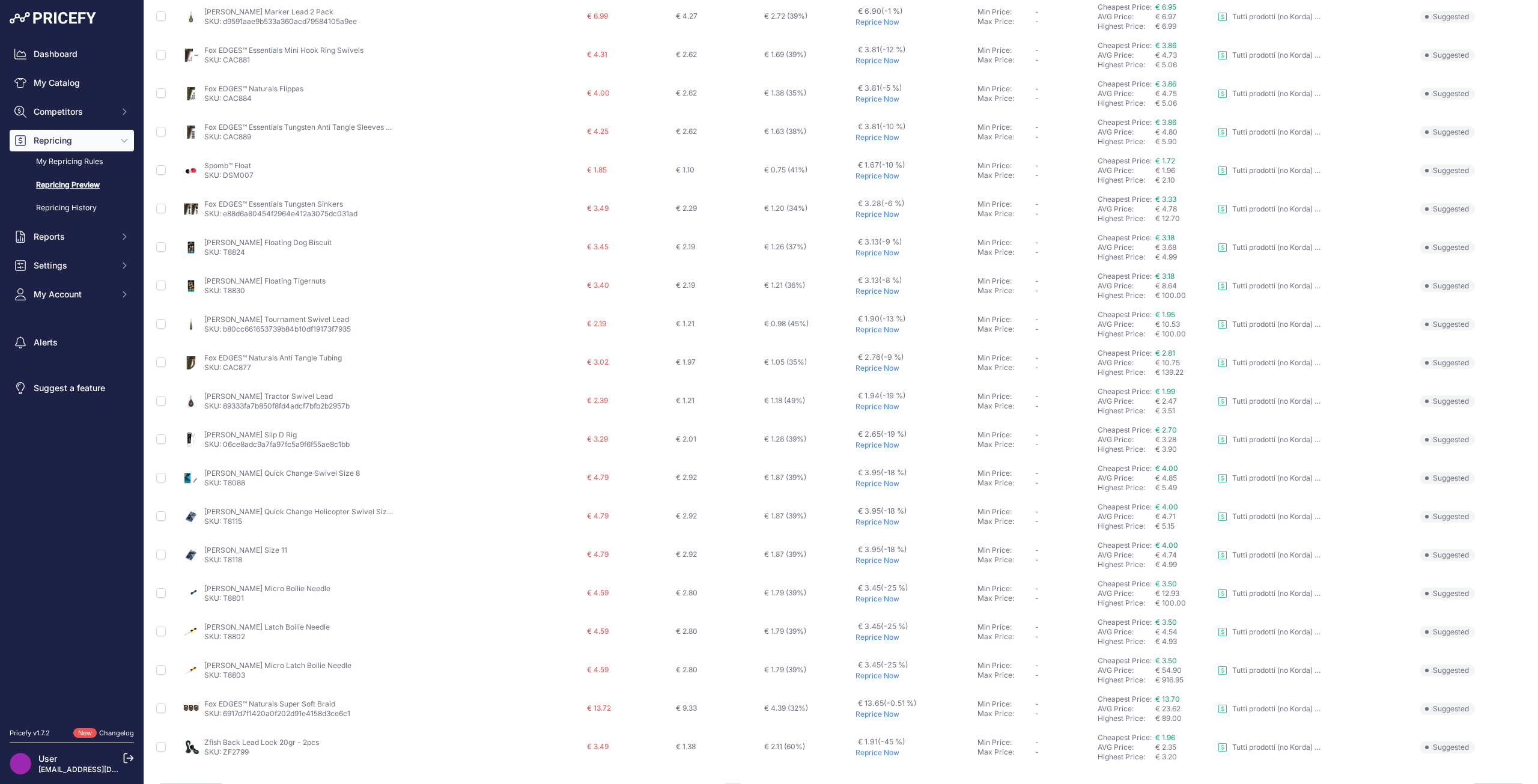
scroll to position [218, 0]
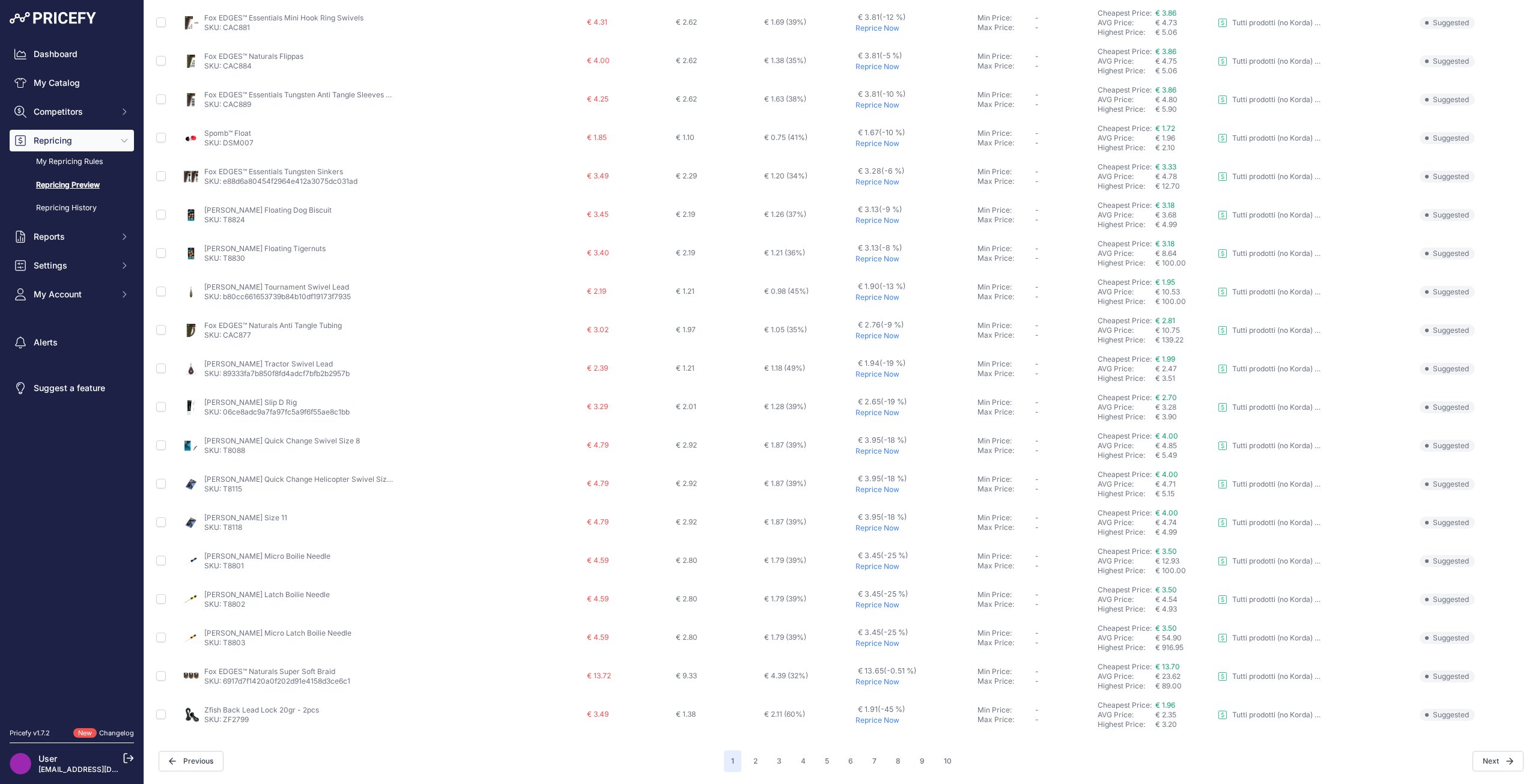
click at [243, 403] on link "Nash Slip D Rig" at bounding box center [250, 401] width 93 height 9
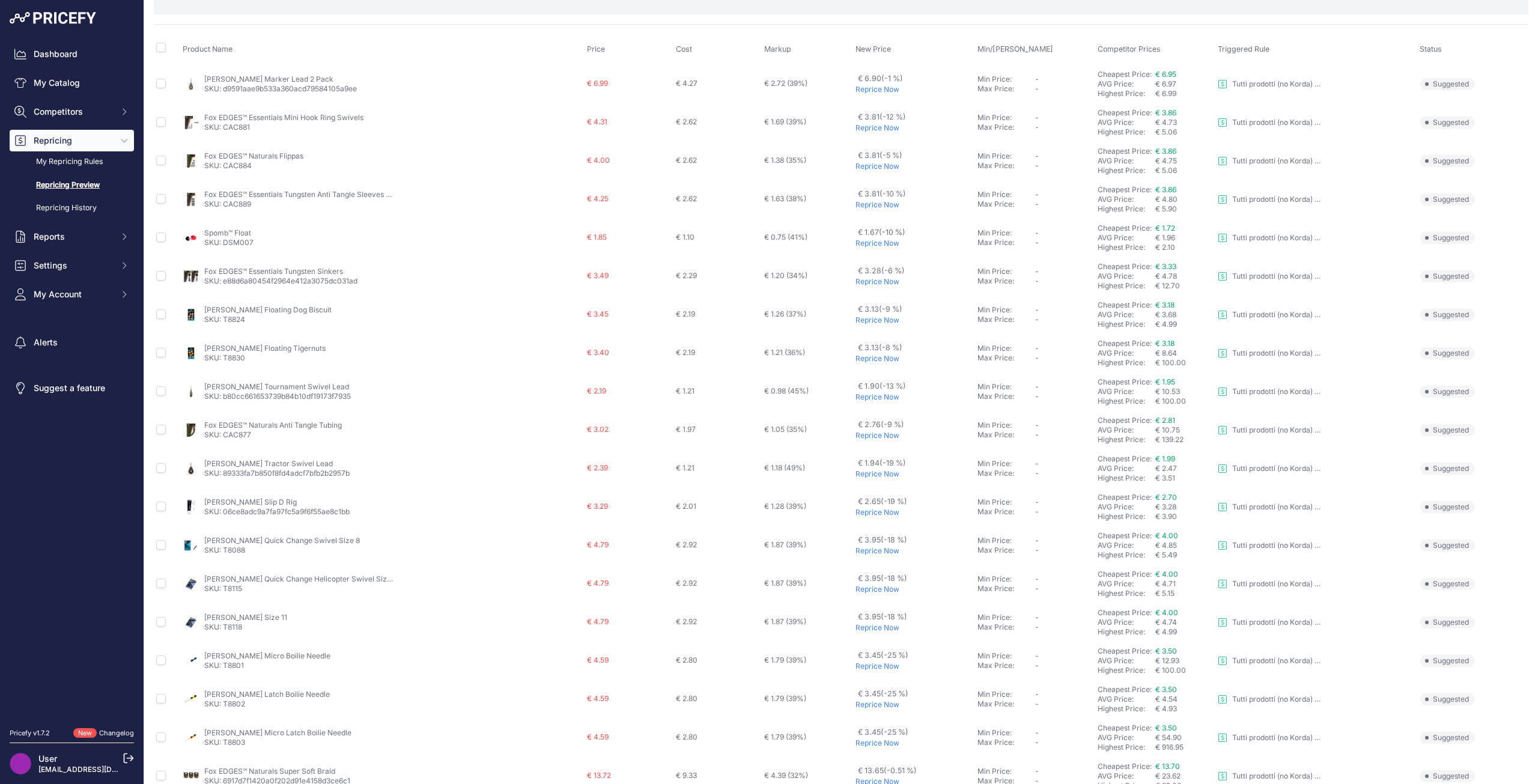
scroll to position [0, 0]
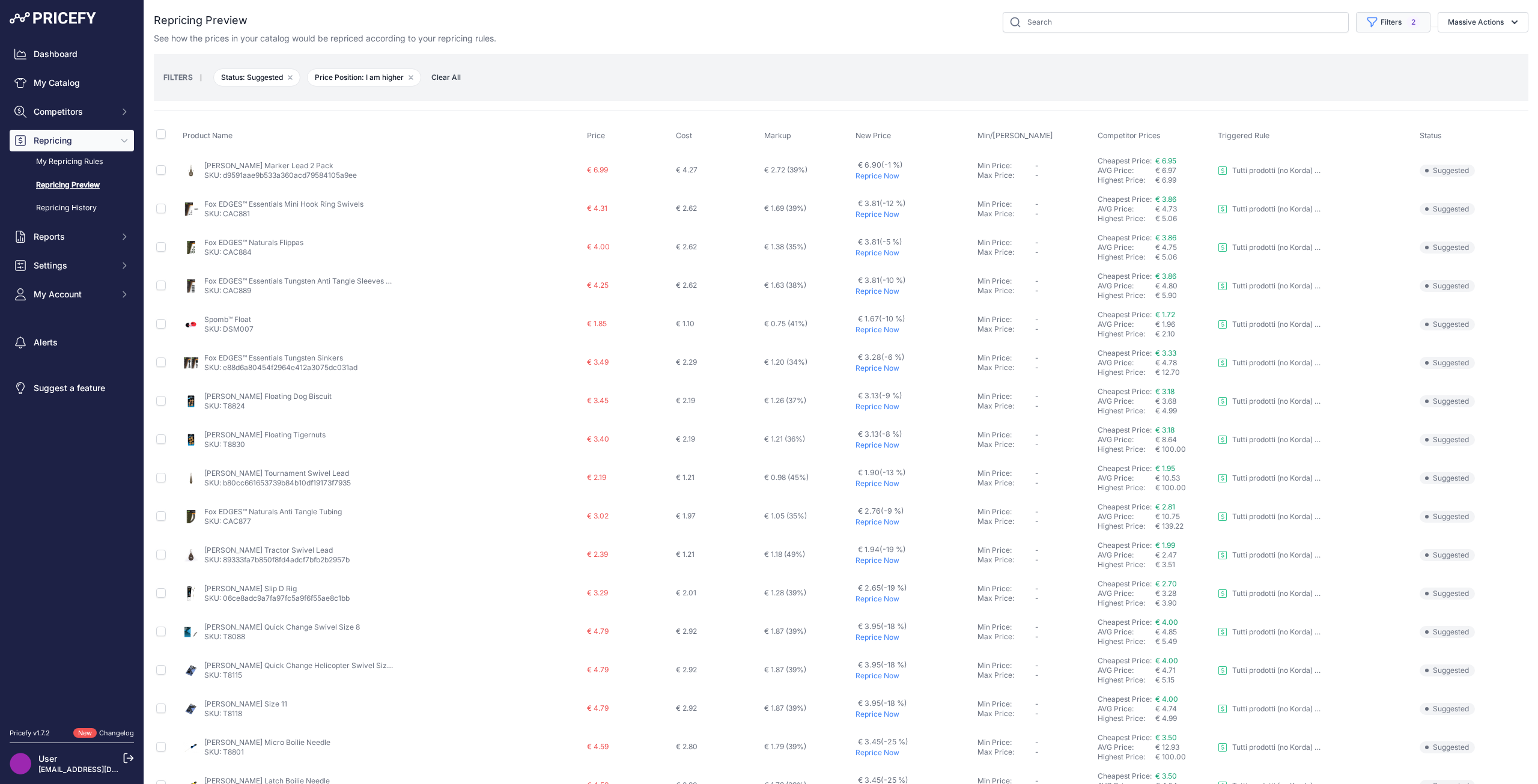
click at [1385, 17] on button "Filters 2" at bounding box center [1393, 22] width 75 height 21
click at [1381, 58] on div "Rule Name Select an option Prodotti Korda -5cent (min 20%+ mycost) Tutti prodot…" at bounding box center [1363, 62] width 134 height 45
click at [1381, 64] on select "Select an option Prodotti Korda -5cent (min 20%+ mycost) Tutti prodotti (no Kor…" at bounding box center [1363, 69] width 115 height 21
click at [1373, 41] on div "Rule Name Select an option Prodotti Korda -5cent (min 20%+ mycost) Tutti prodot…" at bounding box center [1363, 62] width 134 height 45
click at [1363, 119] on select "Select an option Skipped Repriced Suggested In Error" at bounding box center [1363, 119] width 115 height 21
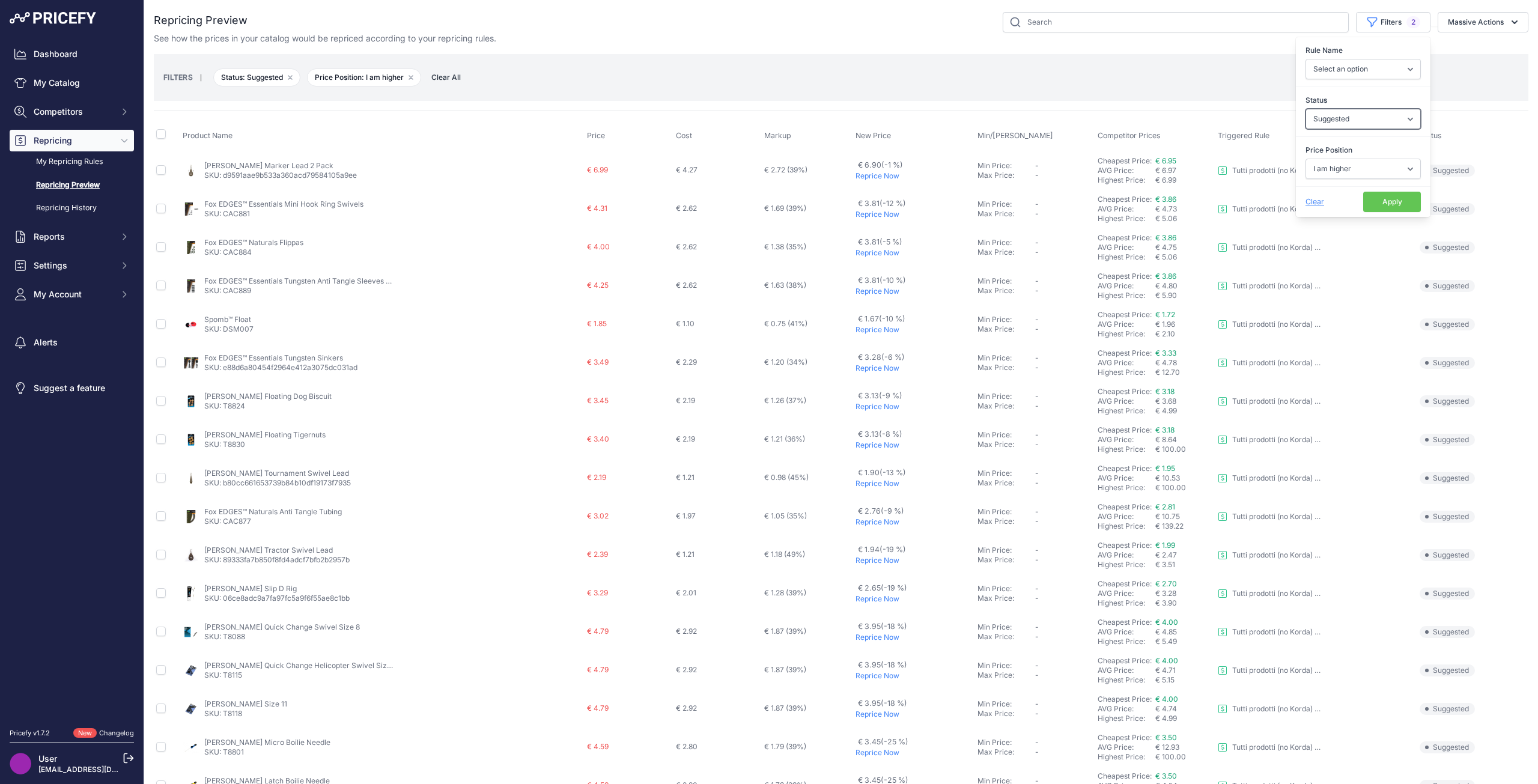
select select "repriced"
click at [1306, 108] on select "Select an option Skipped Repriced Suggested In Error" at bounding box center [1363, 119] width 115 height 21
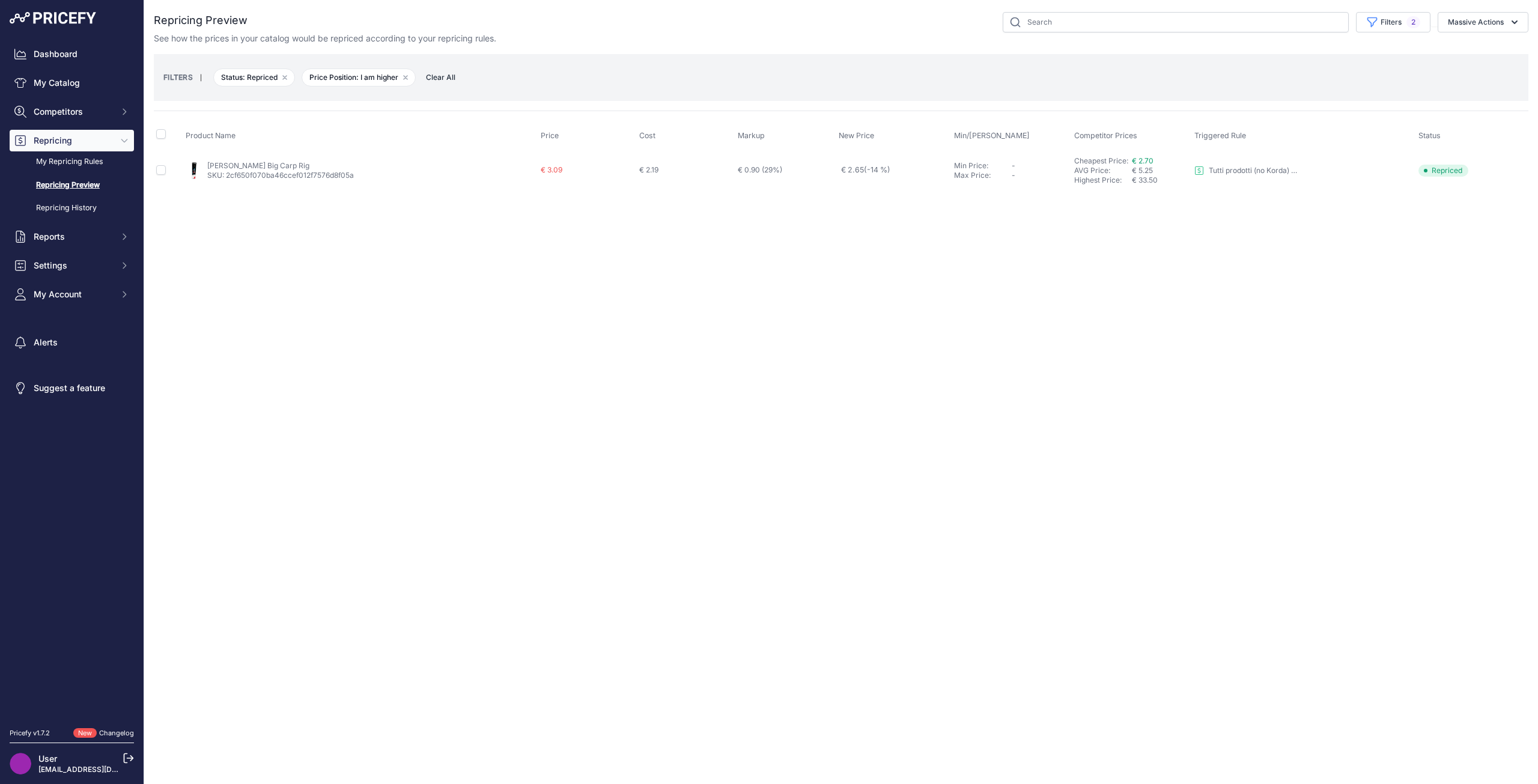
click at [1166, 273] on div "Close You are not connected to the internet." at bounding box center [841, 392] width 1393 height 784
click at [1145, 162] on span "€ 2.70" at bounding box center [1142, 161] width 22 height 9
click at [265, 168] on link "Nash Big Carp Rig" at bounding box center [258, 165] width 102 height 9
click at [1379, 25] on button "Filters 2" at bounding box center [1393, 22] width 75 height 21
click at [1368, 76] on select "Select an option Prodotti Korda -5cent (min 20%+ mycost) Tutti prodotti (no Kor…" at bounding box center [1363, 69] width 115 height 21
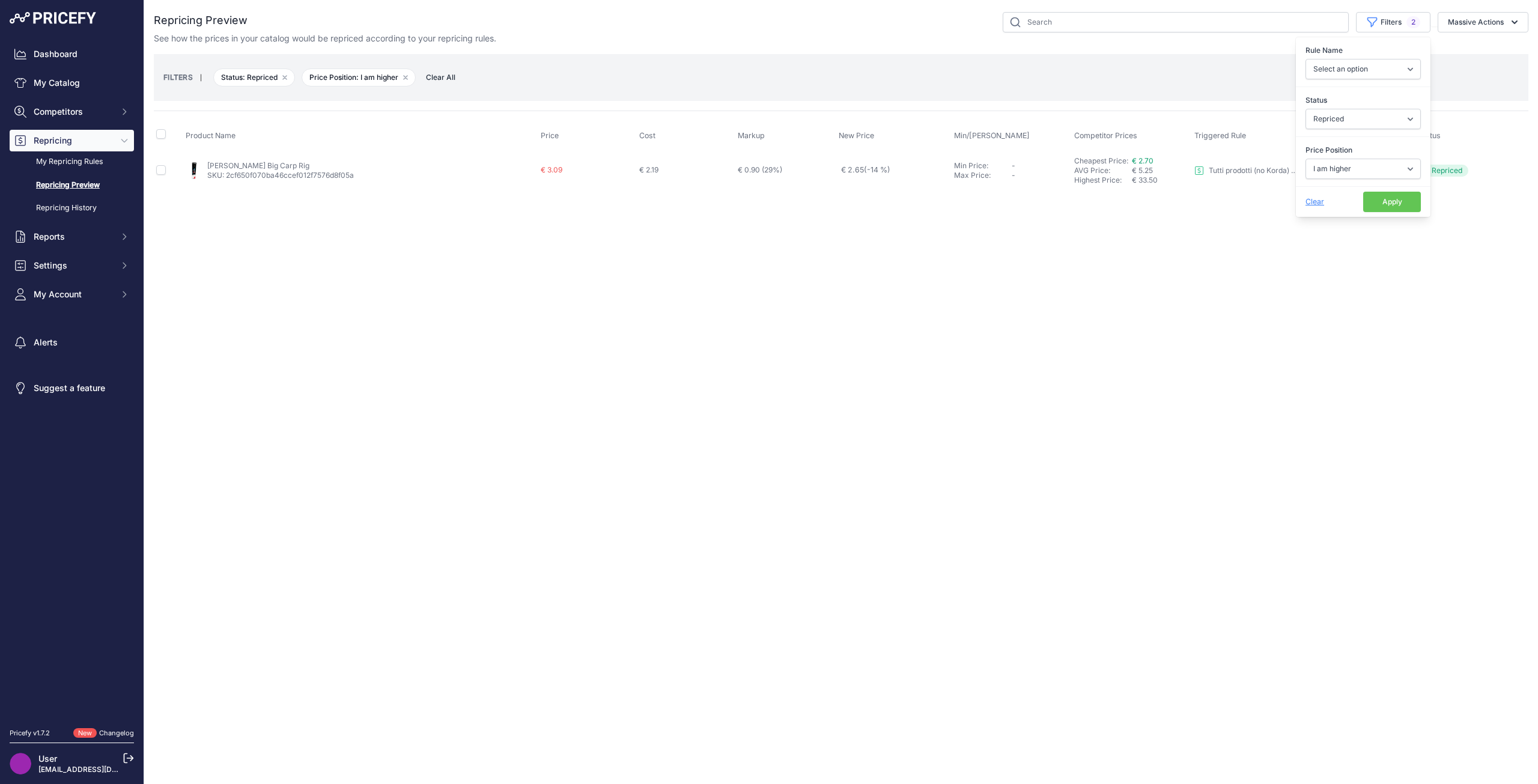
click at [1367, 52] on label "Rule Name" at bounding box center [1363, 51] width 115 height 12
click at [1367, 58] on select "Select an option Prodotti Korda -5cent (min 20%+ mycost) Tutti prodotti (no Kor…" at bounding box center [1363, 69] width 115 height 21
click at [1357, 115] on select "Select an option Skipped Repriced Suggested In Error" at bounding box center [1363, 119] width 115 height 21
select select "suggested"
click at [1306, 108] on select "Select an option Skipped Repriced Suggested In Error" at bounding box center [1363, 119] width 115 height 21
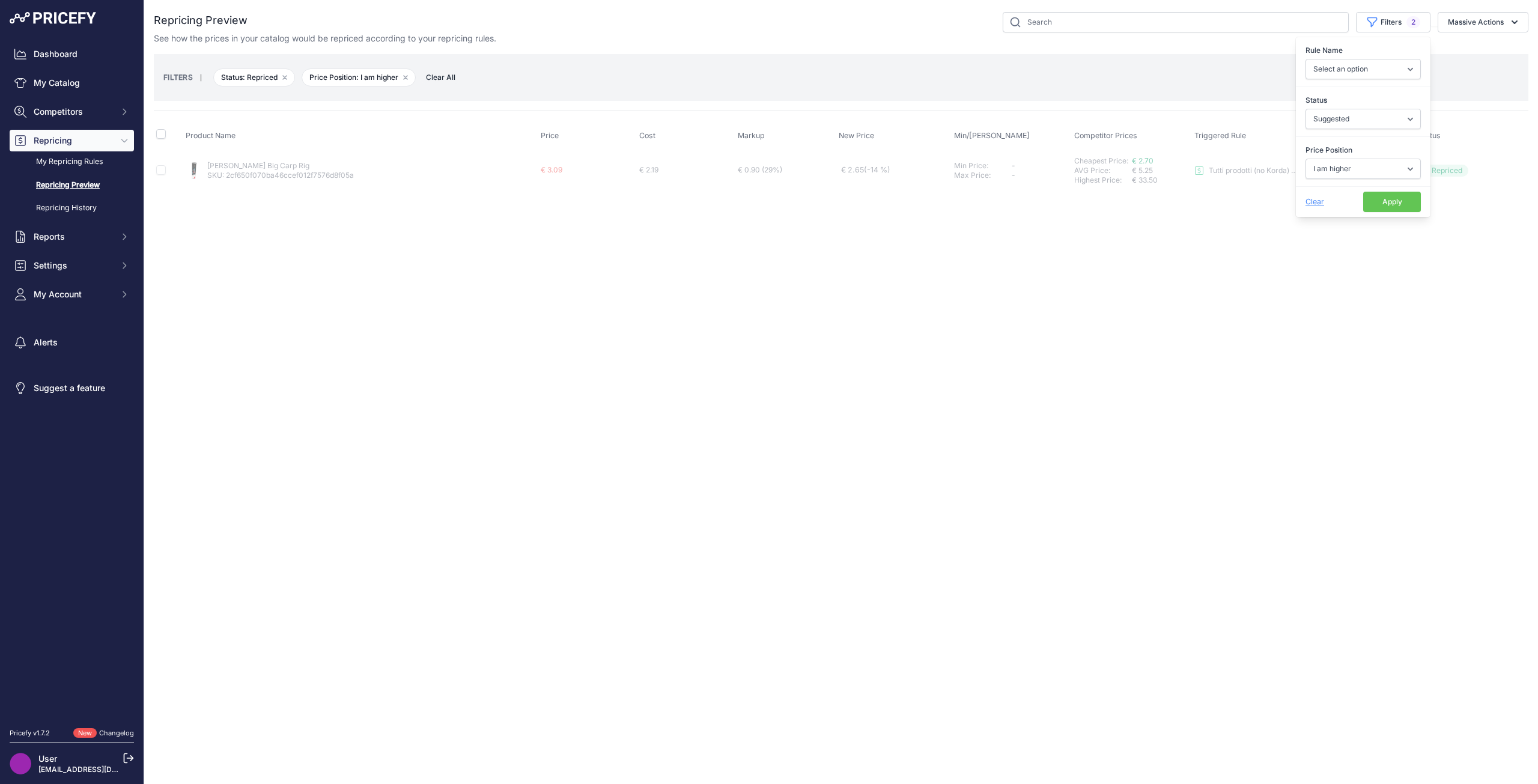
click at [1369, 201] on button "Apply" at bounding box center [1392, 202] width 58 height 21
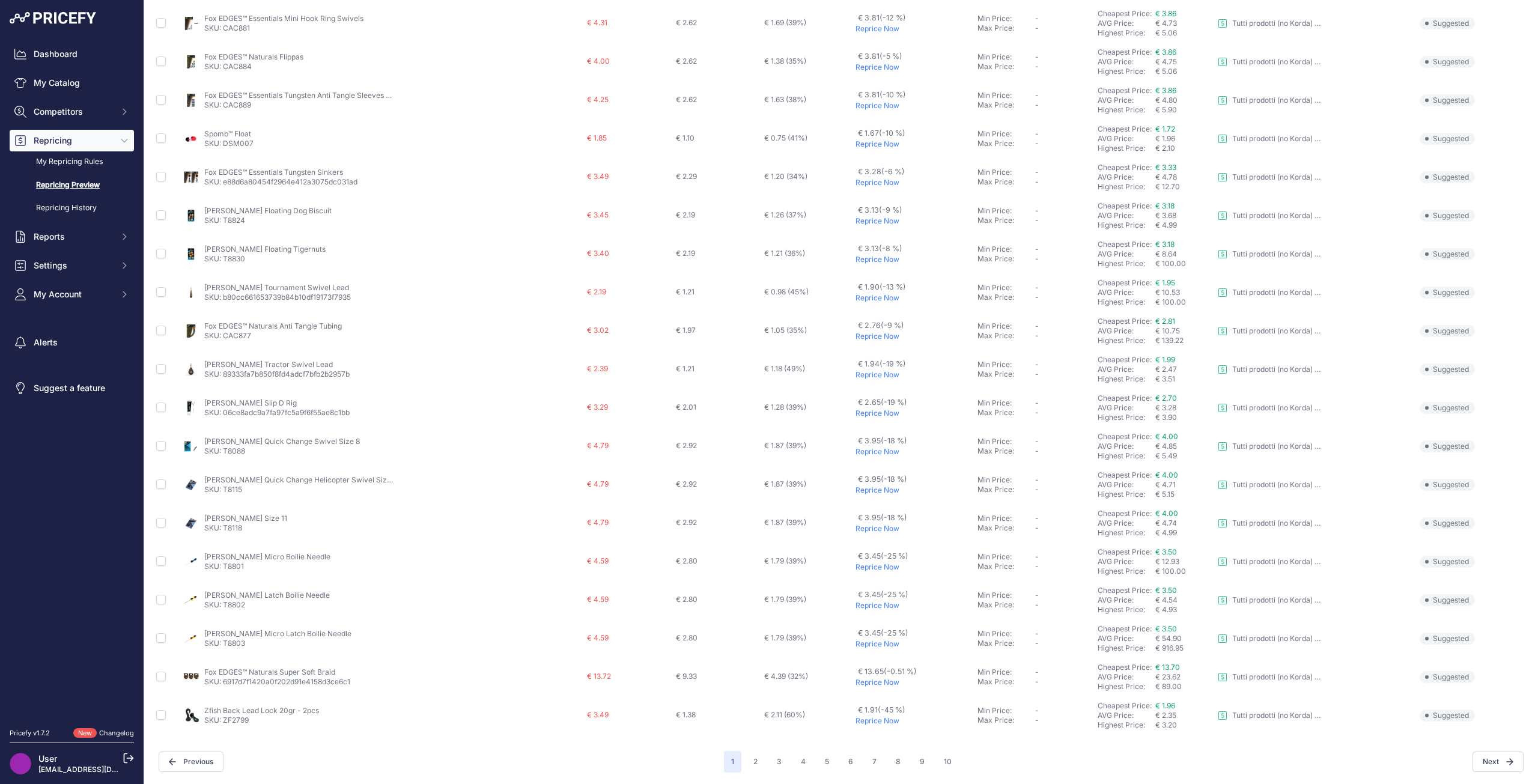
scroll to position [187, 0]
click at [280, 591] on link "Nash Latch Boilie Needle" at bounding box center [267, 594] width 126 height 9
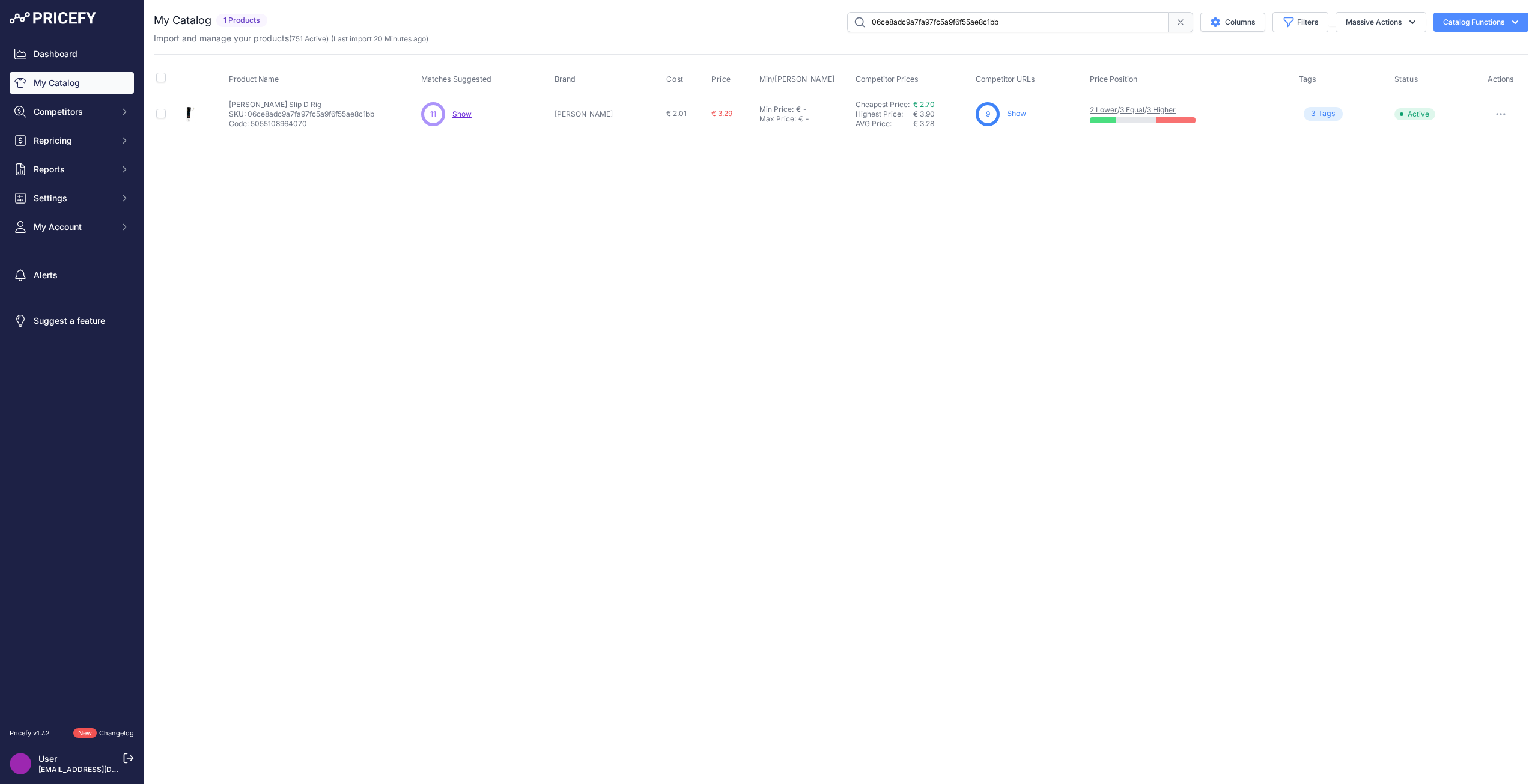
click at [471, 111] on span "Show" at bounding box center [462, 113] width 19 height 9
click at [1007, 114] on link "Show" at bounding box center [1017, 113] width 19 height 9
click at [1379, 21] on button "Massive Actions" at bounding box center [1381, 22] width 90 height 21
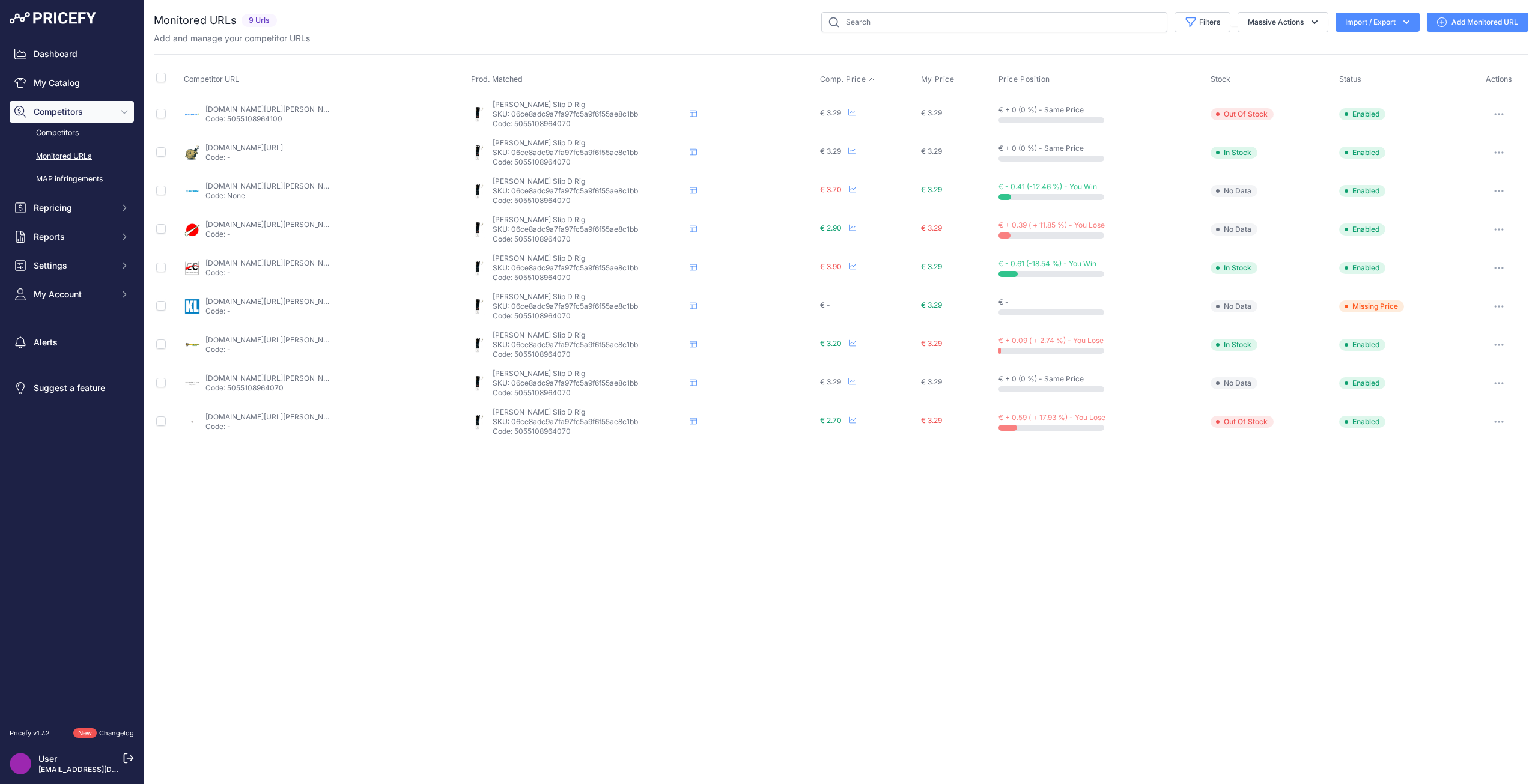
click at [842, 77] on span "Comp. Price" at bounding box center [843, 79] width 46 height 9
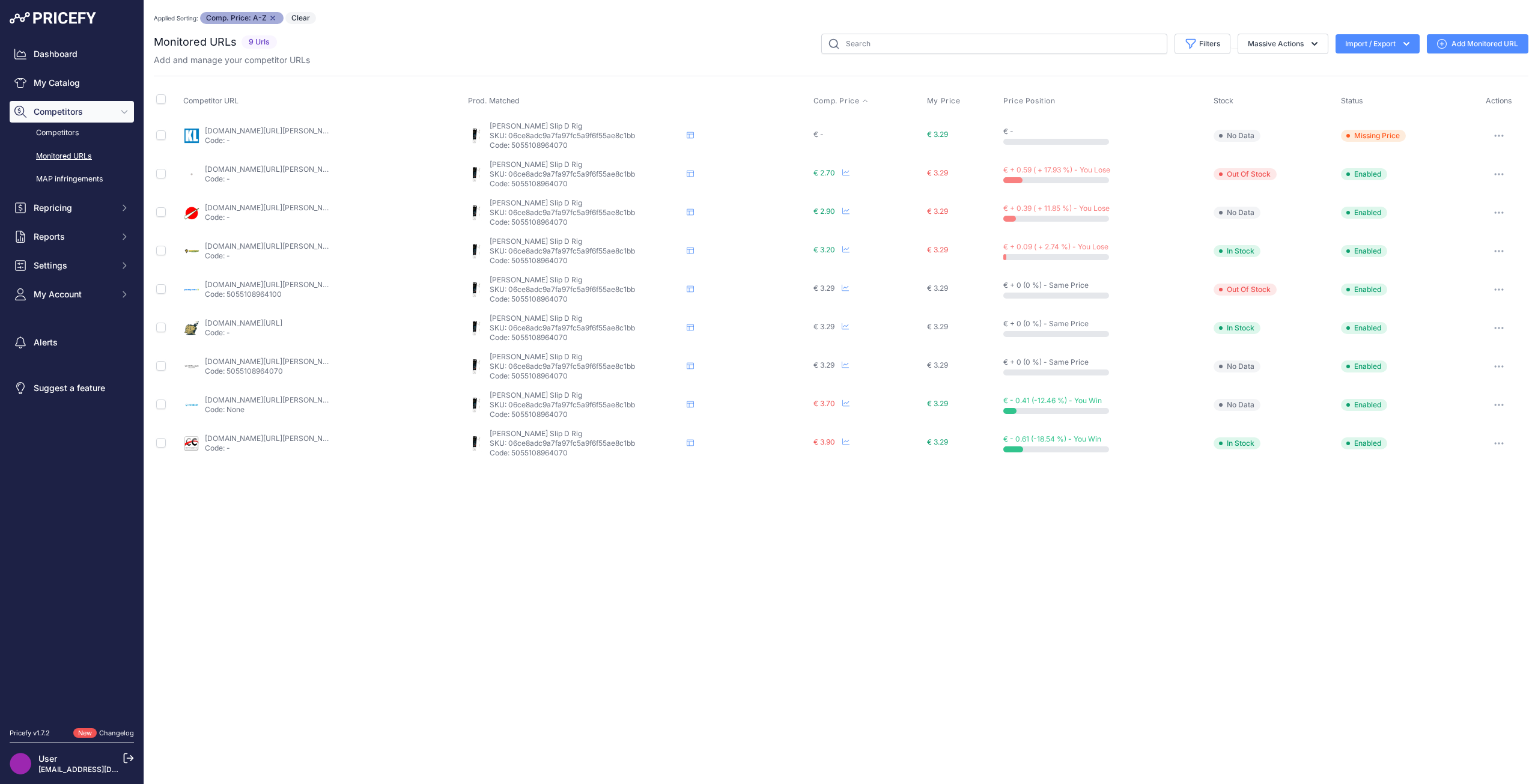
click at [314, 210] on link "[DOMAIN_NAME][URL][PERSON_NAME]" at bounding box center [273, 207] width 136 height 9
click at [1287, 46] on button "Massive Actions" at bounding box center [1283, 44] width 90 height 21
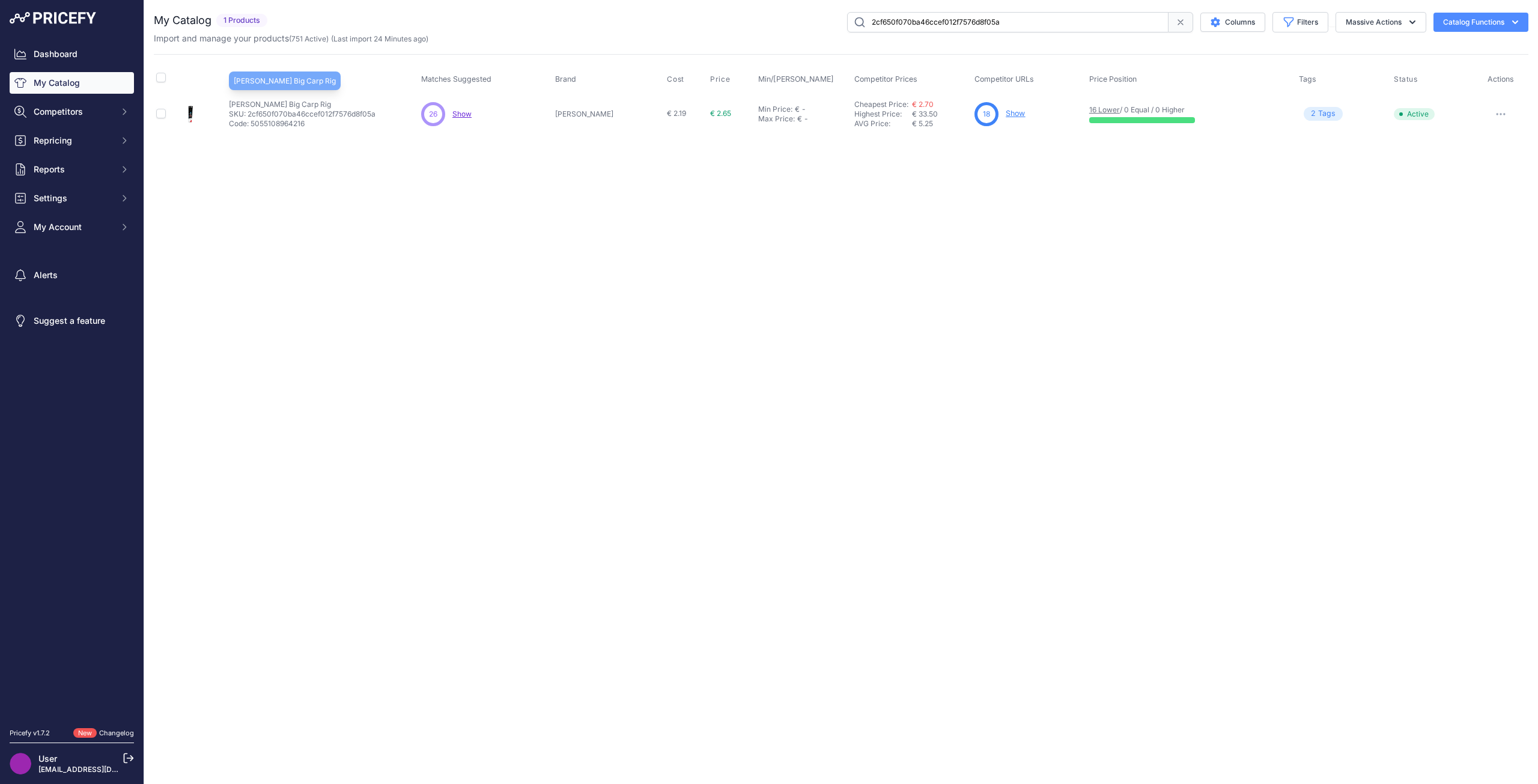
drag, startPoint x: 304, startPoint y: 102, endPoint x: 236, endPoint y: 102, distance: 68.0
click at [236, 102] on p "[PERSON_NAME] Big Carp Rig" at bounding box center [302, 104] width 146 height 9
copy p "[PERSON_NAME] Big Carp Rig"
click at [295, 107] on p "[PERSON_NAME] Latch Boilie Needle" at bounding box center [292, 104] width 126 height 9
click at [1008, 111] on link "Show" at bounding box center [1018, 113] width 19 height 9
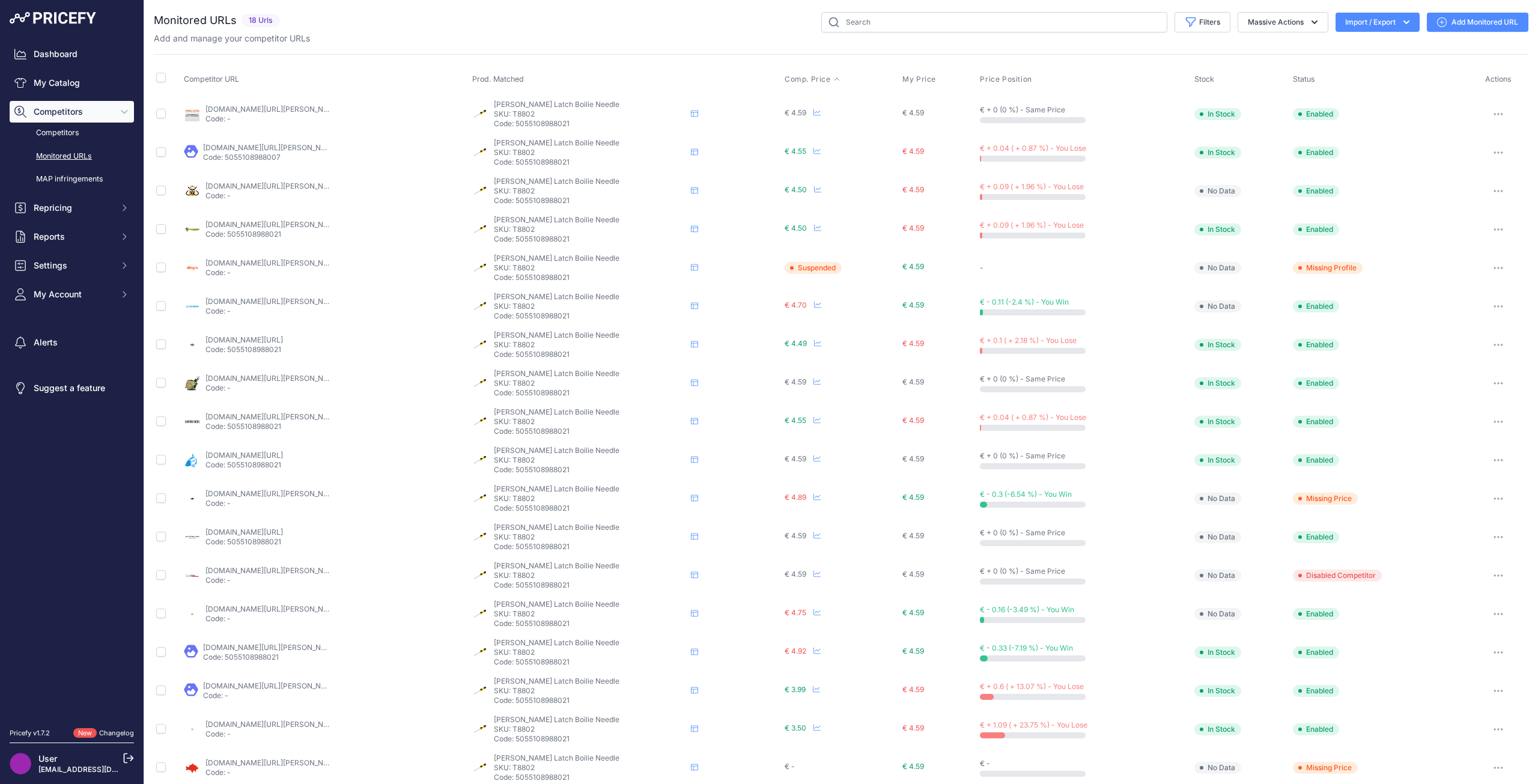
click at [784, 75] on span "Comp. Price" at bounding box center [808, 79] width 46 height 9
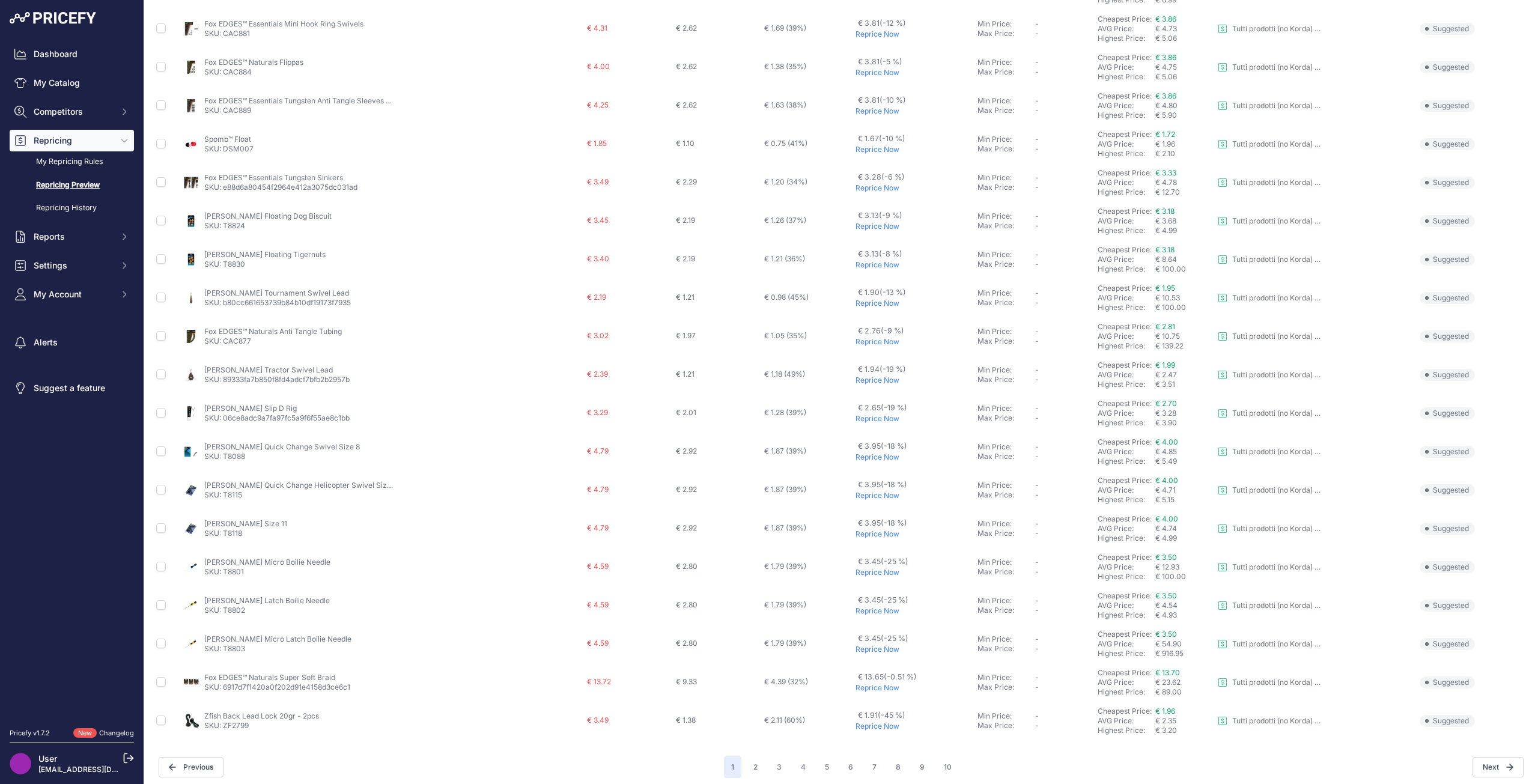
scroll to position [187, 0]
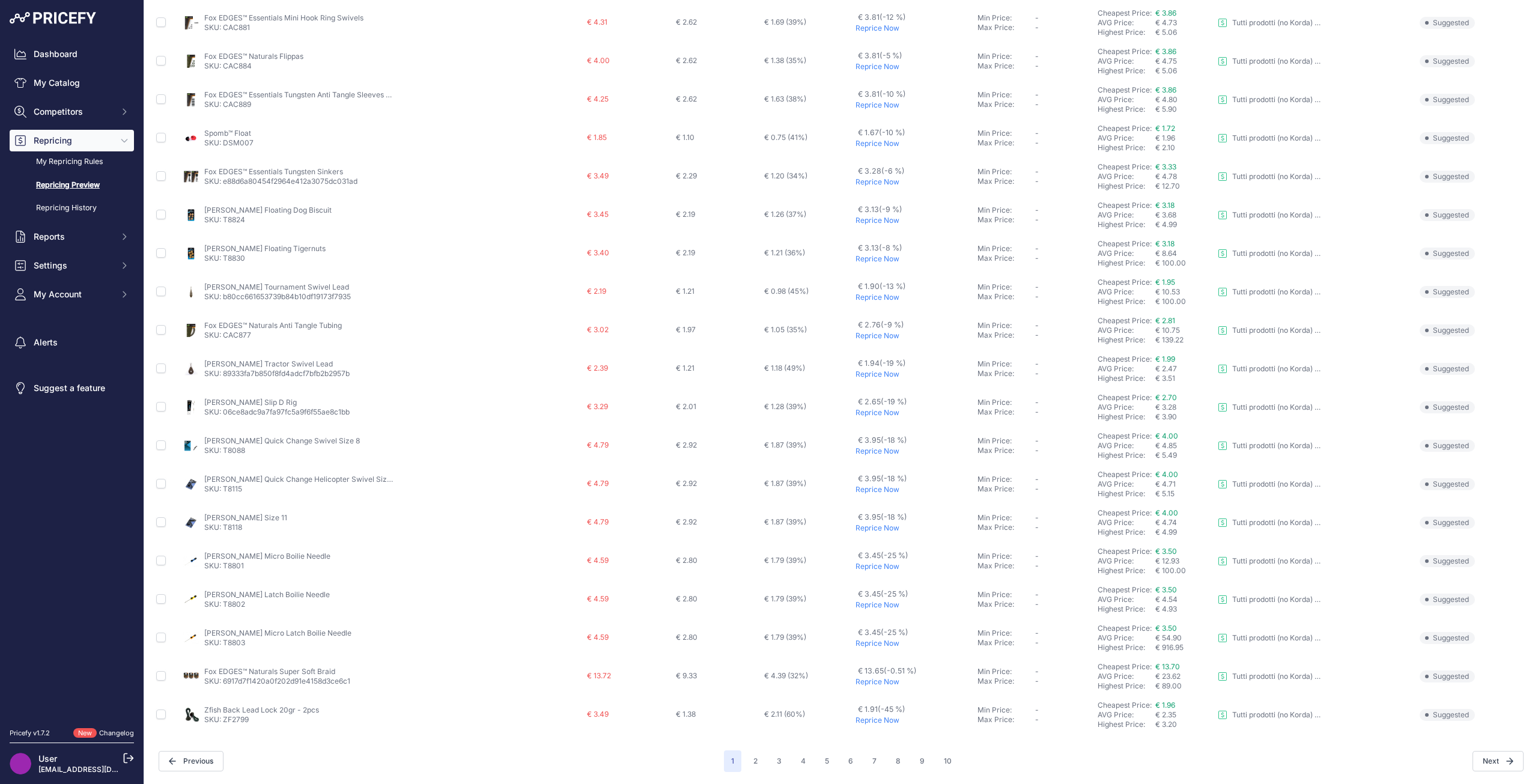
click at [239, 714] on link "Zfish Back Lead Lock 20gr - 2pcs" at bounding box center [261, 709] width 114 height 9
click at [856, 682] on p "Reprice Now" at bounding box center [914, 681] width 117 height 9
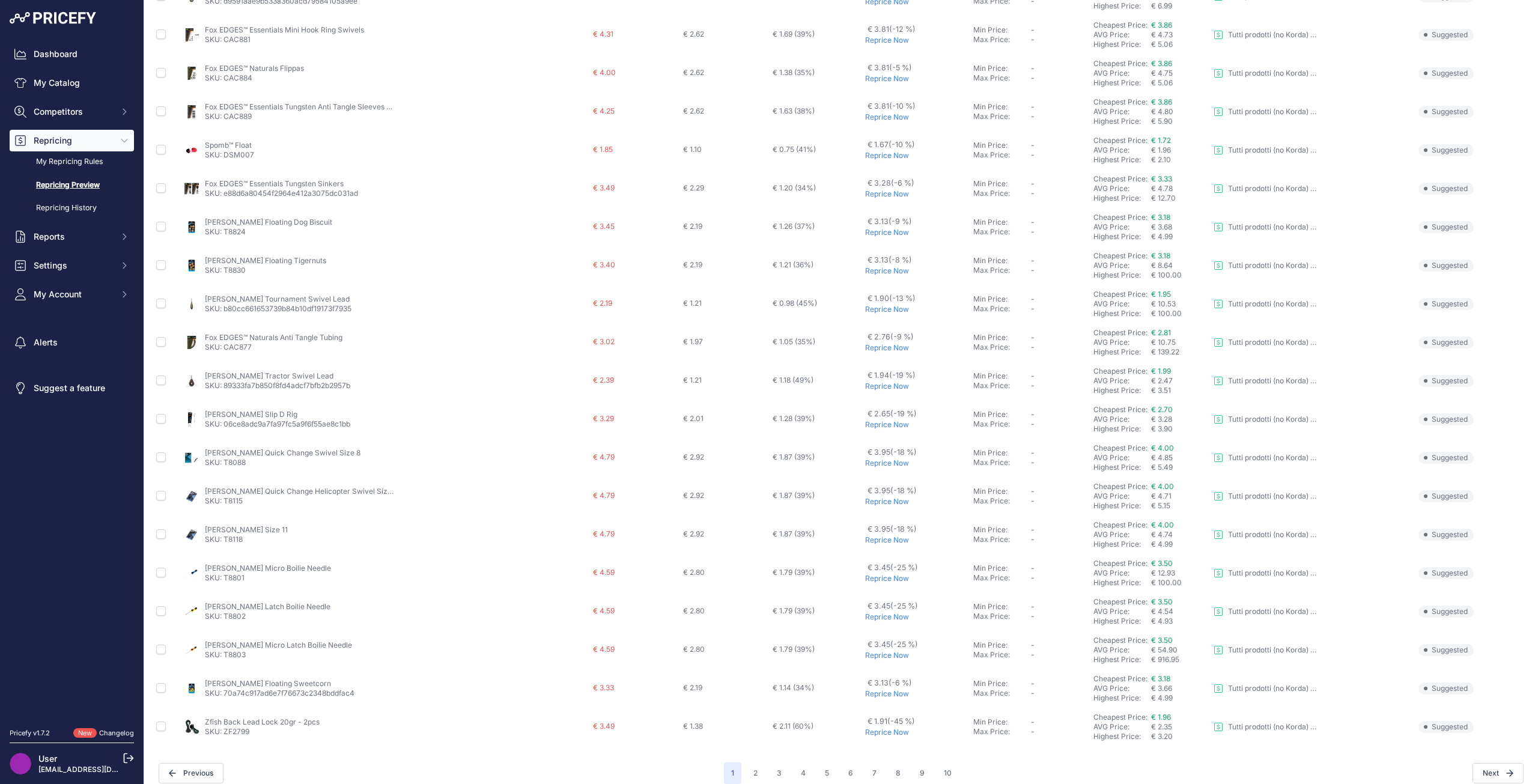
scroll to position [218, 0]
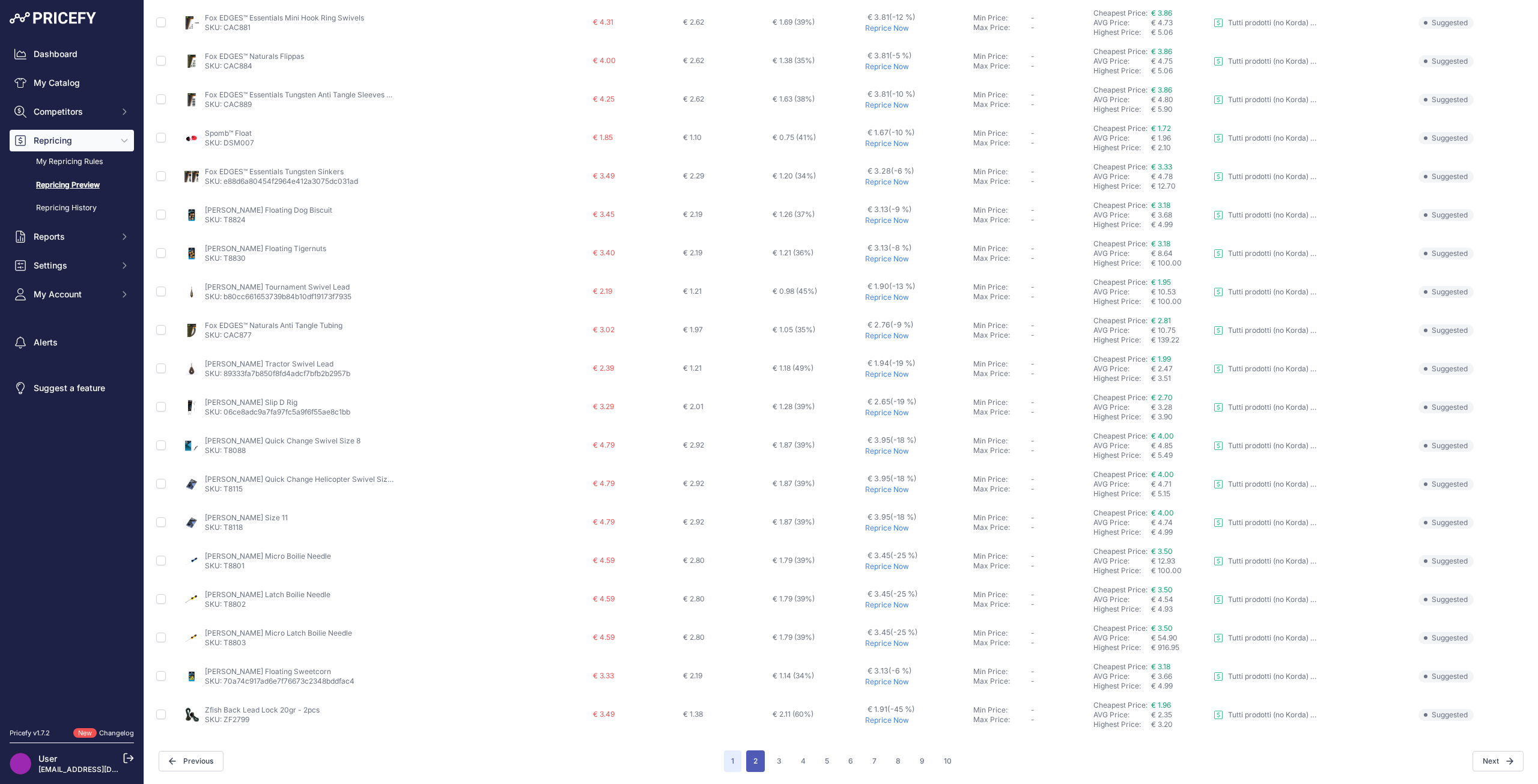
click at [747, 764] on button "2" at bounding box center [756, 760] width 19 height 21
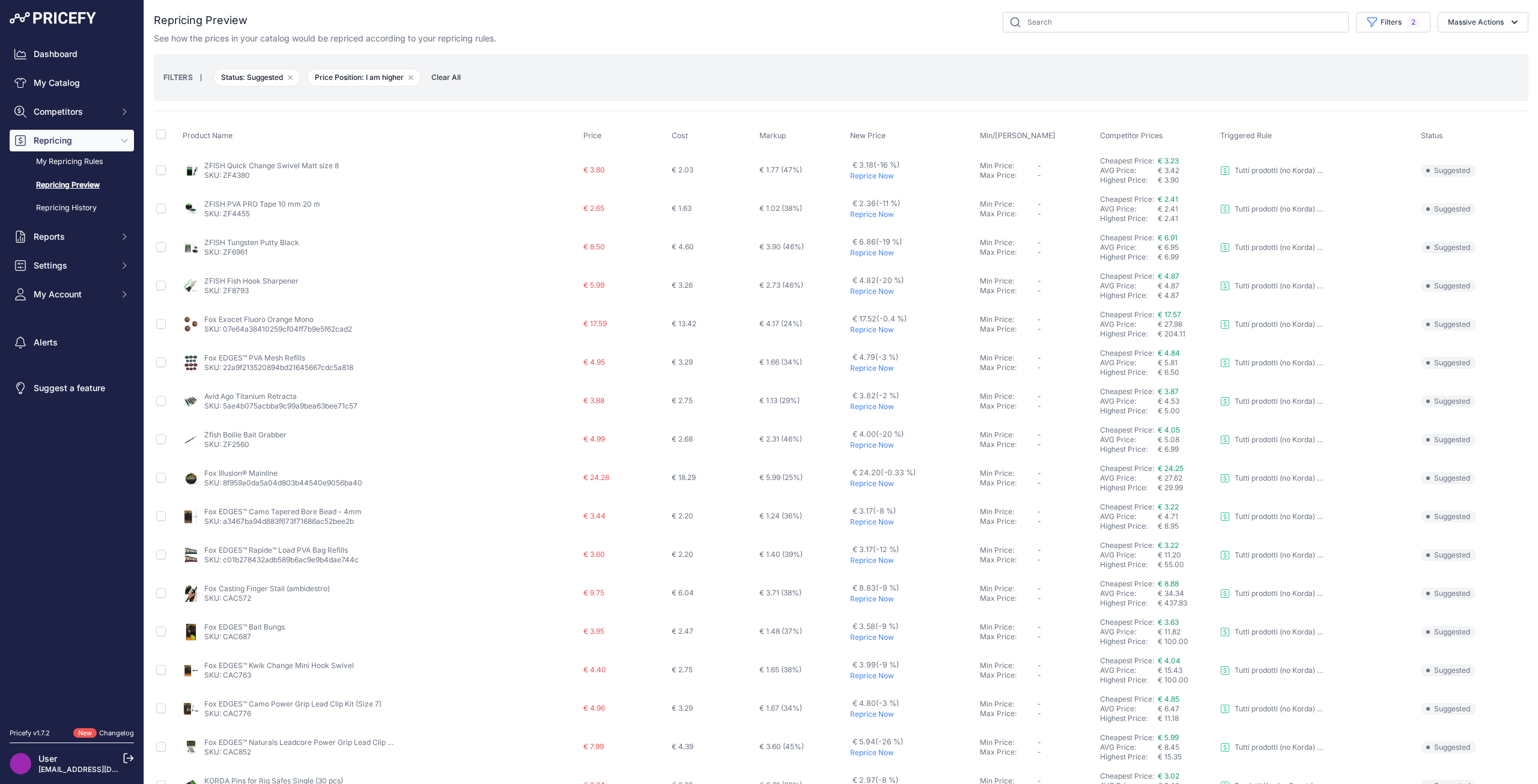
click at [276, 161] on link "ZFISH Quick Change Swivel Matt size 8" at bounding box center [271, 165] width 134 height 9
click at [302, 551] on link "Fox EDGES™ Rapide™ Load PVA Bag Refills" at bounding box center [275, 549] width 144 height 9
click at [851, 485] on p "Reprice Now" at bounding box center [912, 483] width 125 height 9
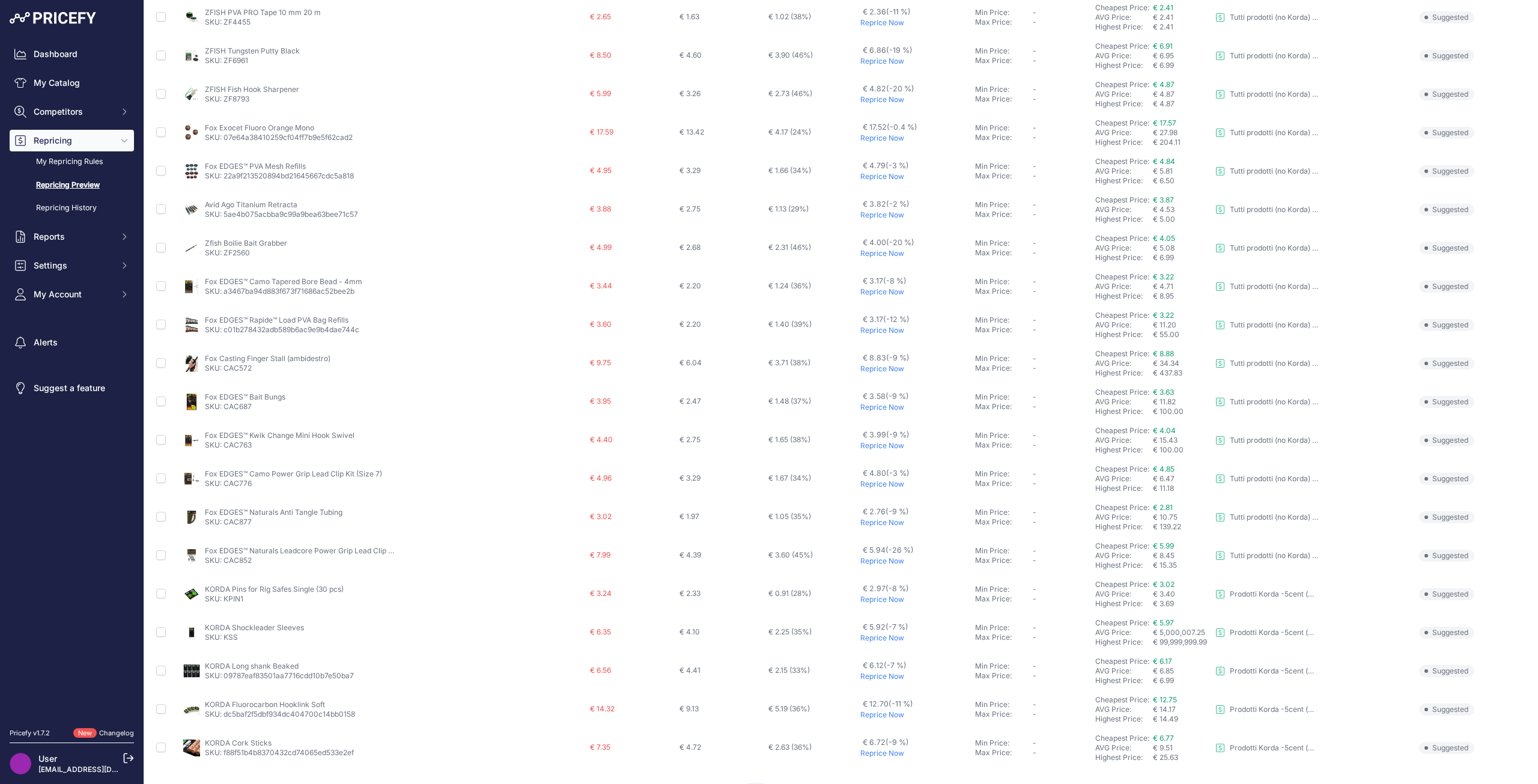
scroll to position [181, 0]
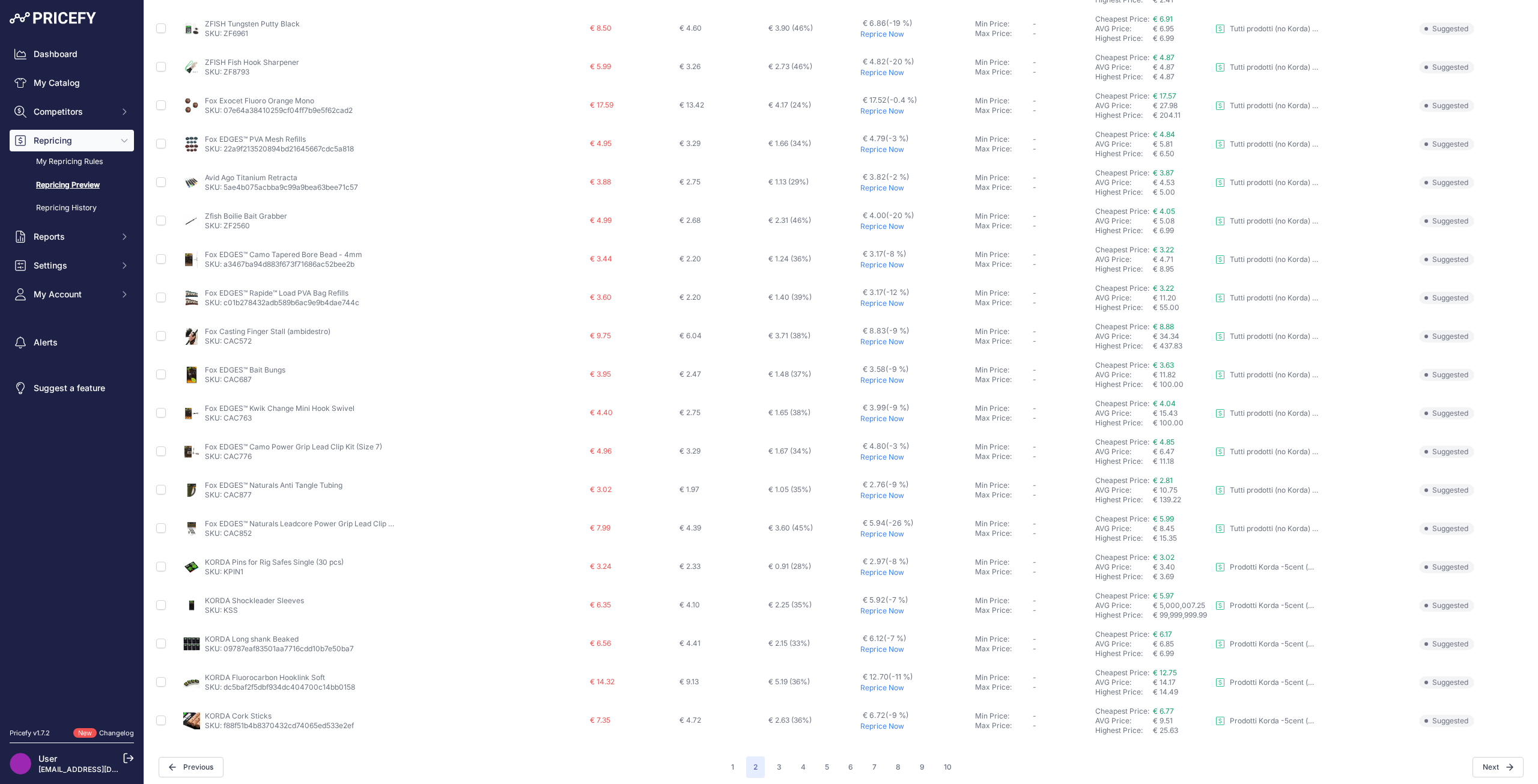
click at [860, 688] on p "Reprice Now" at bounding box center [915, 687] width 111 height 9
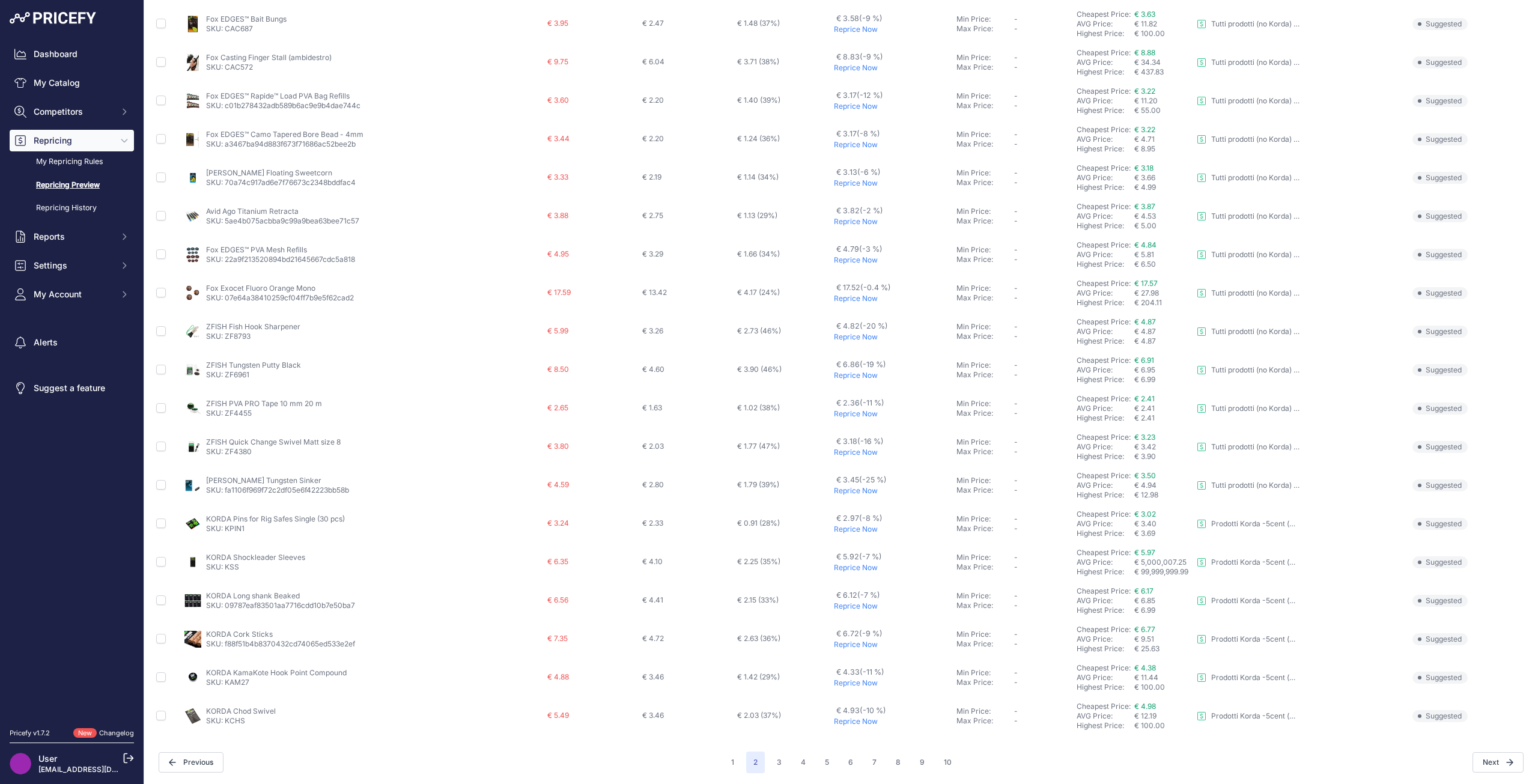
scroll to position [187, 0]
click at [772, 773] on div "You are not connected to the internet. Repricing Preview" at bounding box center [841, 298] width 1375 height 970
click at [773, 765] on button "3" at bounding box center [779, 760] width 19 height 21
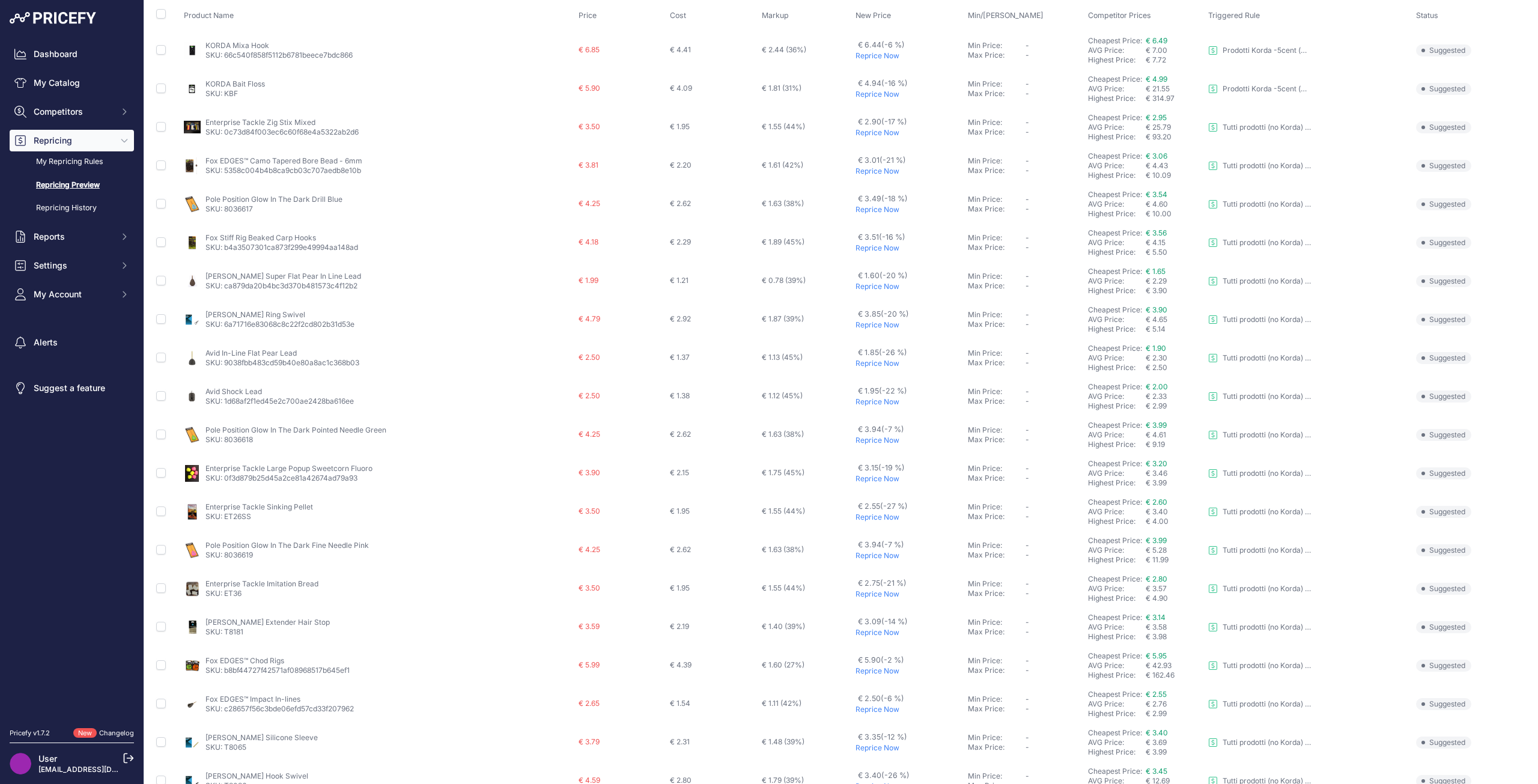
scroll to position [181, 0]
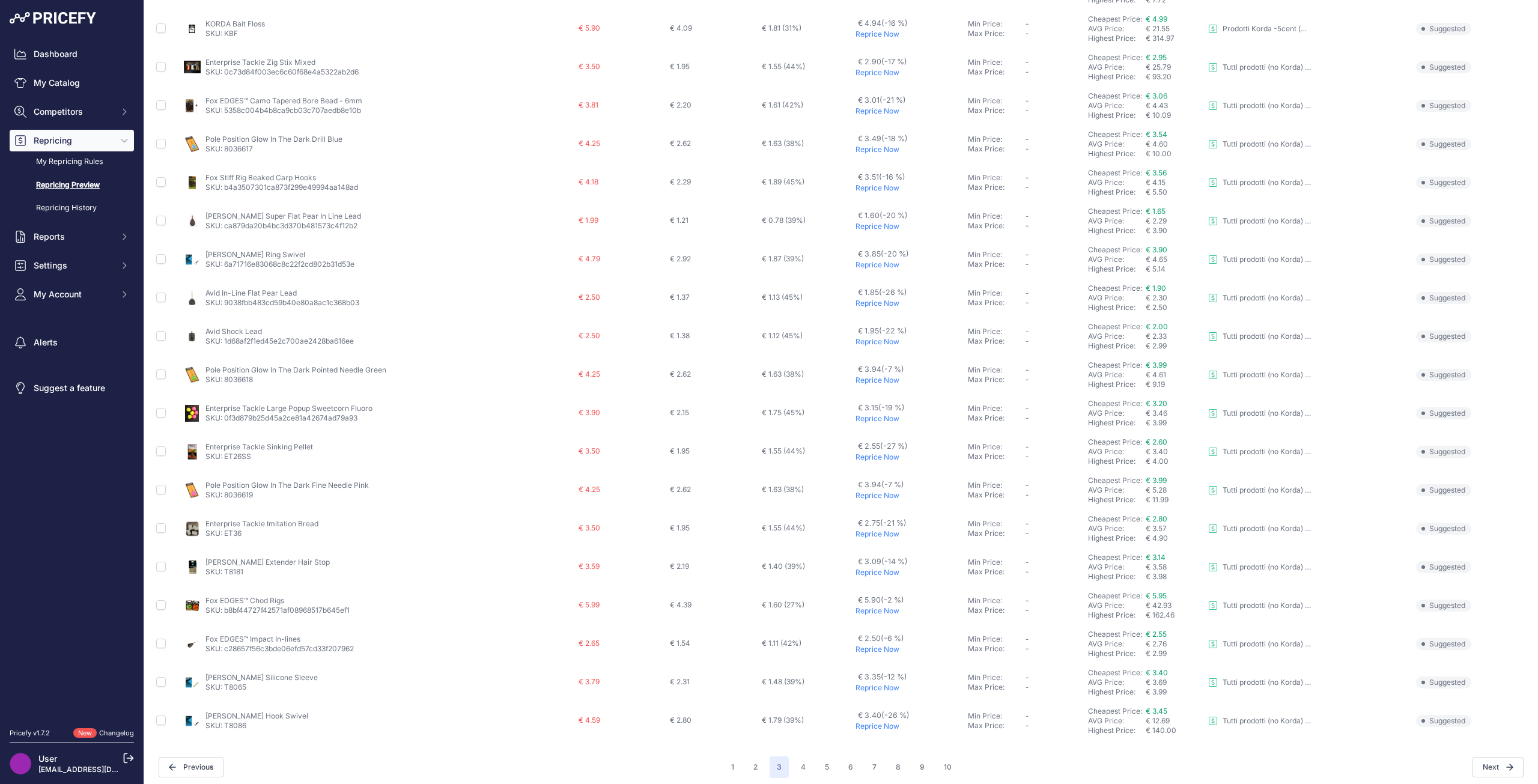
click at [872, 606] on p "Reprice Now" at bounding box center [909, 610] width 108 height 9
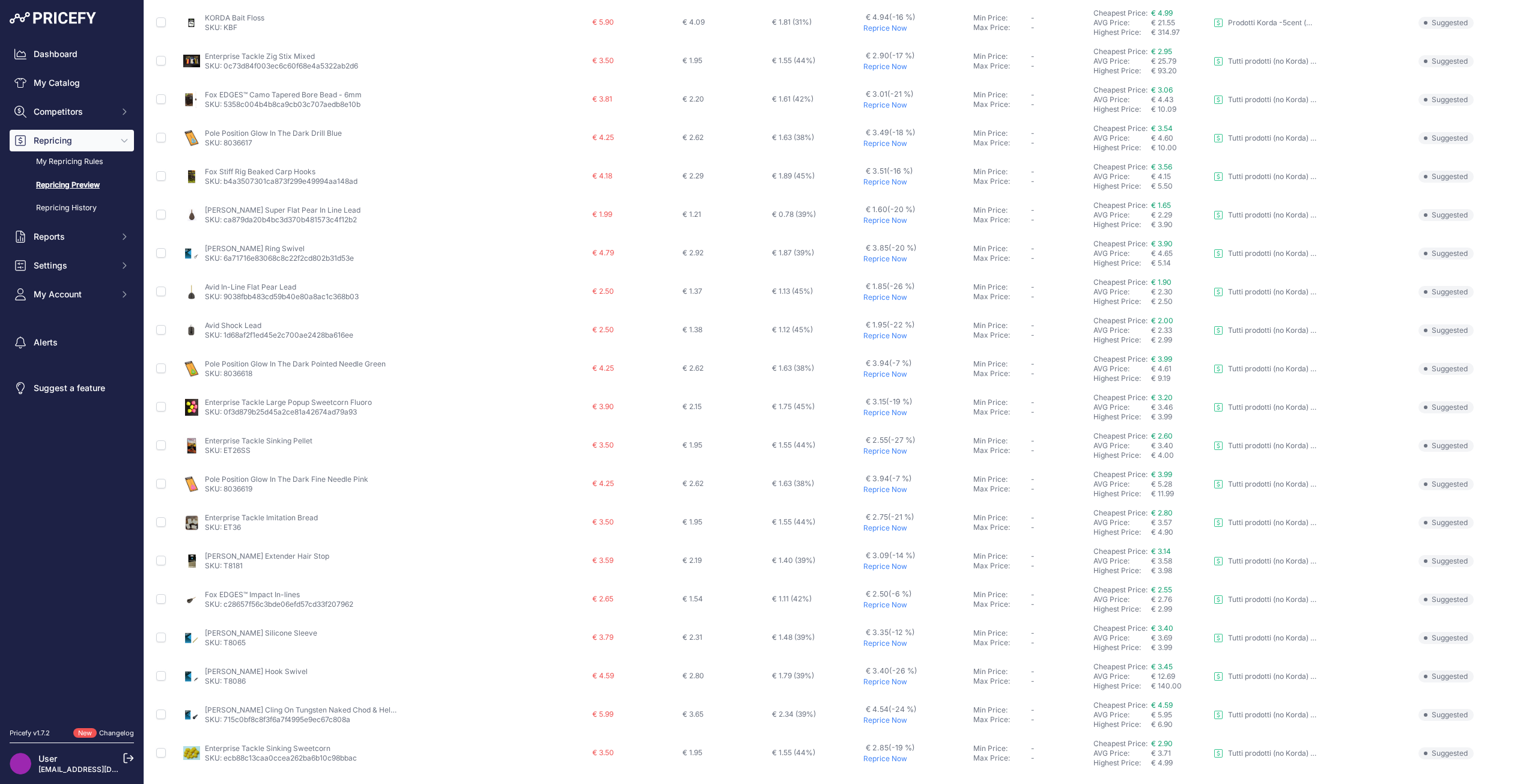
scroll to position [212, 0]
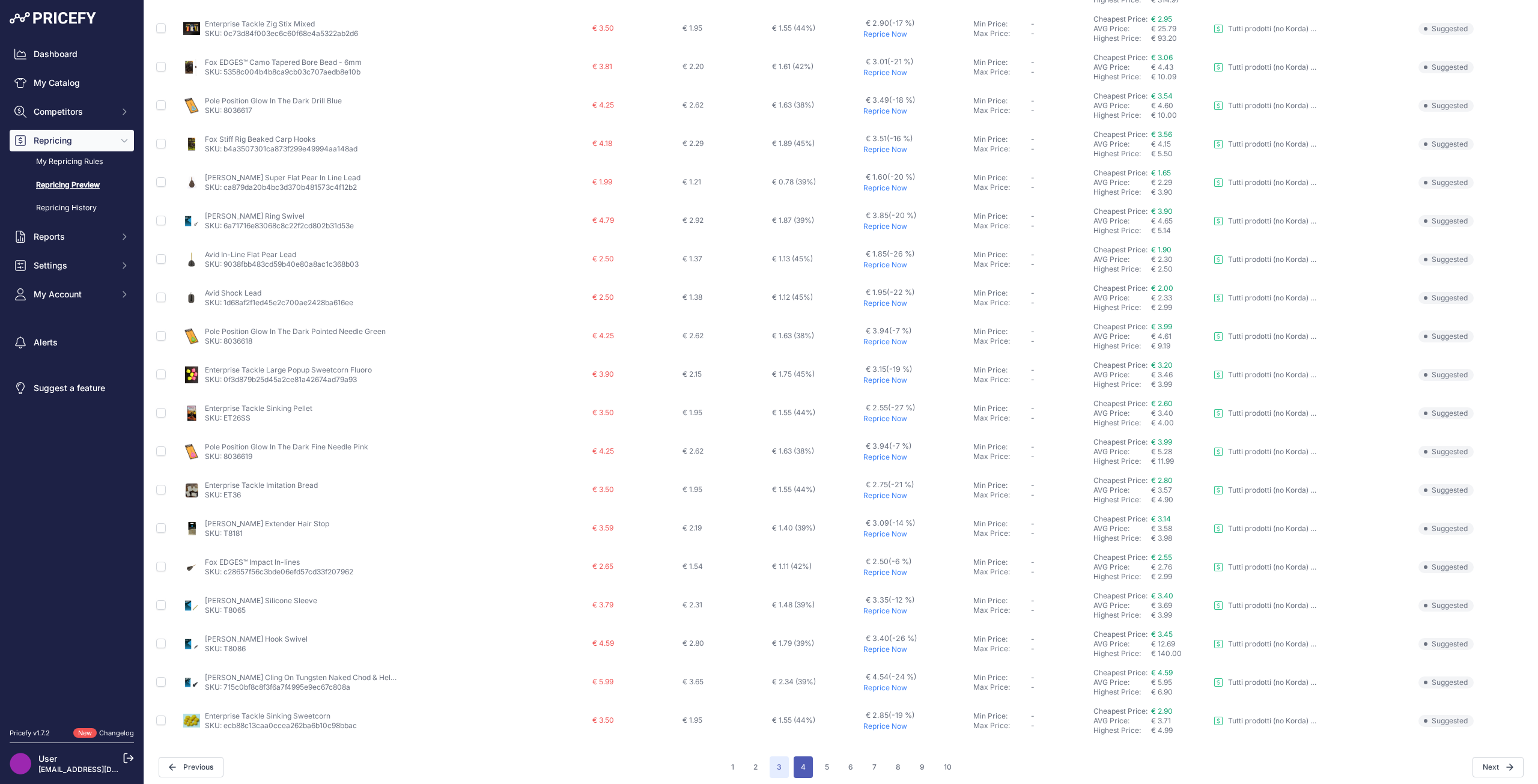
click at [797, 756] on button "4" at bounding box center [803, 766] width 19 height 21
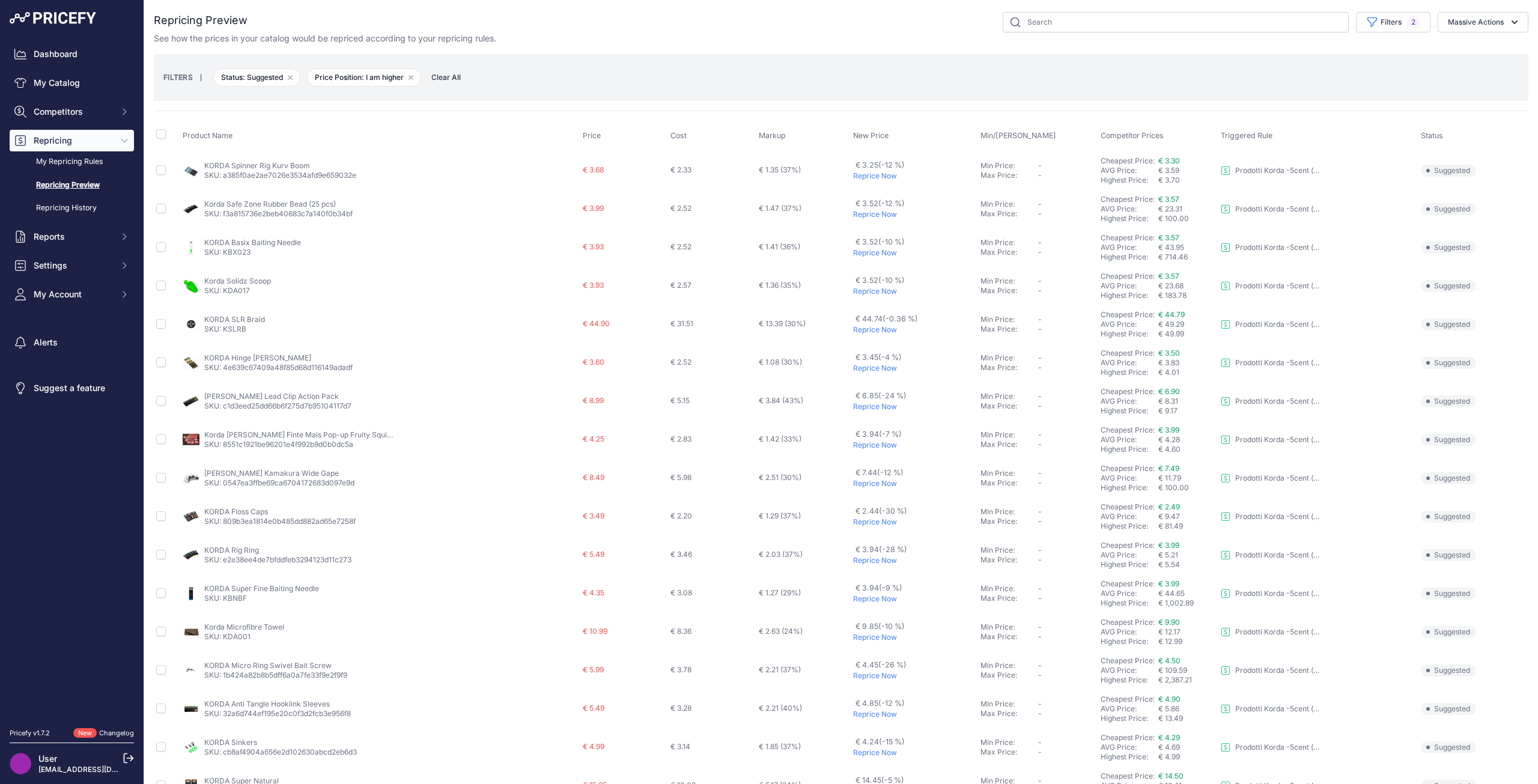
click at [853, 330] on p "Reprice Now" at bounding box center [914, 329] width 122 height 9
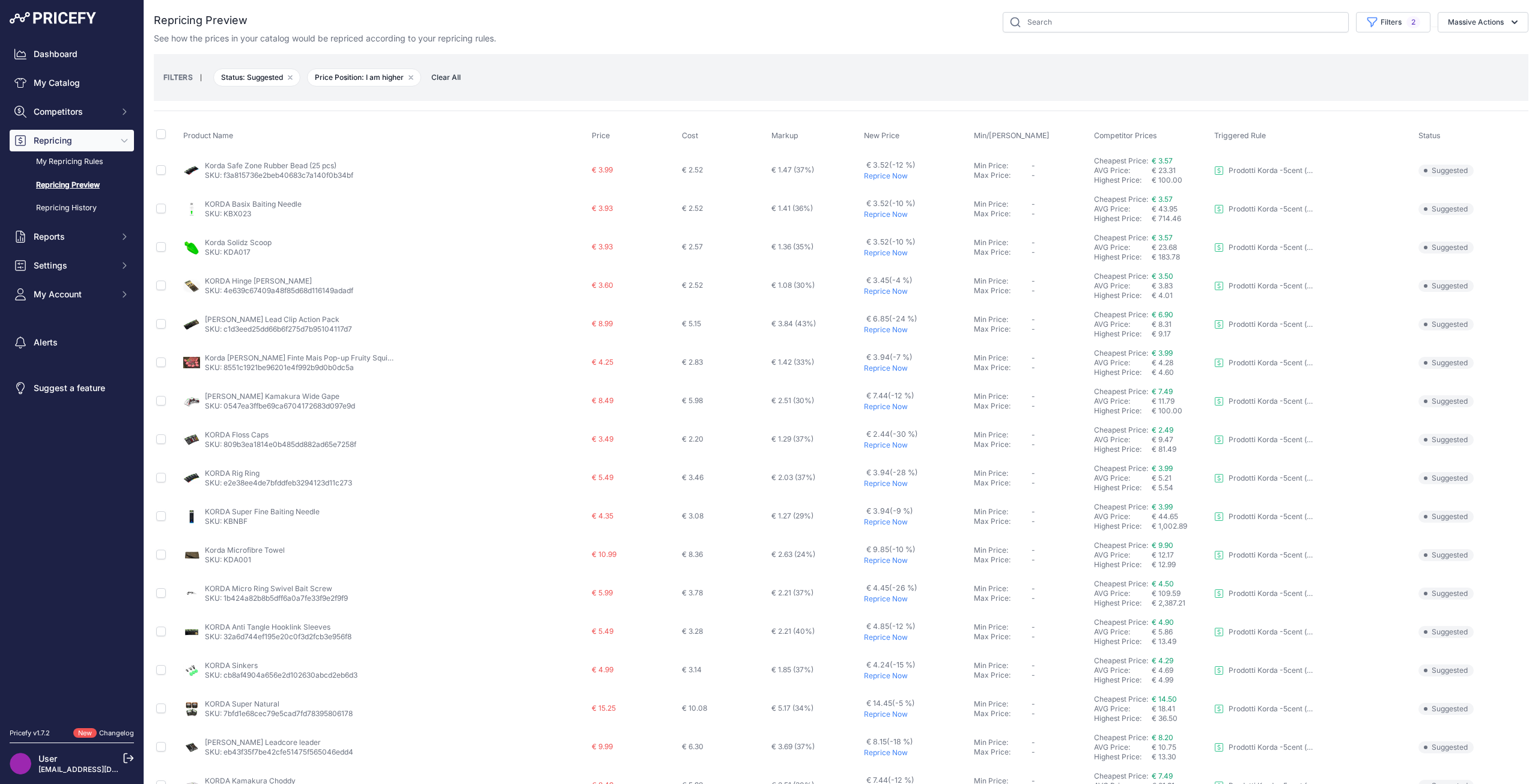
click at [280, 398] on link "KORDA Kamakura Wide Gape" at bounding box center [272, 395] width 134 height 9
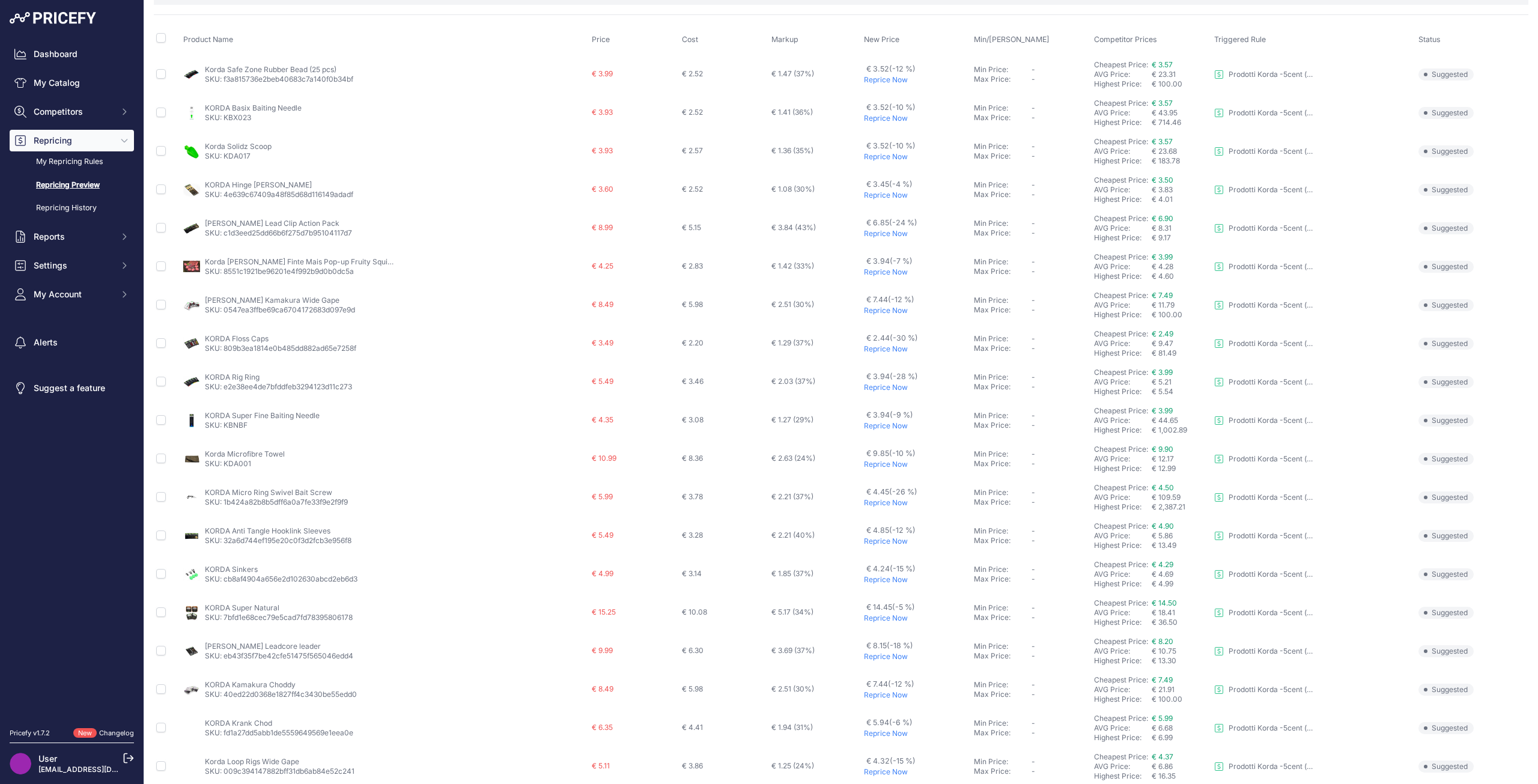
scroll to position [120, 0]
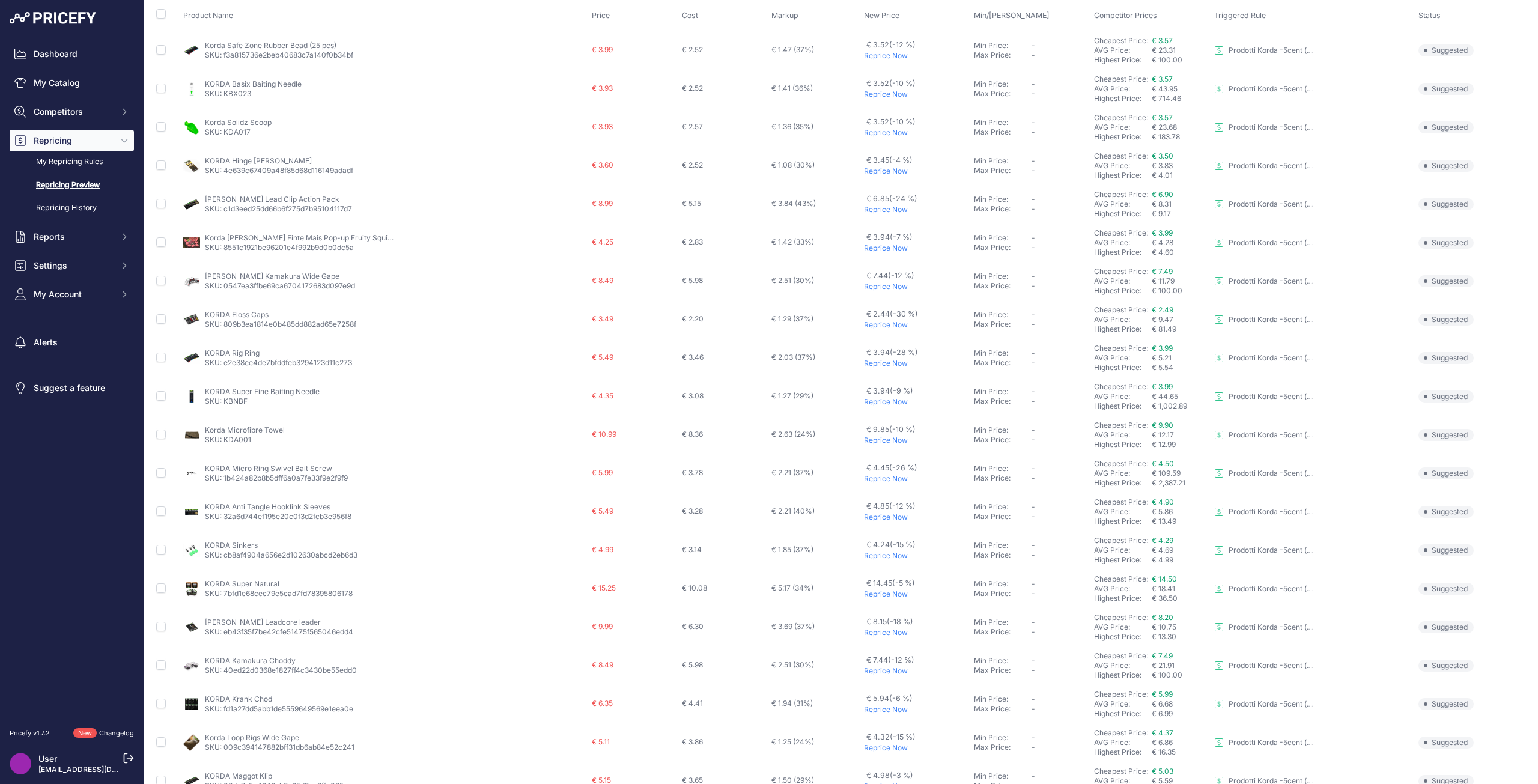
click at [864, 594] on p "Reprice Now" at bounding box center [916, 593] width 105 height 9
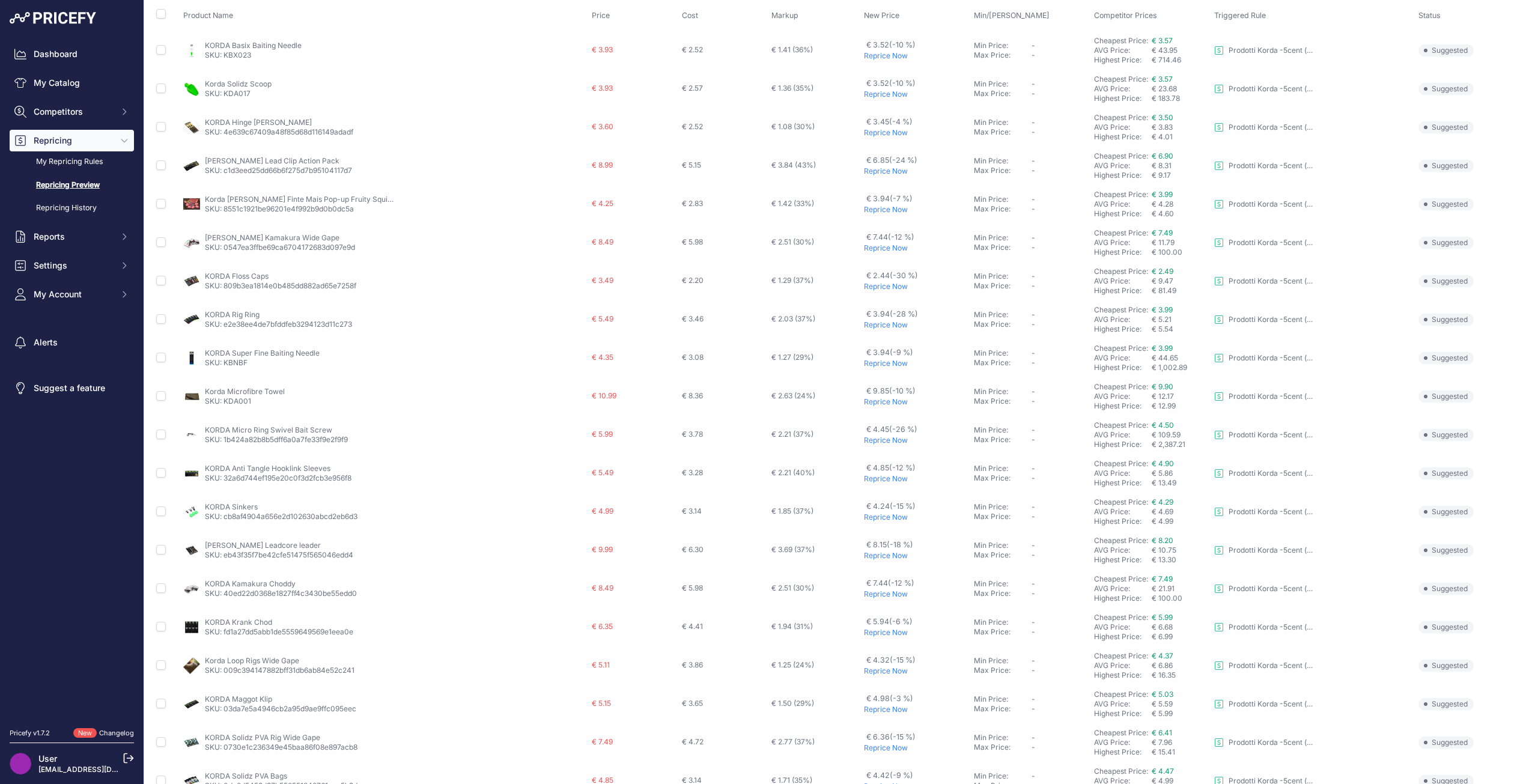
click at [288, 479] on link "SKU: 32a6d744ef195e20c0f3d2fcb3e956f8" at bounding box center [278, 477] width 146 height 9
click at [864, 476] on p "Reprice Now" at bounding box center [916, 478] width 105 height 9
click at [252, 469] on link "KORDA Leadcore leader" at bounding box center [262, 468] width 116 height 9
click at [864, 512] on p "Reprice Now" at bounding box center [916, 517] width 105 height 9
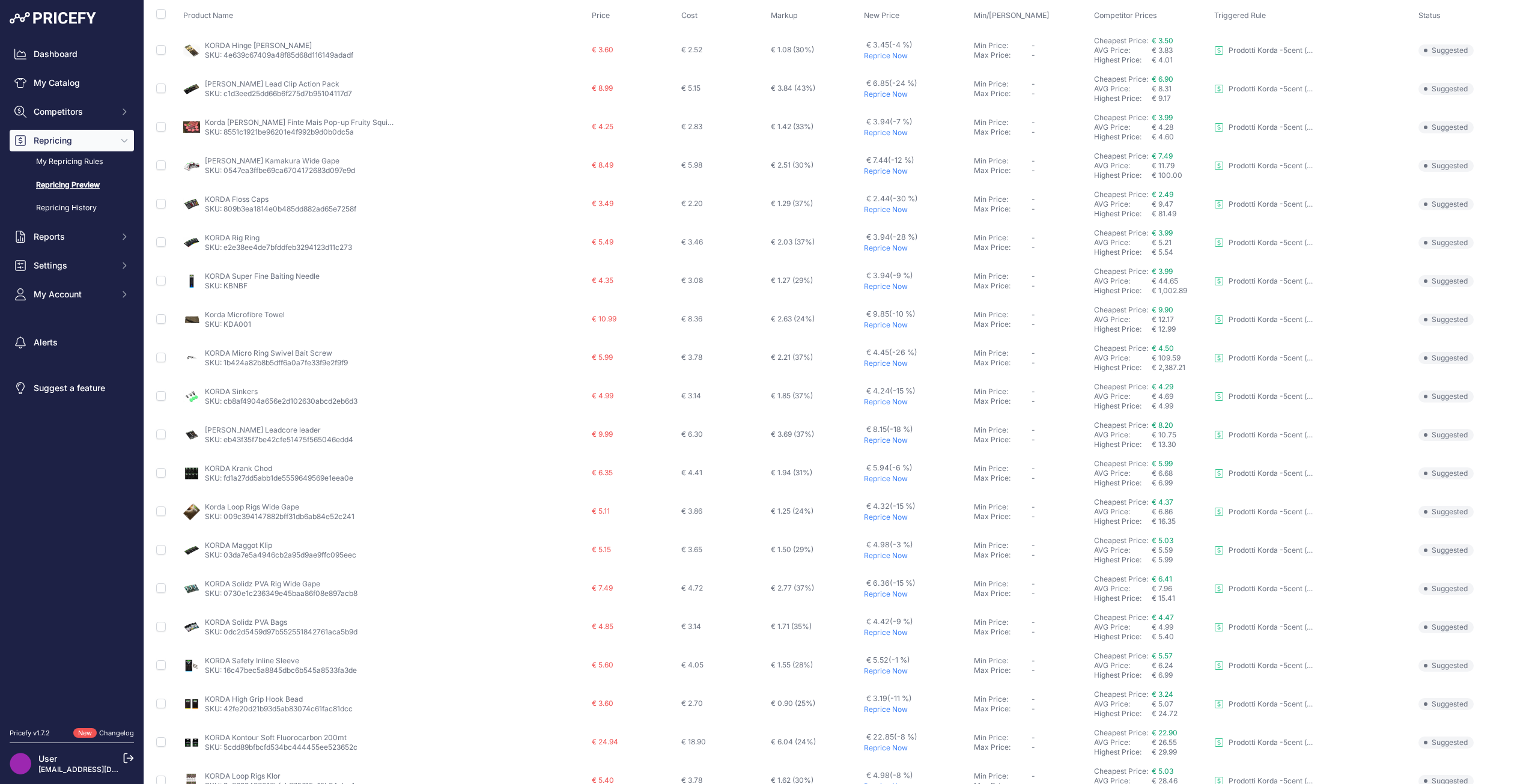
click at [864, 636] on p "Reprice Now" at bounding box center [916, 632] width 105 height 9
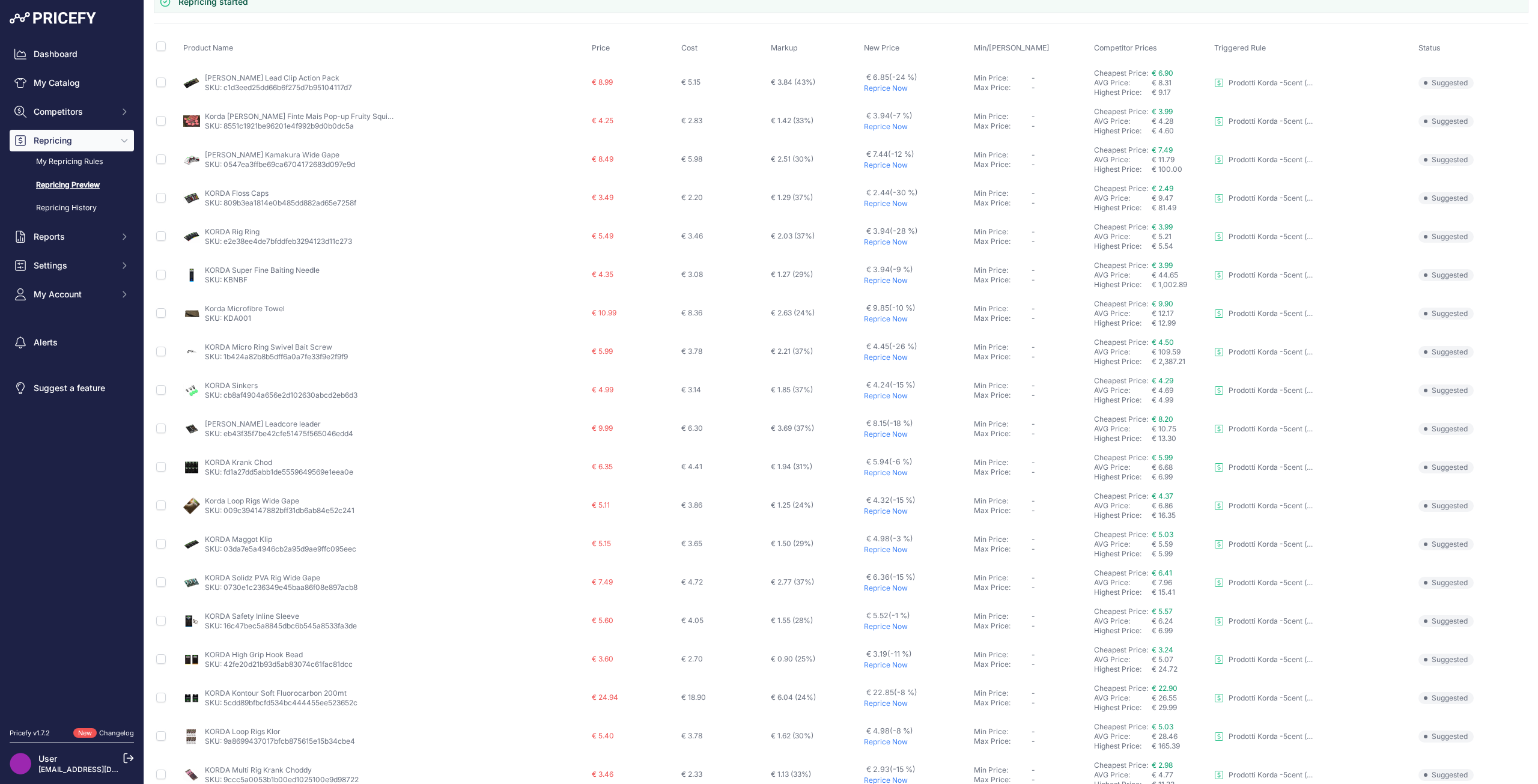
scroll to position [152, 0]
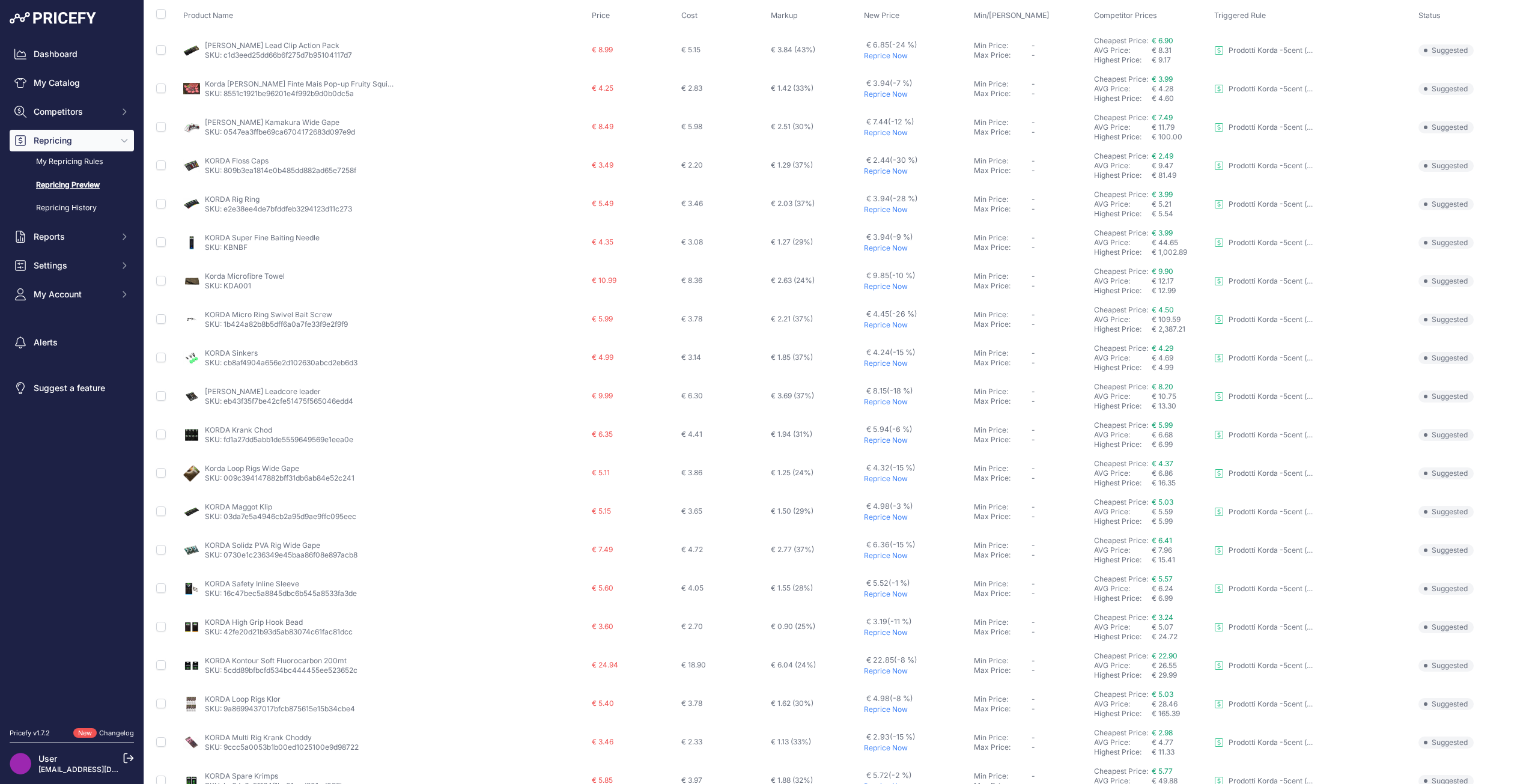
click at [864, 553] on p "Reprice Now" at bounding box center [916, 555] width 105 height 9
click at [864, 595] on p "Reprice Now" at bounding box center [916, 593] width 105 height 9
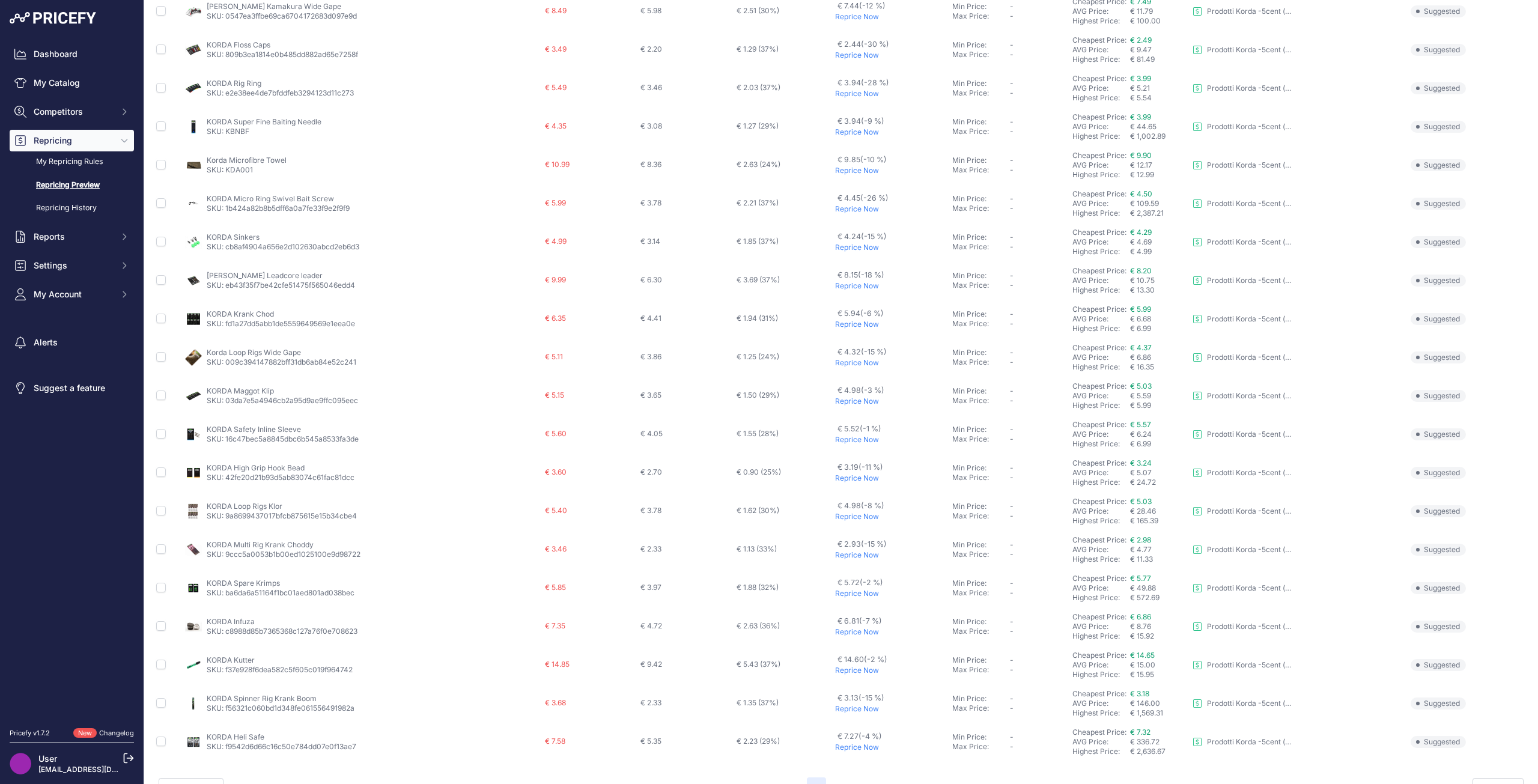
scroll to position [181, 0]
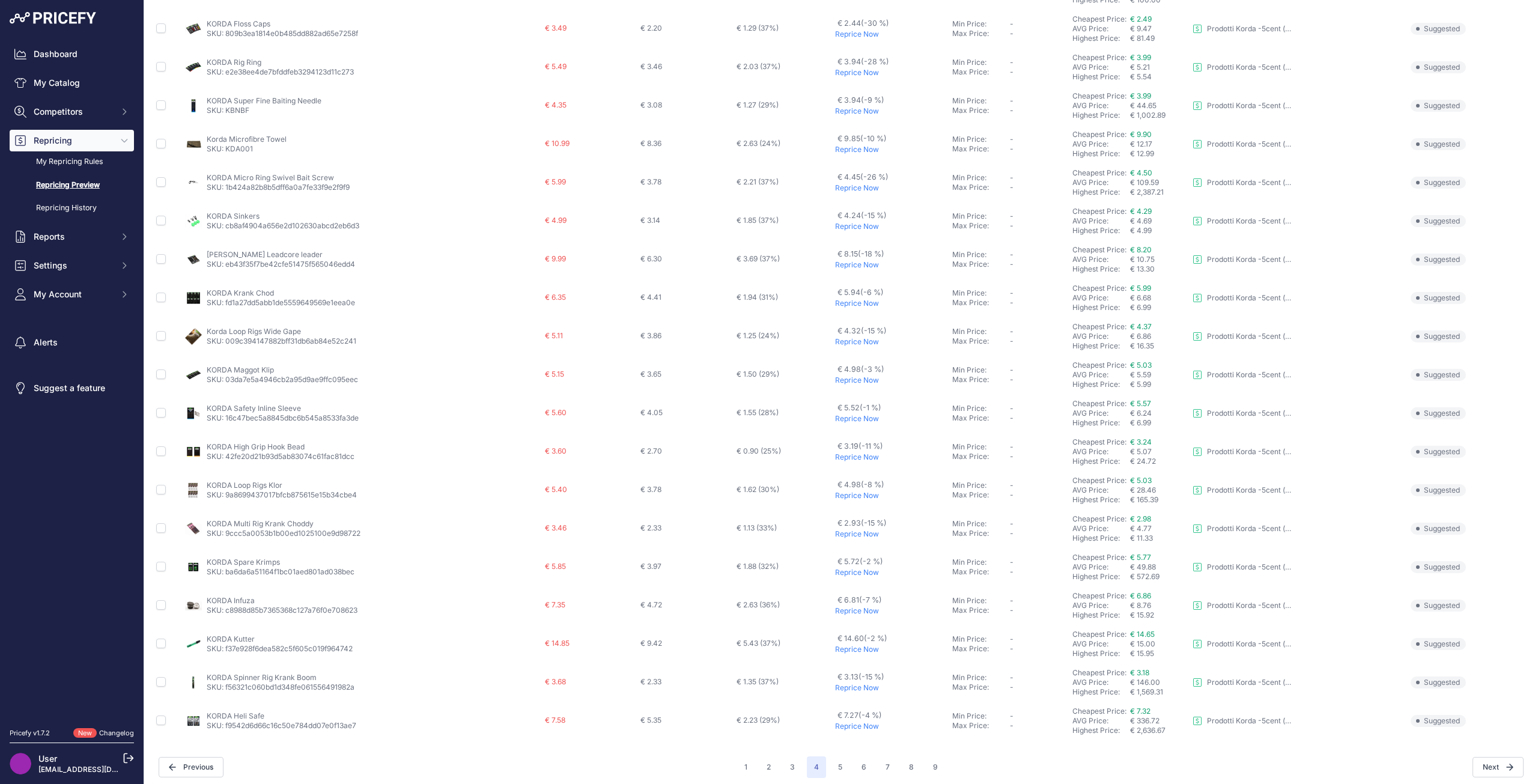
click at [850, 571] on p "Reprice Now" at bounding box center [891, 572] width 113 height 9
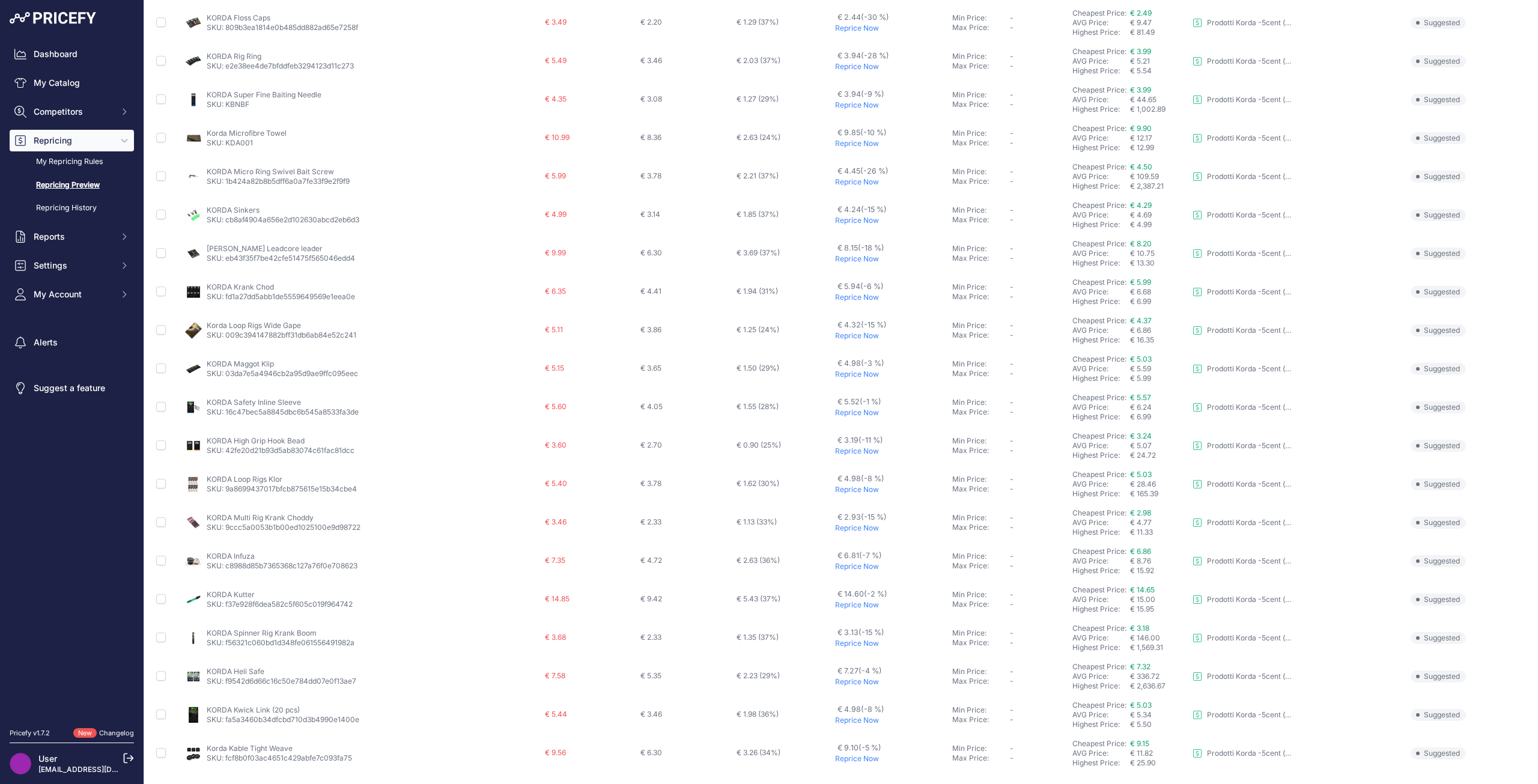
scroll to position [212, 0]
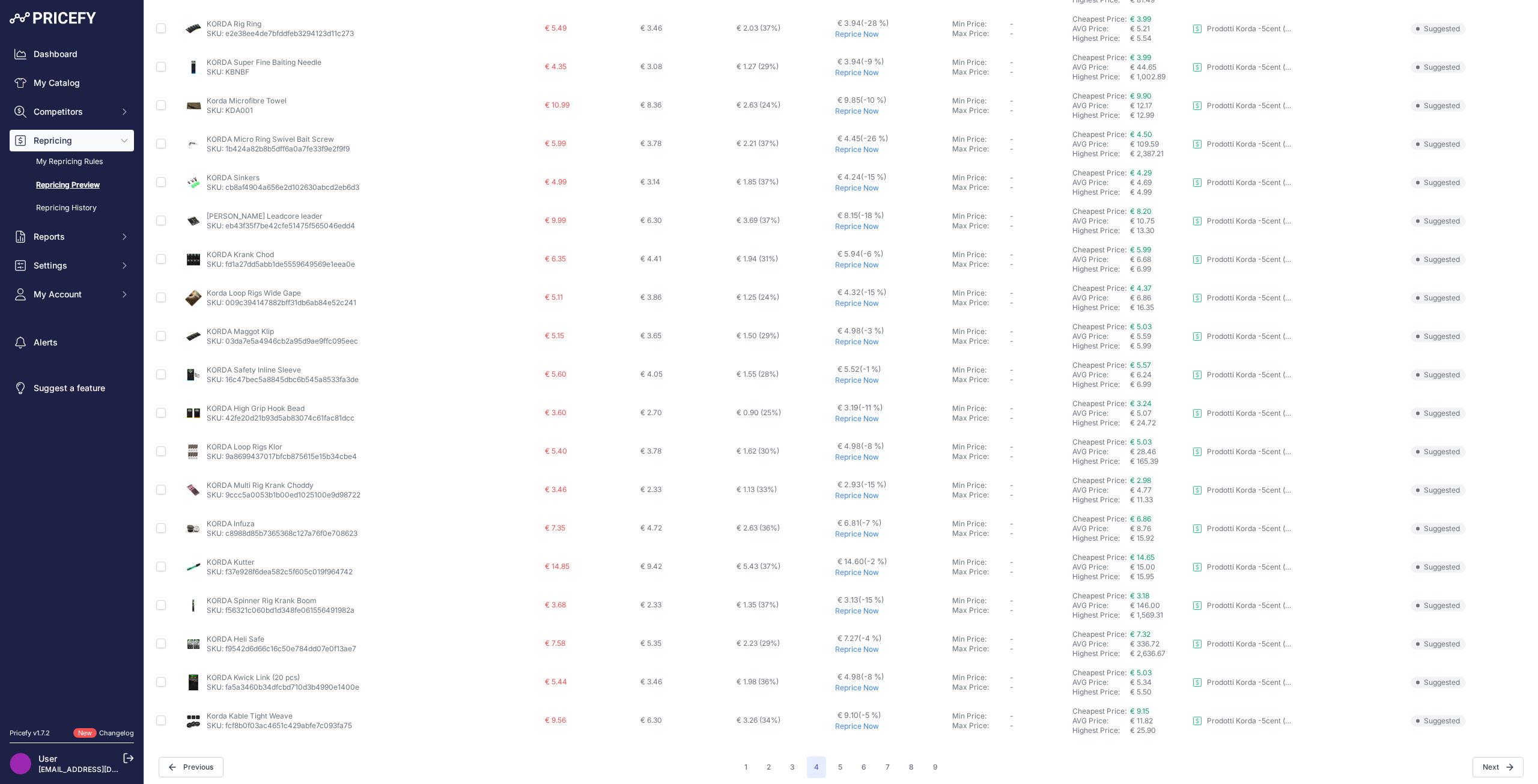
click at [850, 571] on p "Reprice Now" at bounding box center [891, 572] width 113 height 9
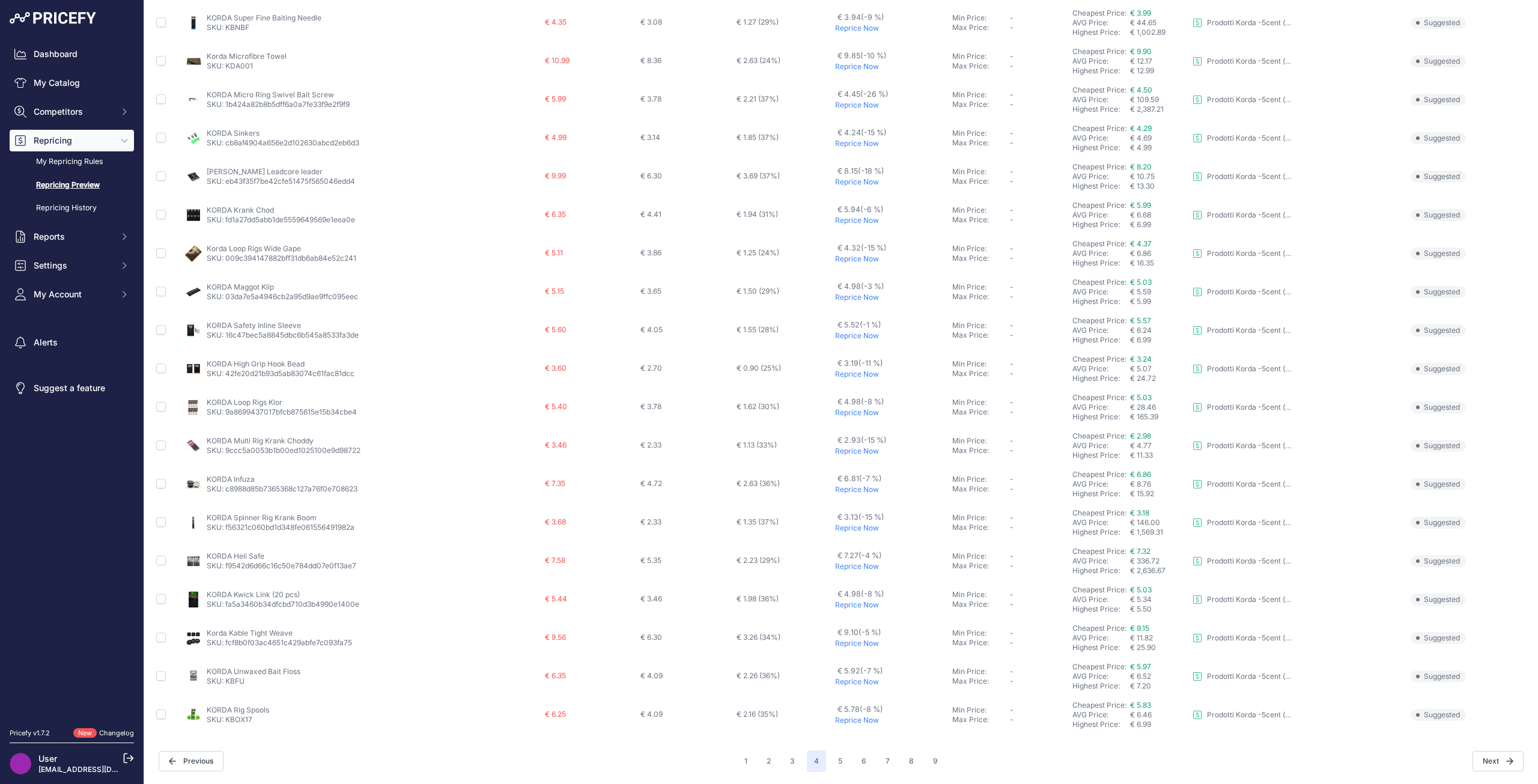
scroll to position [181, 0]
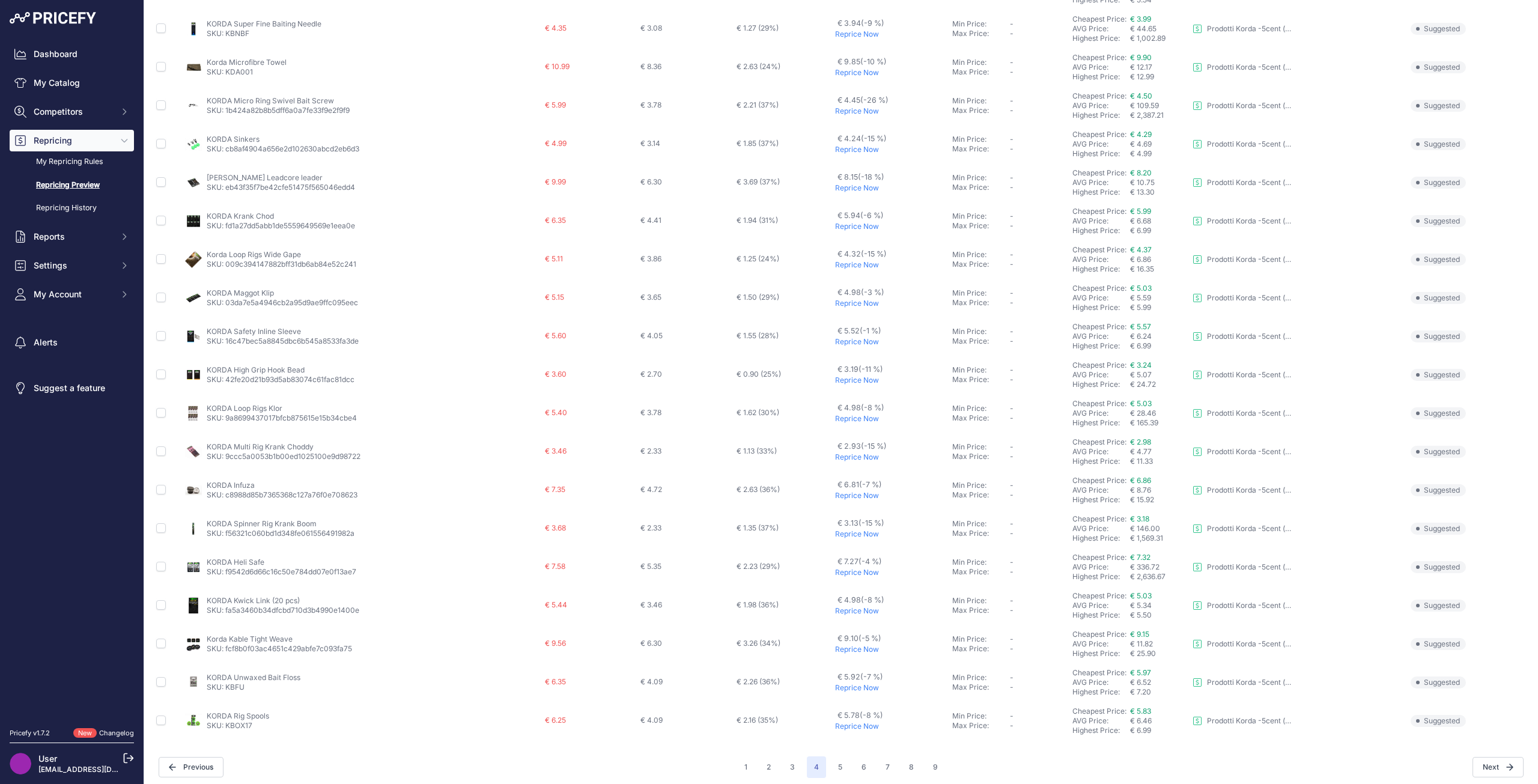
click at [860, 724] on p "Reprice Now" at bounding box center [891, 726] width 113 height 9
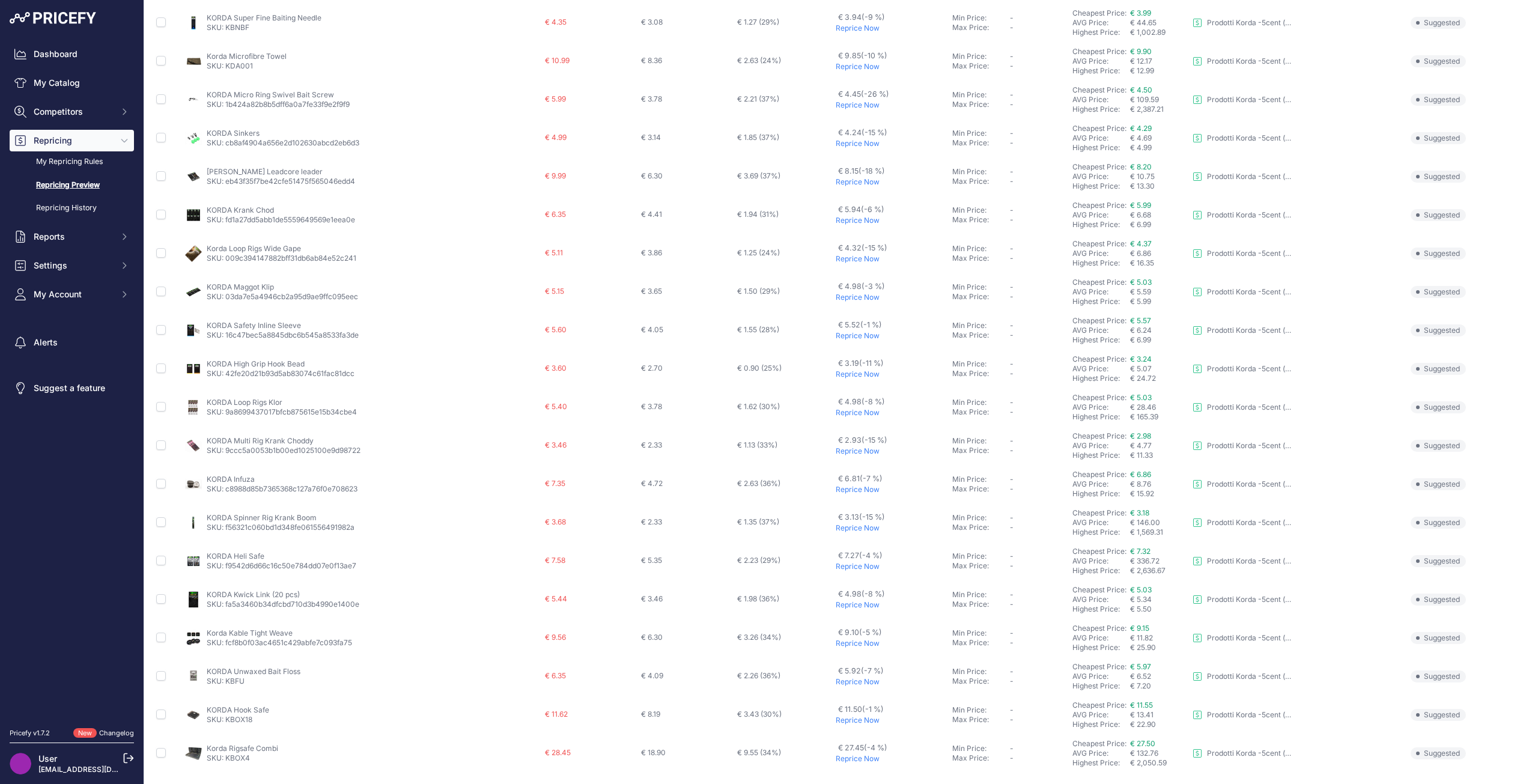
scroll to position [212, 0]
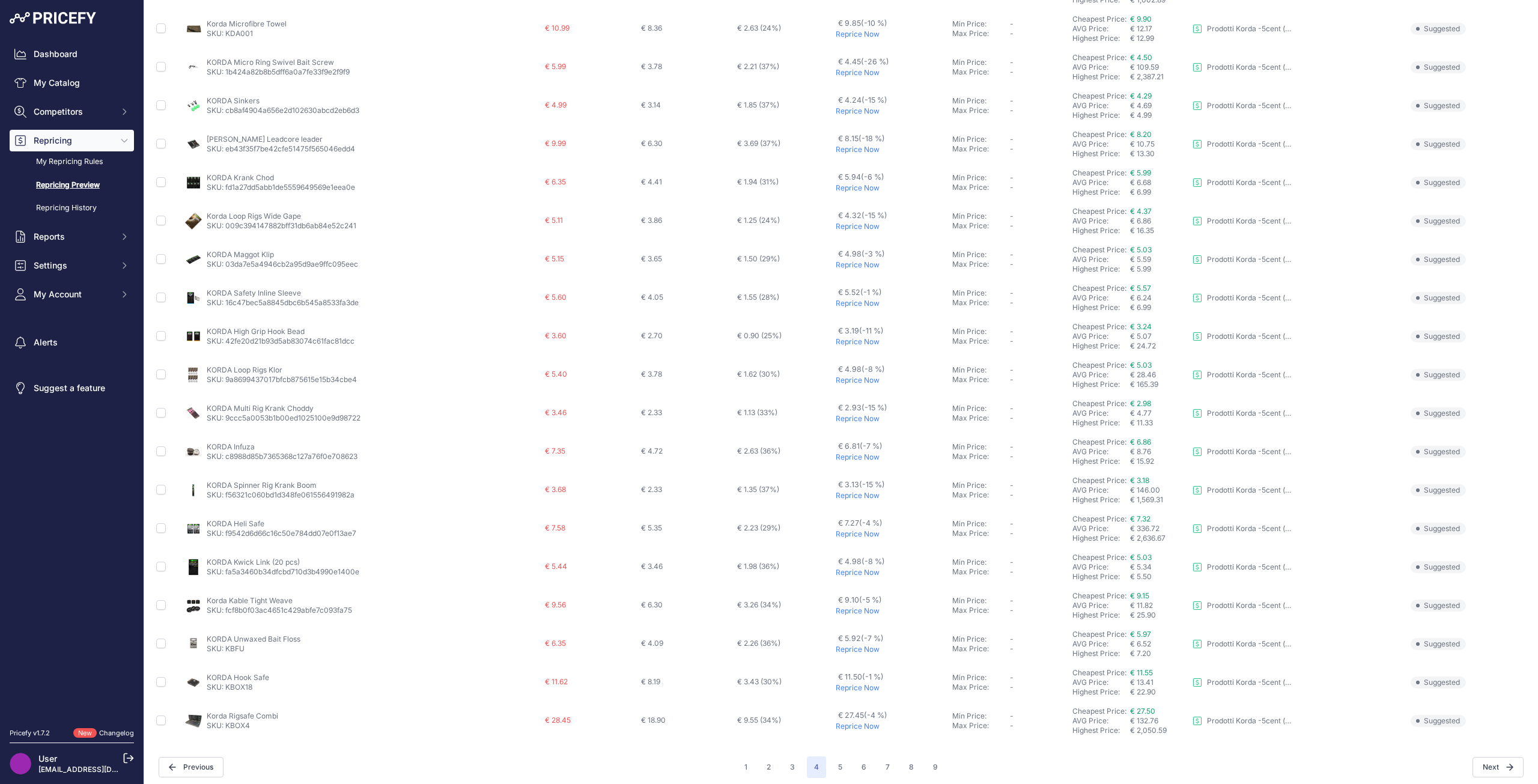
click at [857, 721] on p "Reprice Now" at bounding box center [892, 726] width 112 height 9
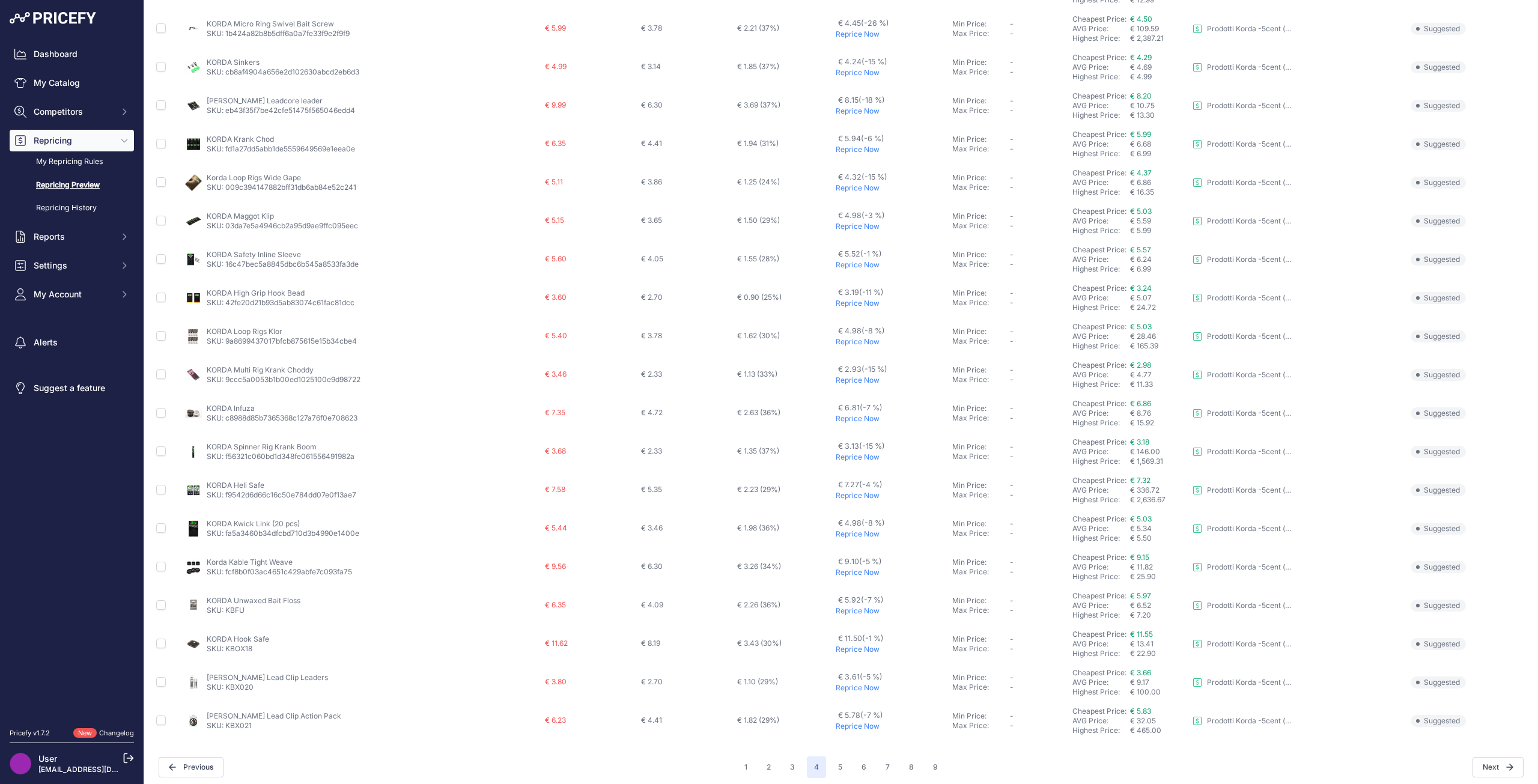
click at [853, 648] on p "Reprice Now" at bounding box center [892, 648] width 112 height 9
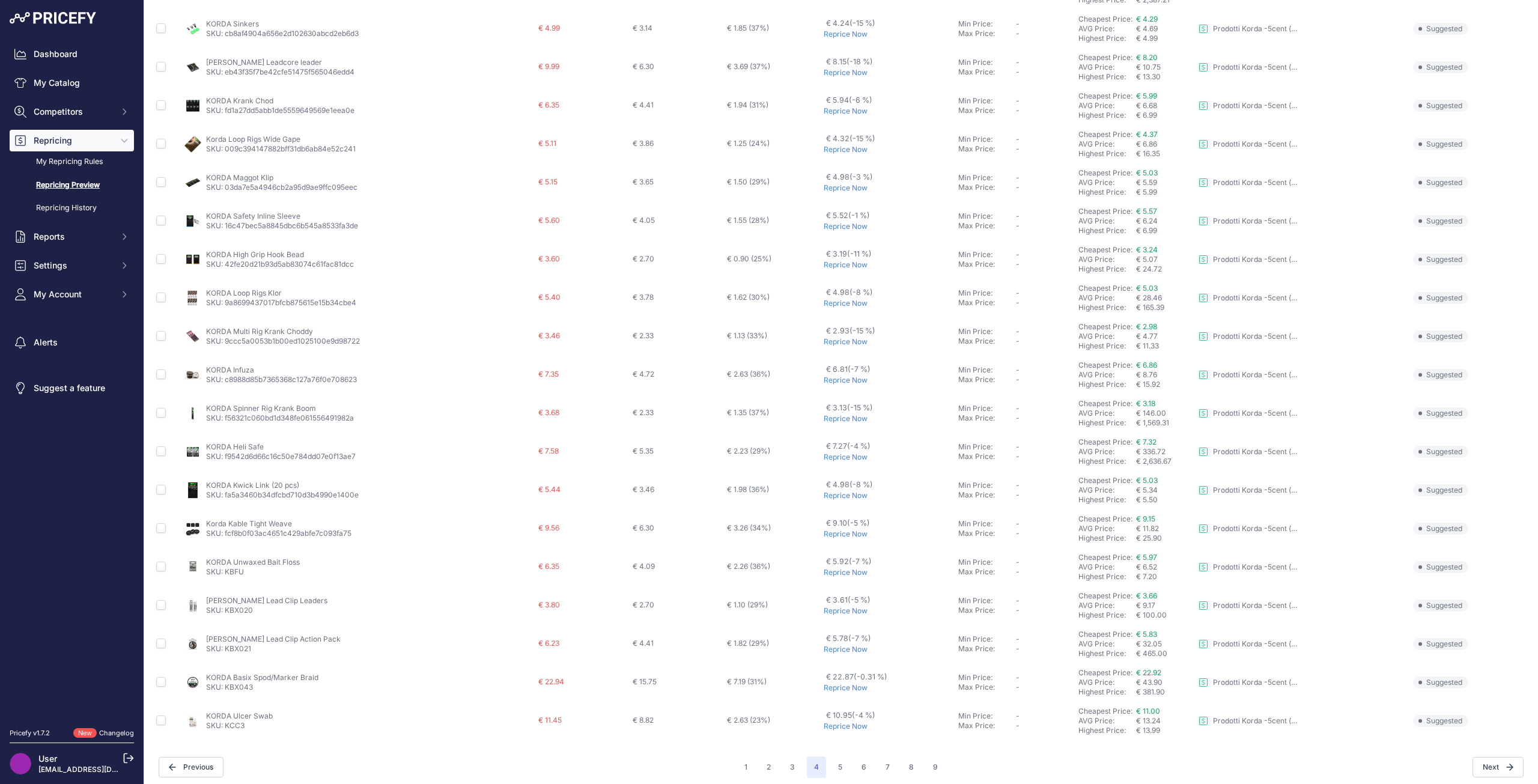
click at [854, 688] on p "Reprice Now" at bounding box center [889, 687] width 130 height 9
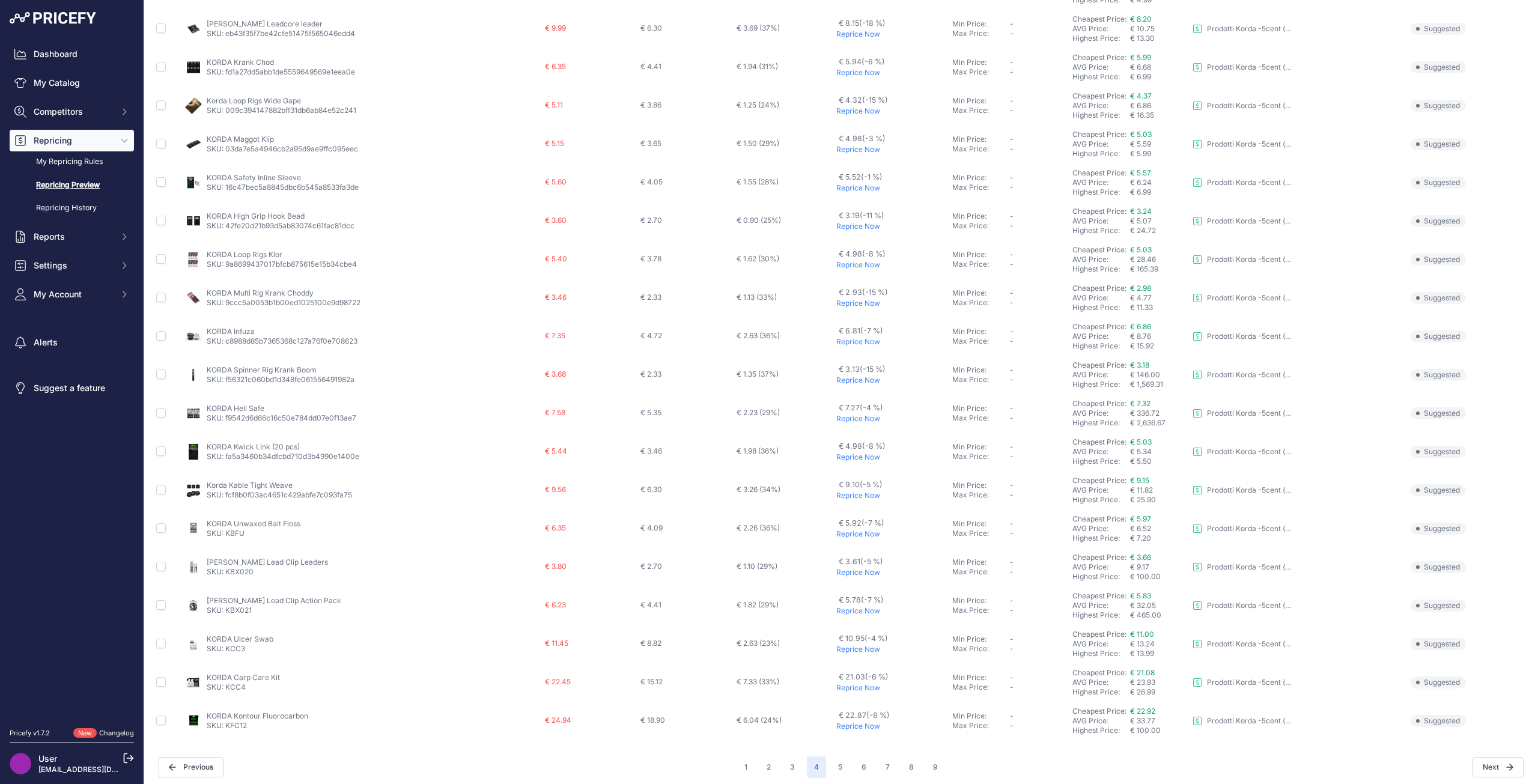
click at [848, 650] on p "Reprice Now" at bounding box center [892, 648] width 112 height 9
click at [852, 614] on p "Reprice Now" at bounding box center [893, 610] width 111 height 9
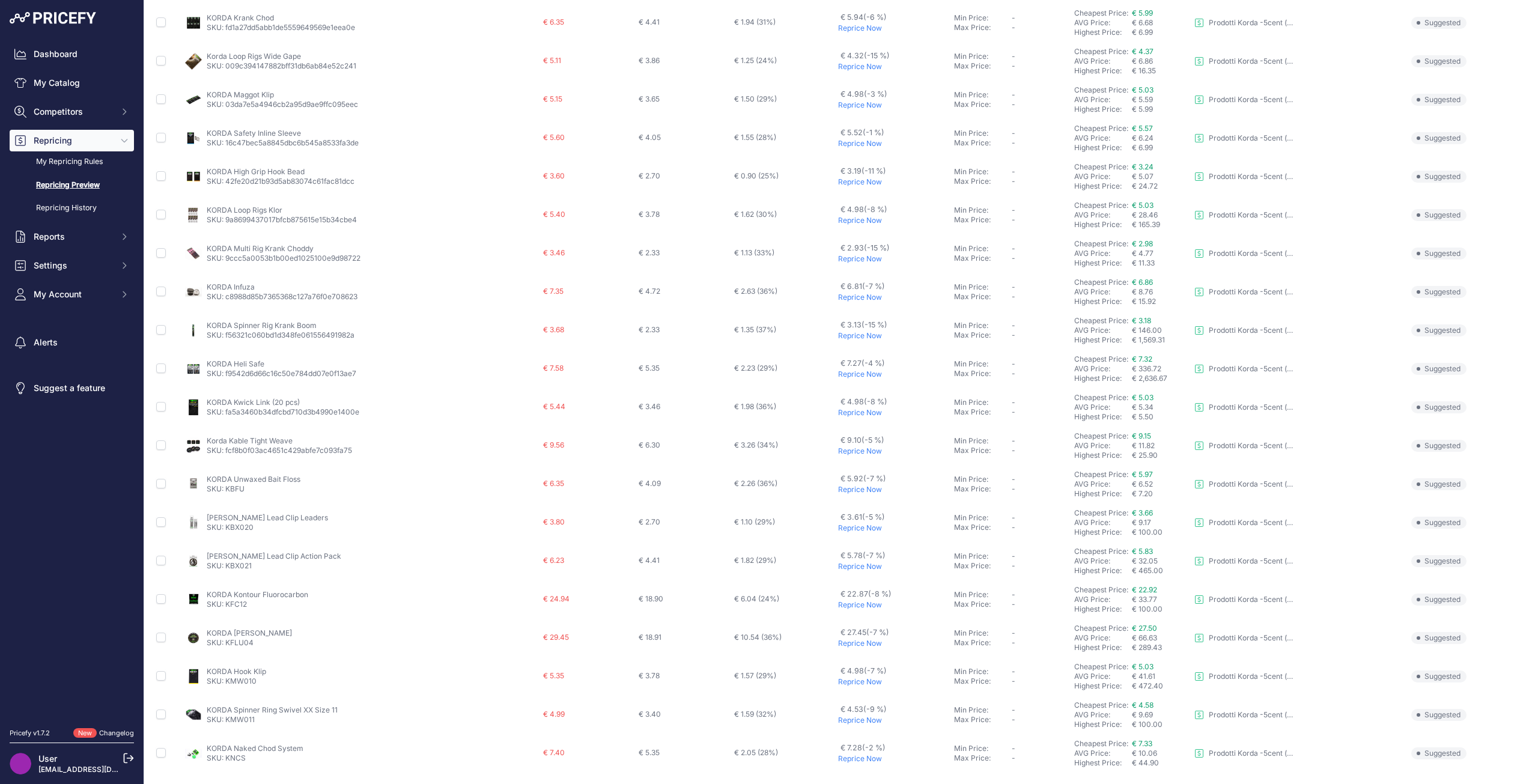
scroll to position [212, 0]
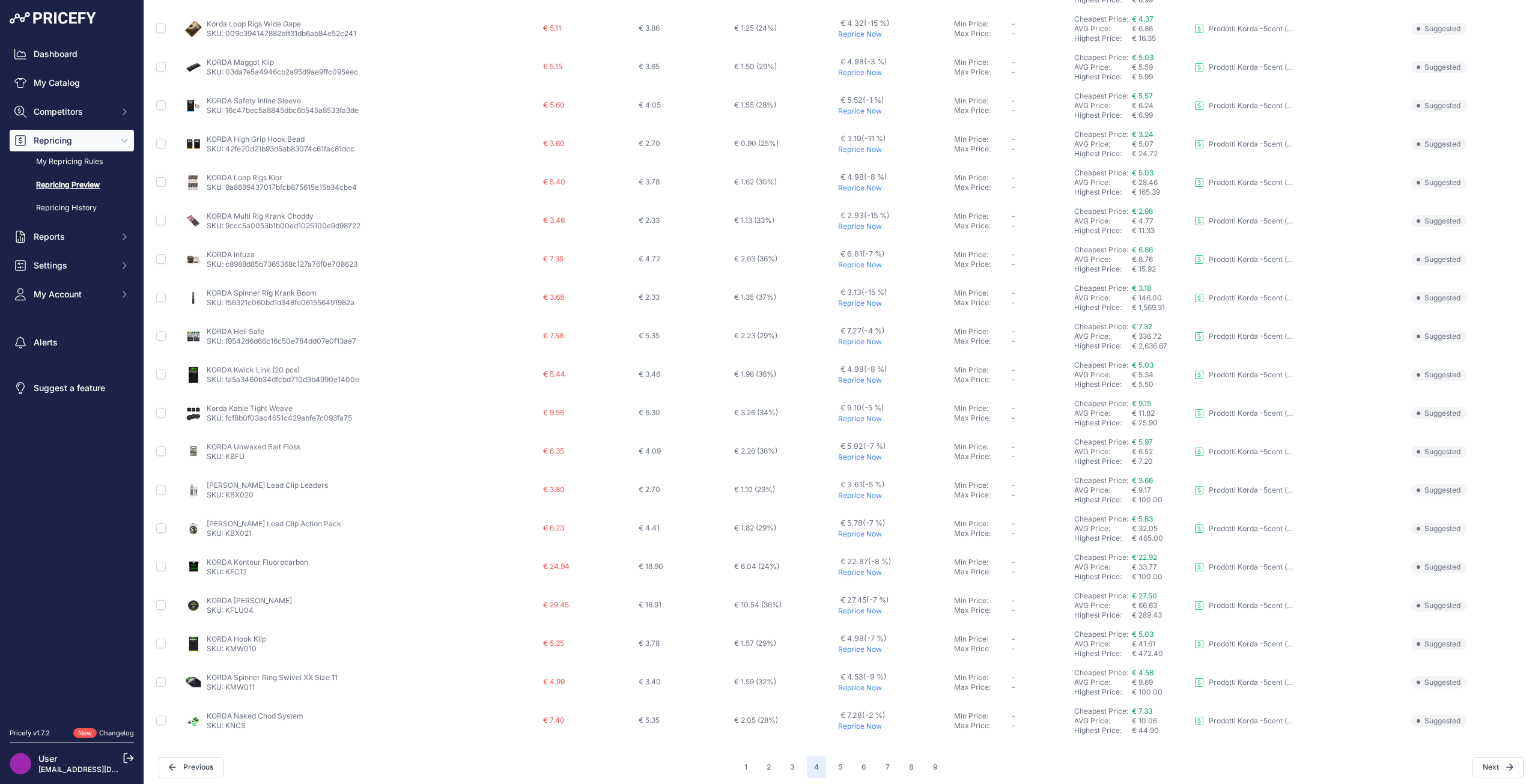
click at [852, 567] on p "Reprice Now" at bounding box center [893, 572] width 111 height 9
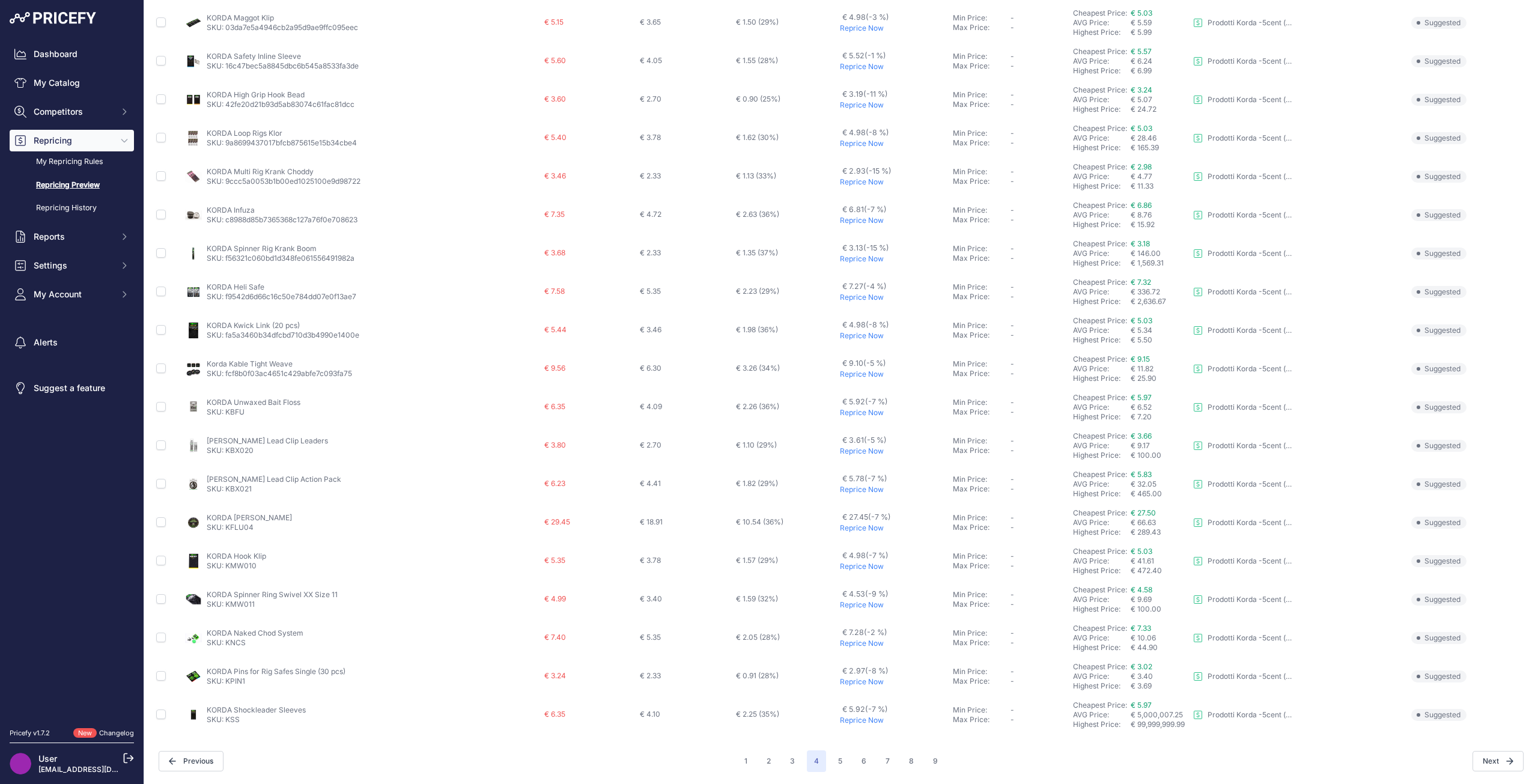
scroll to position [181, 0]
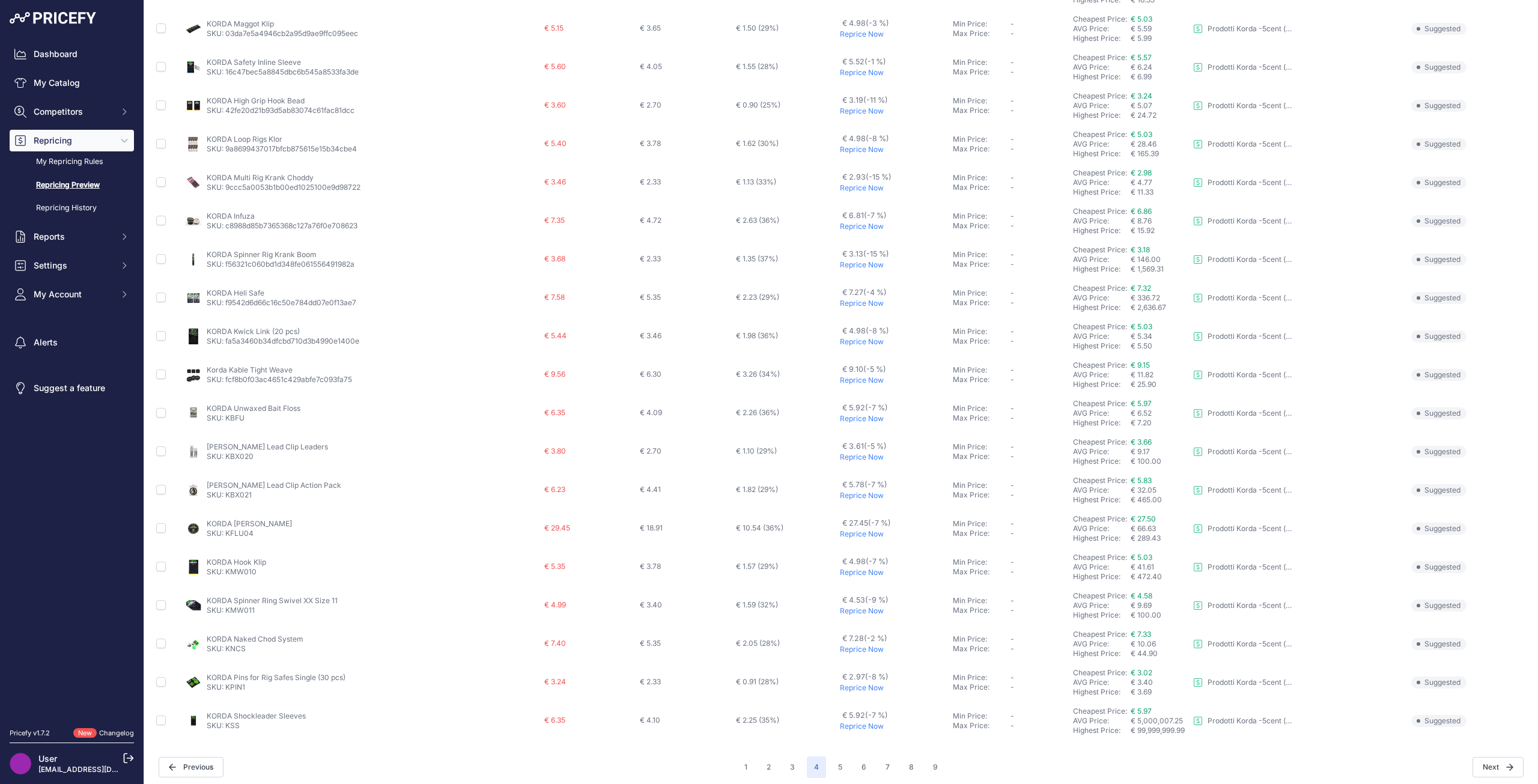
click at [856, 643] on p "€ 7.28 (-2 %)" at bounding box center [864, 638] width 45 height 11
click at [869, 533] on p "Reprice Now" at bounding box center [893, 533] width 108 height 9
click at [848, 689] on p "Reprice Now" at bounding box center [892, 687] width 108 height 9
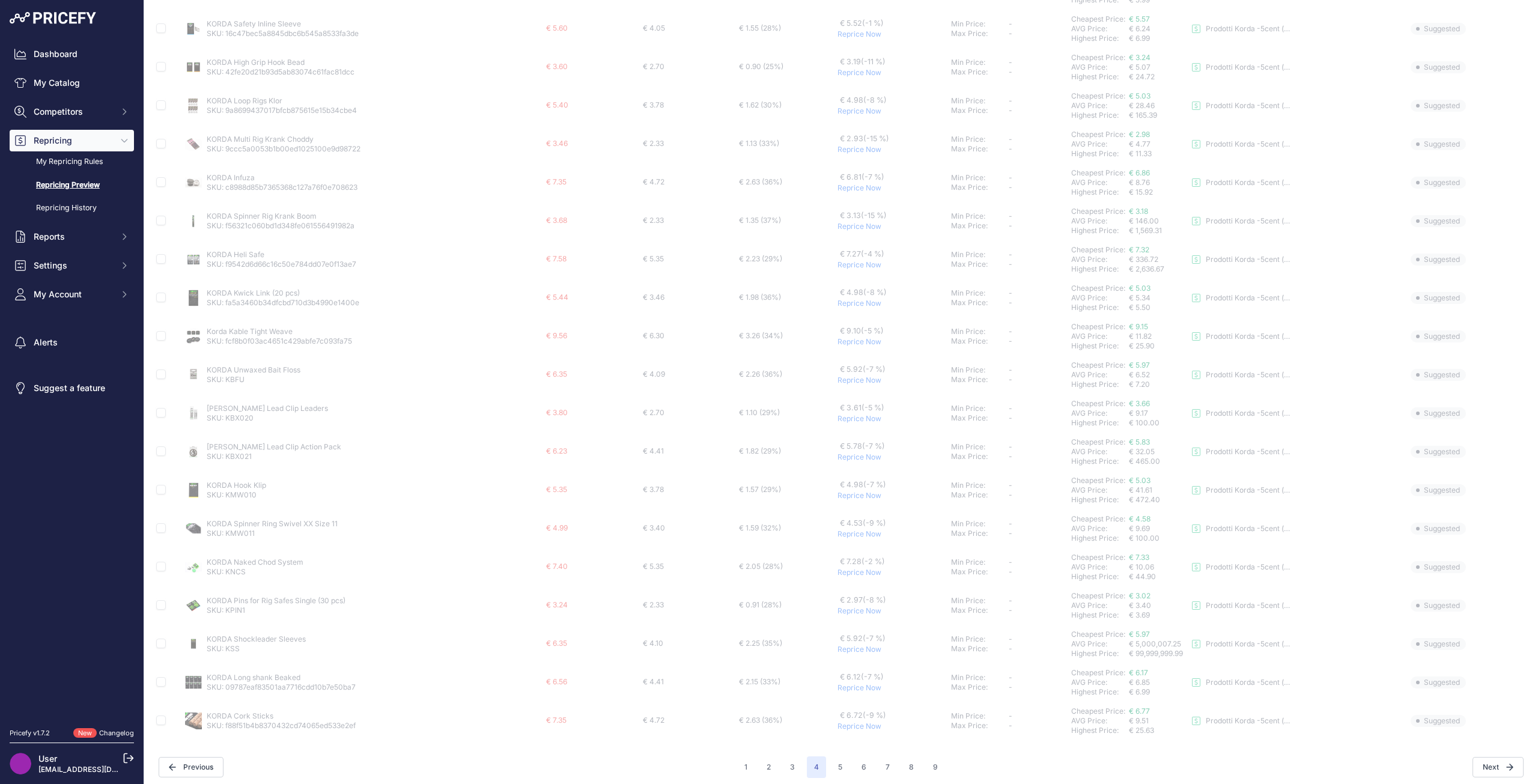
scroll to position [212, 0]
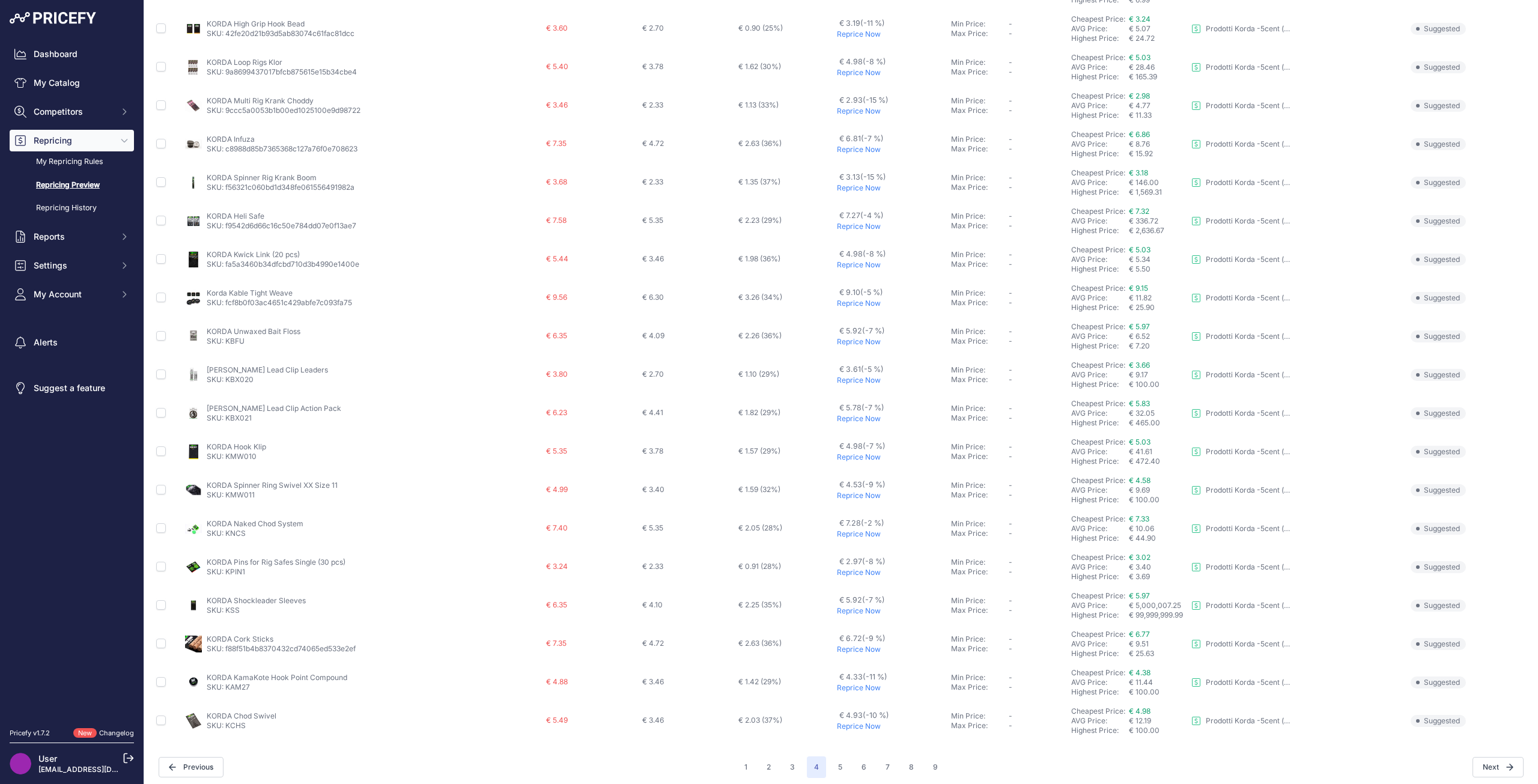
click at [858, 299] on p "Reprice Now" at bounding box center [891, 303] width 109 height 9
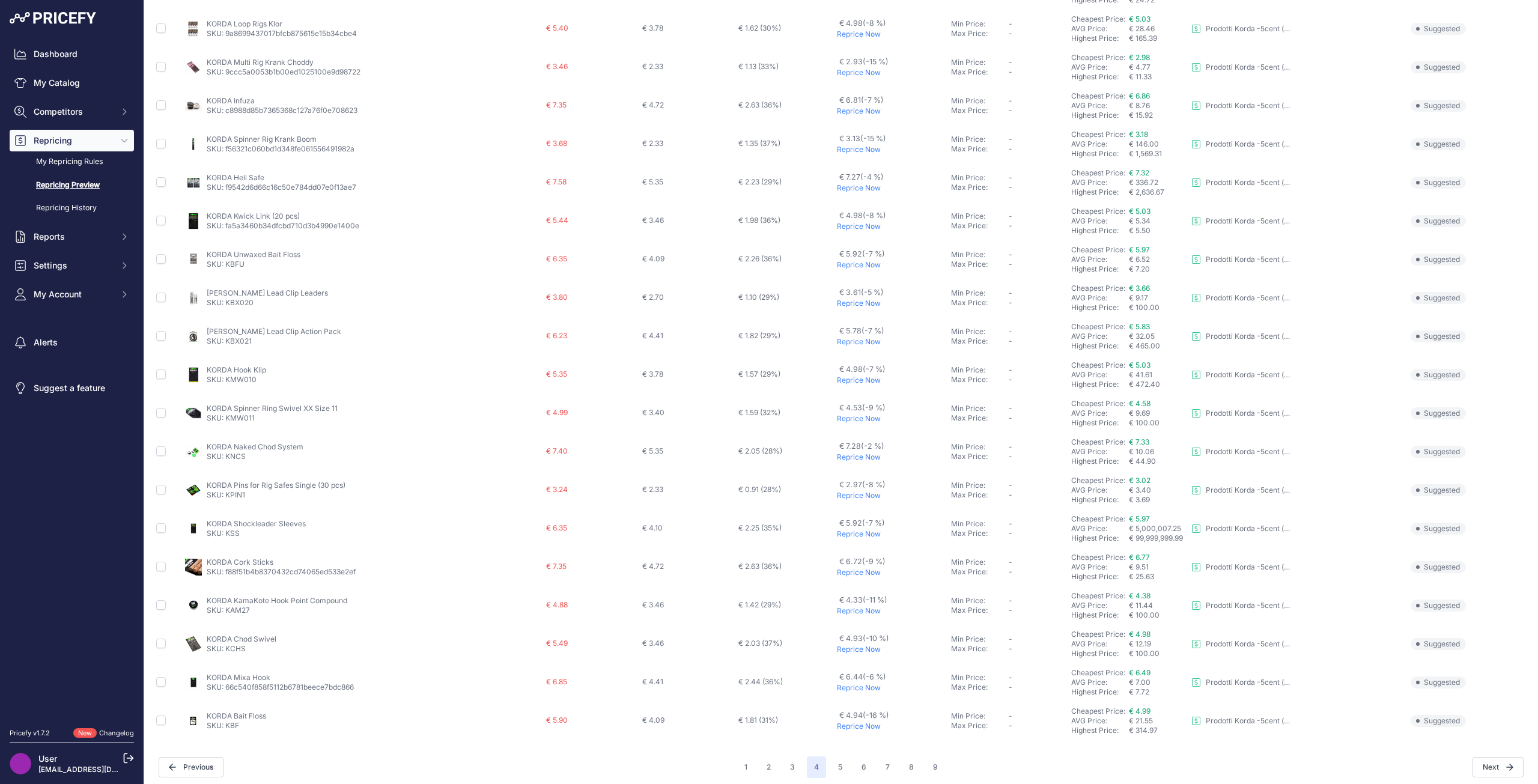
scroll to position [181, 0]
click at [860, 688] on p "Reprice Now" at bounding box center [891, 687] width 109 height 9
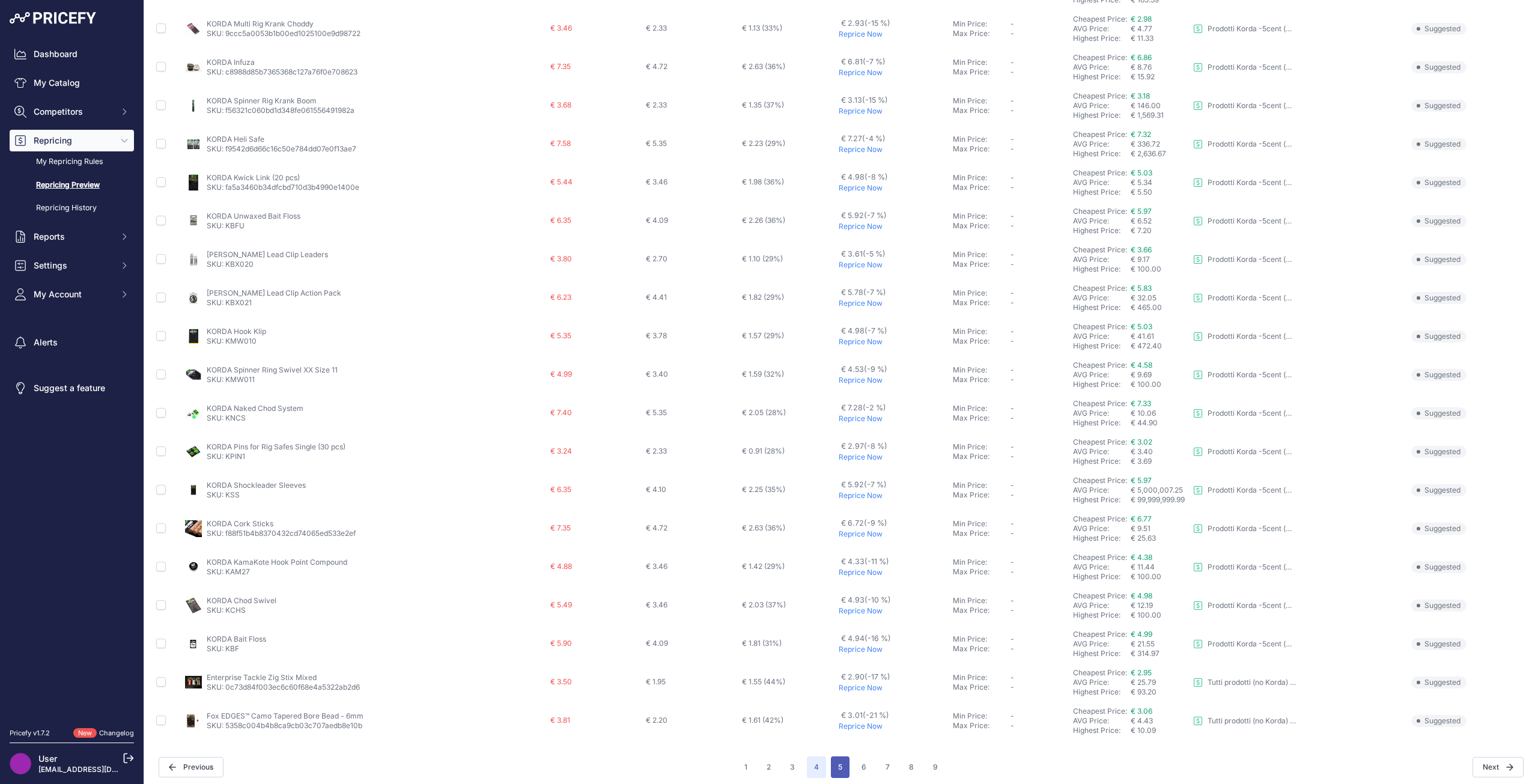
click at [839, 765] on button "5" at bounding box center [840, 766] width 19 height 21
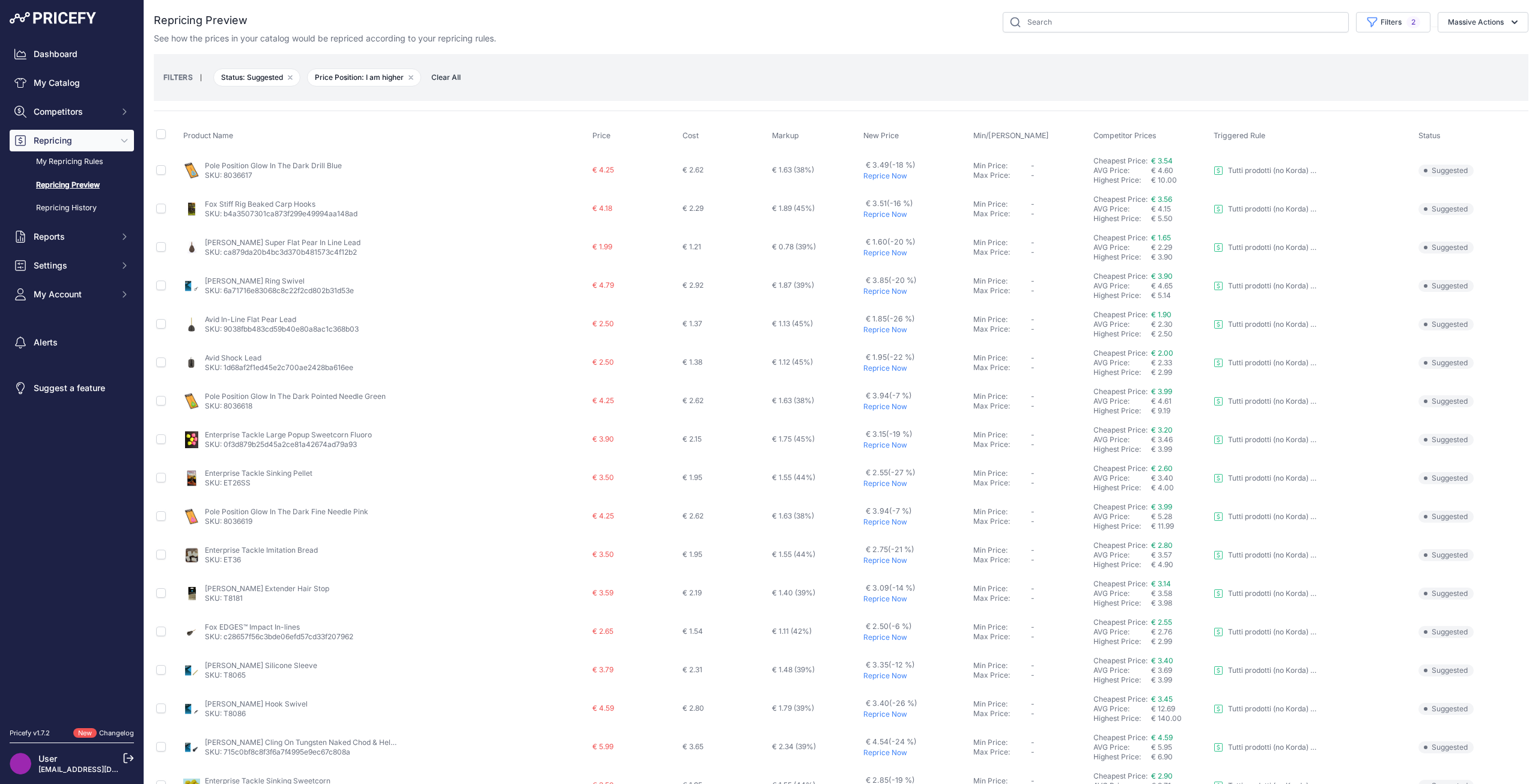
click at [876, 178] on p "Reprice Now" at bounding box center [916, 175] width 105 height 9
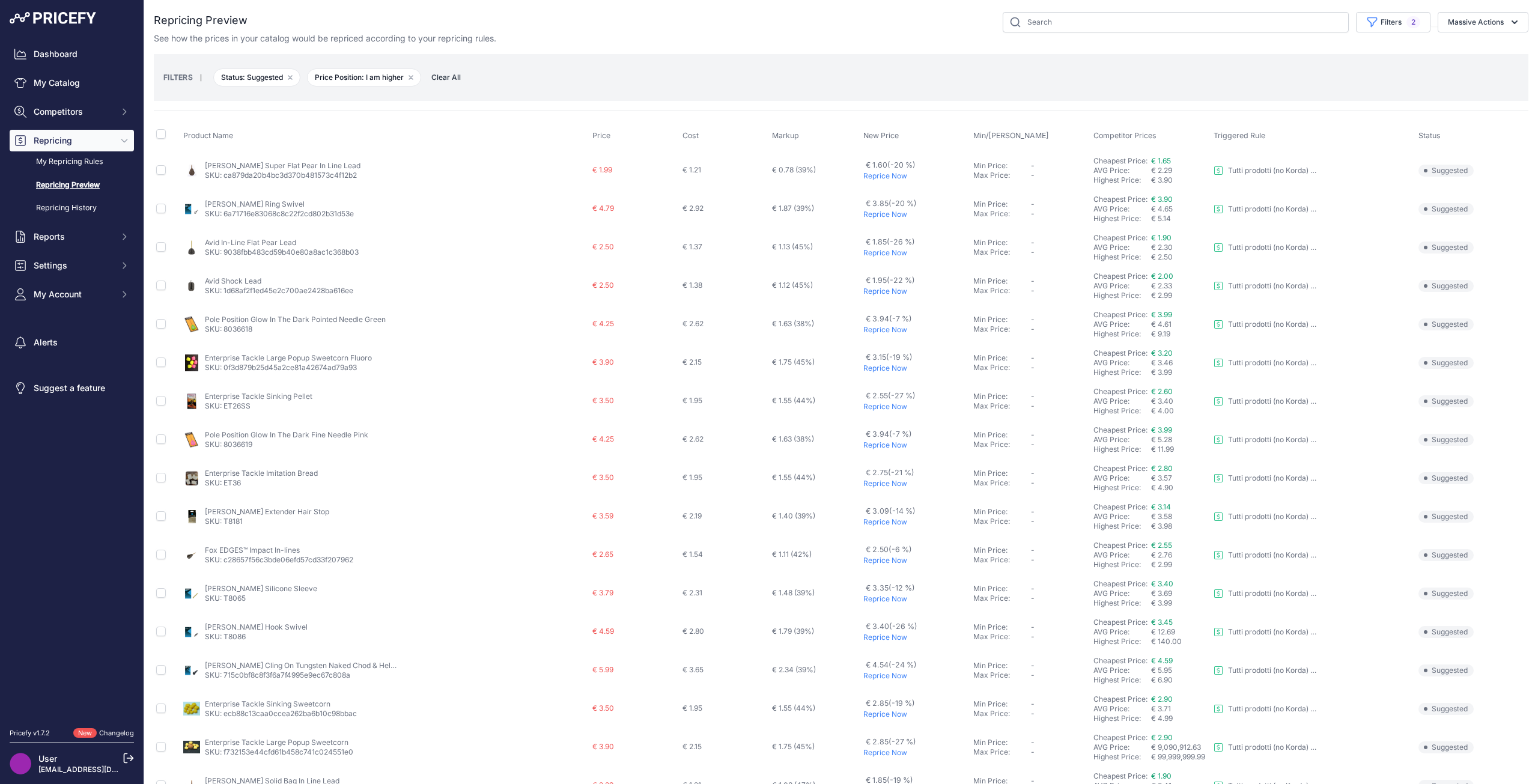
click at [864, 329] on p "Reprice Now" at bounding box center [916, 329] width 105 height 9
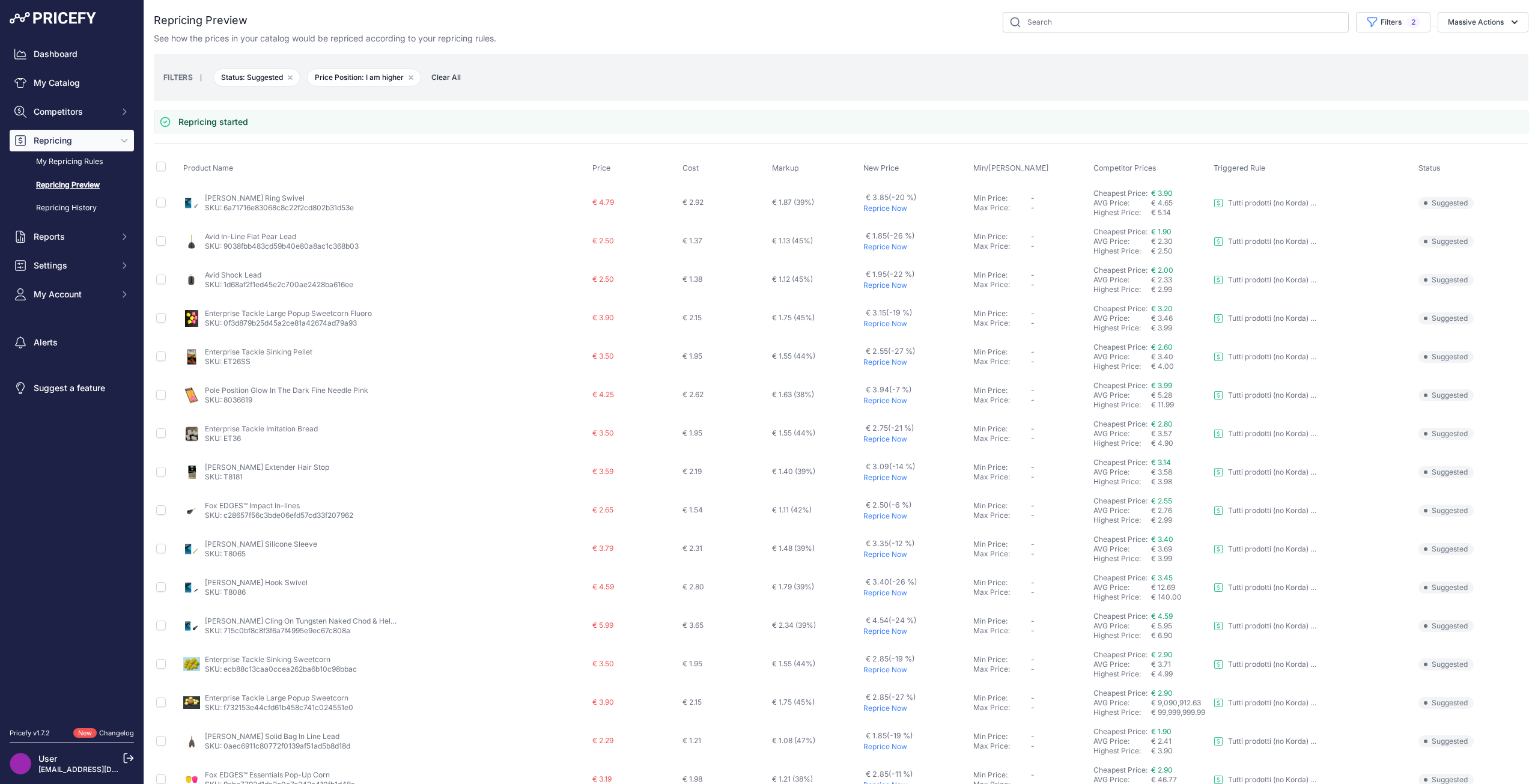
click at [864, 401] on p "Reprice Now" at bounding box center [916, 400] width 105 height 9
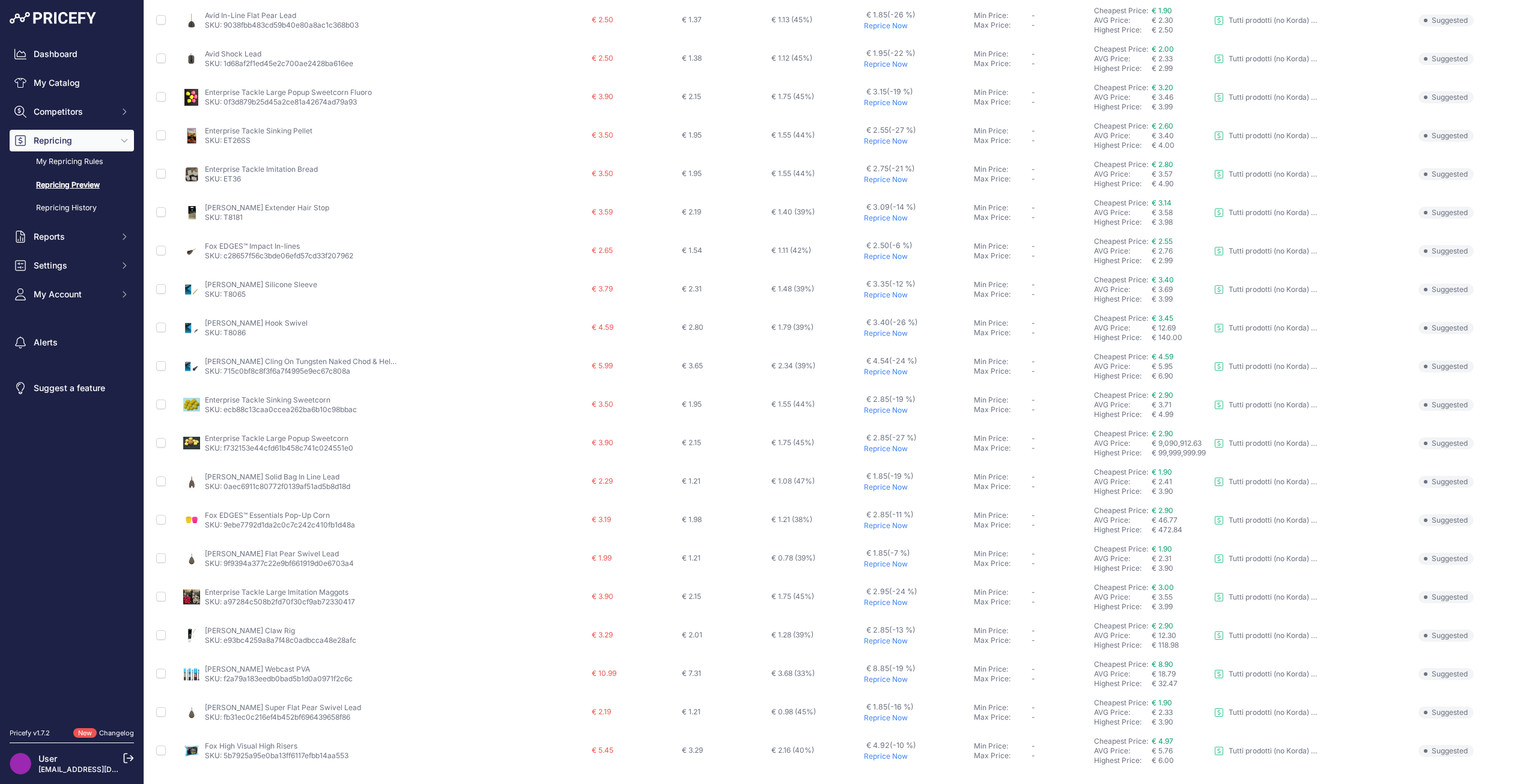
scroll to position [181, 0]
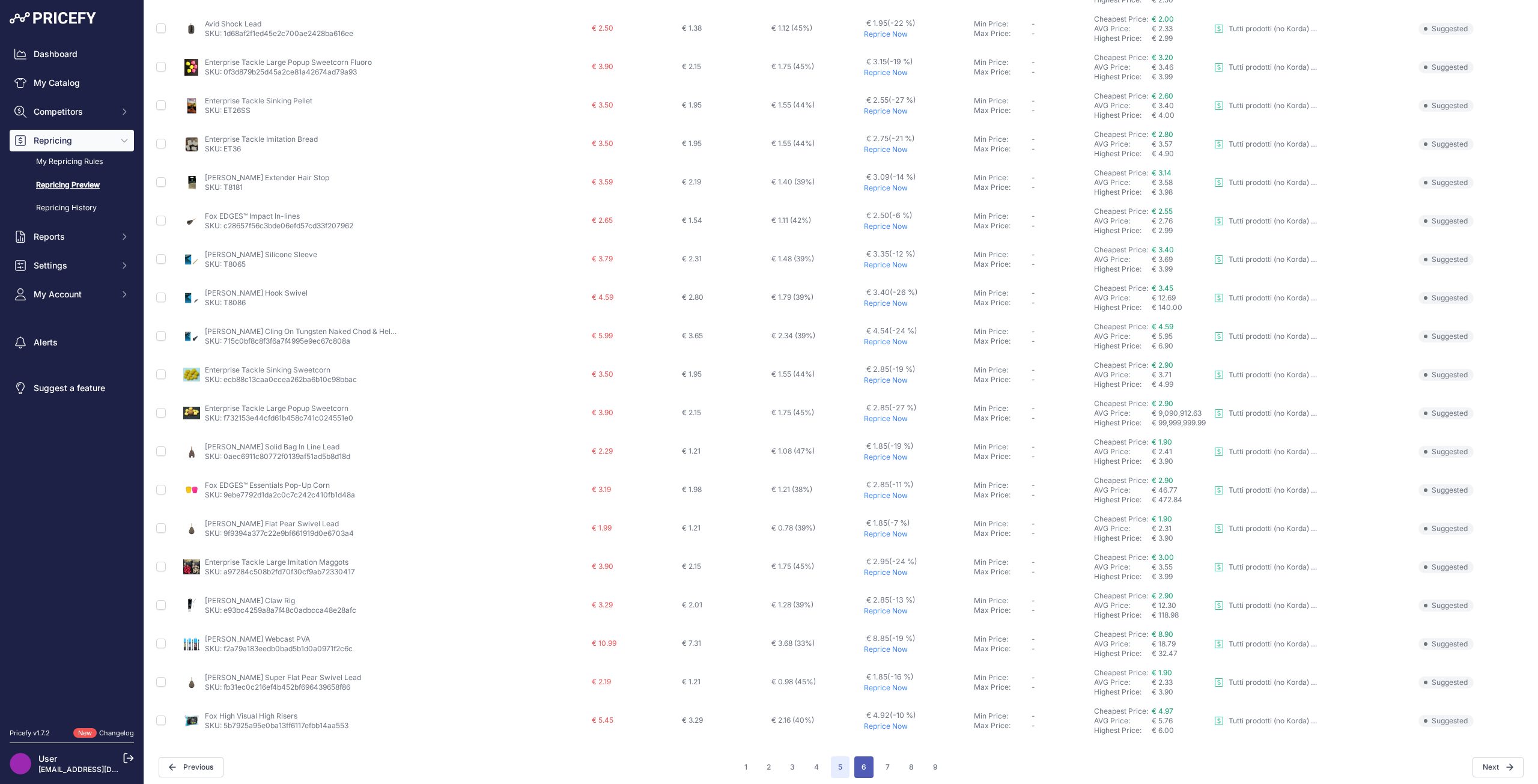
click at [854, 757] on button "6" at bounding box center [864, 766] width 19 height 21
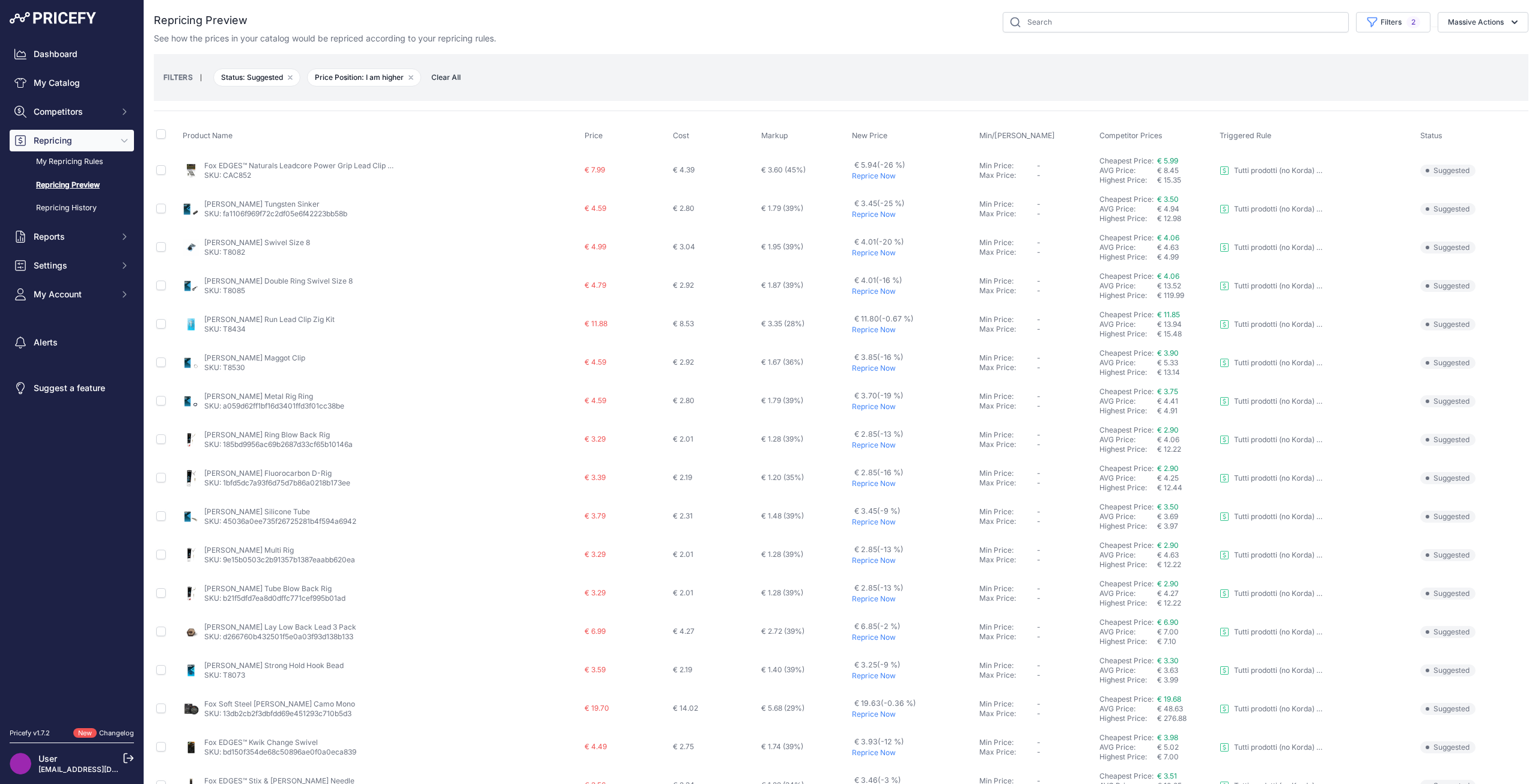
click at [863, 328] on p "Reprice Now" at bounding box center [913, 329] width 122 height 9
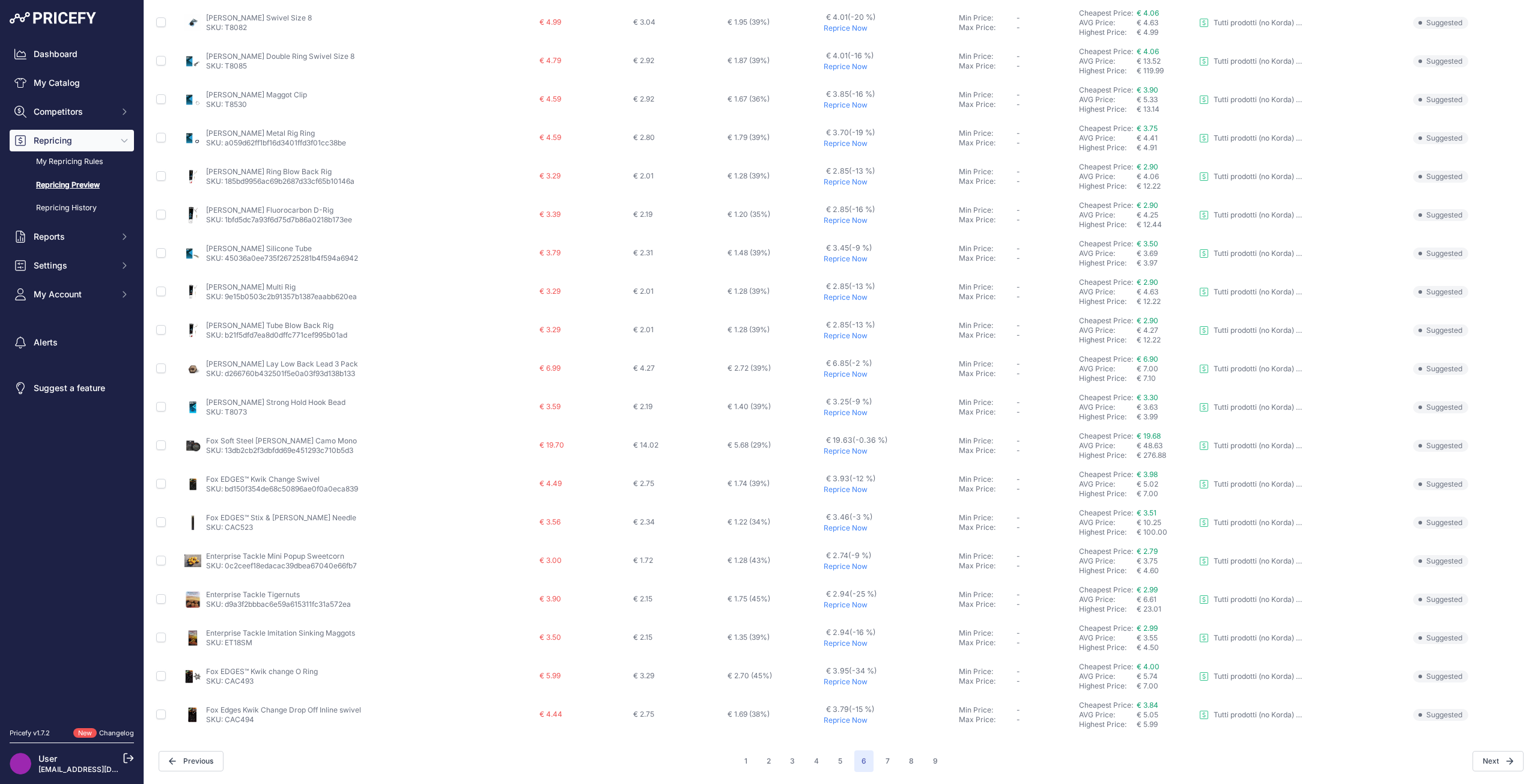
scroll to position [187, 0]
click at [834, 449] on p "Reprice Now" at bounding box center [889, 450] width 131 height 9
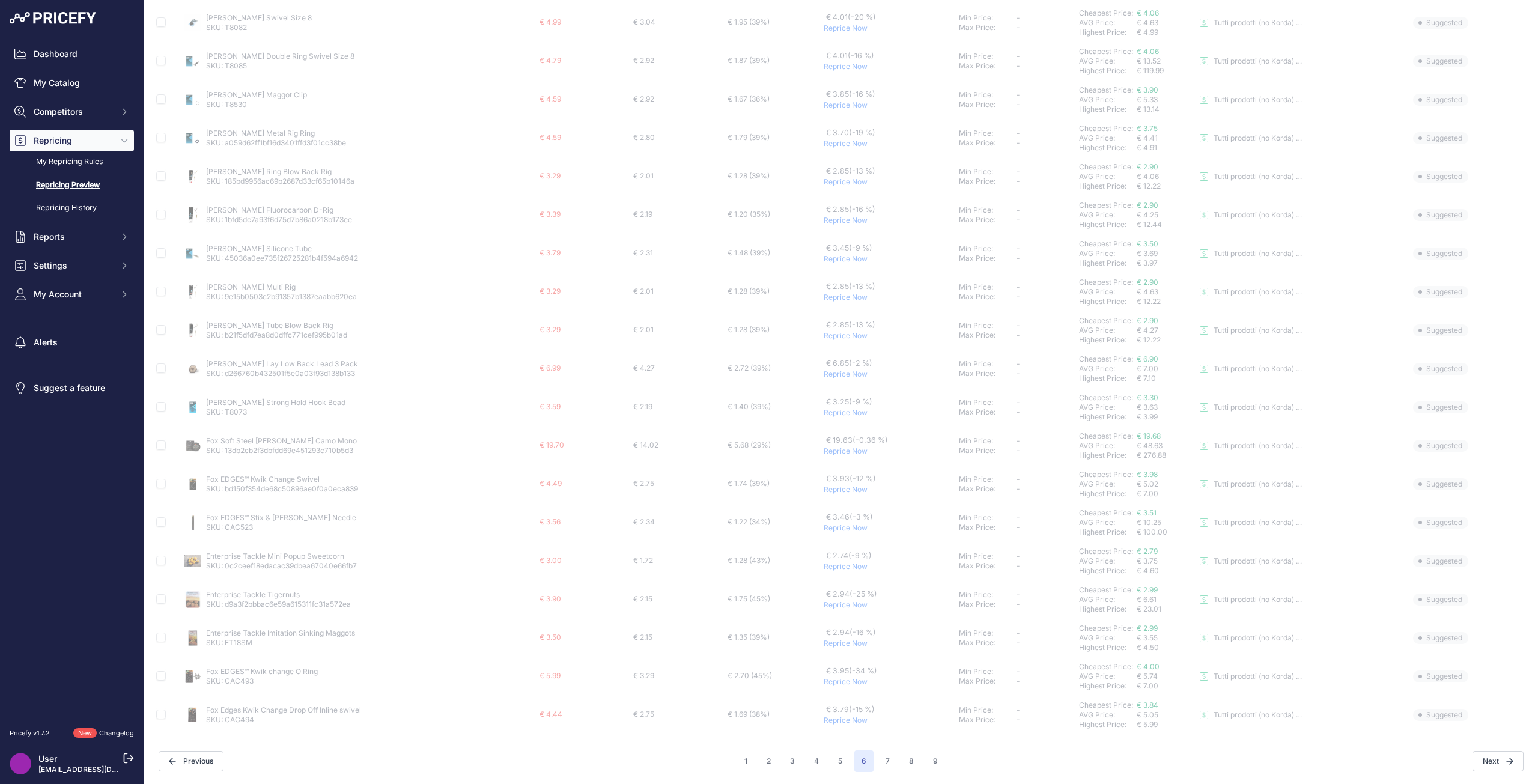
scroll to position [218, 0]
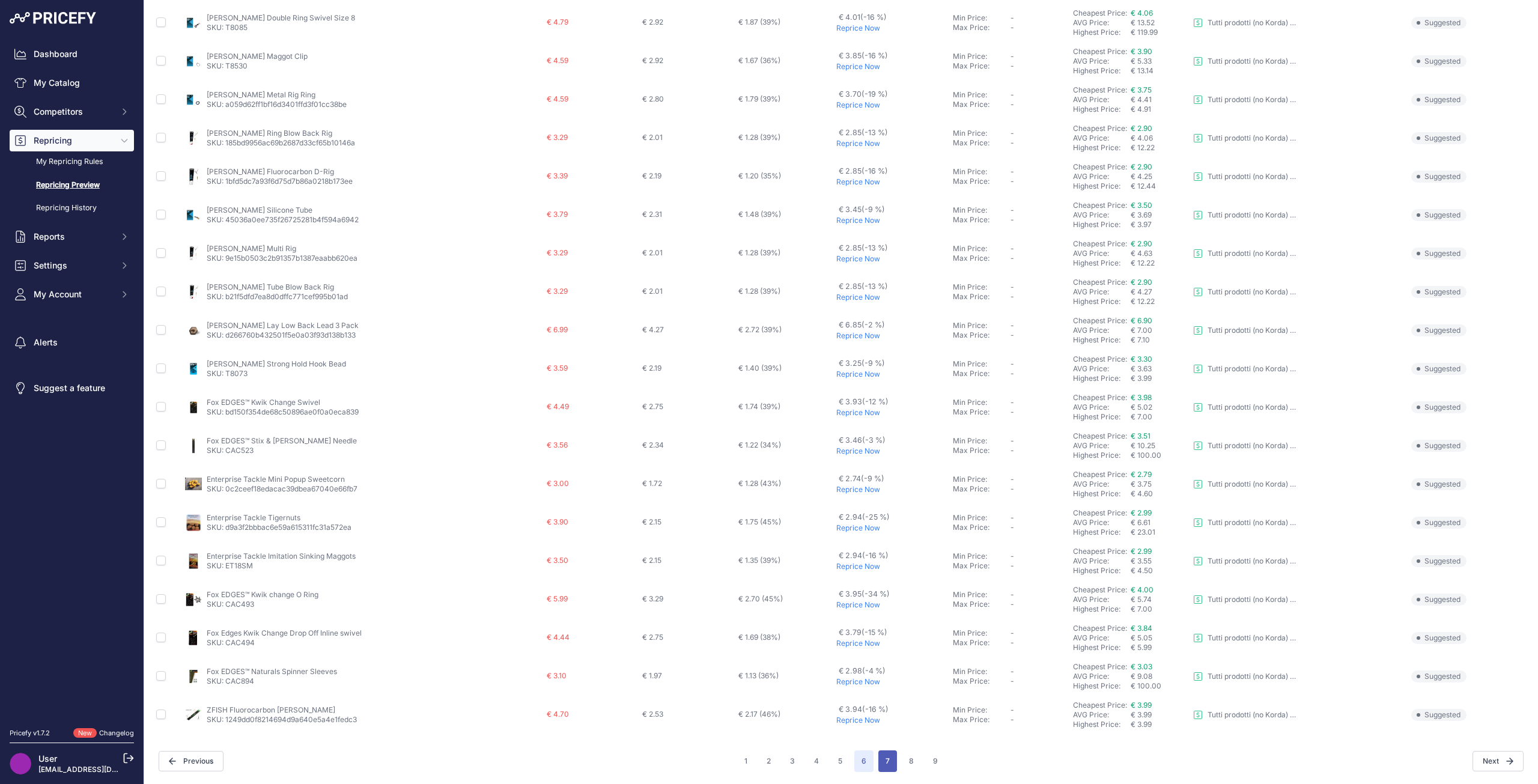
click at [883, 757] on button "7" at bounding box center [888, 760] width 19 height 21
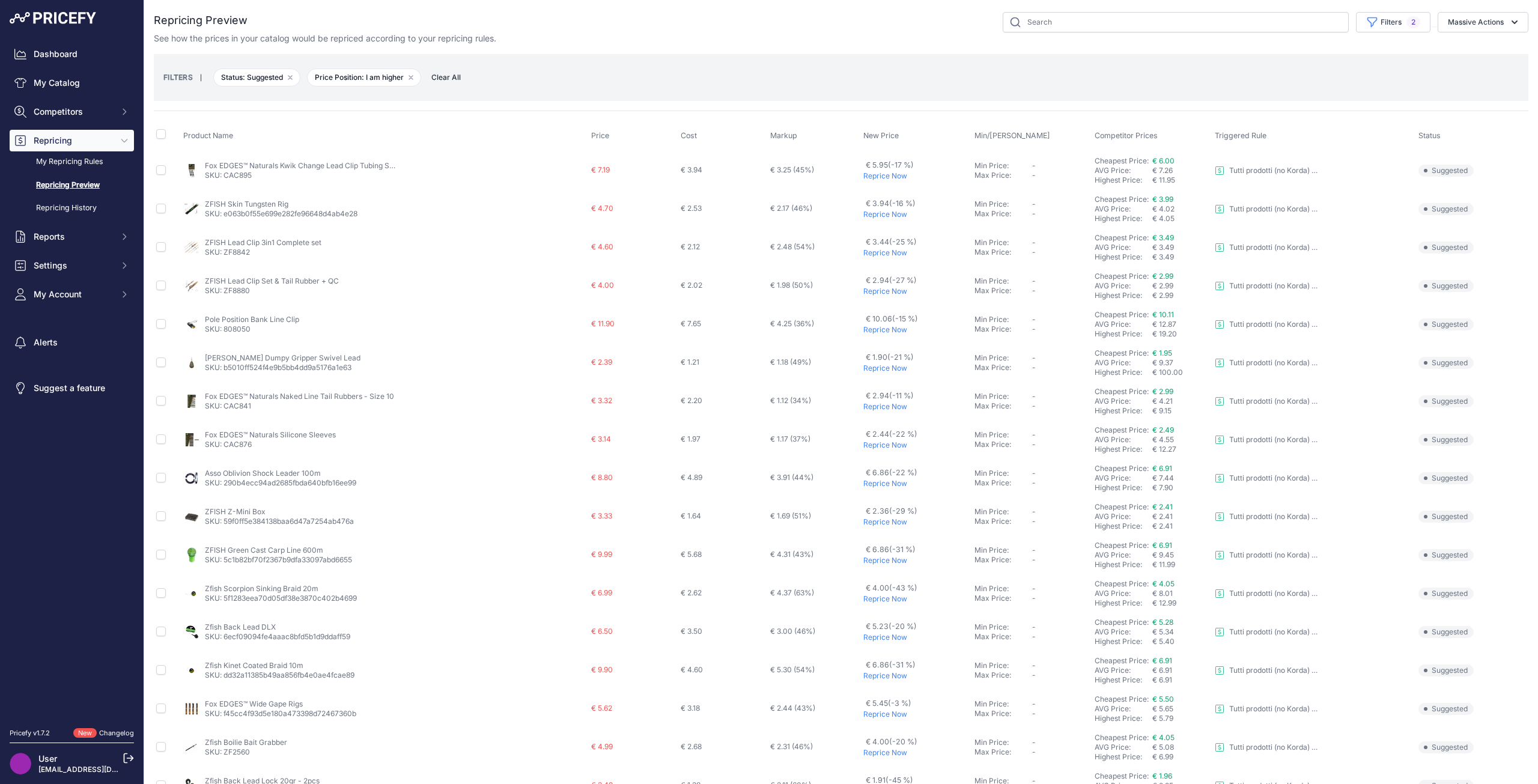
click at [893, 329] on p "Reprice Now" at bounding box center [917, 329] width 107 height 9
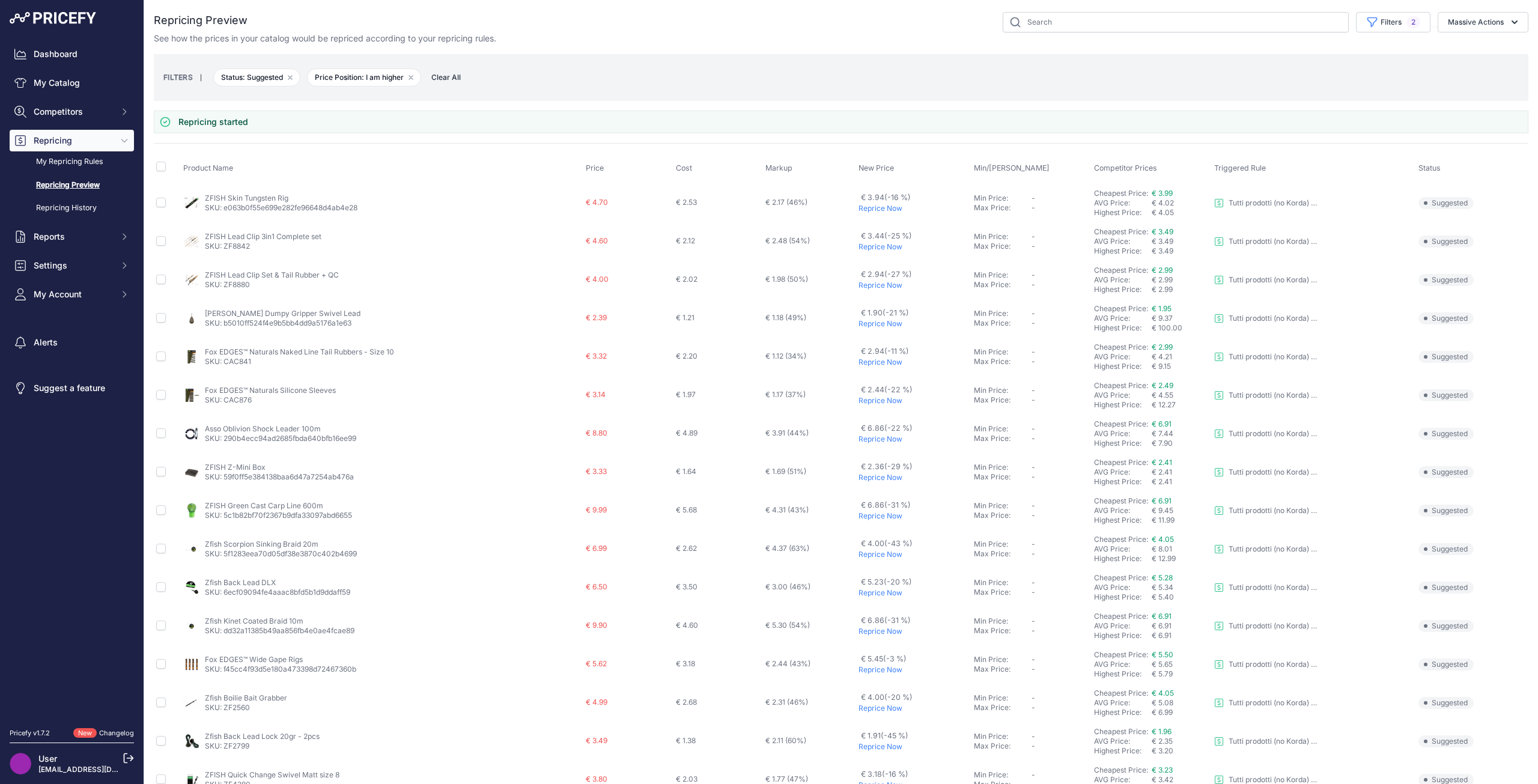
click at [858, 439] on p "Reprice Now" at bounding box center [914, 438] width 111 height 9
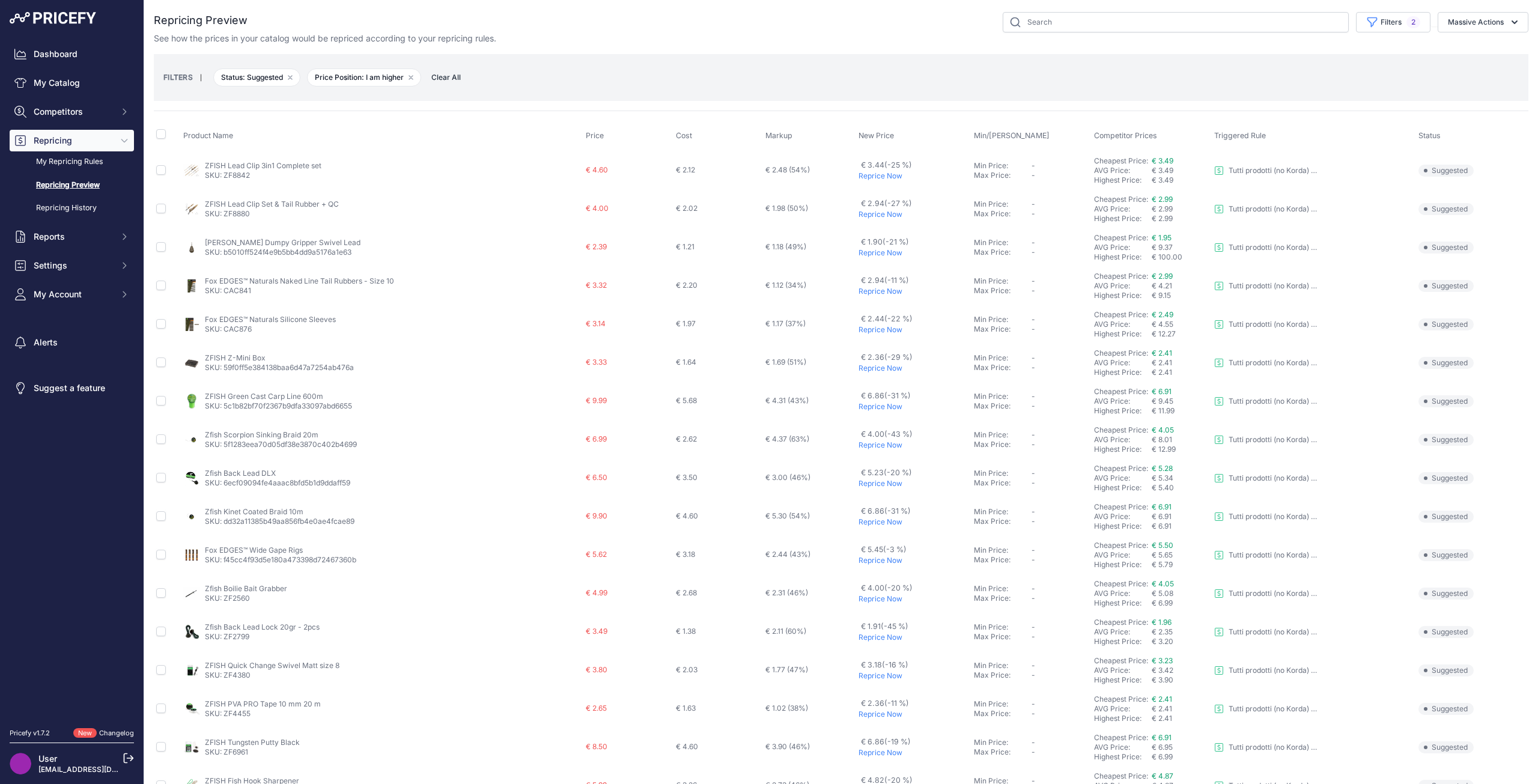
drag, startPoint x: 202, startPoint y: 395, endPoint x: 324, endPoint y: 394, distance: 122.0
click at [324, 394] on div "ZFISH Green Cast Carp Line 600m SKU: 5c1b82bf70f2367b9dfa33097abd6655" at bounding box center [382, 401] width 397 height 19
copy link "ZFISH Green Cast Carp Line 600m"
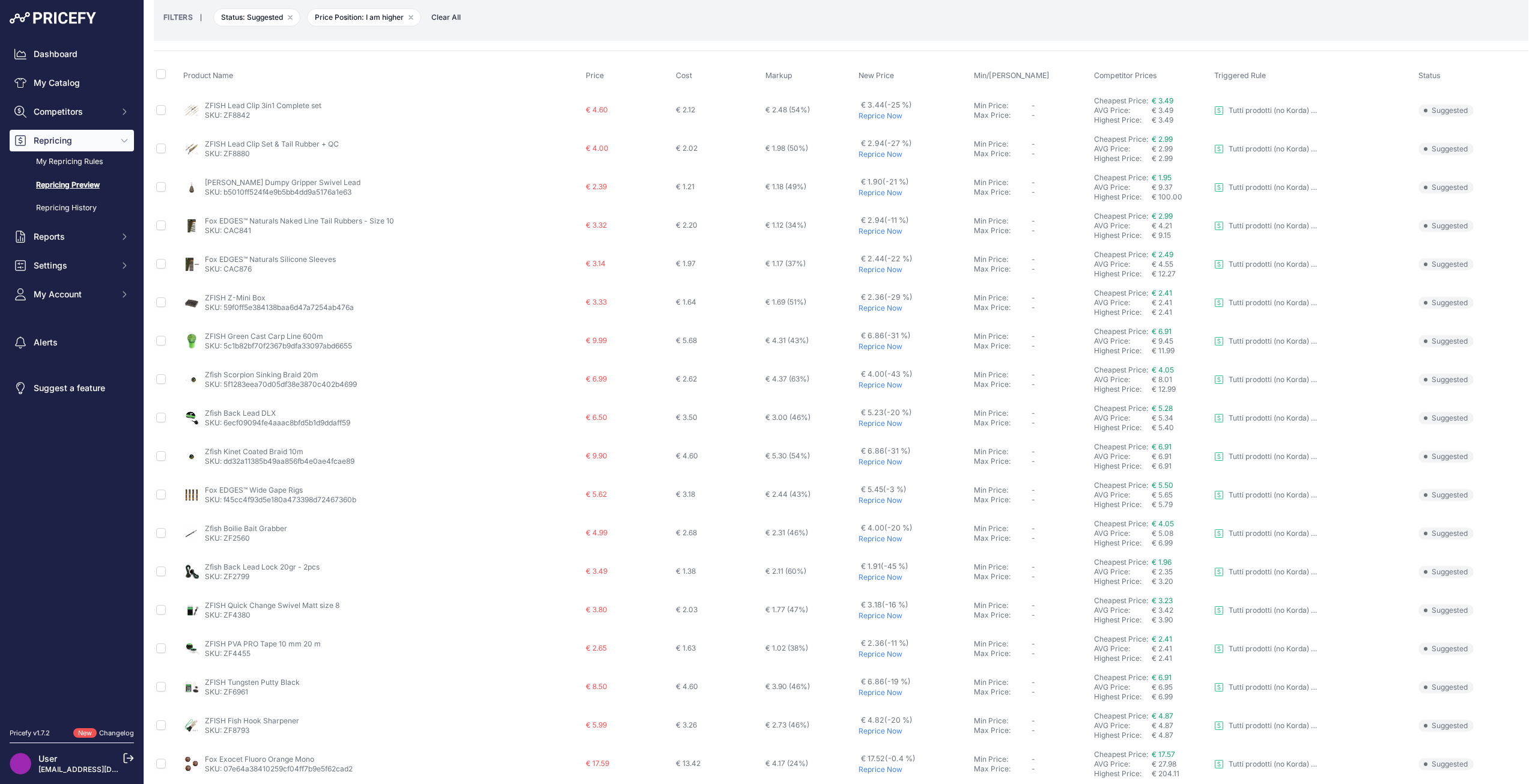
click at [868, 388] on p "Reprice Now" at bounding box center [914, 384] width 111 height 9
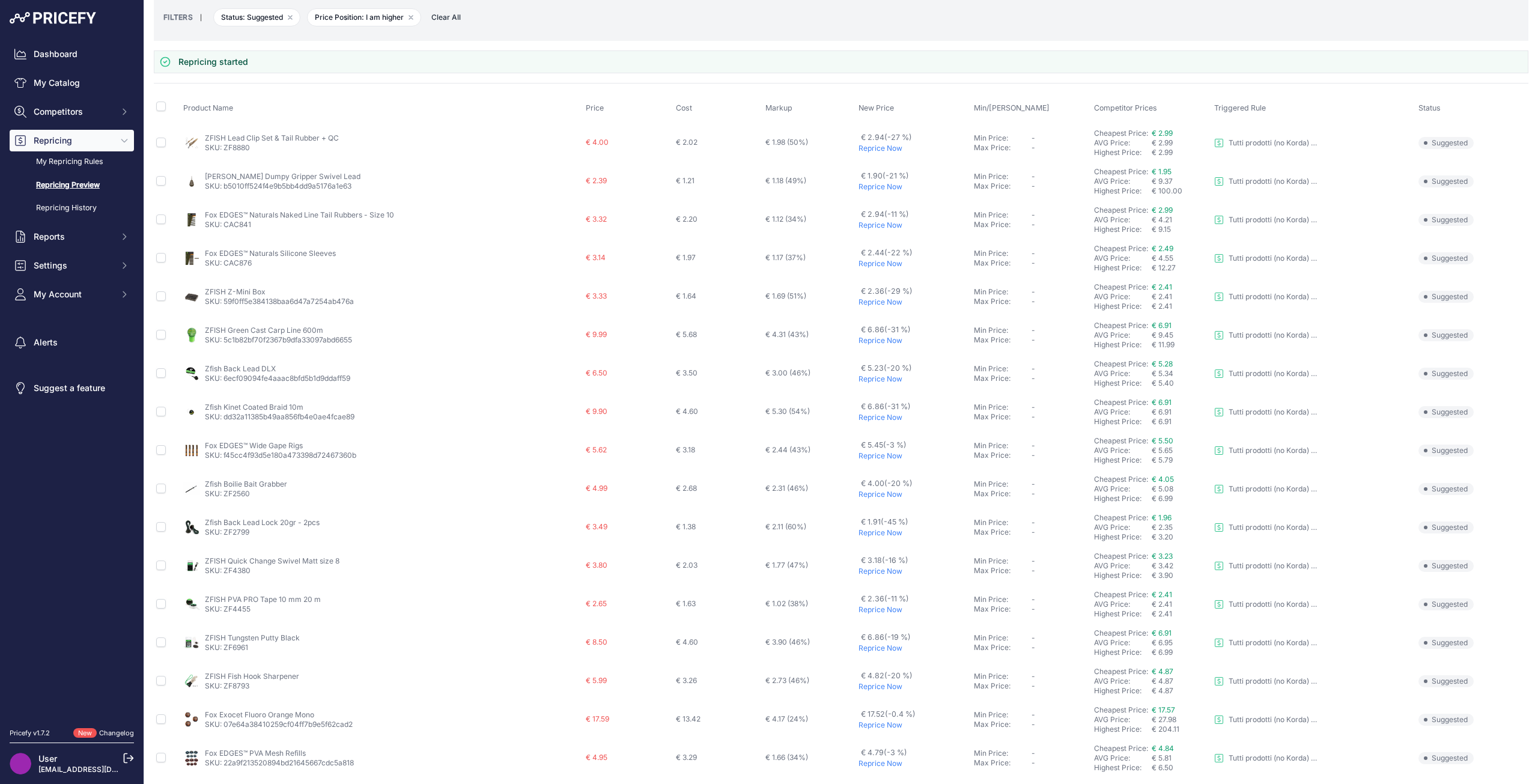
click at [868, 416] on p "Reprice Now" at bounding box center [914, 417] width 111 height 9
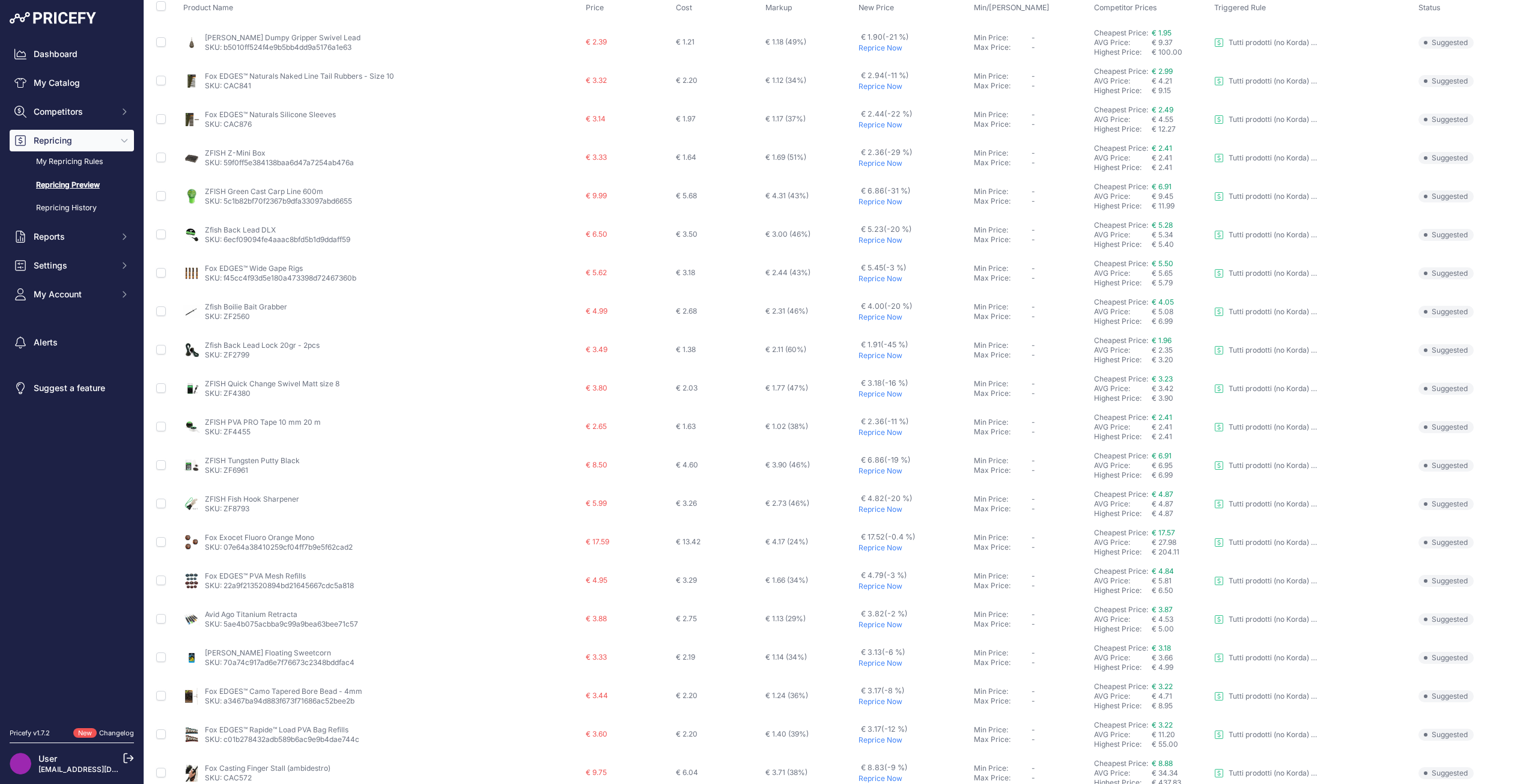
scroll to position [181, 0]
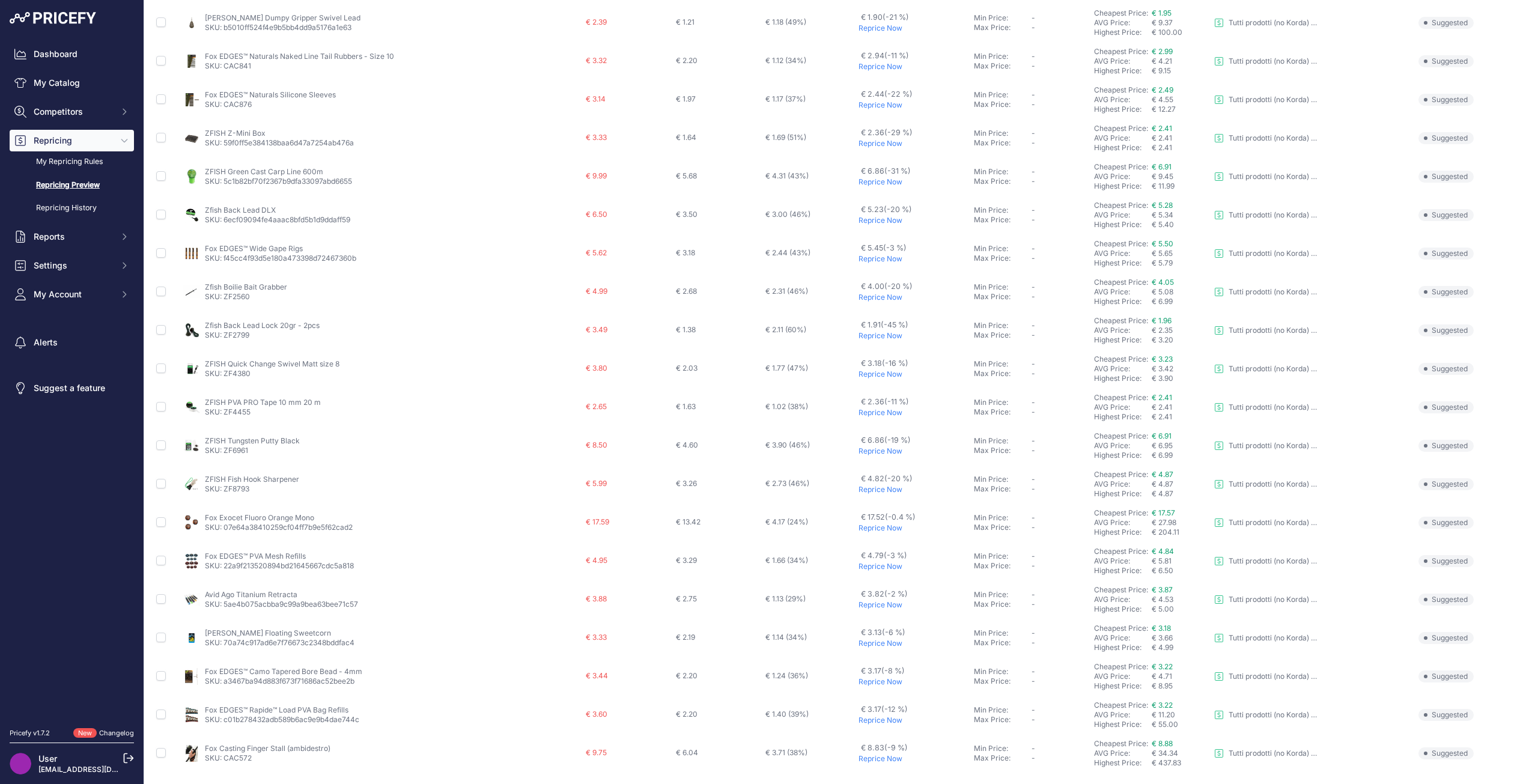
click at [864, 452] on p "Reprice Now" at bounding box center [914, 450] width 111 height 9
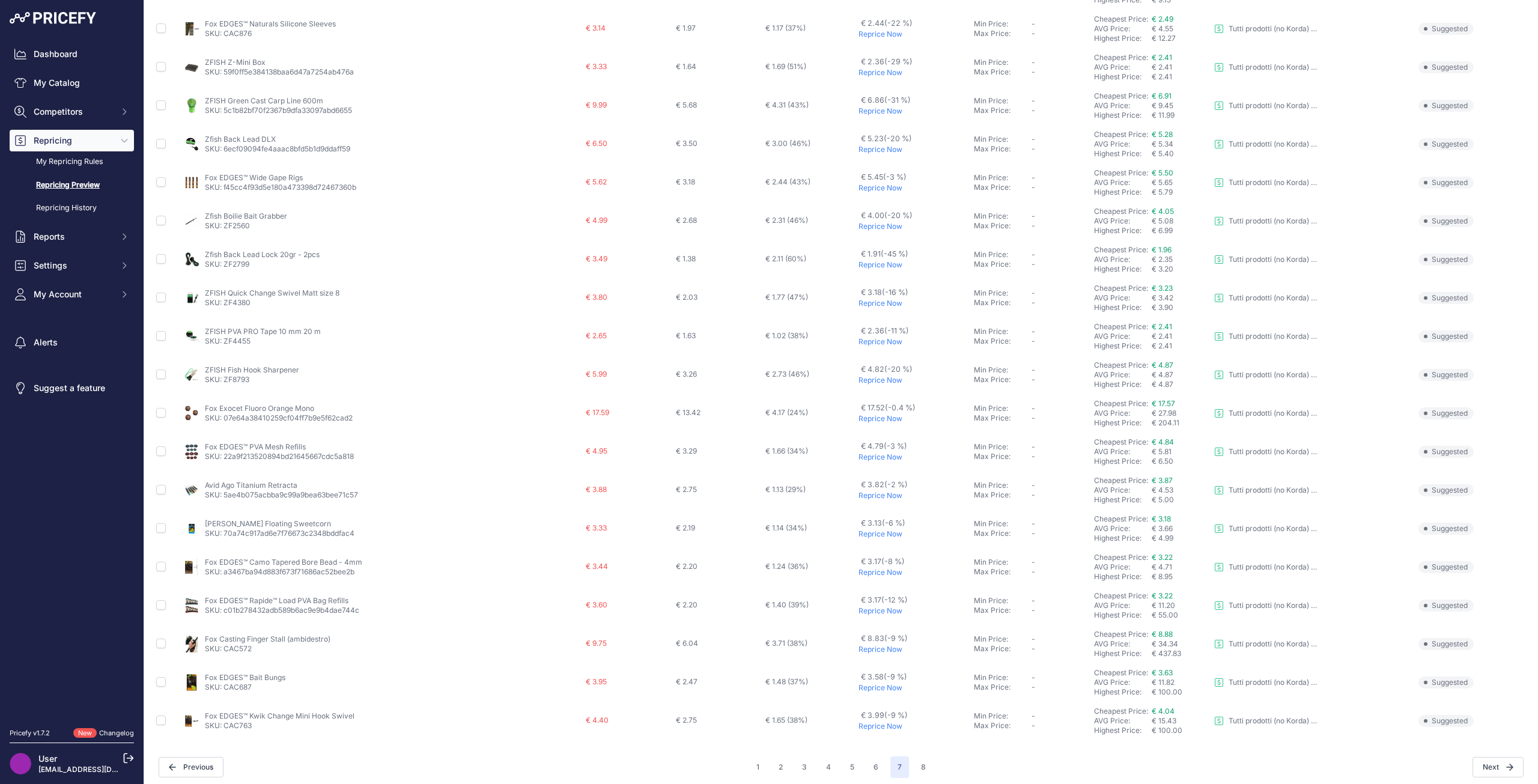
scroll to position [148, 0]
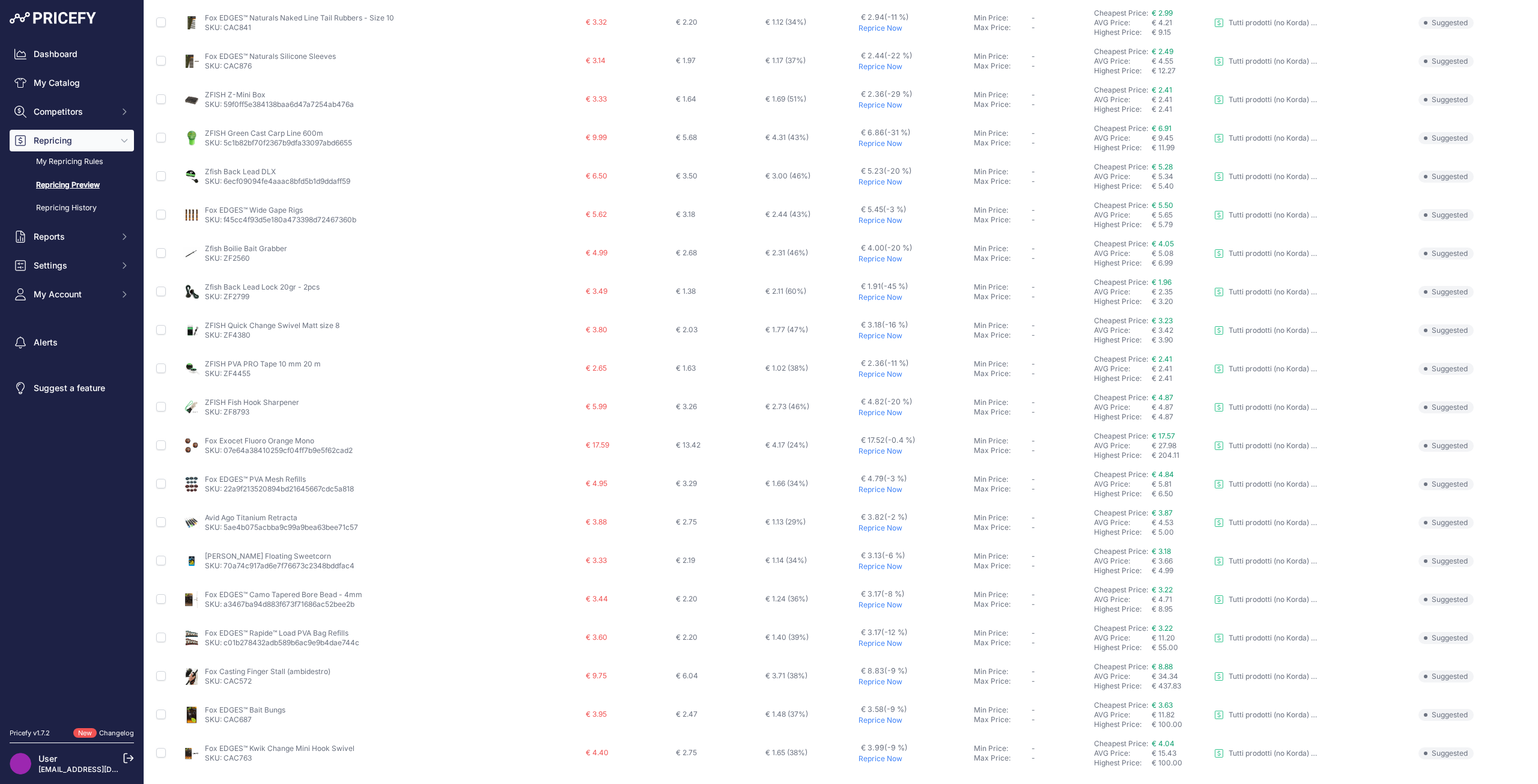
click at [867, 451] on p "Reprice Now" at bounding box center [914, 450] width 111 height 9
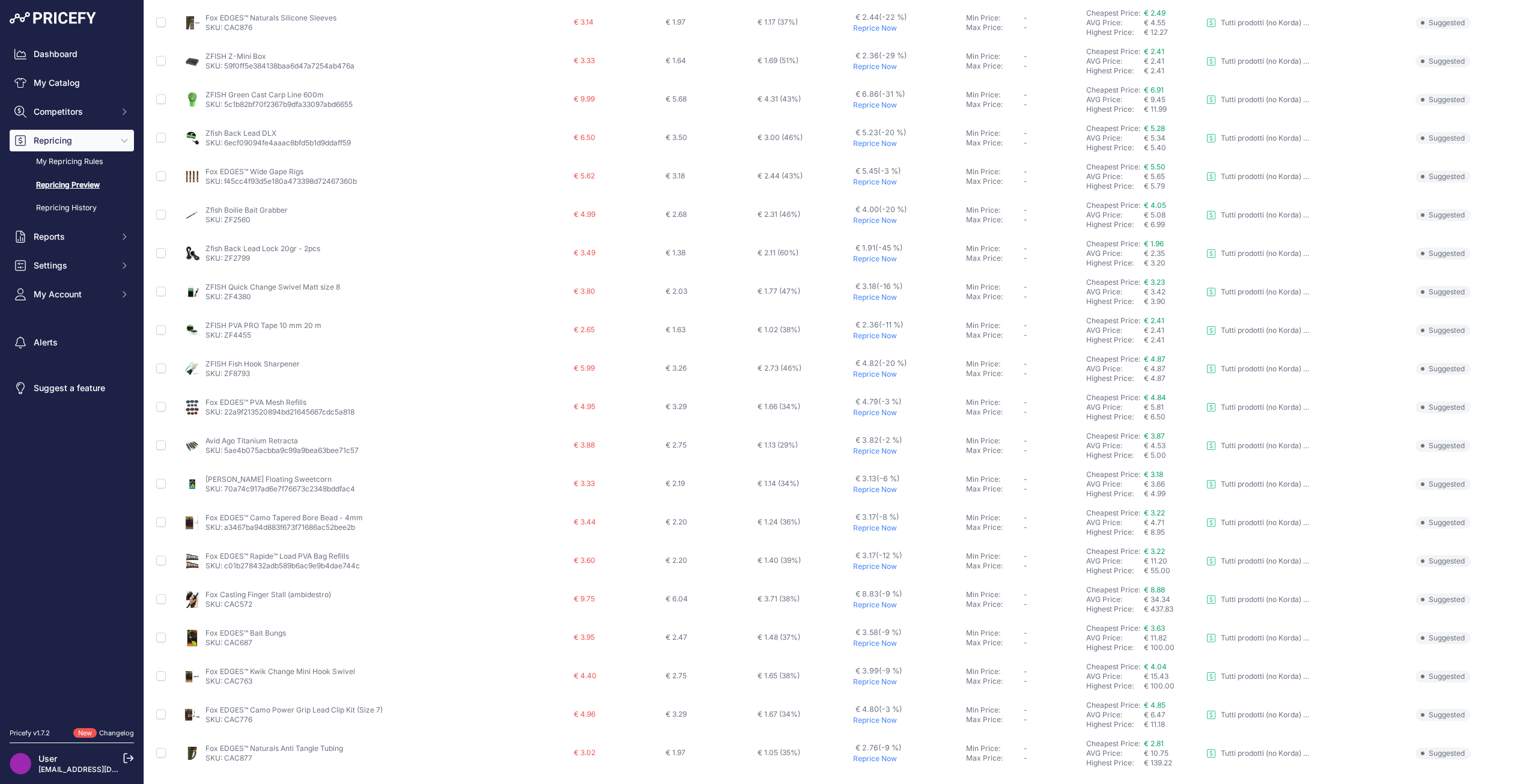
click at [862, 603] on p "Reprice Now" at bounding box center [907, 604] width 108 height 9
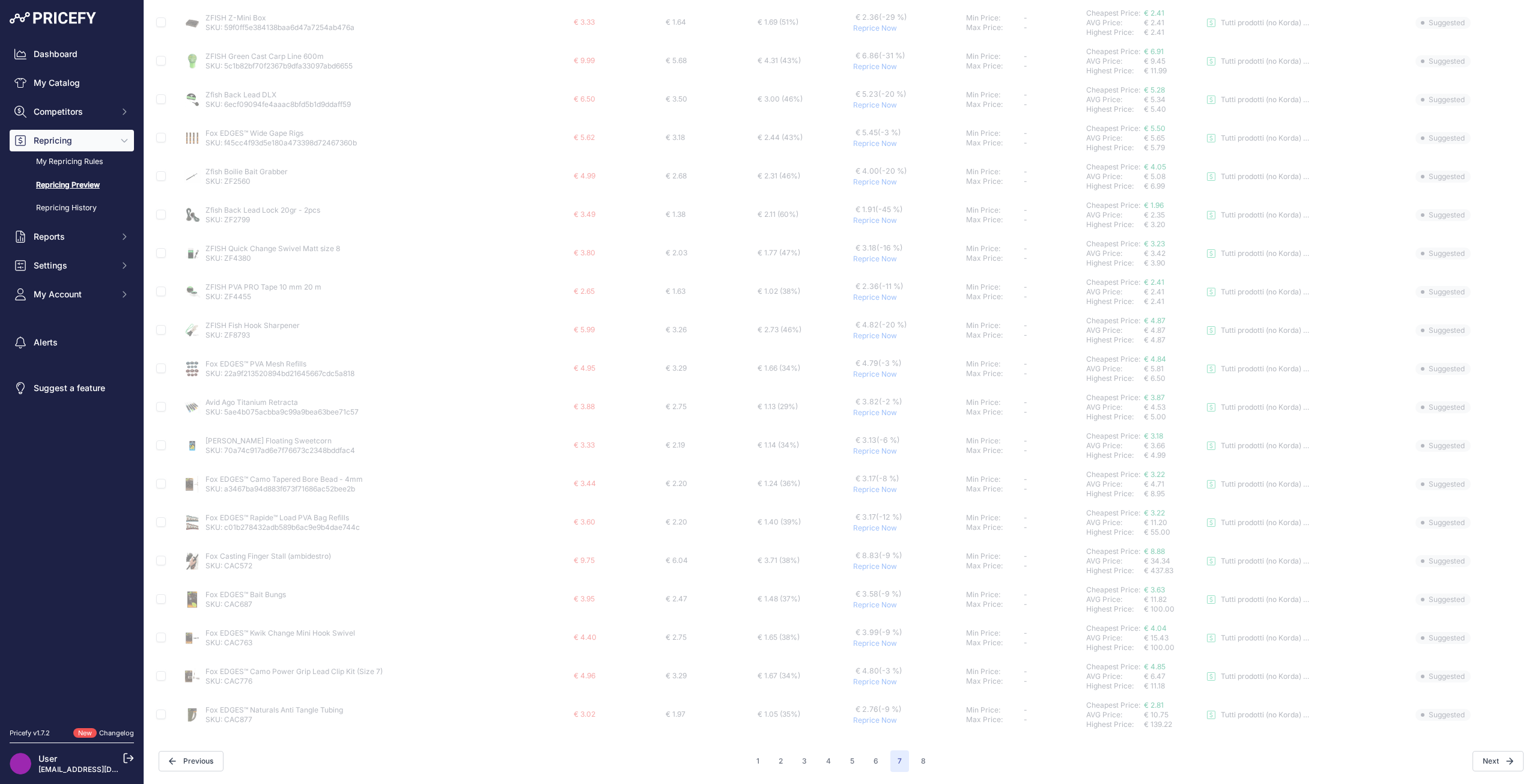
scroll to position [218, 0]
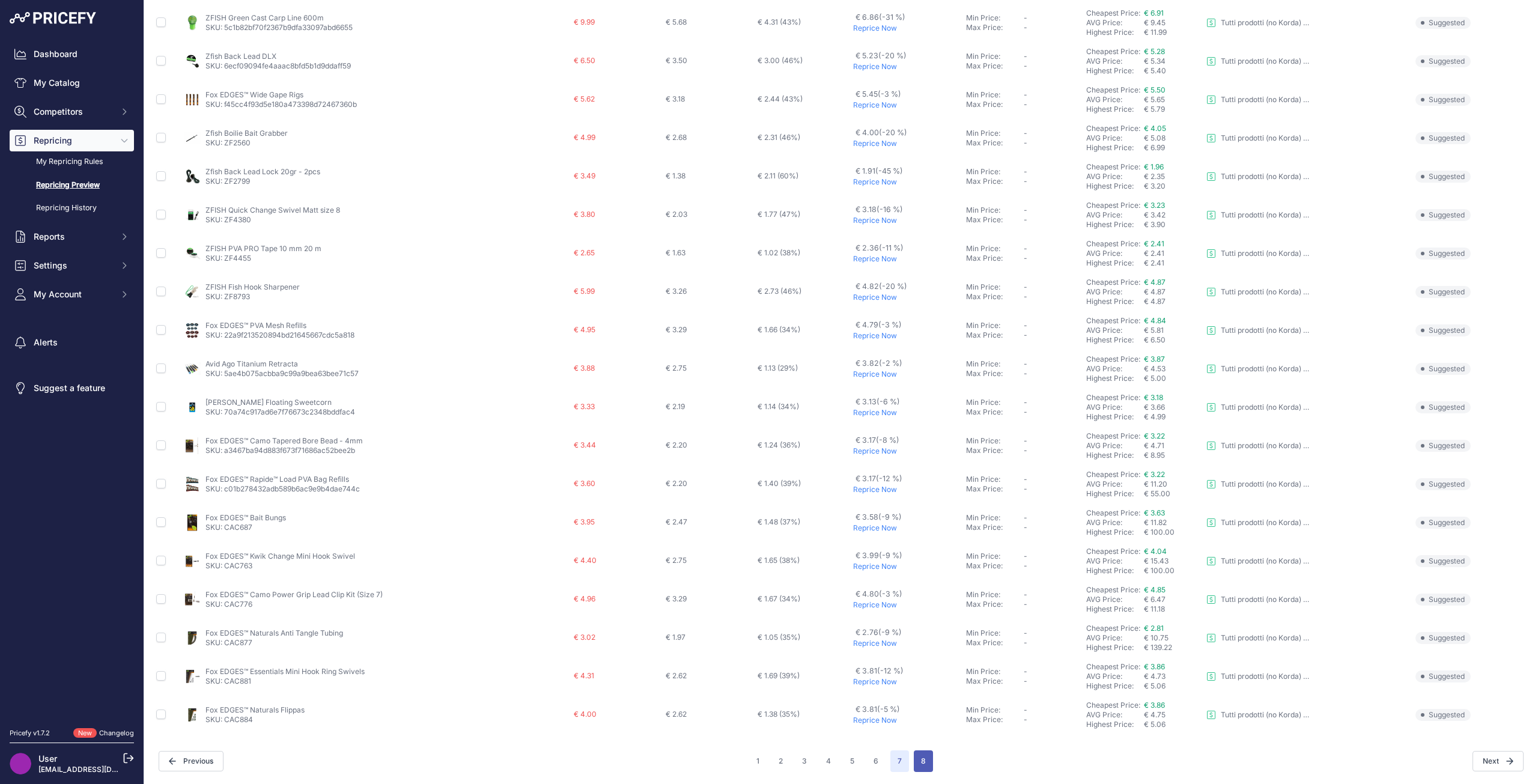
click at [918, 757] on button "8" at bounding box center [923, 760] width 19 height 21
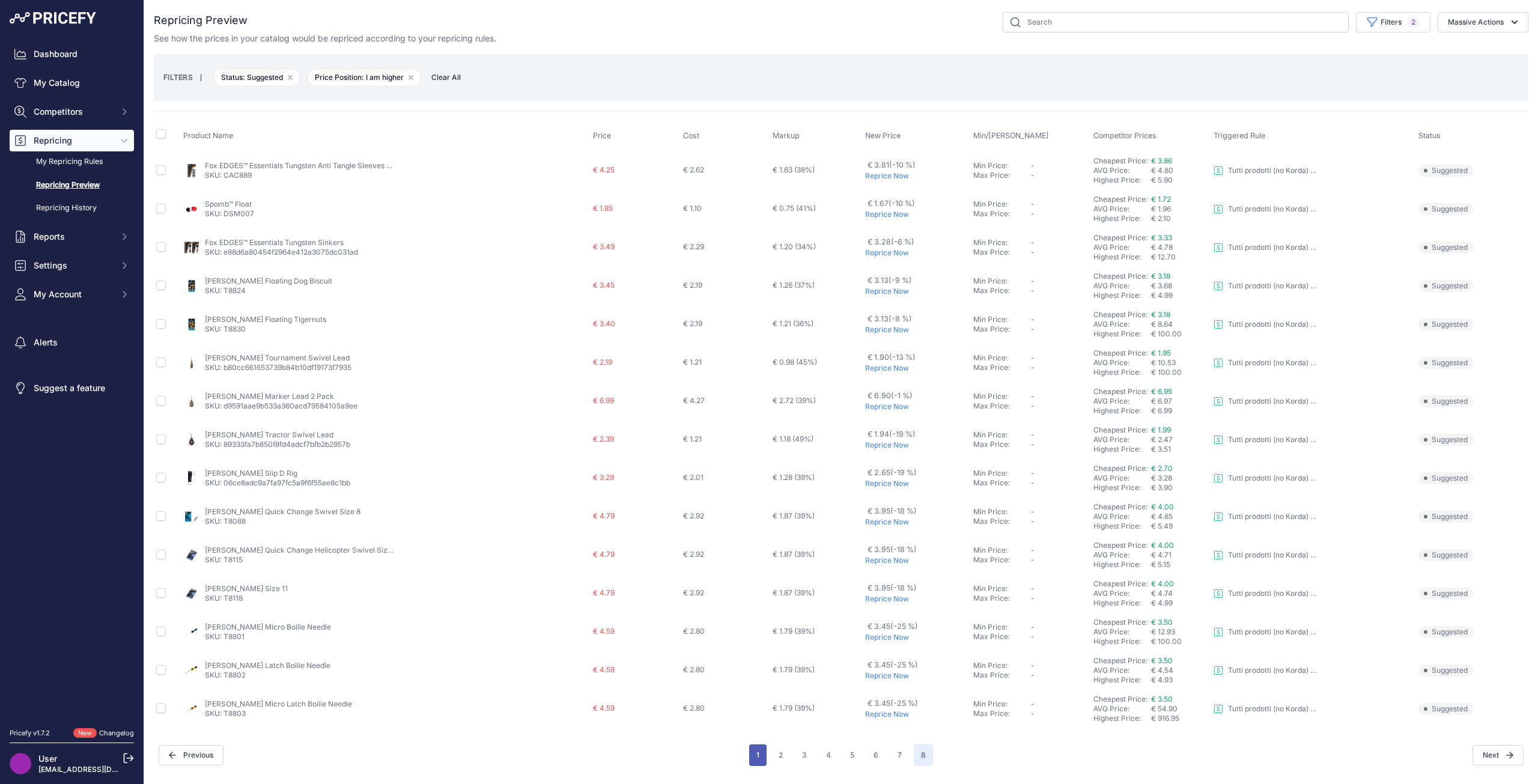
click at [766, 750] on button "1" at bounding box center [758, 754] width 17 height 21
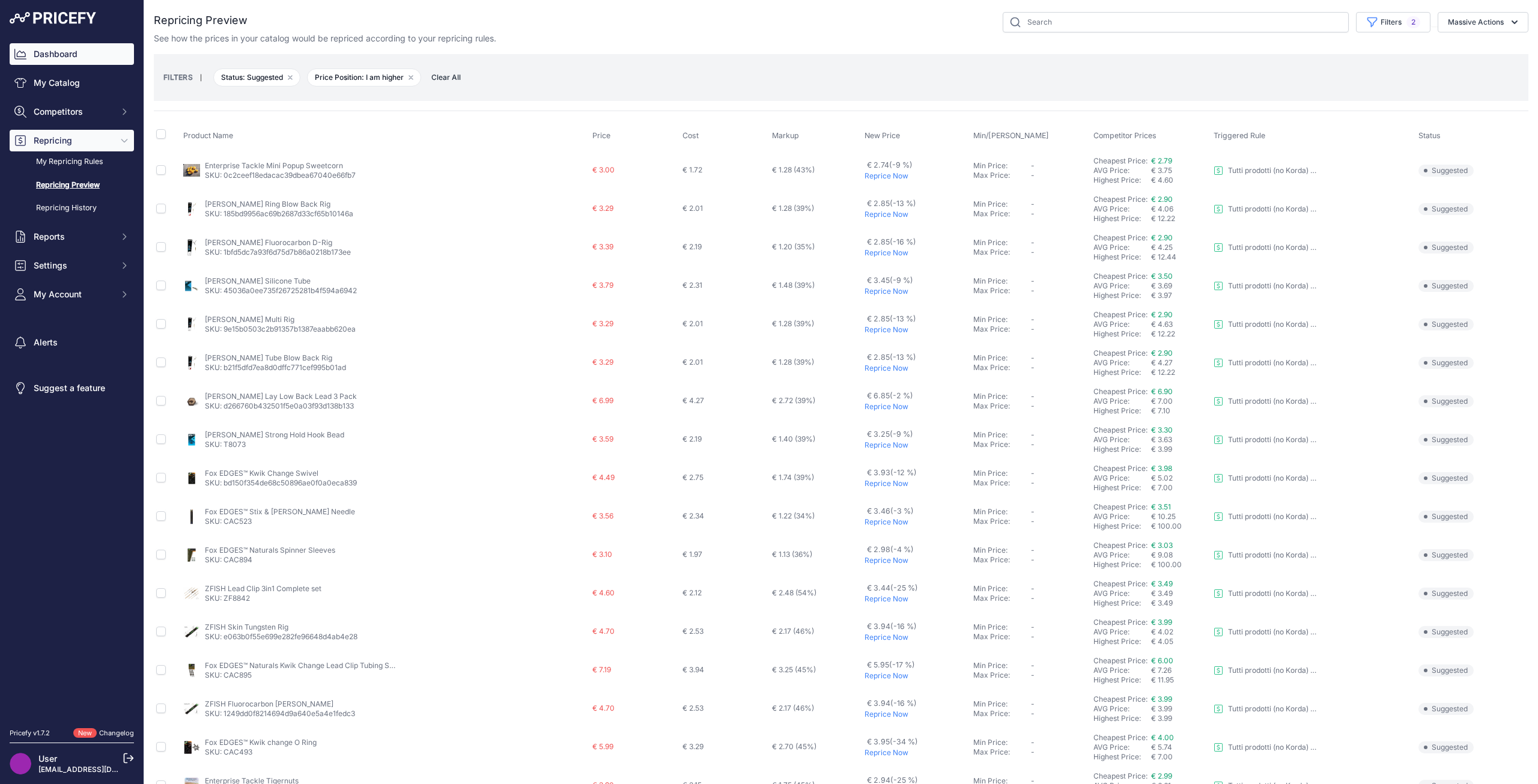
click at [75, 53] on link "Dashboard" at bounding box center [71, 53] width 125 height 21
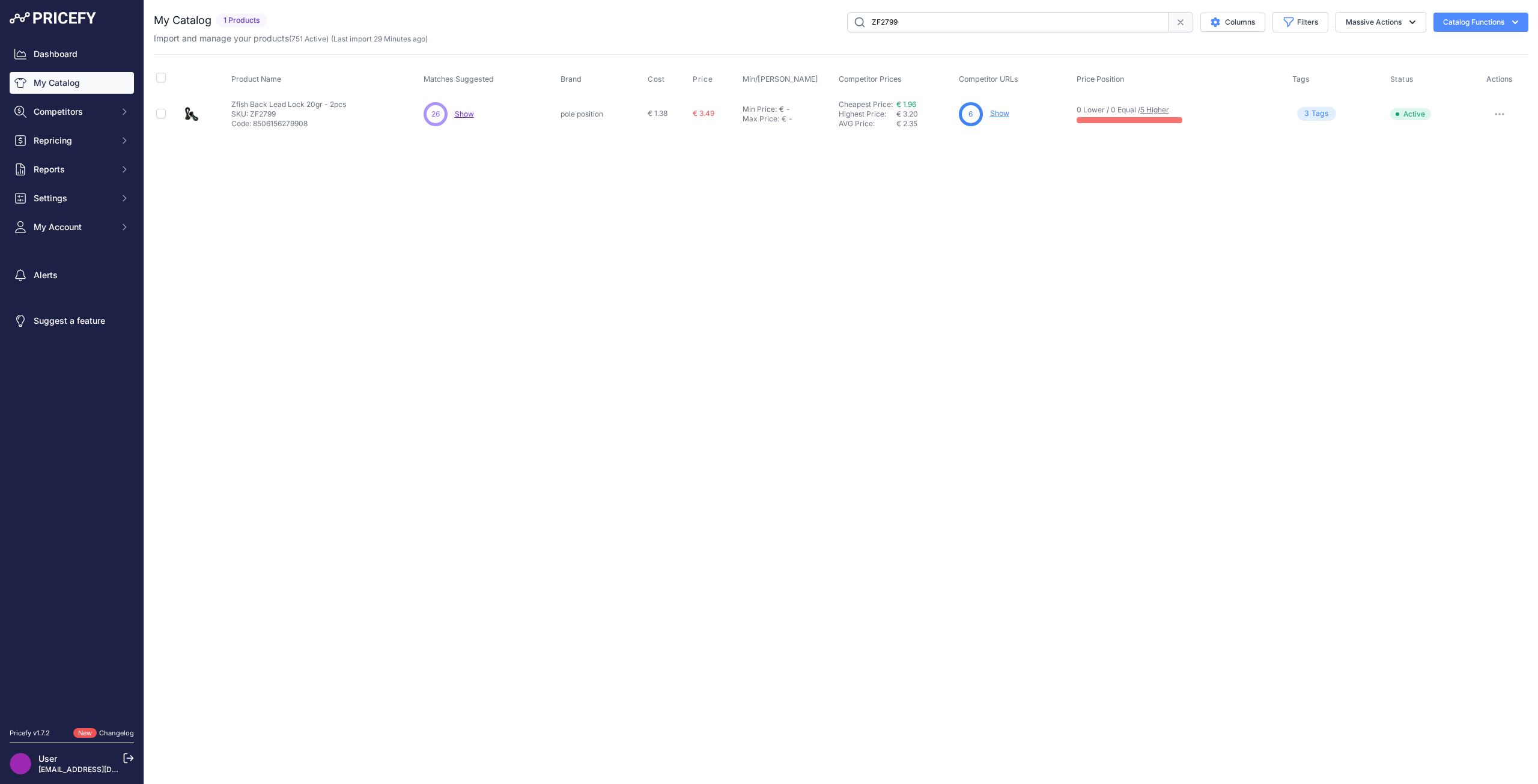
click at [1000, 113] on link "Show" at bounding box center [1000, 113] width 19 height 9
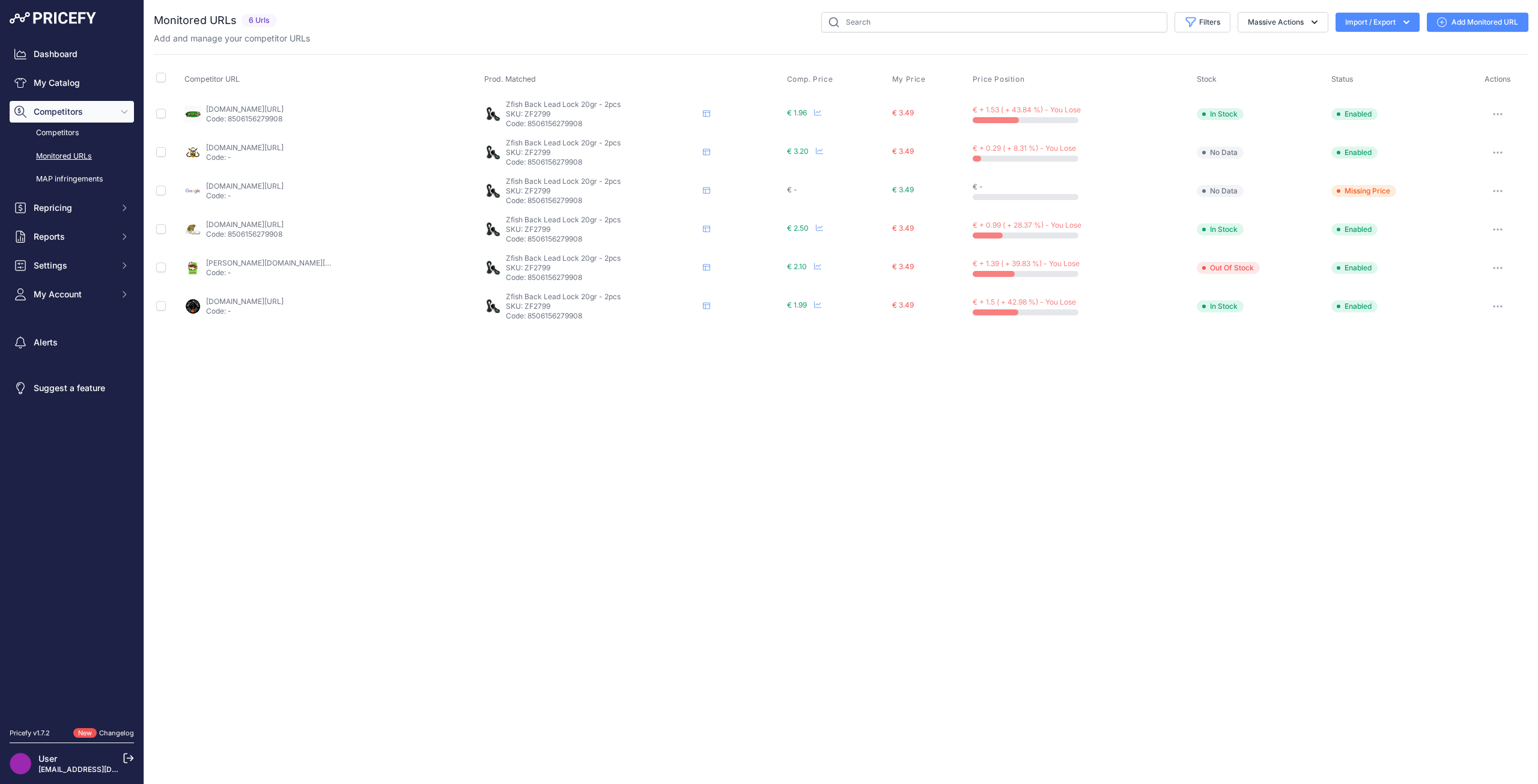
click at [1498, 151] on icon "button" at bounding box center [1498, 152] width 9 height 3
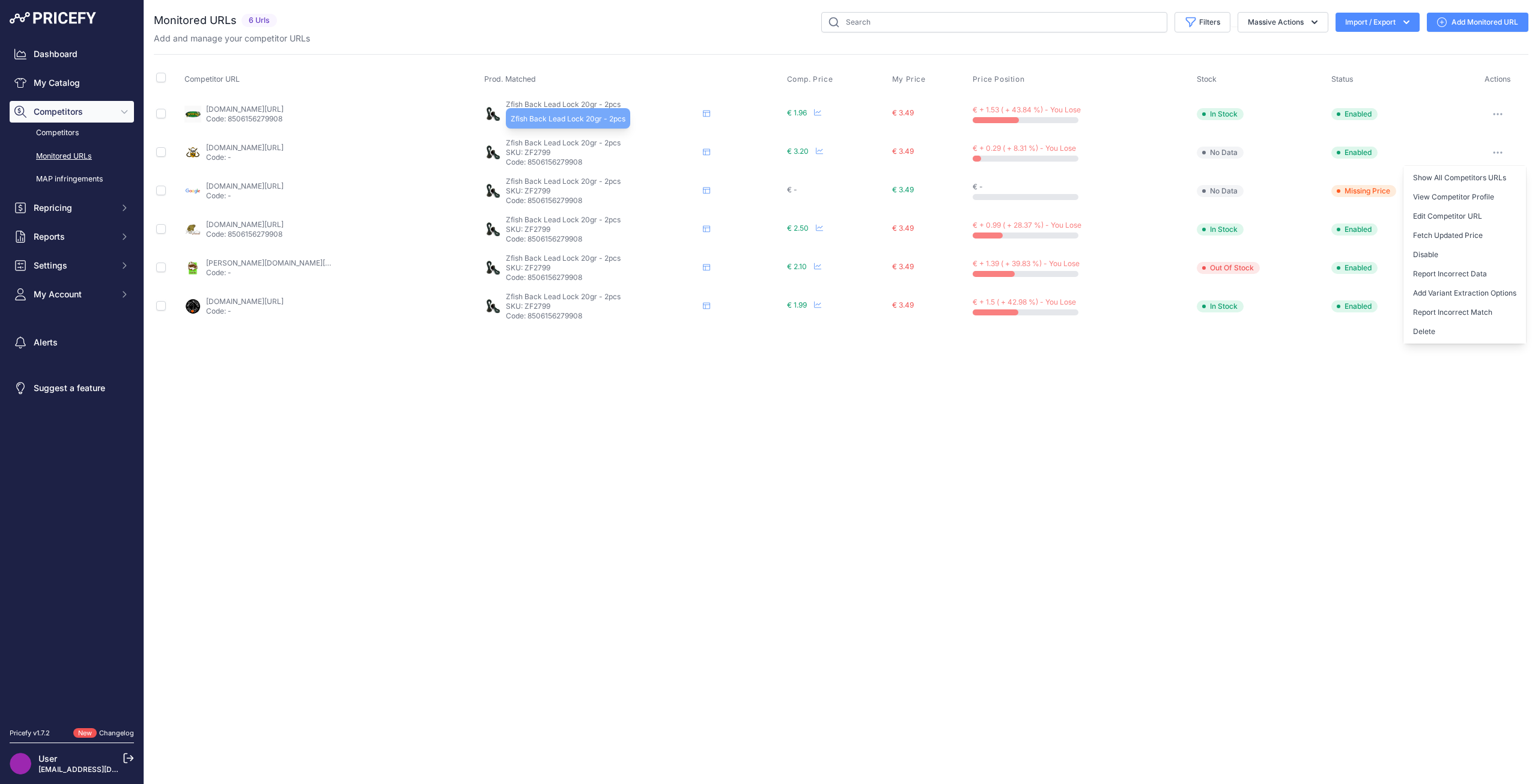
click at [549, 144] on span "Zfish Back Lead Lock 20gr - 2pcs" at bounding box center [563, 143] width 114 height 9
copy div "Zfish Back Lead Lock 20gr - 2pcs"
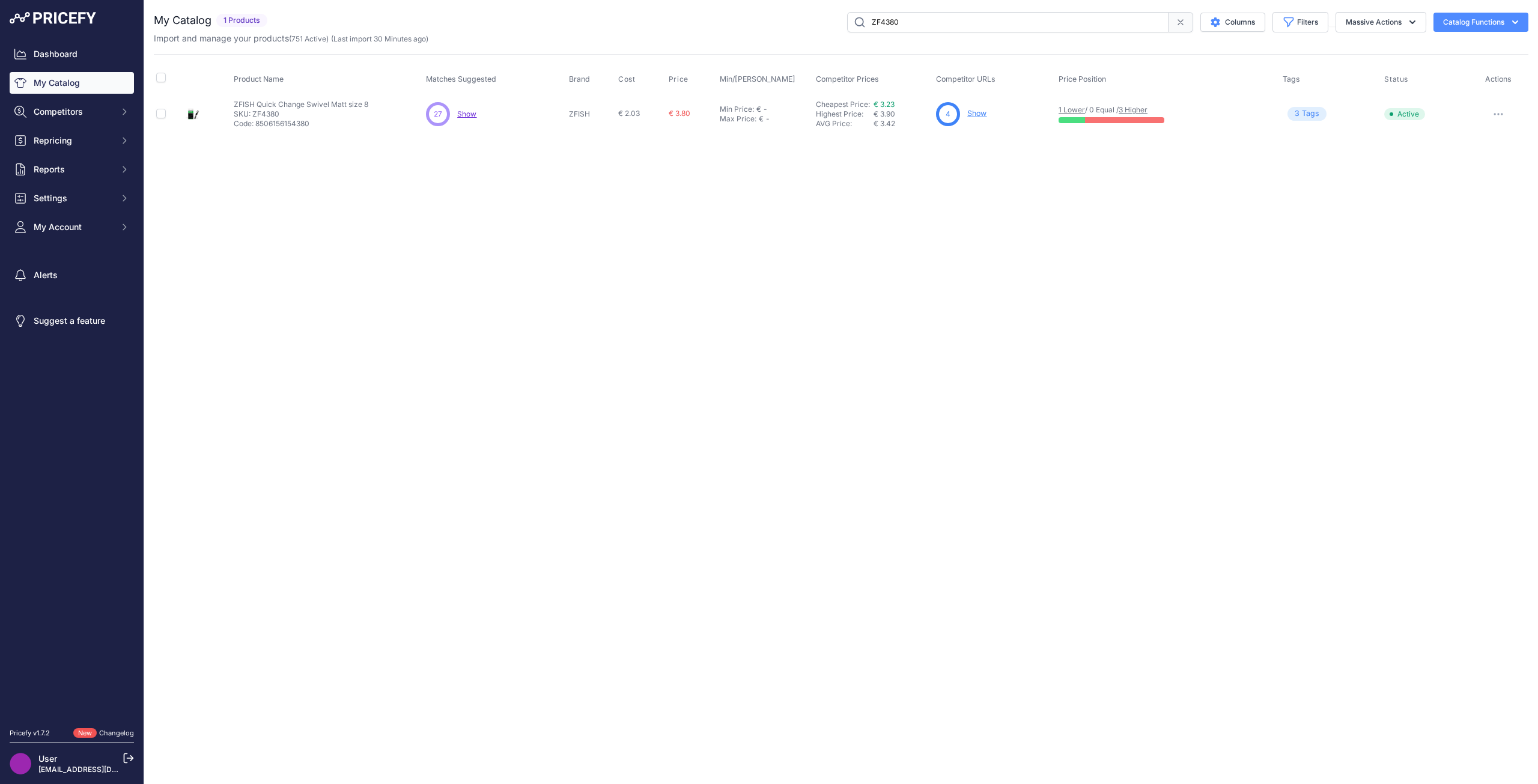
click at [979, 111] on link "Show" at bounding box center [977, 113] width 19 height 9
click at [1017, 115] on link "Show" at bounding box center [1010, 113] width 19 height 9
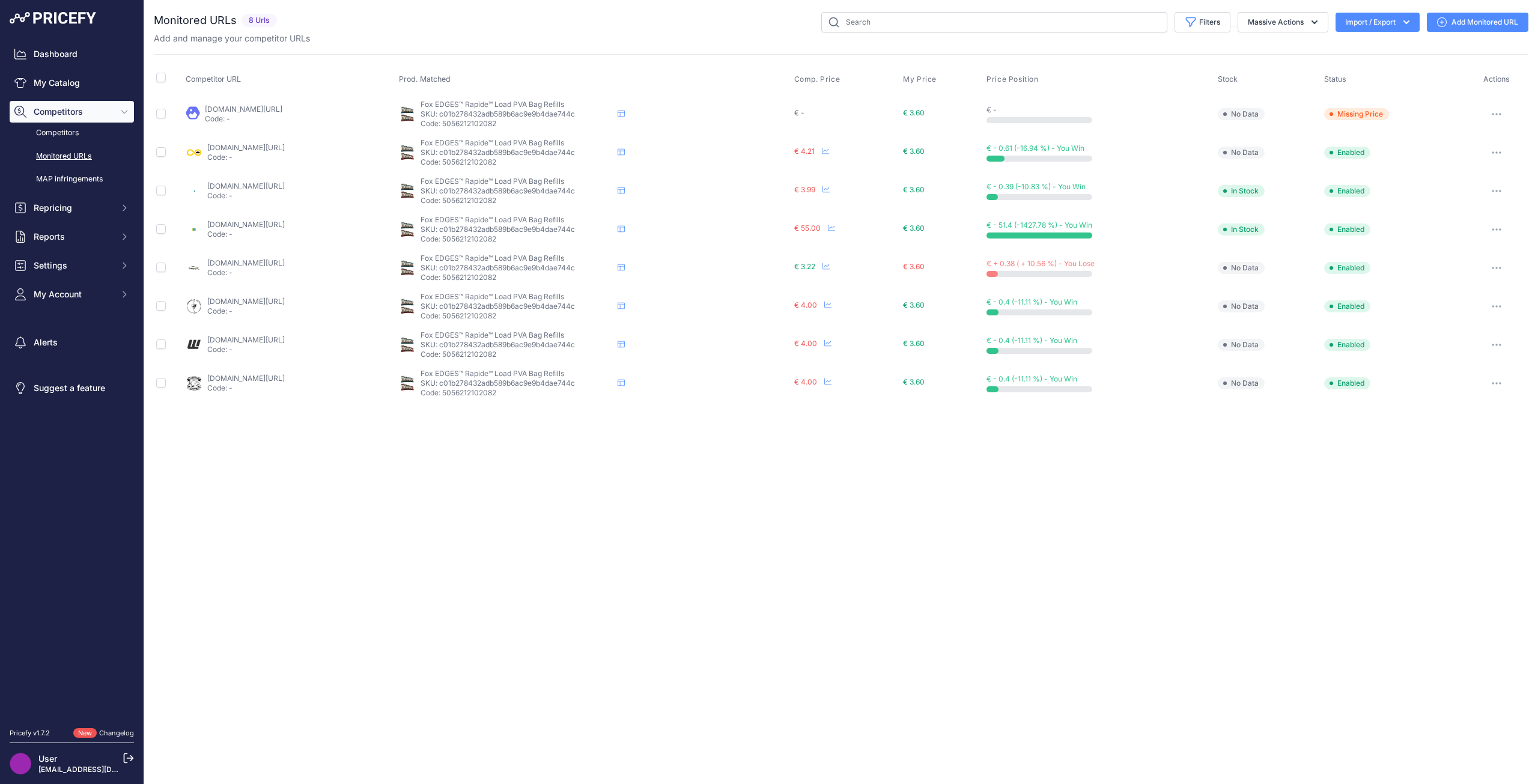
click at [856, 73] on th "Comp. Price" at bounding box center [846, 79] width 109 height 30
click at [840, 77] on span "Comp. Price" at bounding box center [817, 79] width 46 height 9
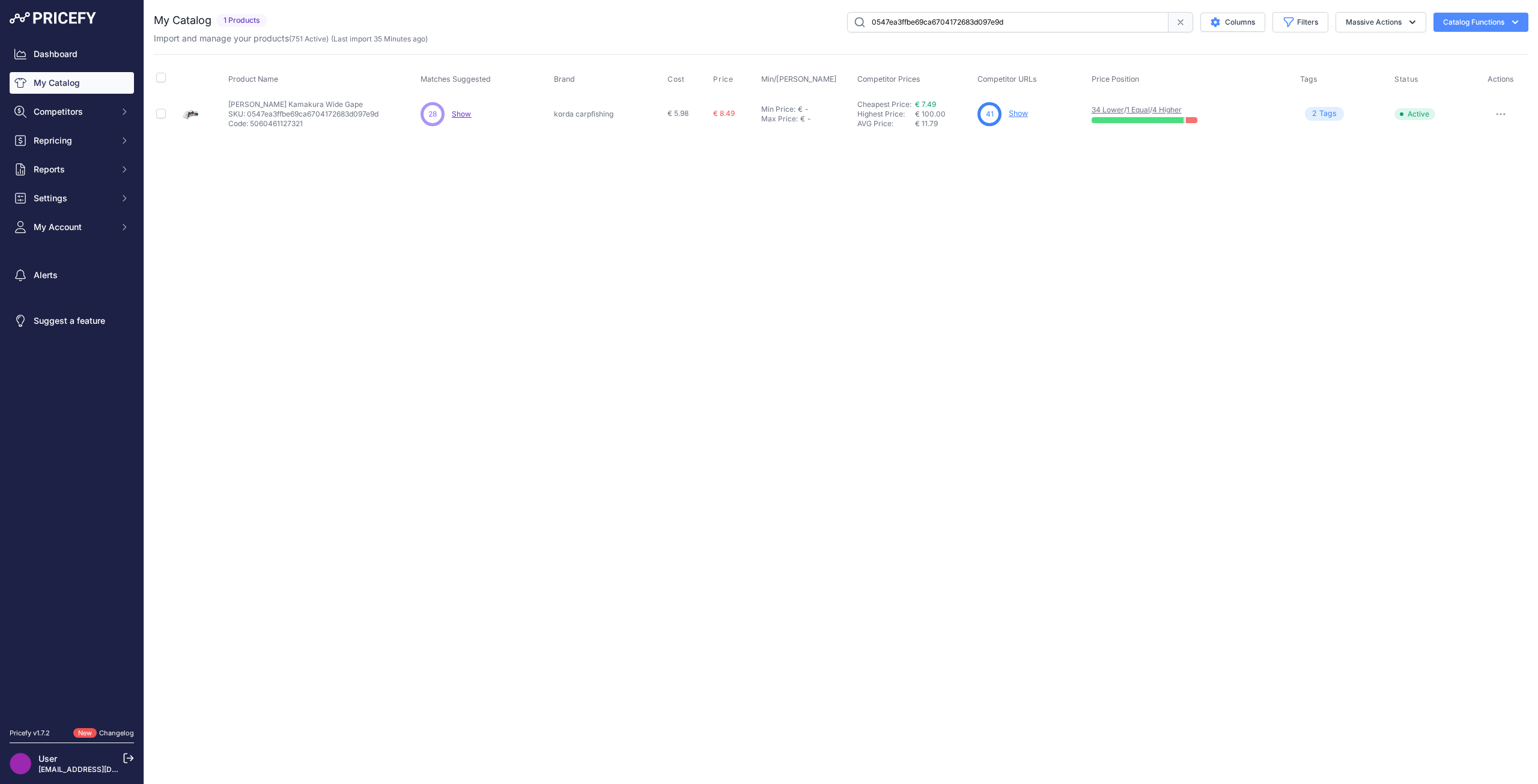
click at [1015, 113] on link "Show" at bounding box center [1018, 113] width 19 height 9
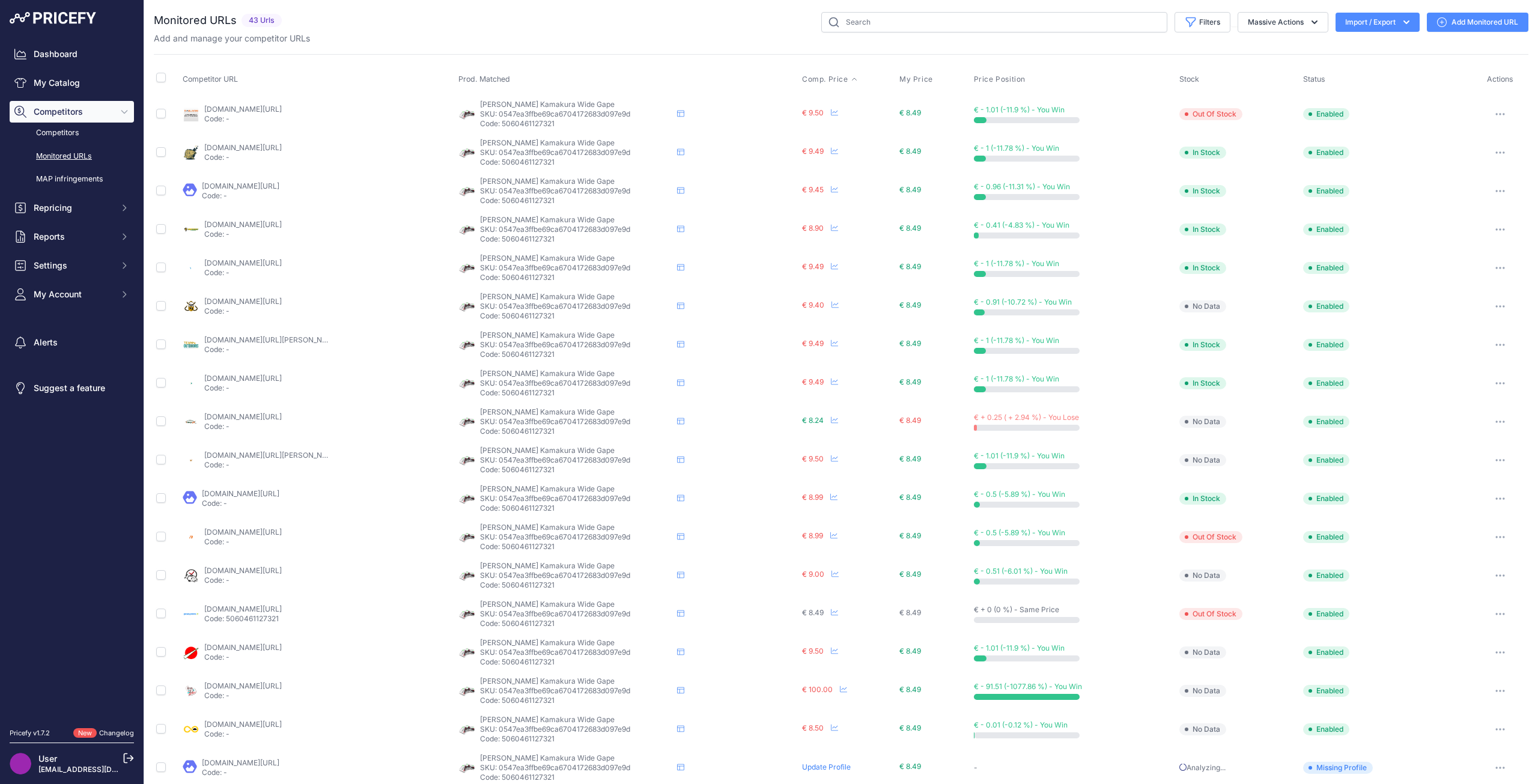
click at [811, 75] on span "Comp. Price" at bounding box center [825, 79] width 46 height 9
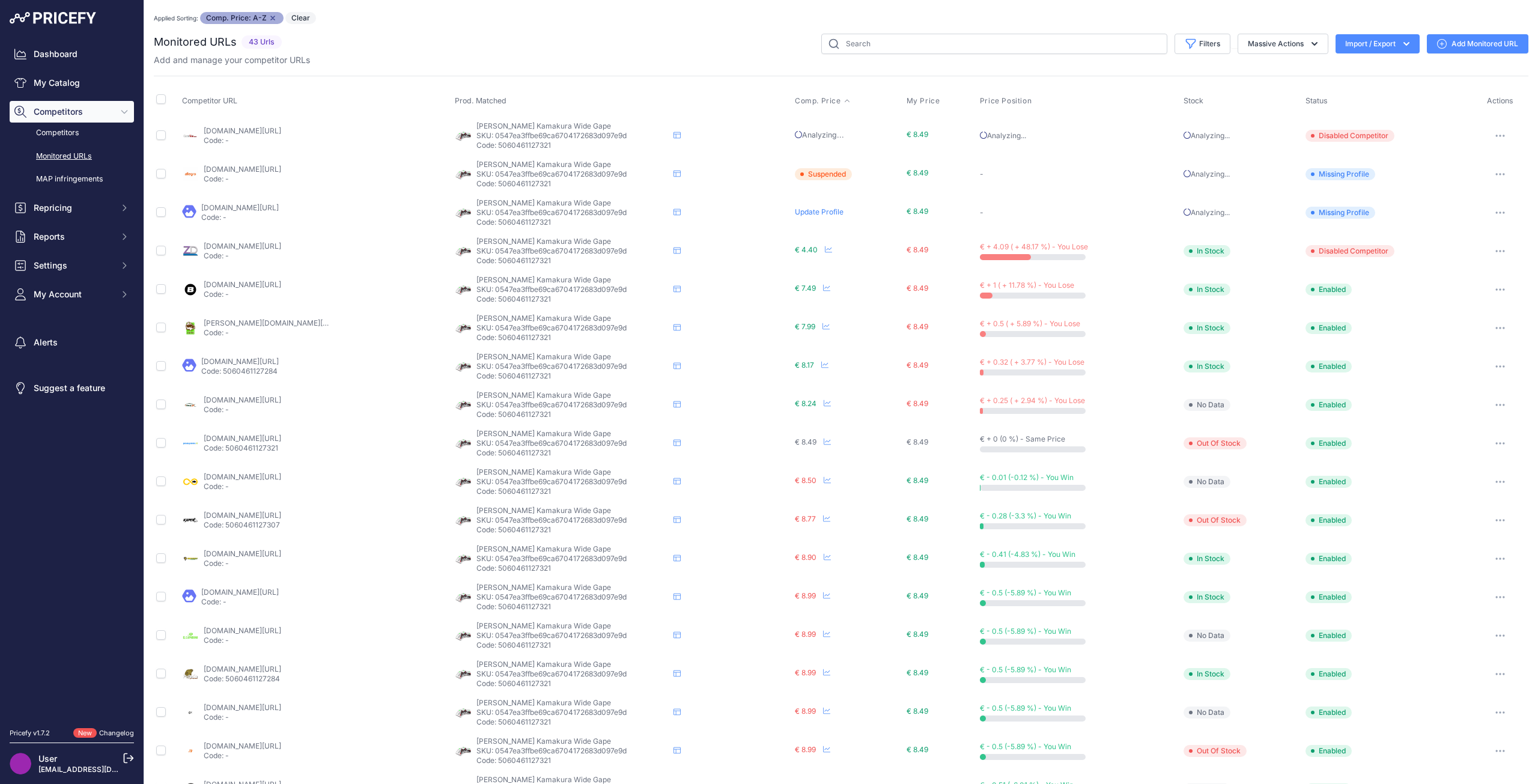
click at [281, 287] on link "[DOMAIN_NAME][URL]" at bounding box center [243, 284] width 77 height 9
click at [238, 244] on link "[DOMAIN_NAME][URL]" at bounding box center [243, 246] width 77 height 9
drag, startPoint x: 468, startPoint y: 278, endPoint x: 491, endPoint y: 279, distance: 23.0
click at [491, 279] on div "[PERSON_NAME] Kamakura Wide Gape KORDA Kamakura Wide Gape KORDA Kamakura Wide G…" at bounding box center [623, 290] width 335 height 29
click at [477, 281] on span "KORDA Kamakura Wide Gape" at bounding box center [544, 279] width 134 height 9
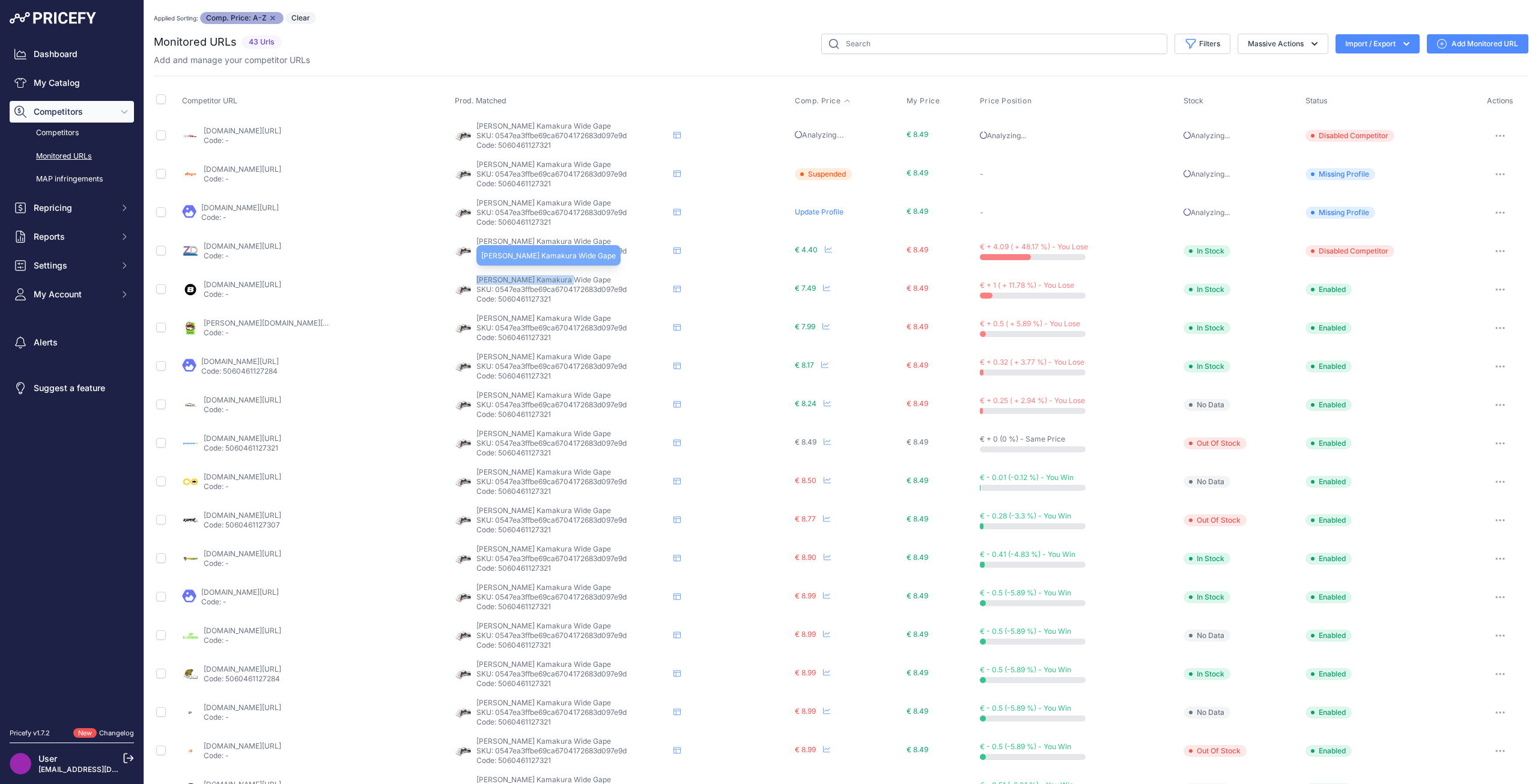
drag, startPoint x: 473, startPoint y: 279, endPoint x: 570, endPoint y: 279, distance: 97.0
click at [570, 279] on span "KORDA Kamakura Wide Gape" at bounding box center [544, 279] width 134 height 9
copy span "KORDA Kamakura Wide Gap"
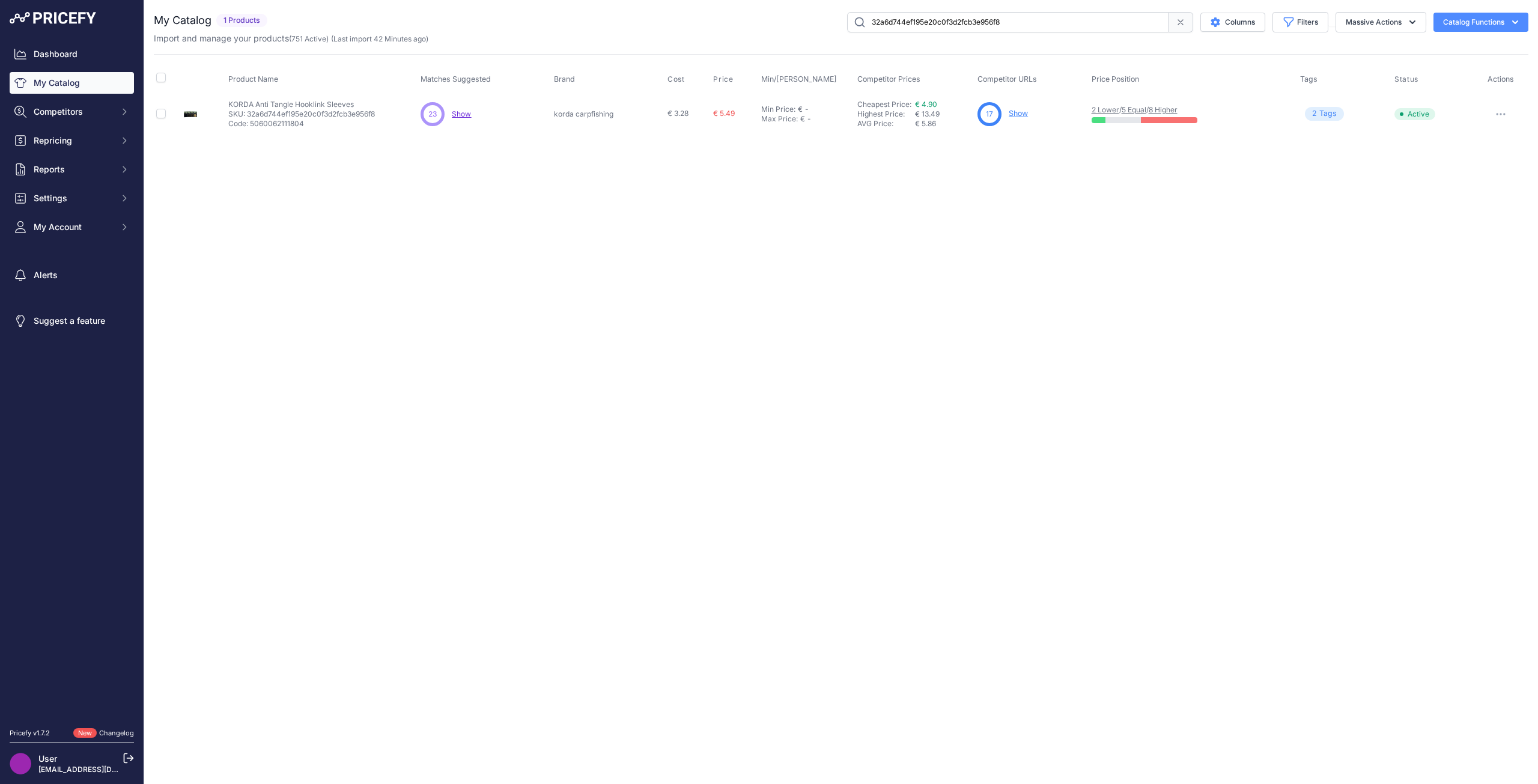
click at [1019, 115] on link "Show" at bounding box center [1018, 113] width 19 height 9
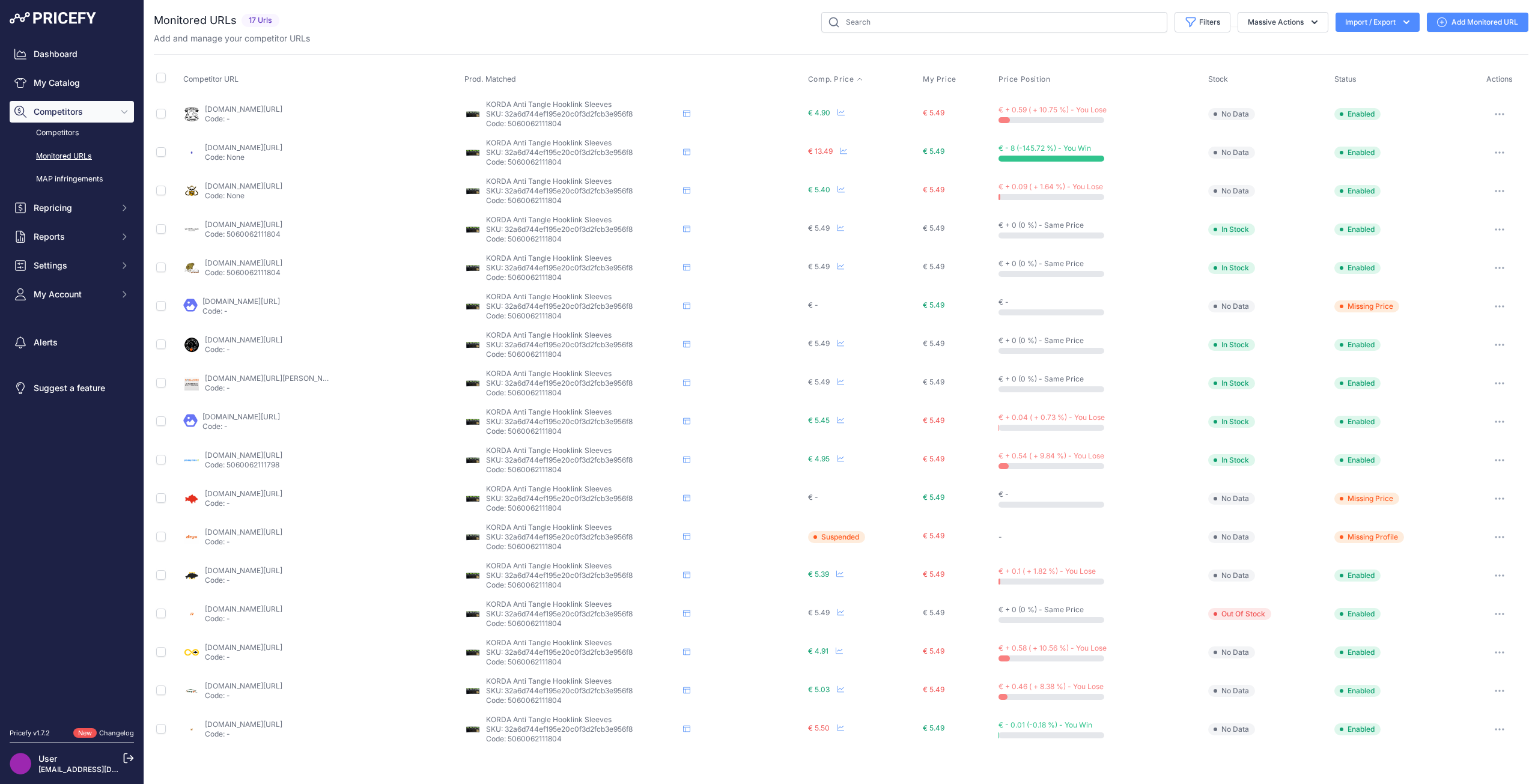
click at [838, 78] on span "Comp. Price" at bounding box center [831, 79] width 46 height 9
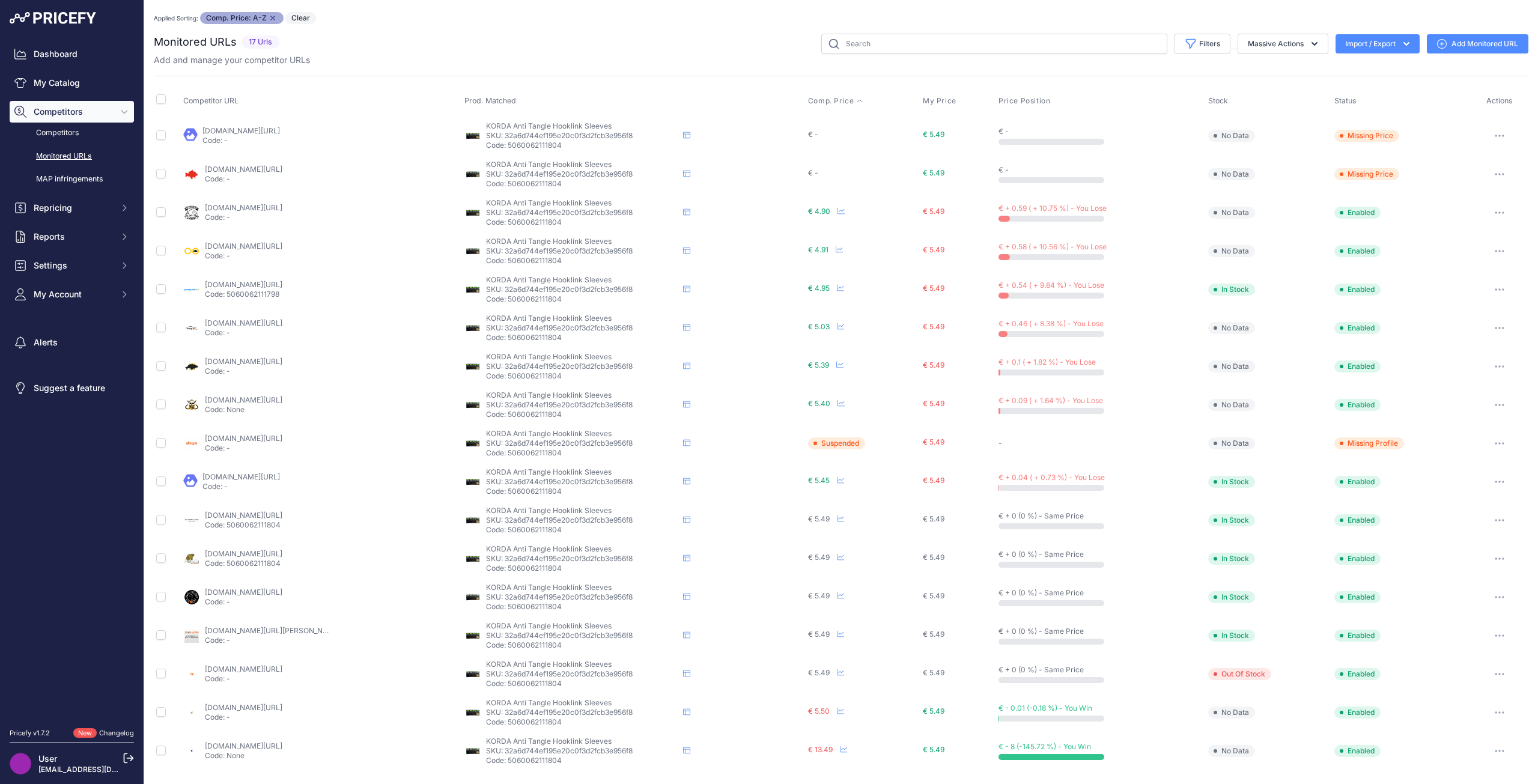
click at [274, 206] on link "technicalcarp.it/korda-anti-tangle-hooklink-sleeves/?prirule_jdsnikfkfjsd=8673" at bounding box center [243, 207] width 77 height 9
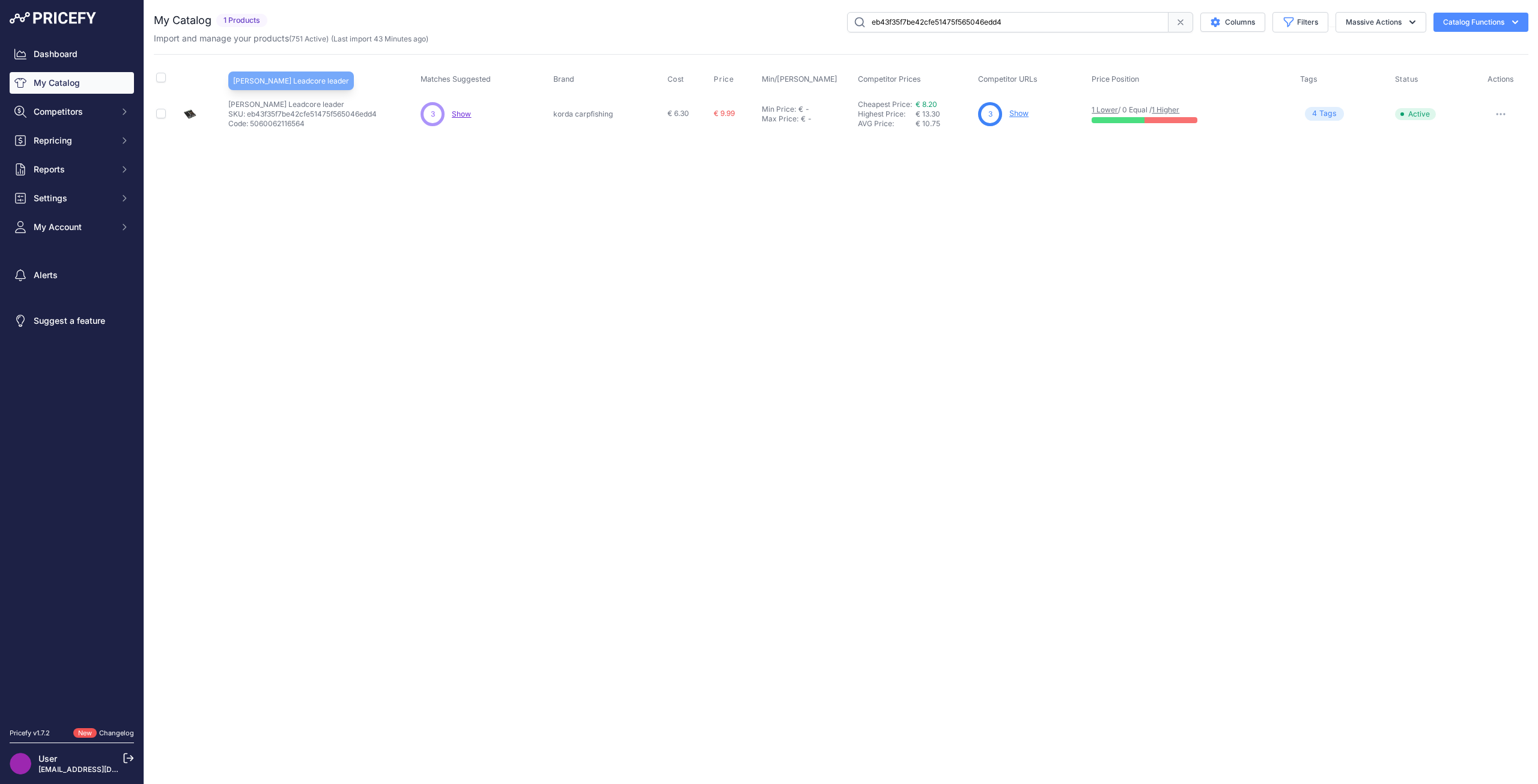
drag, startPoint x: 311, startPoint y: 105, endPoint x: 231, endPoint y: 106, distance: 80.0
click at [231, 106] on p "[PERSON_NAME] Leadcore leader" at bounding box center [302, 104] width 149 height 9
copy p "[PERSON_NAME] Leadcore leader"
